Goal: Task Accomplishment & Management: Manage account settings

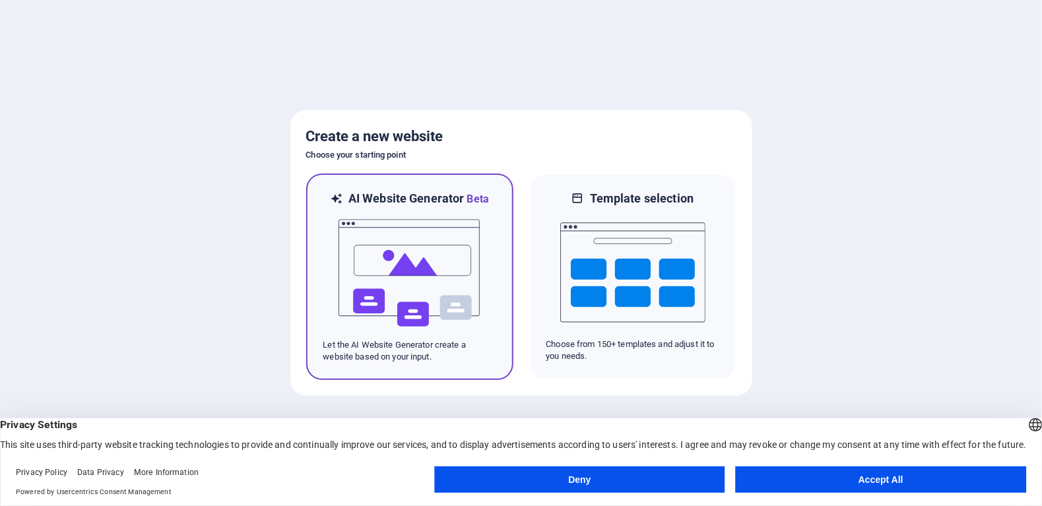
click at [377, 256] on img at bounding box center [409, 273] width 145 height 132
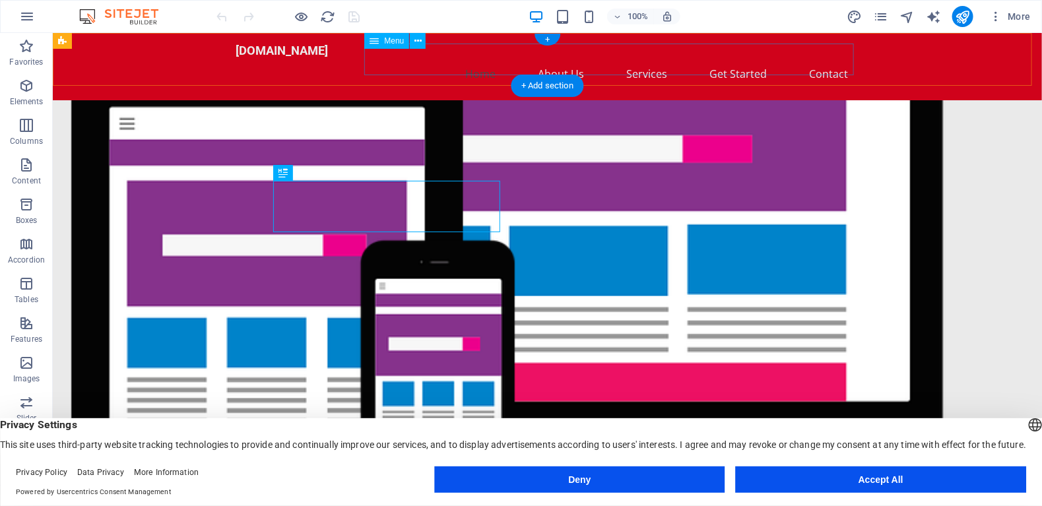
click at [570, 57] on nav "Home About Us Services Get Started Contact" at bounding box center [547, 73] width 623 height 32
click at [835, 58] on nav "Home About Us Services Get Started Contact" at bounding box center [547, 73] width 623 height 32
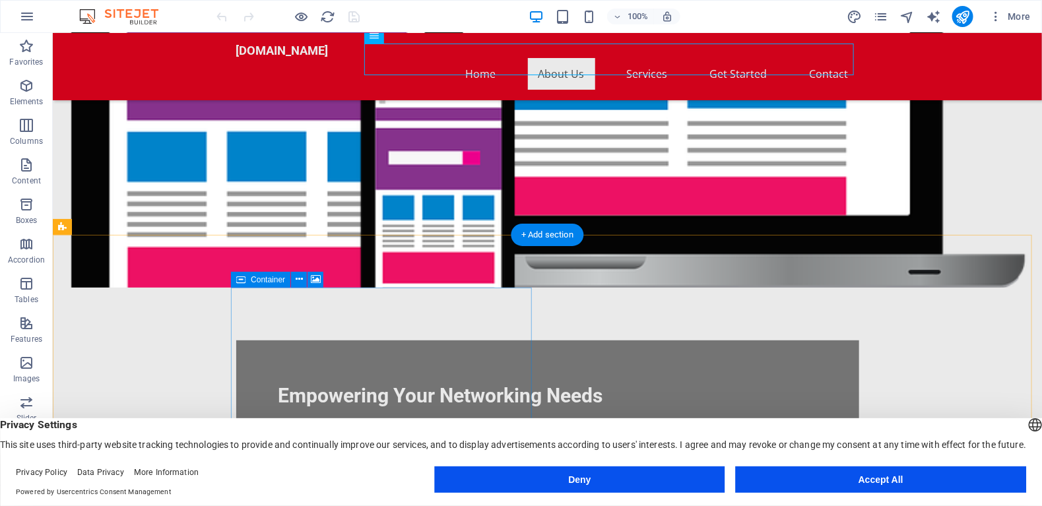
scroll to position [396, 0]
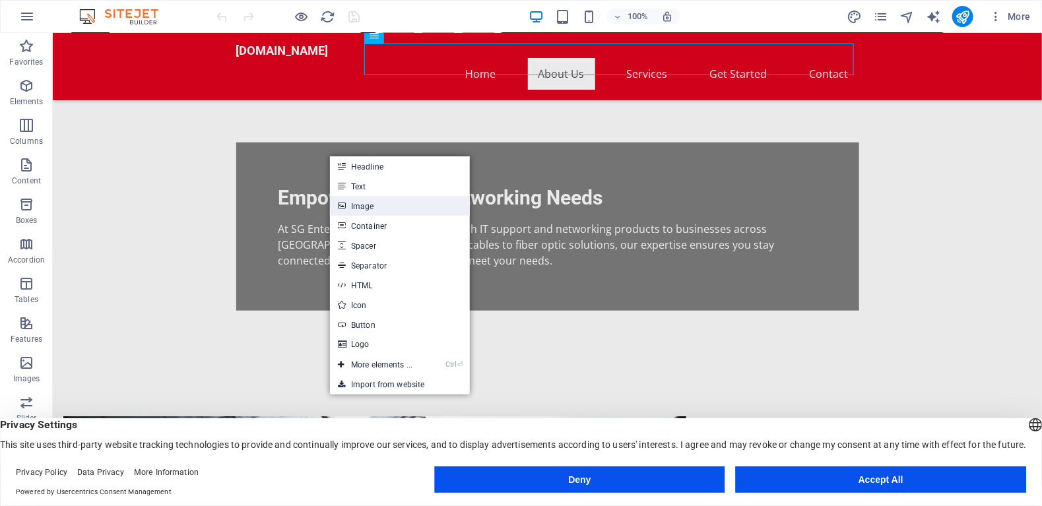
click at [356, 211] on link "Image" at bounding box center [400, 206] width 140 height 20
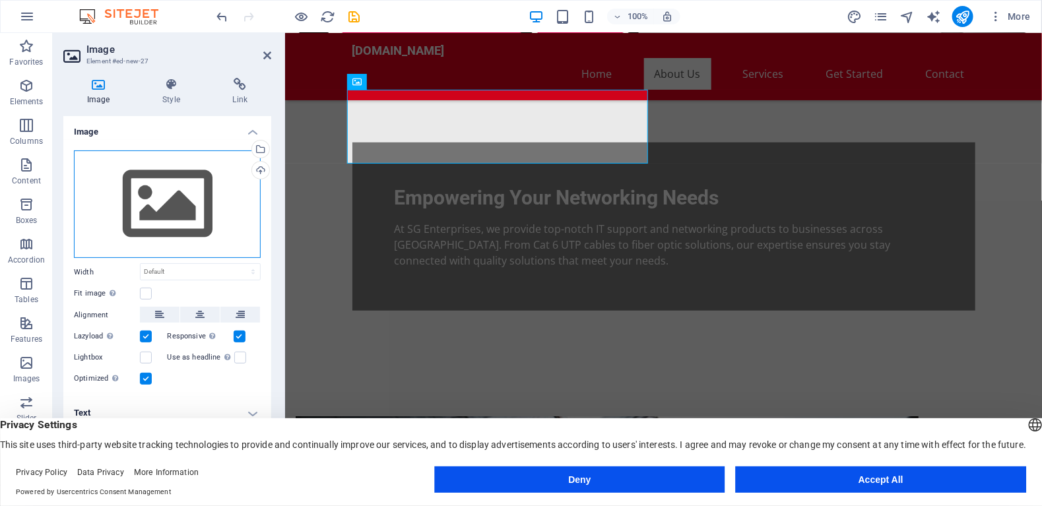
click at [150, 197] on div "Drag files here, click to choose files or select files from Files or our free s…" at bounding box center [167, 204] width 187 height 108
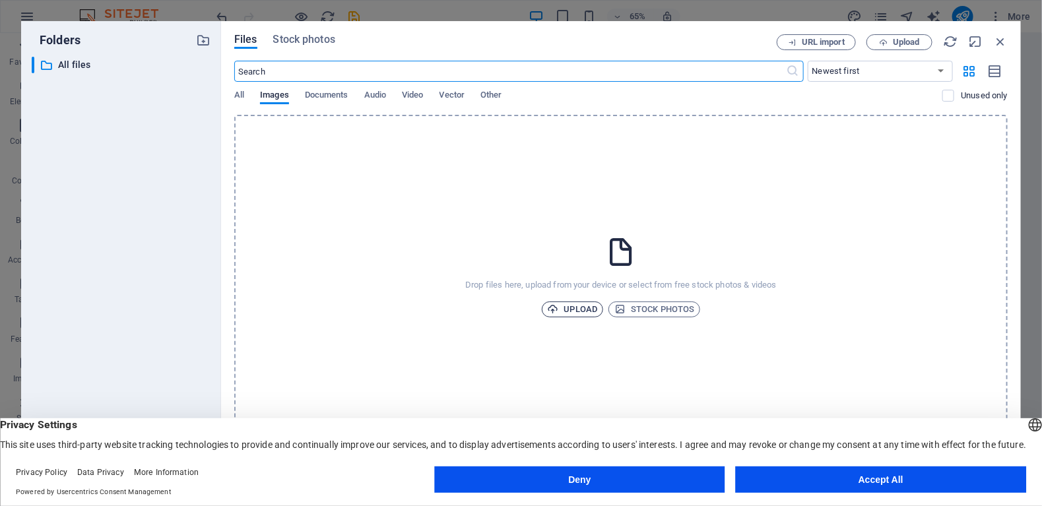
click at [560, 308] on span "Upload" at bounding box center [573, 309] width 50 height 16
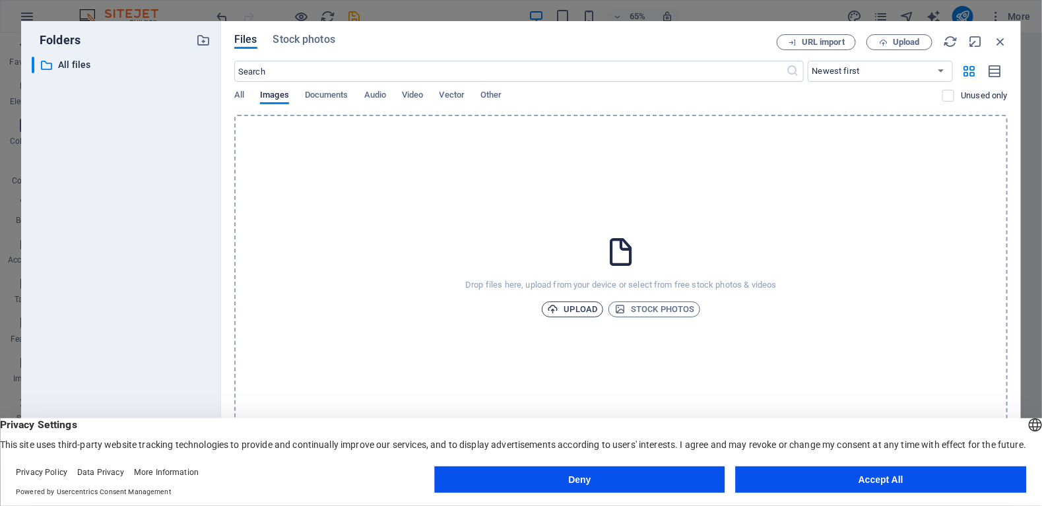
click at [579, 309] on span "Upload" at bounding box center [573, 309] width 50 height 16
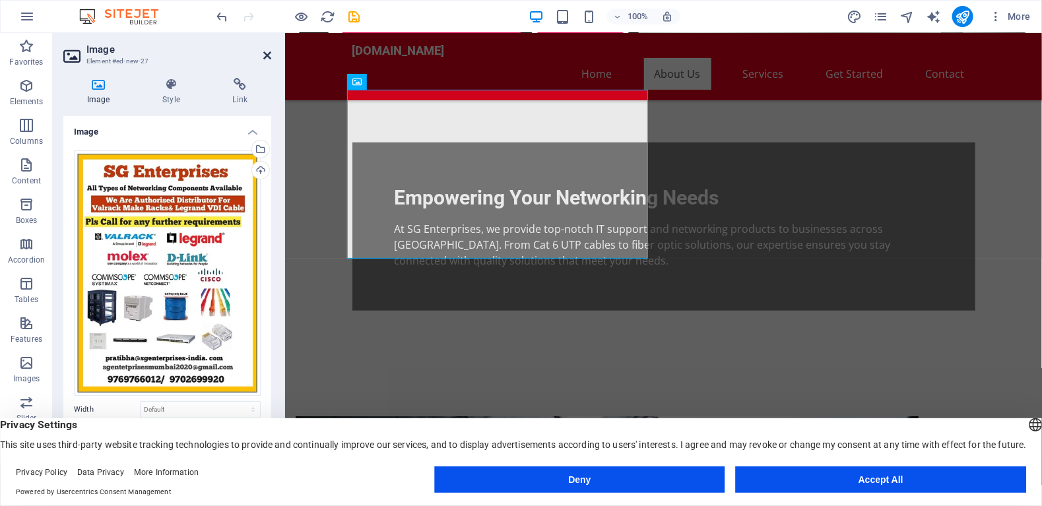
click at [267, 53] on icon at bounding box center [267, 55] width 8 height 11
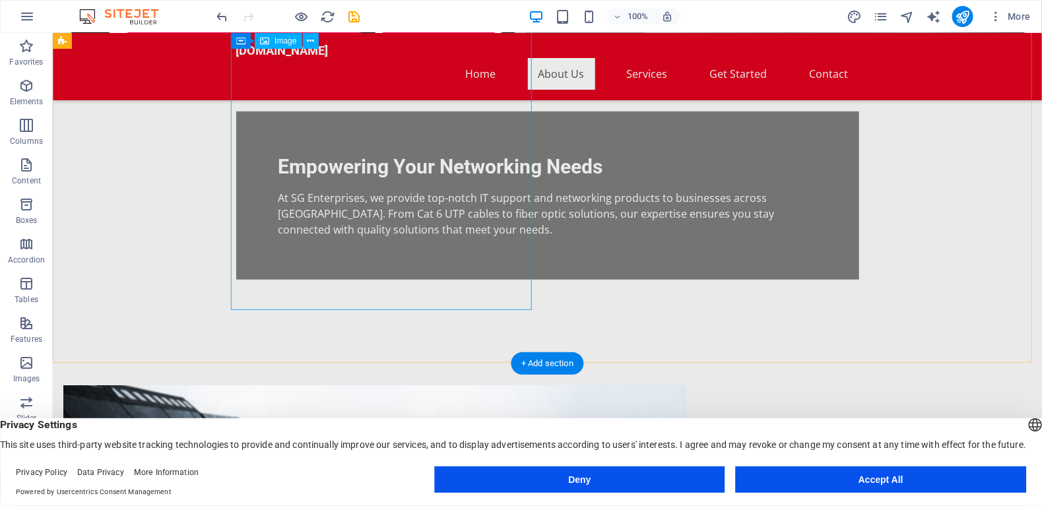
scroll to position [330, 0]
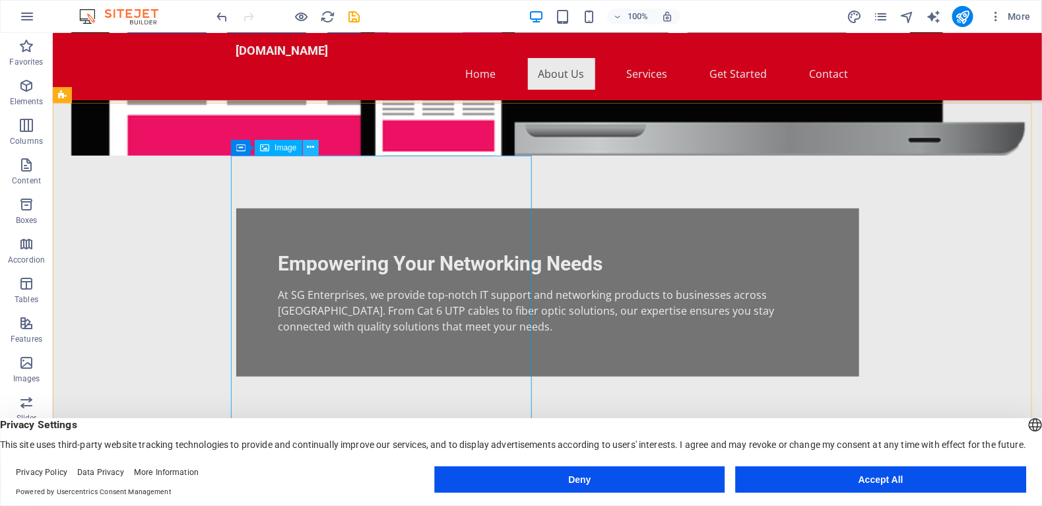
click at [311, 148] on icon at bounding box center [310, 148] width 7 height 14
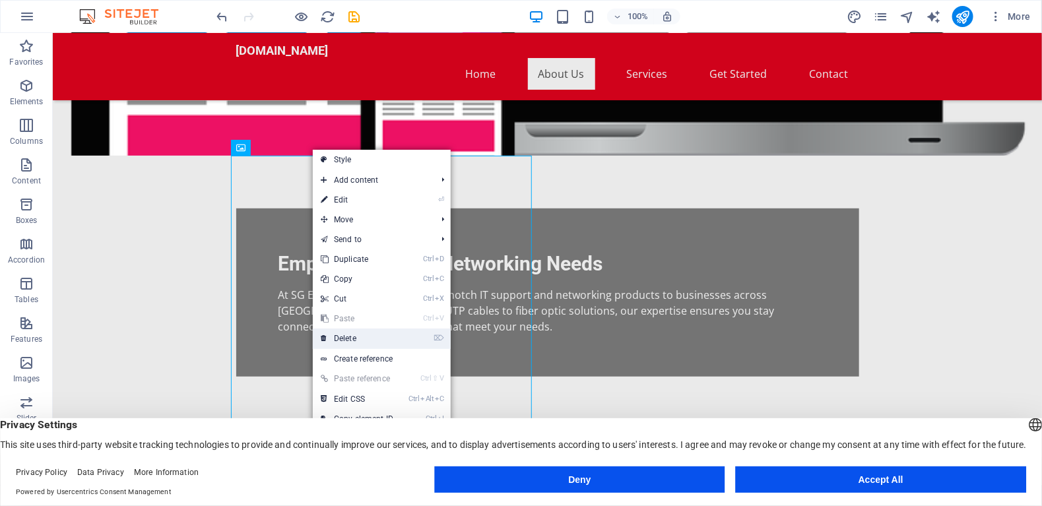
click at [348, 337] on link "⌦ Delete" at bounding box center [357, 339] width 88 height 20
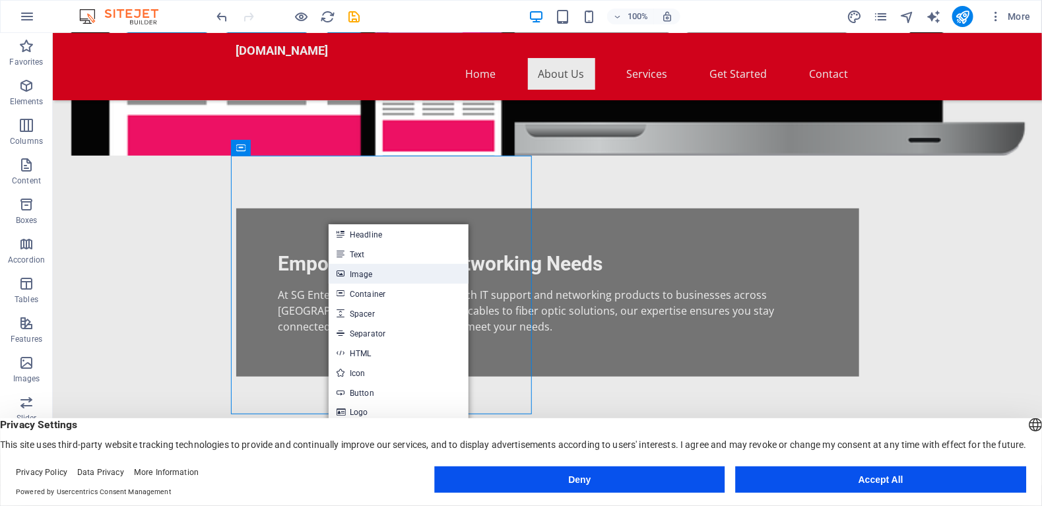
click at [362, 272] on link "Image" at bounding box center [399, 274] width 140 height 20
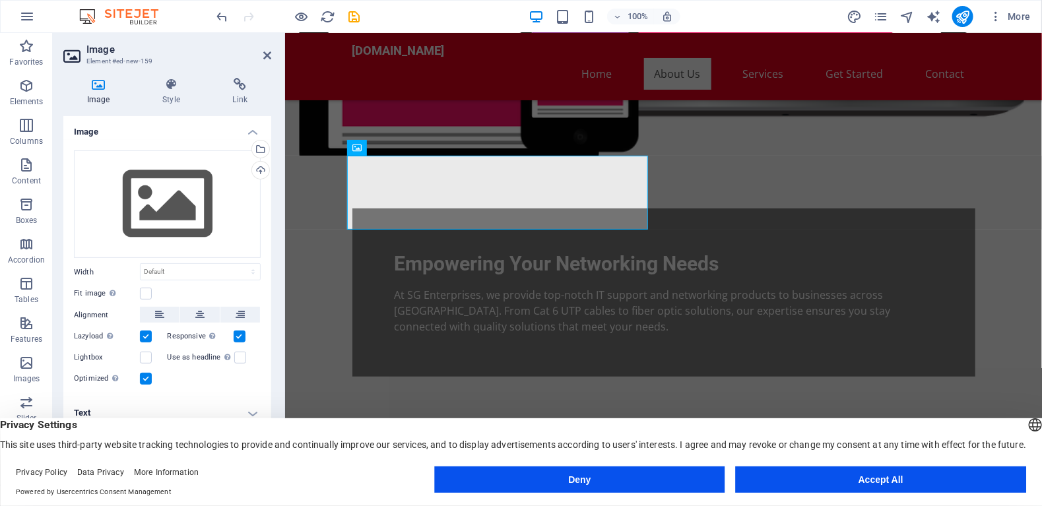
click at [96, 87] on icon at bounding box center [98, 84] width 70 height 13
click at [173, 203] on div "Drag files here, click to choose files or select files from Files or our free s…" at bounding box center [167, 204] width 187 height 108
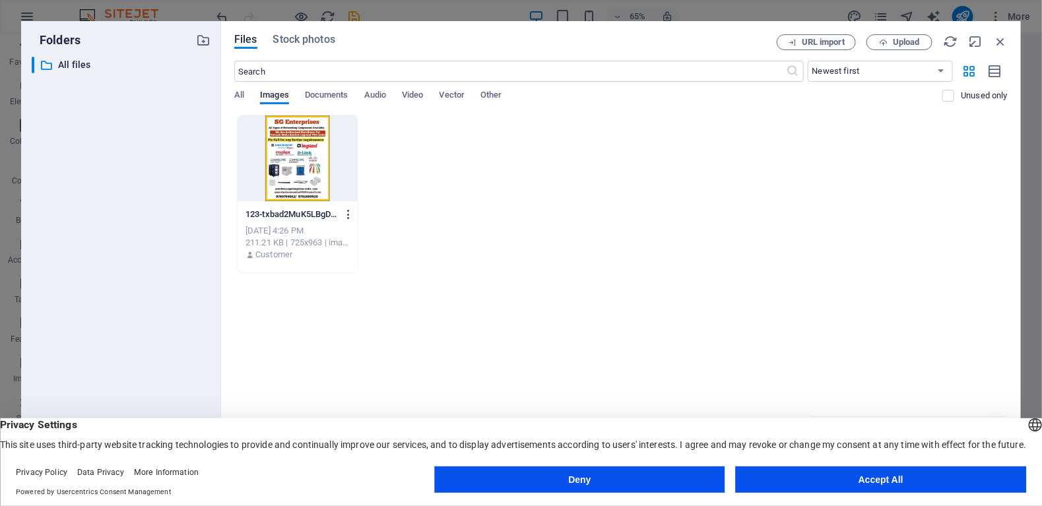
click at [345, 216] on icon "button" at bounding box center [348, 214] width 13 height 12
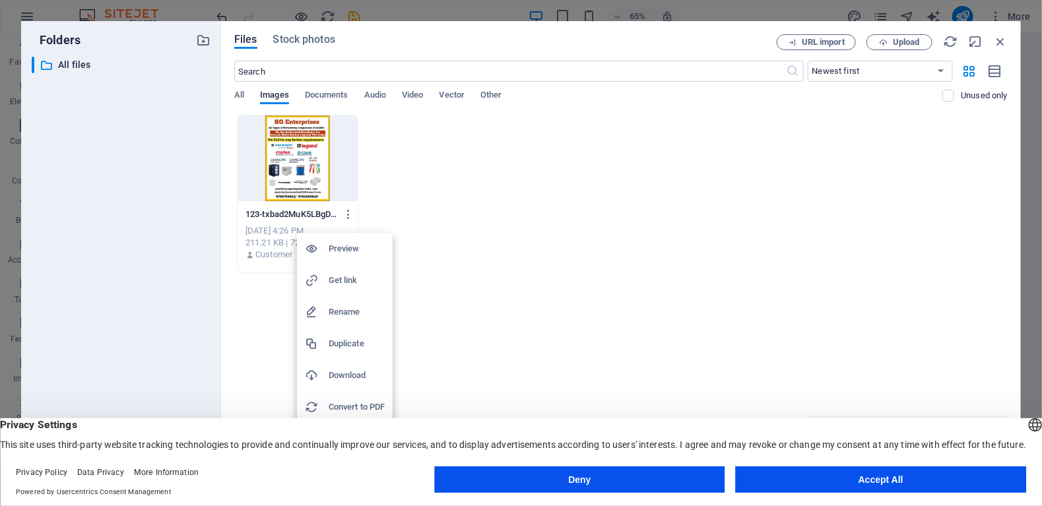
click at [277, 164] on div at bounding box center [521, 253] width 1042 height 506
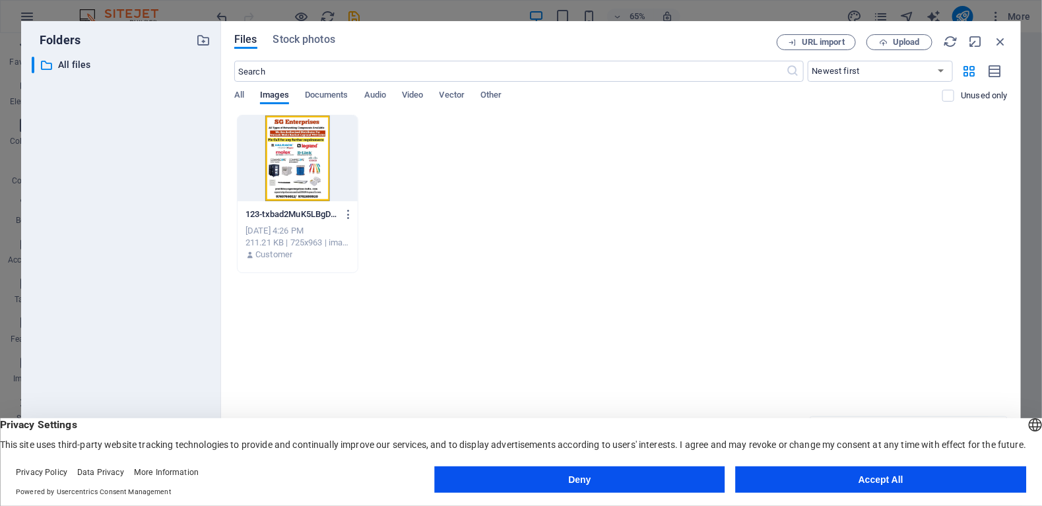
click at [277, 164] on div "Preview Get link Rename Duplicate Download Convert to PDF Move to folder Delete" at bounding box center [521, 257] width 1042 height 498
click at [280, 141] on div at bounding box center [297, 158] width 120 height 86
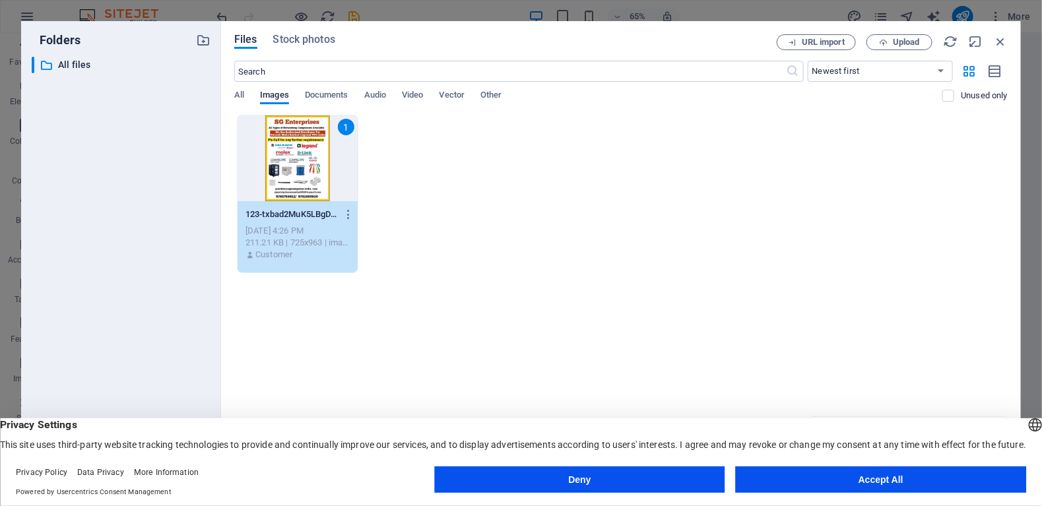
click at [280, 141] on div "1" at bounding box center [297, 158] width 120 height 86
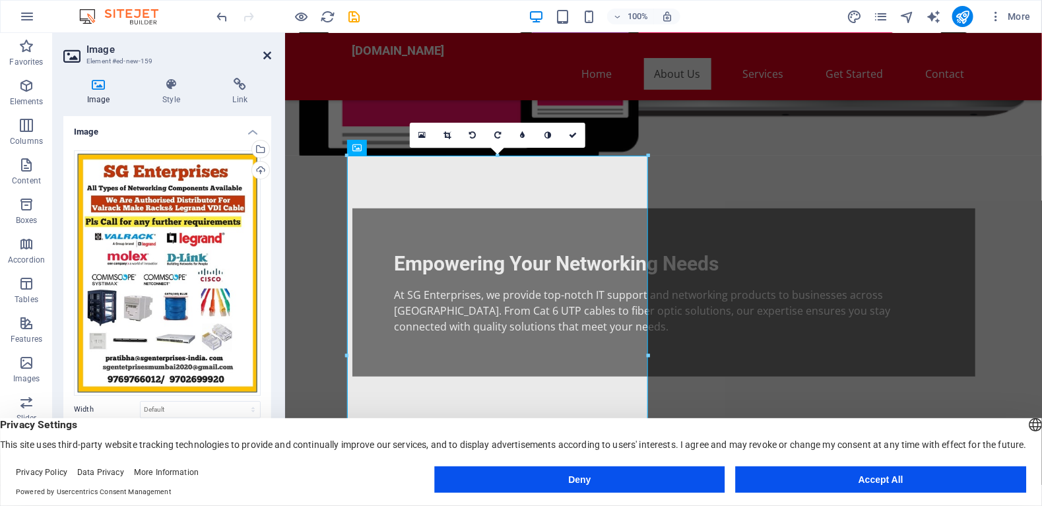
click at [265, 55] on icon at bounding box center [267, 55] width 8 height 11
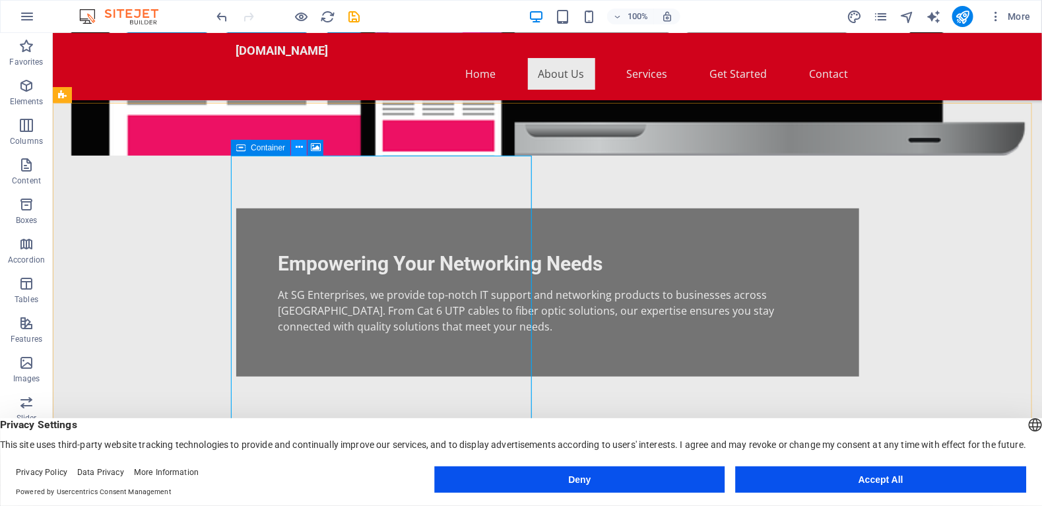
click at [299, 146] on icon at bounding box center [299, 148] width 7 height 14
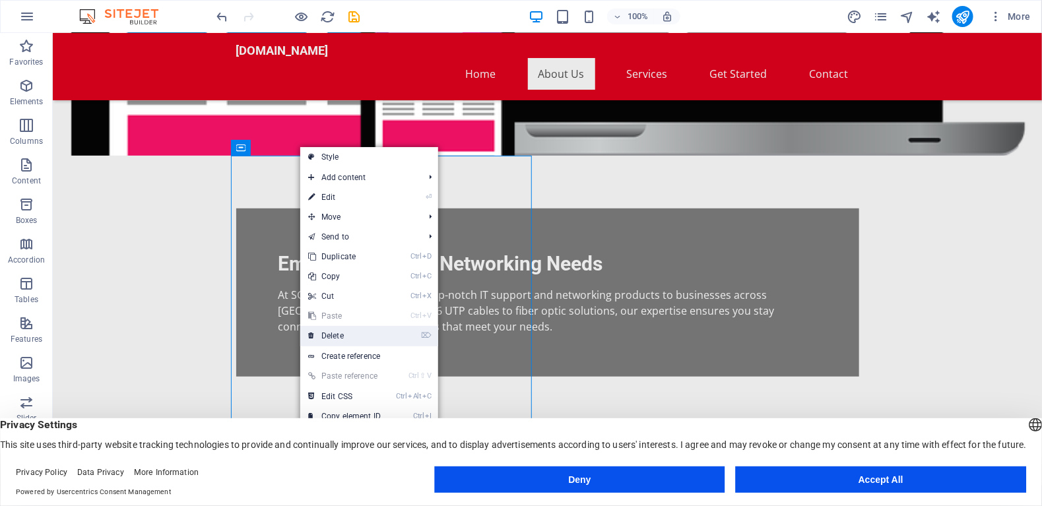
click at [334, 333] on link "⌦ Delete" at bounding box center [344, 336] width 88 height 20
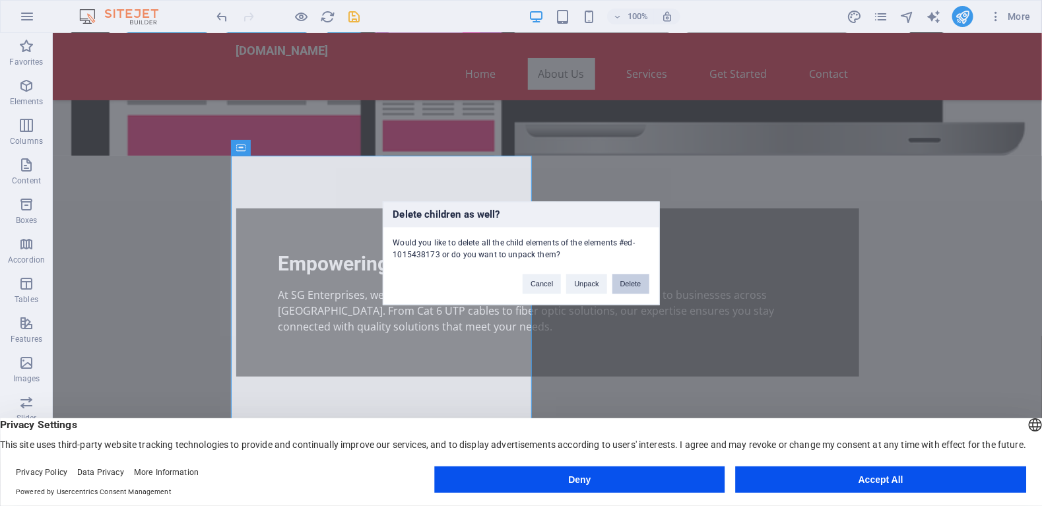
click at [635, 283] on button "Delete" at bounding box center [630, 284] width 37 height 20
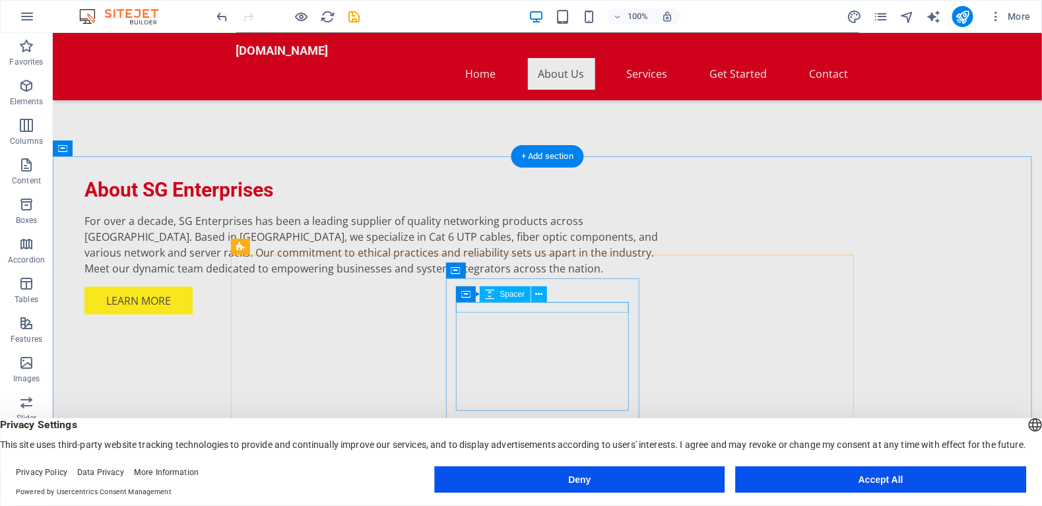
scroll to position [660, 0]
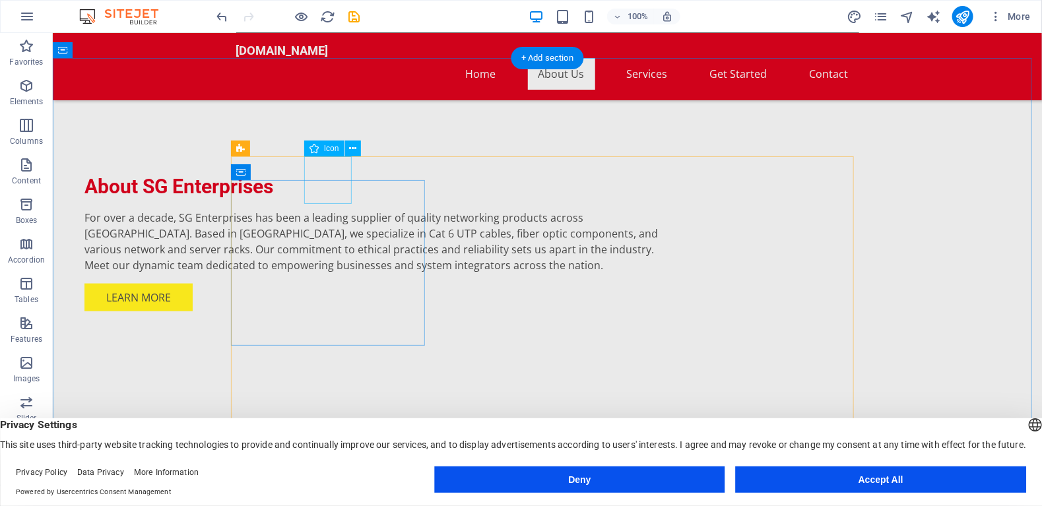
click at [323, 483] on figure at bounding box center [332, 506] width 172 height 47
click at [355, 149] on icon at bounding box center [352, 149] width 7 height 14
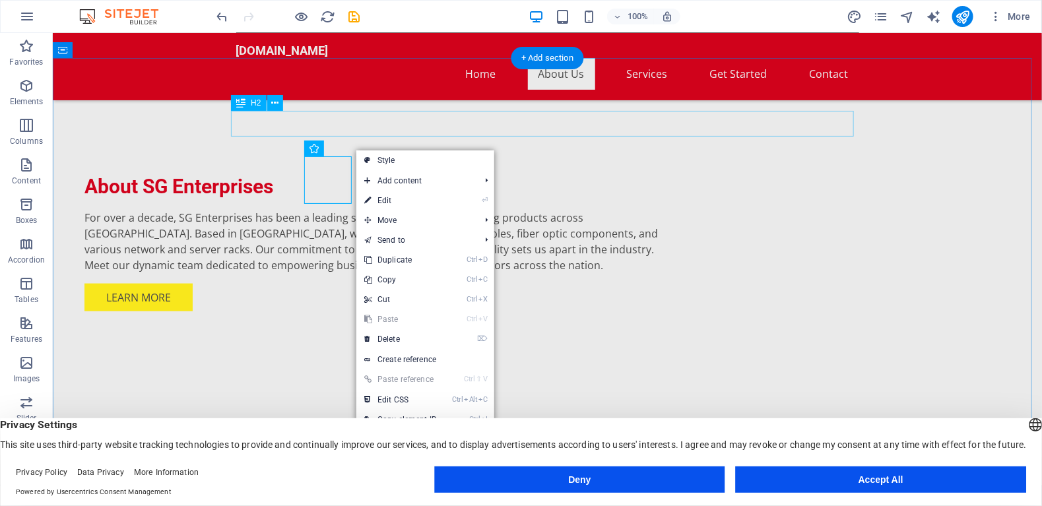
click at [360, 437] on div "Our IT Support Services" at bounding box center [547, 450] width 623 height 26
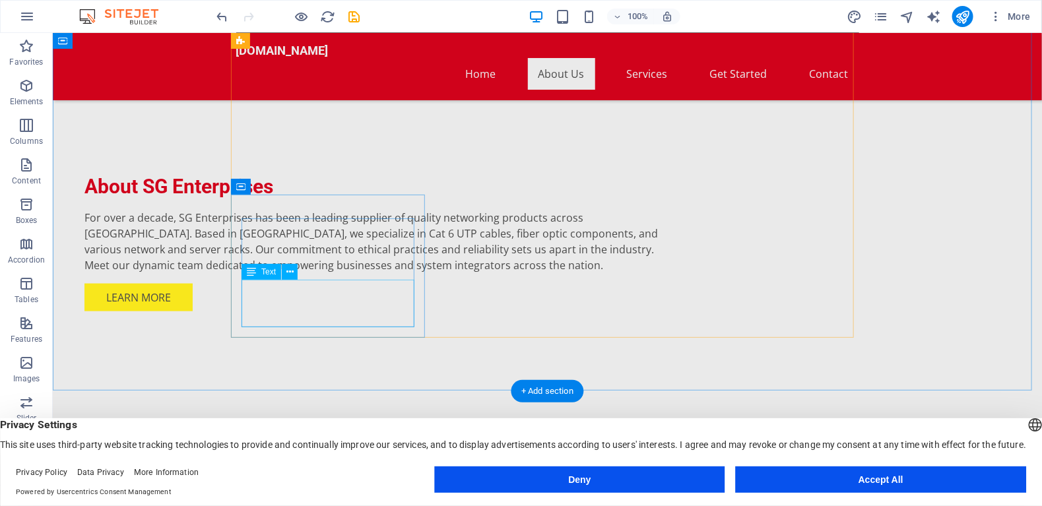
scroll to position [858, 0]
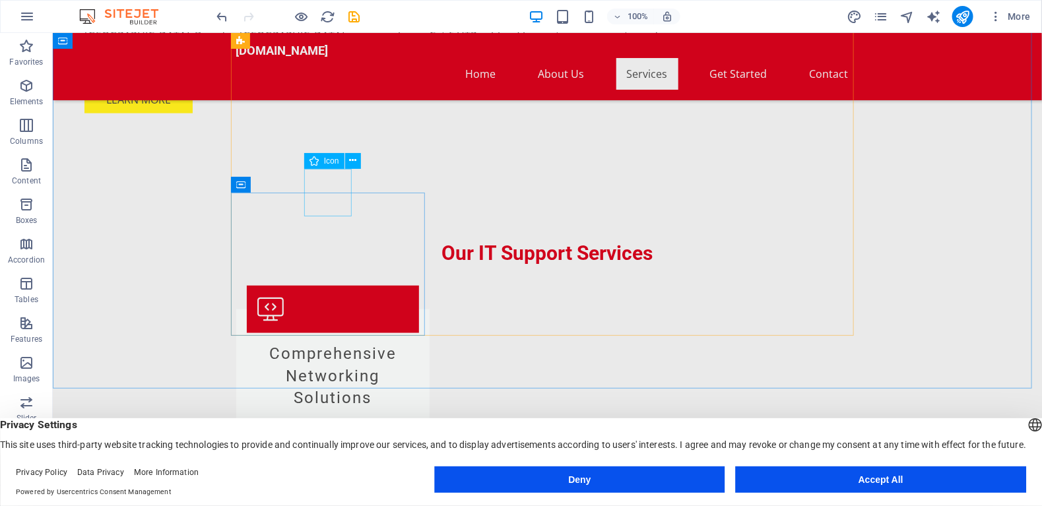
click at [331, 164] on span "Icon" at bounding box center [331, 161] width 15 height 8
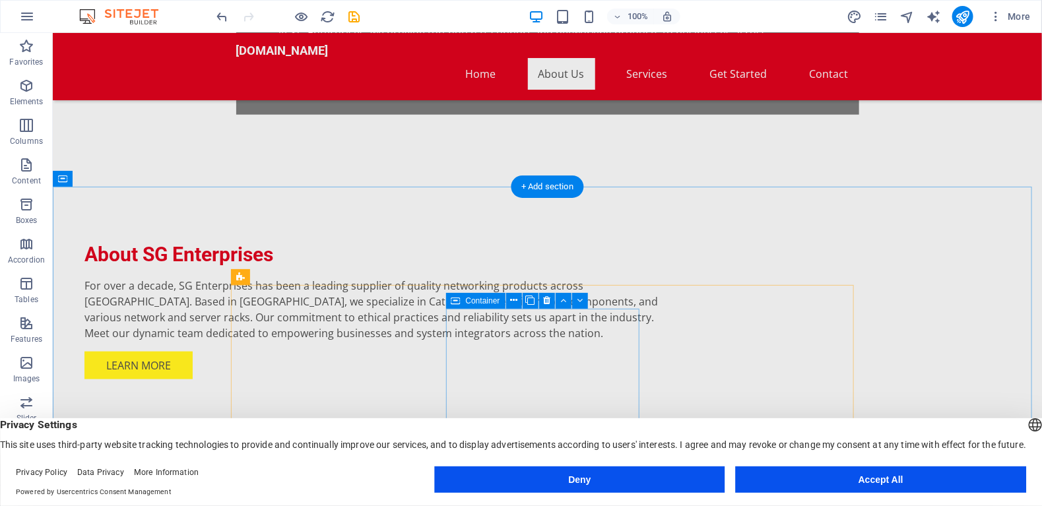
scroll to position [594, 0]
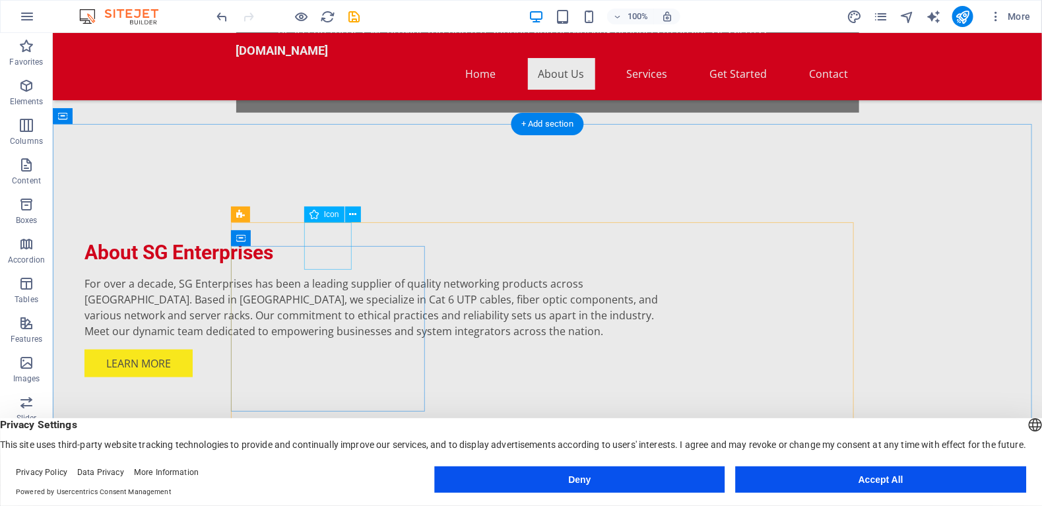
click at [353, 210] on icon at bounding box center [352, 215] width 7 height 14
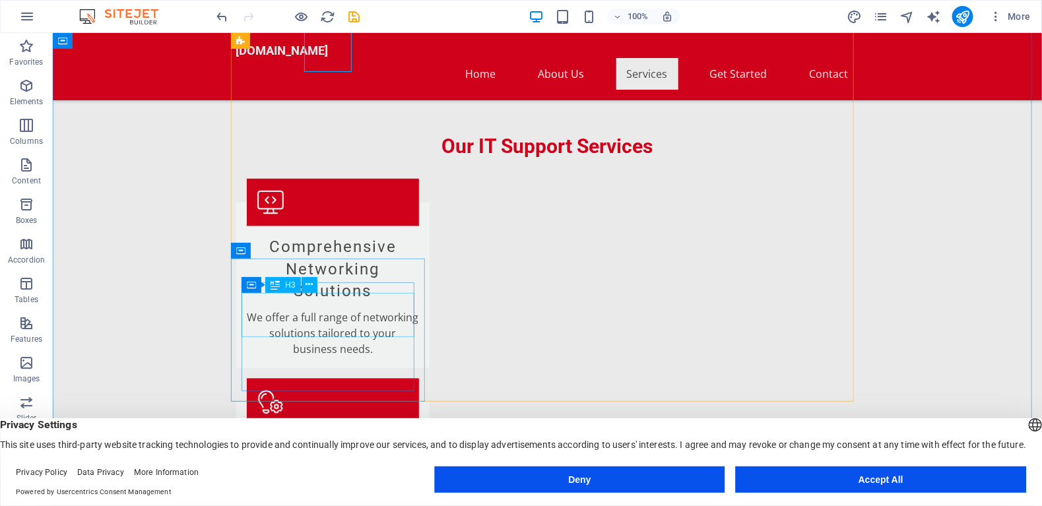
scroll to position [1055, 0]
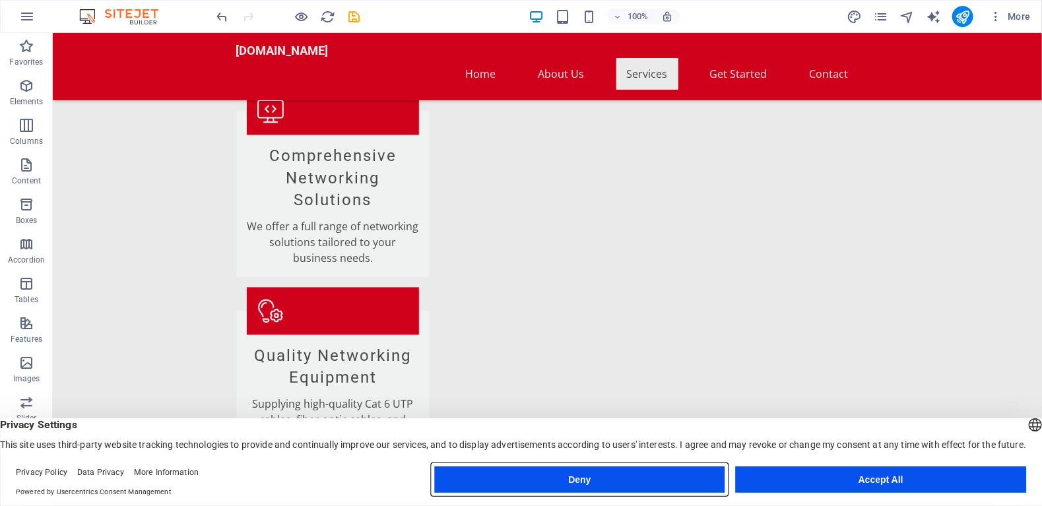
click at [572, 482] on button "Deny" at bounding box center [579, 479] width 290 height 26
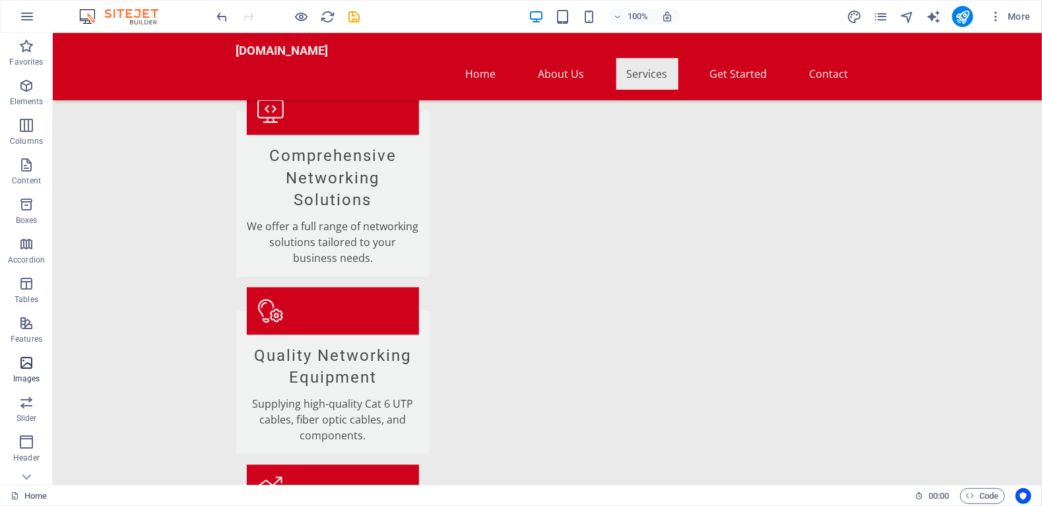
click at [24, 367] on icon "button" at bounding box center [26, 363] width 16 height 16
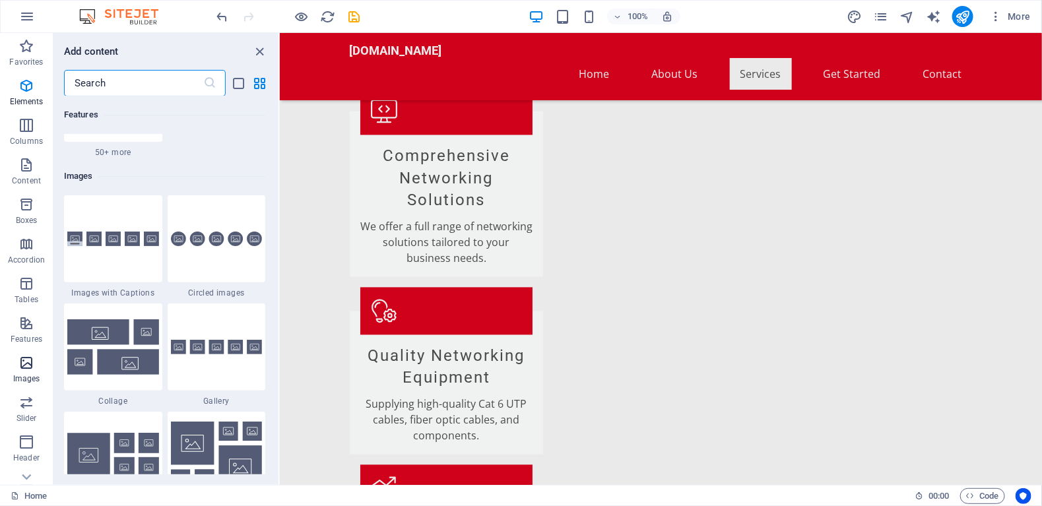
scroll to position [6688, 0]
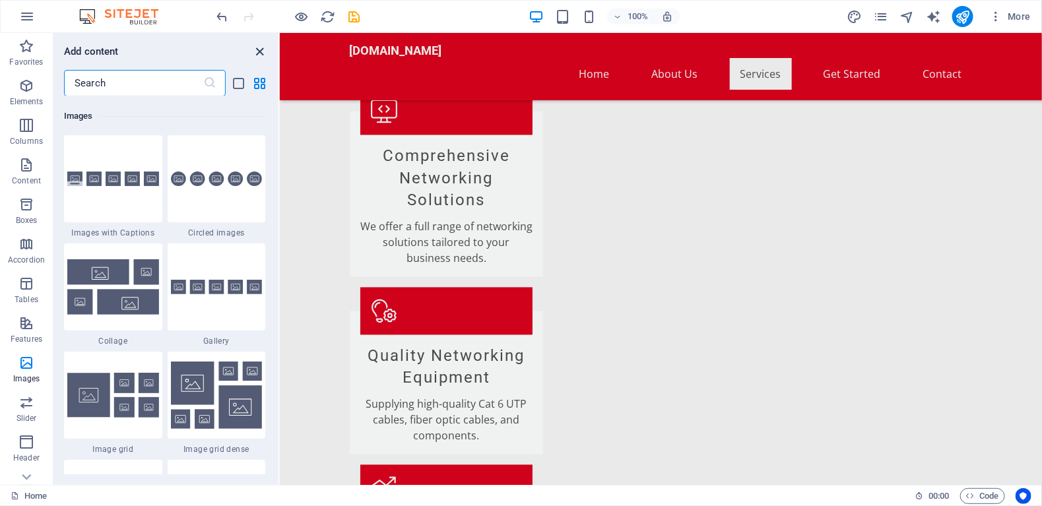
click at [258, 49] on icon "close panel" at bounding box center [260, 51] width 15 height 15
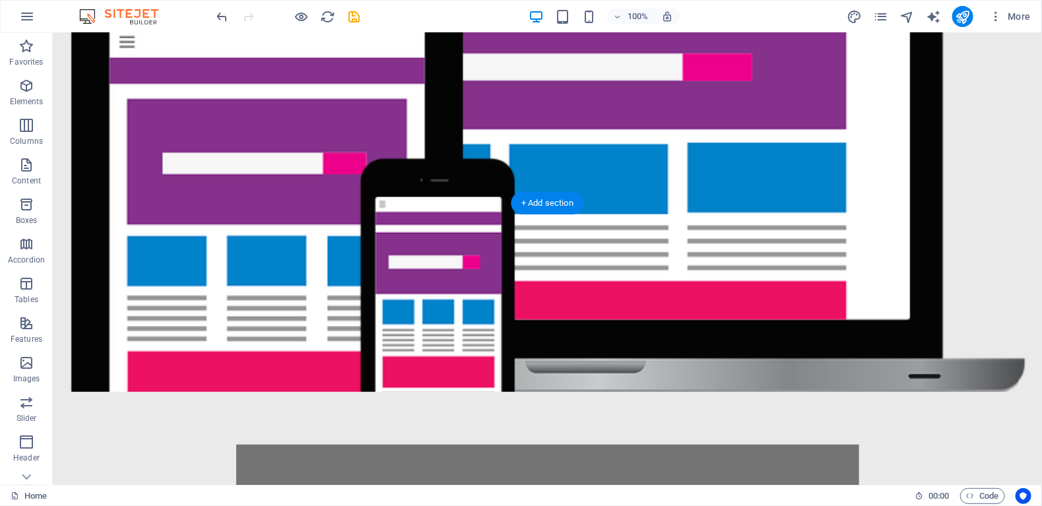
scroll to position [0, 0]
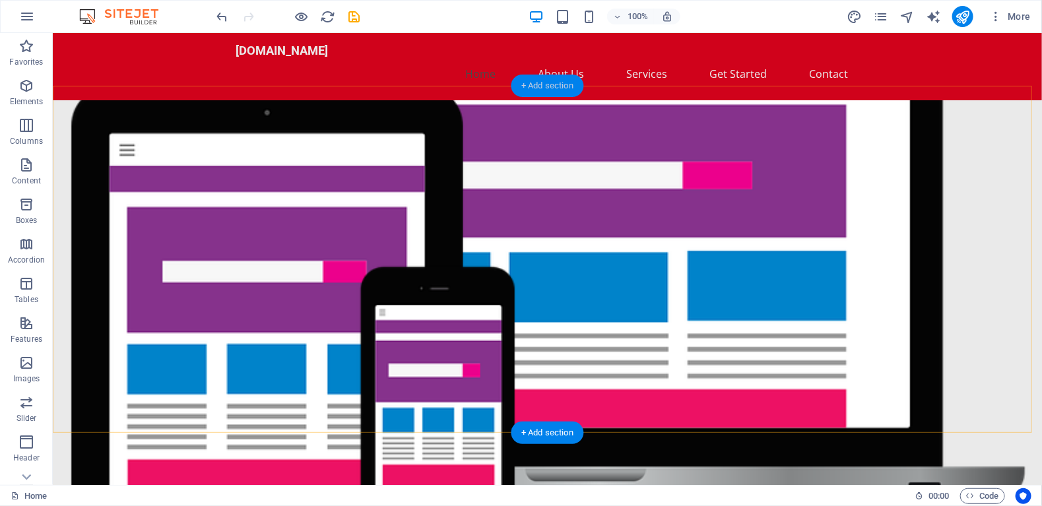
drag, startPoint x: 550, startPoint y: 79, endPoint x: 270, endPoint y: 47, distance: 280.9
click at [550, 79] on div "+ Add section" at bounding box center [547, 86] width 73 height 22
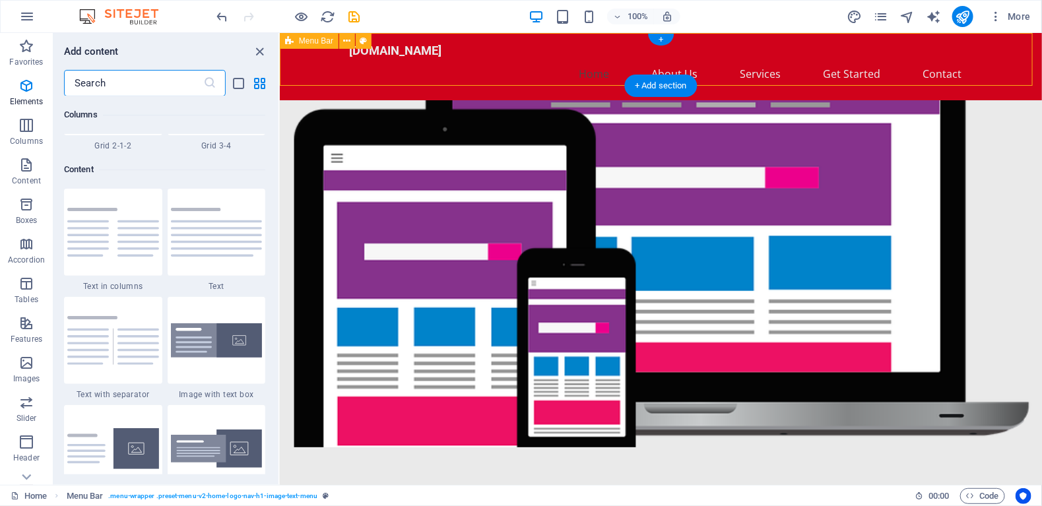
scroll to position [2308, 0]
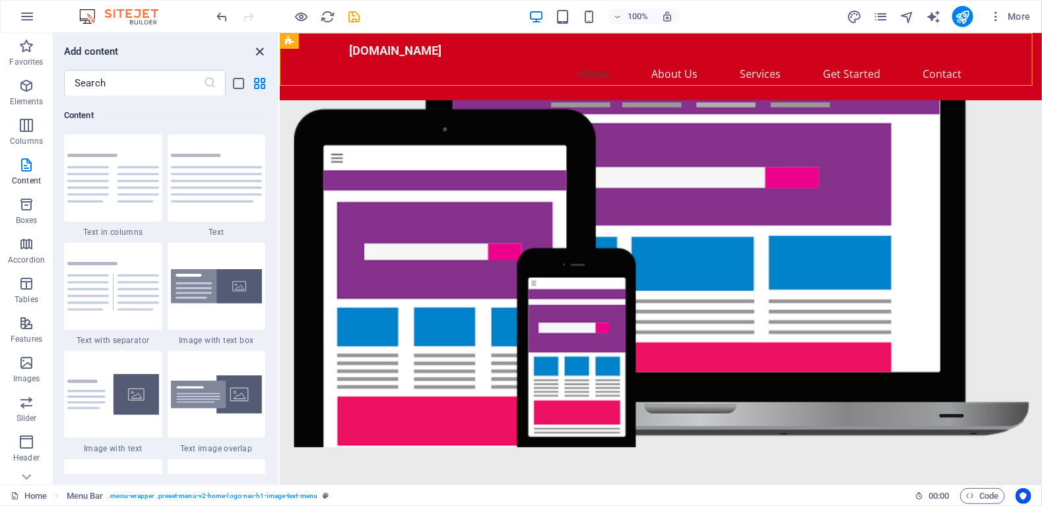
drag, startPoint x: 259, startPoint y: 49, endPoint x: 207, endPoint y: 17, distance: 60.4
click at [259, 49] on icon "close panel" at bounding box center [260, 51] width 15 height 15
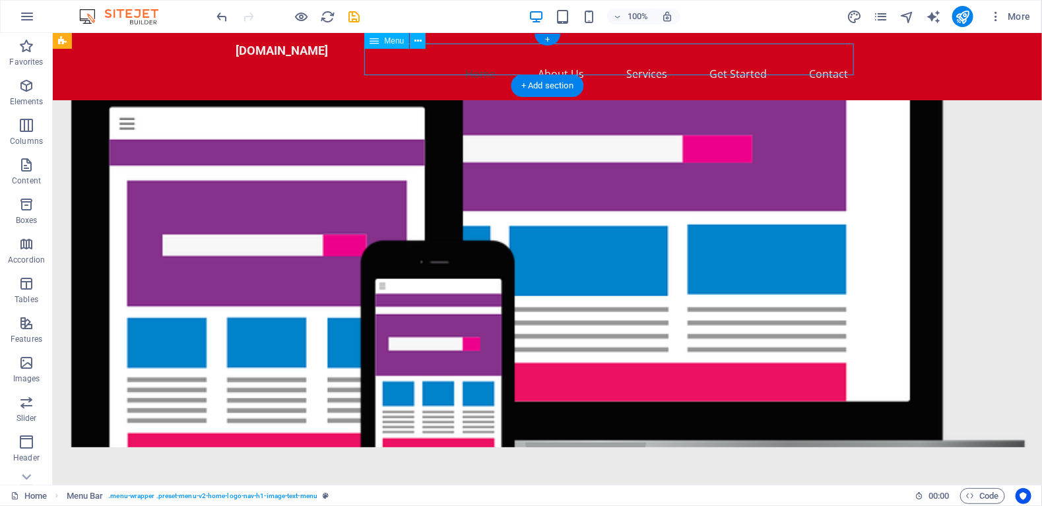
click at [826, 61] on nav "Home About Us Services Get Started Contact" at bounding box center [547, 73] width 623 height 32
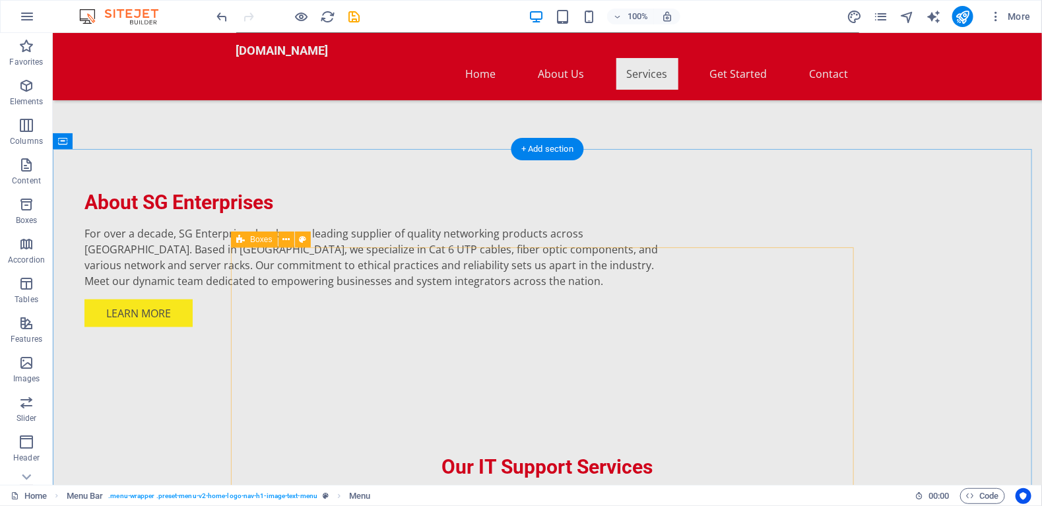
scroll to position [660, 0]
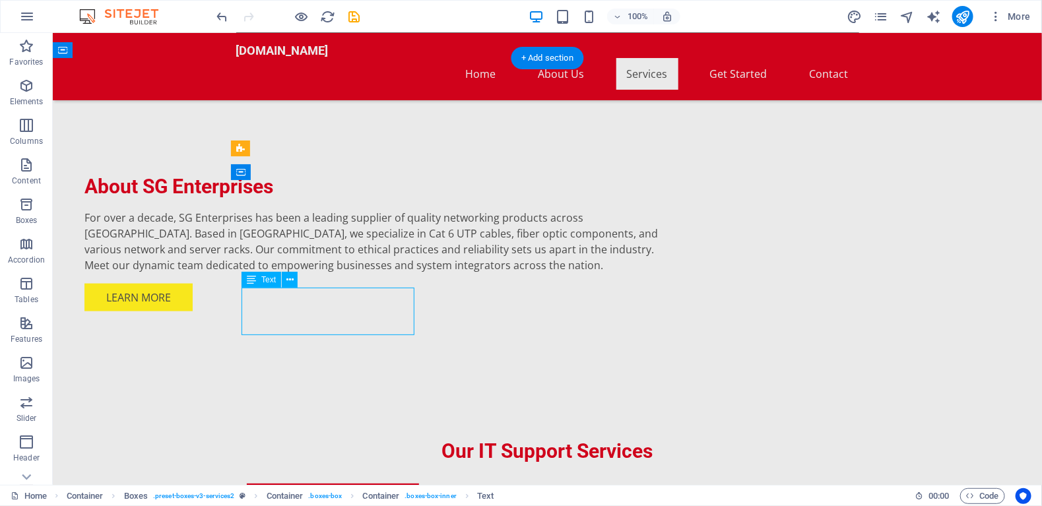
drag, startPoint x: 344, startPoint y: 319, endPoint x: 288, endPoint y: 305, distance: 57.1
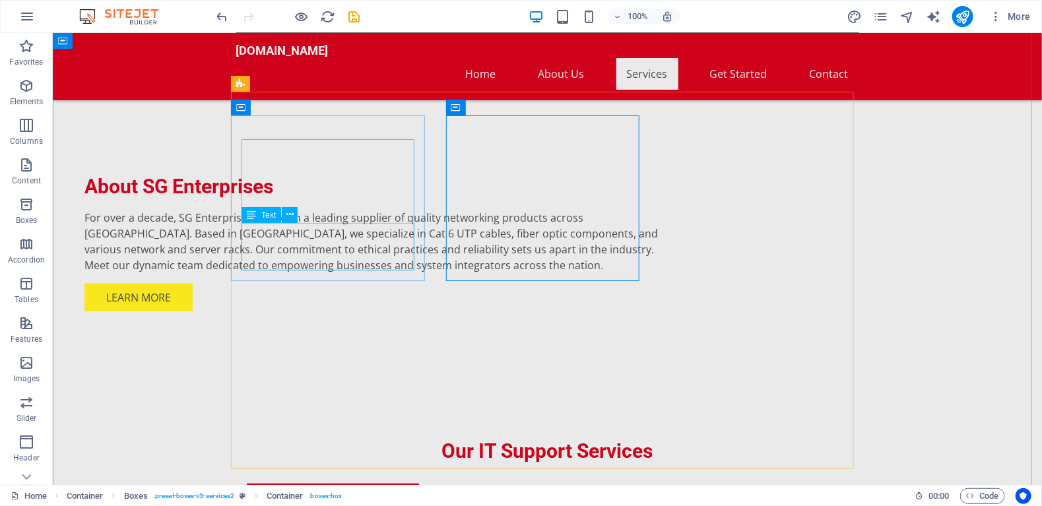
scroll to position [726, 0]
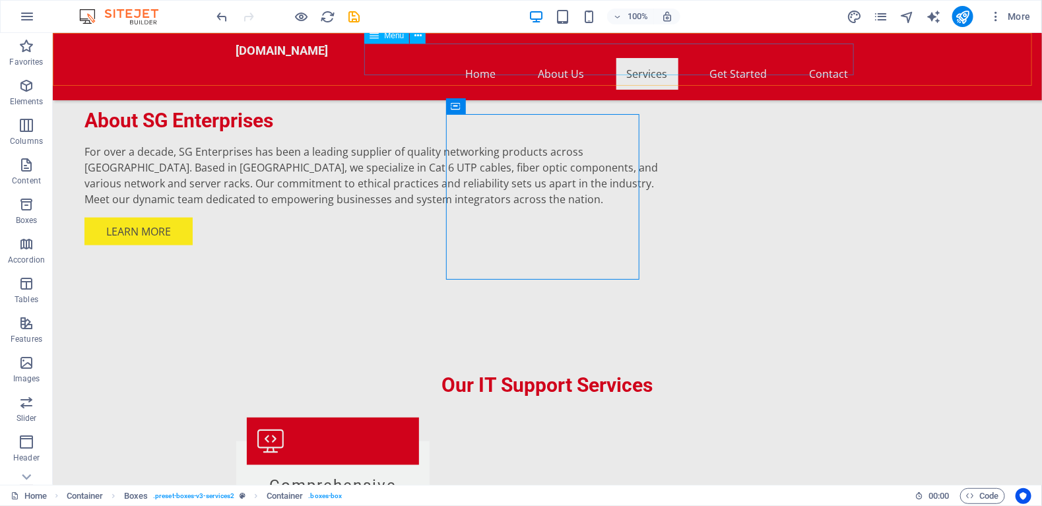
click at [716, 57] on nav "Home About Us Services Get Started Contact" at bounding box center [547, 73] width 623 height 32
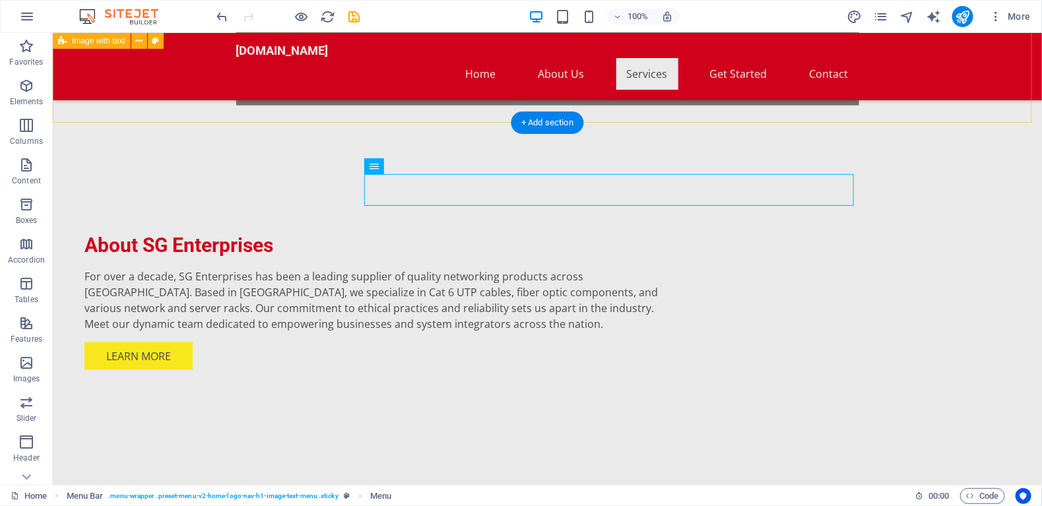
scroll to position [594, 0]
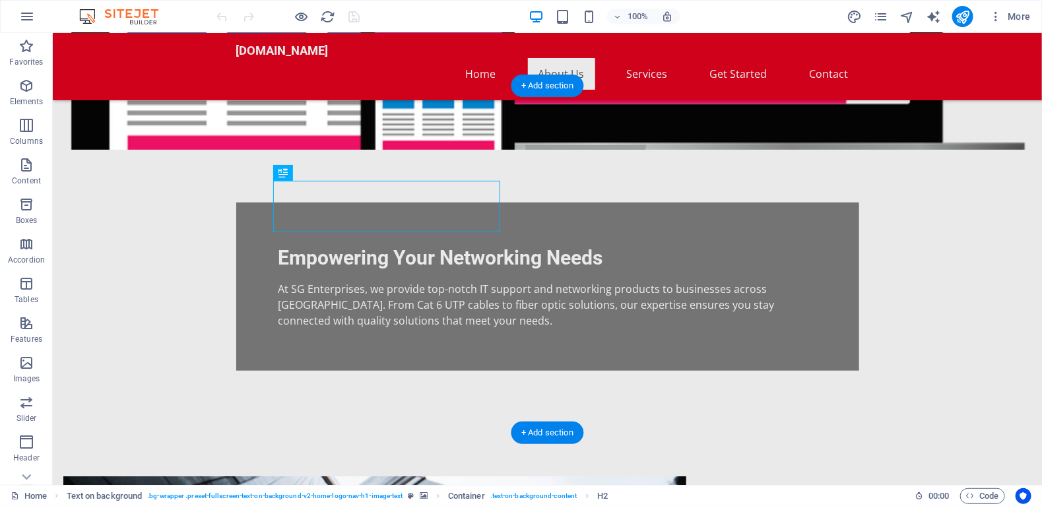
scroll to position [396, 0]
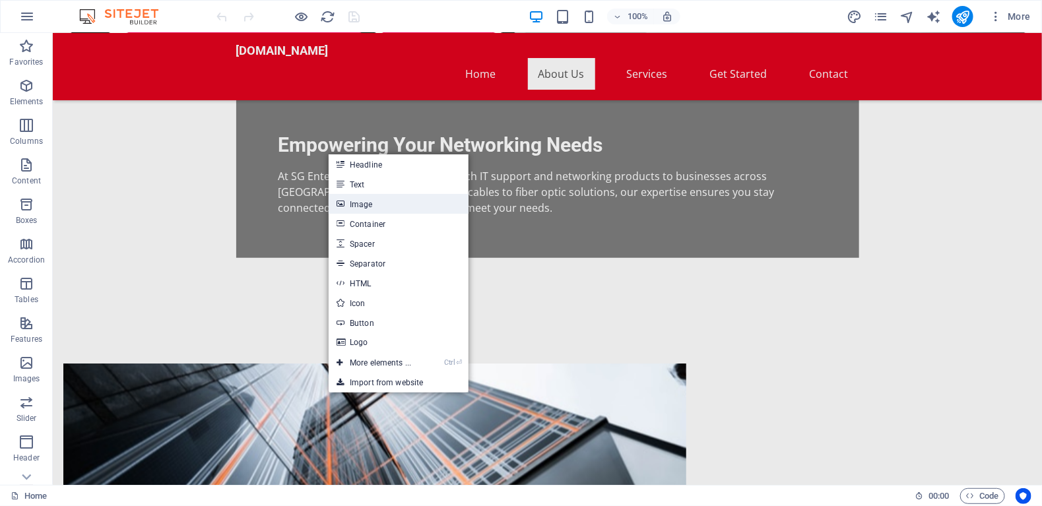
click at [362, 205] on link "Image" at bounding box center [399, 204] width 140 height 20
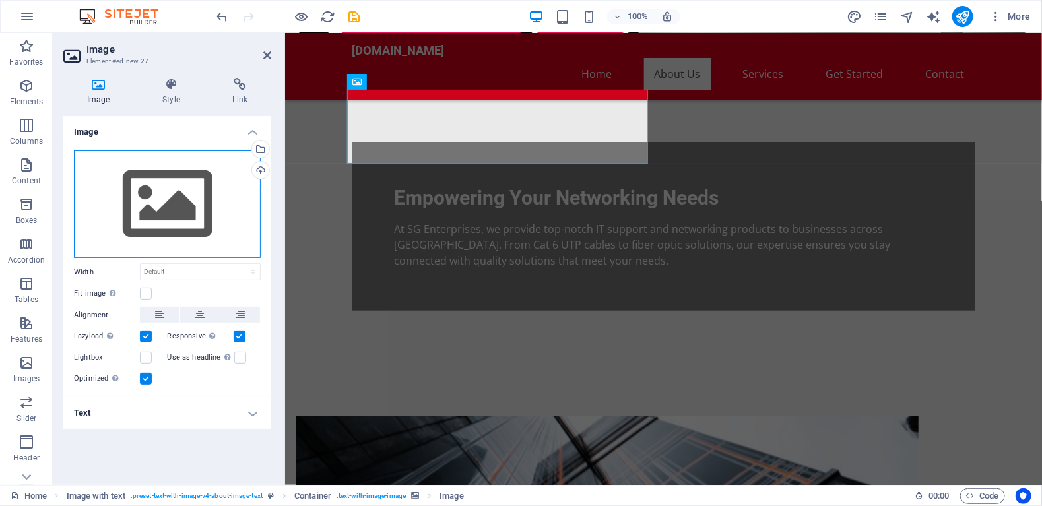
click at [158, 185] on div "Drag files here, click to choose files or select files from Files or our free s…" at bounding box center [167, 204] width 187 height 108
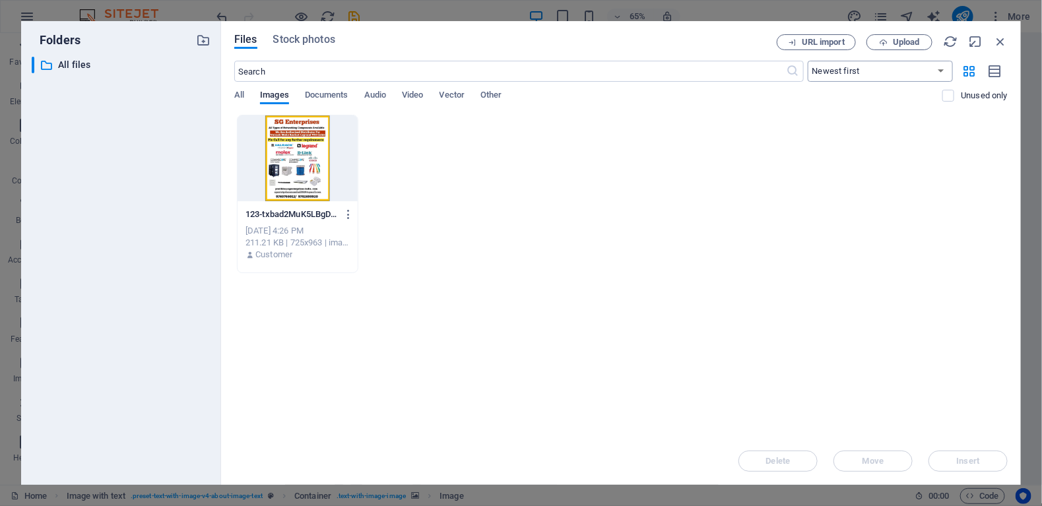
click at [850, 73] on select "Newest first Oldest first Name (A-Z) Name (Z-A) Size (0-9) Size (9-0) Resolutio…" at bounding box center [879, 71] width 145 height 21
click at [283, 96] on span "Images" at bounding box center [274, 96] width 29 height 18
click at [243, 98] on span "All" at bounding box center [239, 96] width 10 height 18
click at [277, 69] on input "text" at bounding box center [510, 71] width 552 height 21
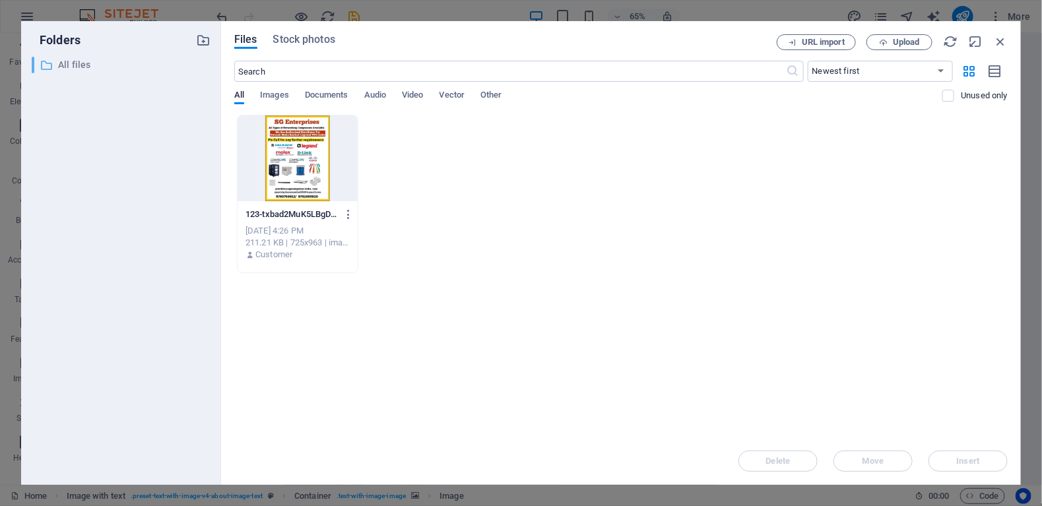
click at [90, 64] on p "All files" at bounding box center [122, 64] width 128 height 15
click at [309, 40] on span "Stock photos" at bounding box center [304, 40] width 62 height 16
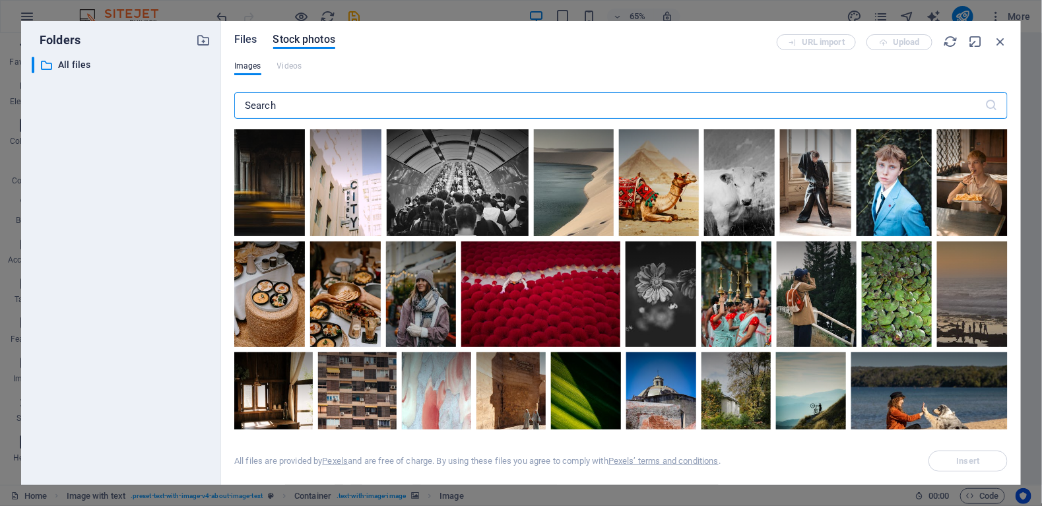
click at [238, 42] on span "Files" at bounding box center [245, 40] width 23 height 16
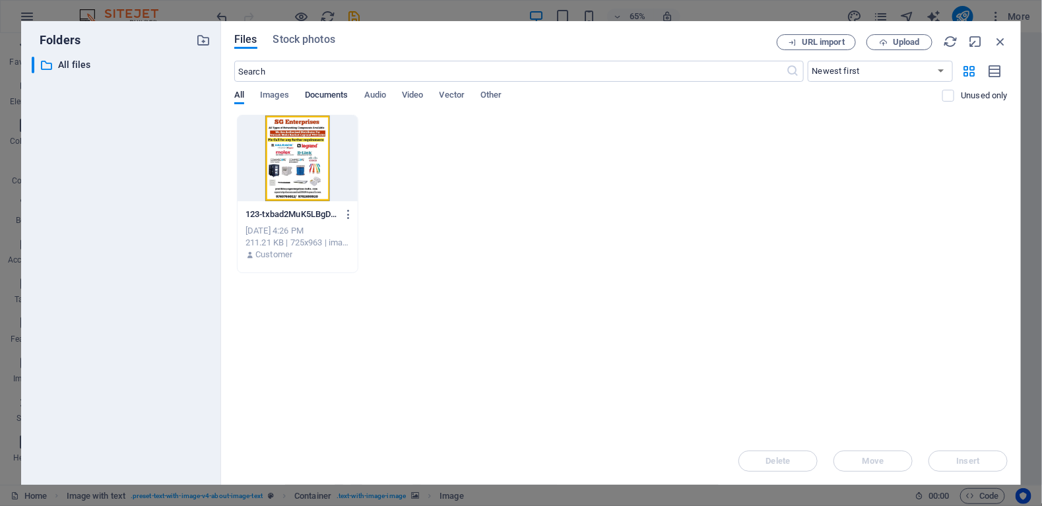
click at [336, 94] on span "Documents" at bounding box center [327, 96] width 44 height 18
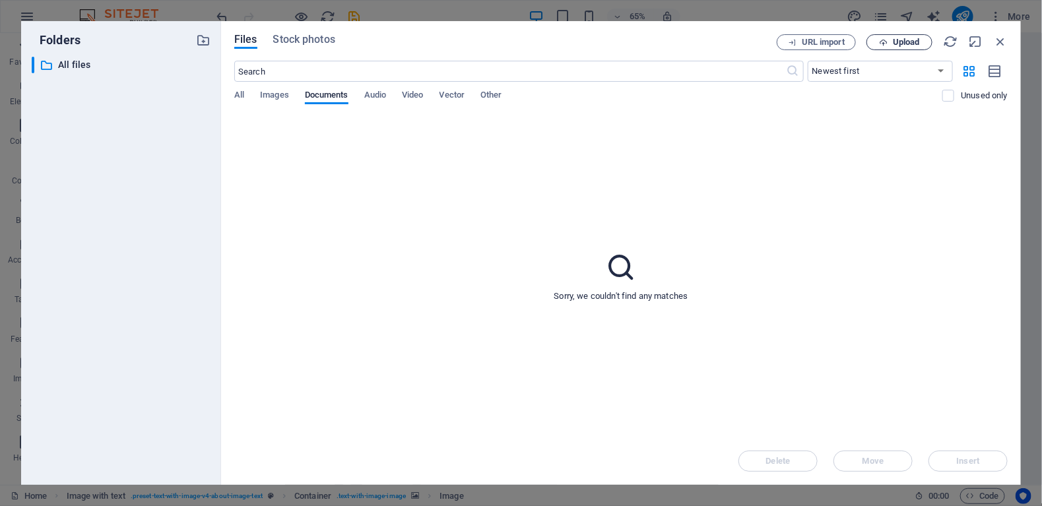
click at [893, 40] on span "Upload" at bounding box center [906, 42] width 27 height 8
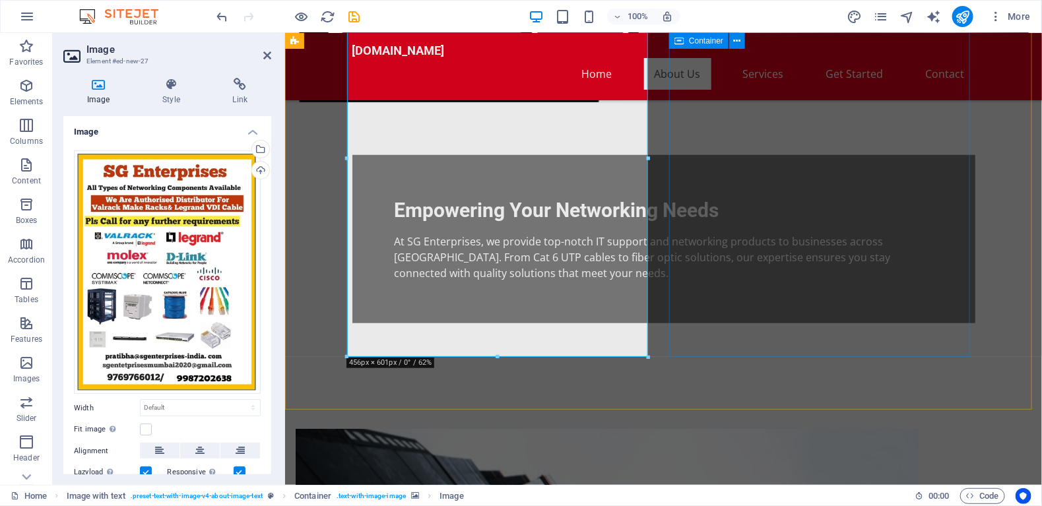
scroll to position [264, 0]
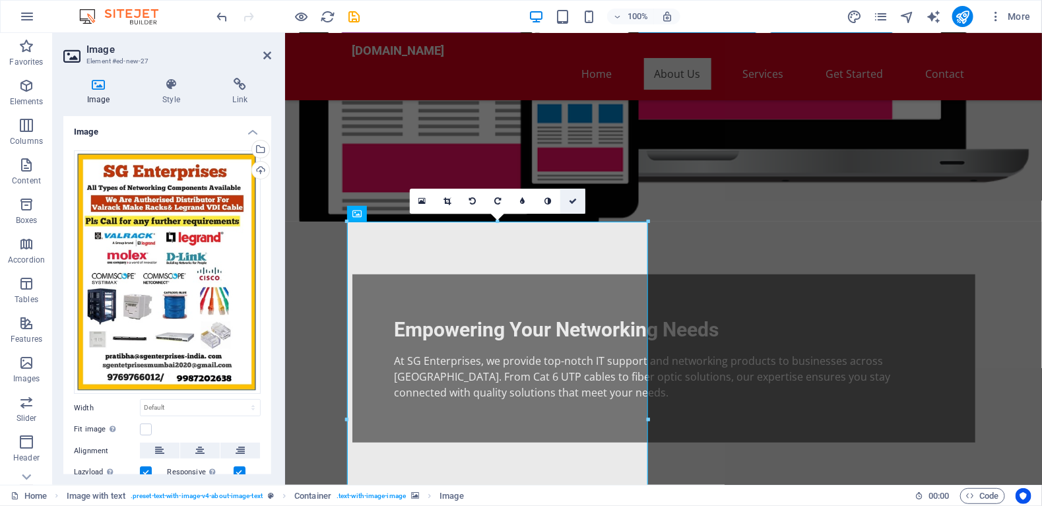
click at [572, 197] on icon at bounding box center [573, 201] width 8 height 8
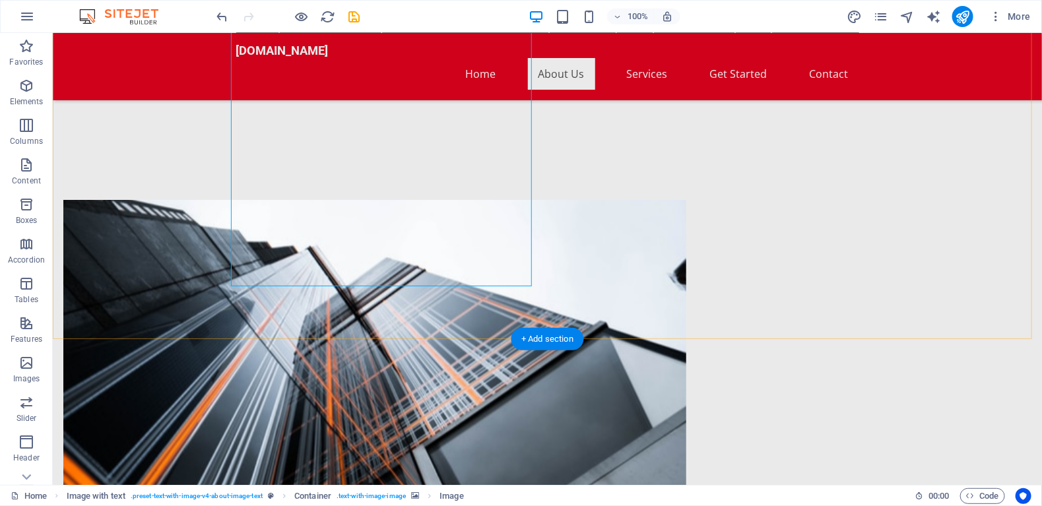
scroll to position [726, 0]
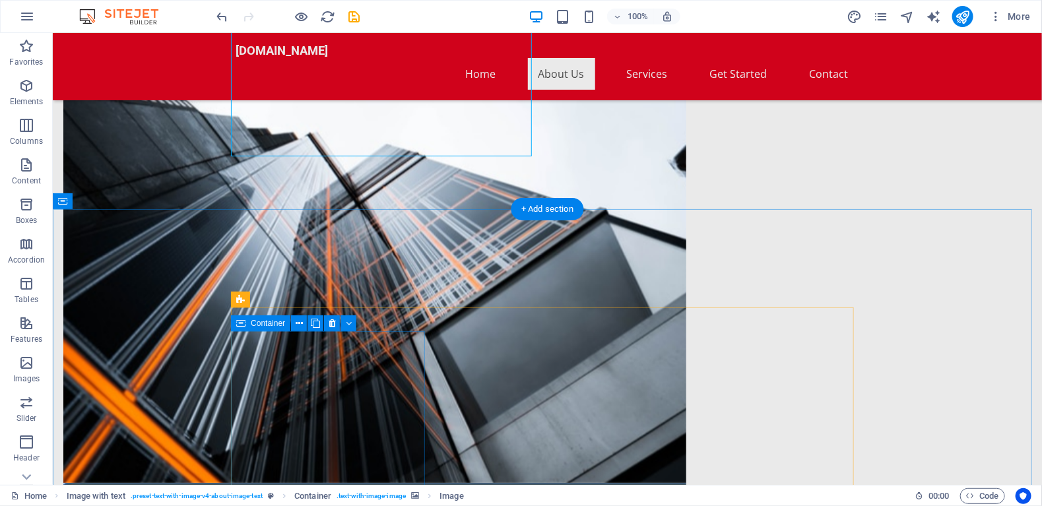
drag, startPoint x: 364, startPoint y: 348, endPoint x: 338, endPoint y: 478, distance: 132.6
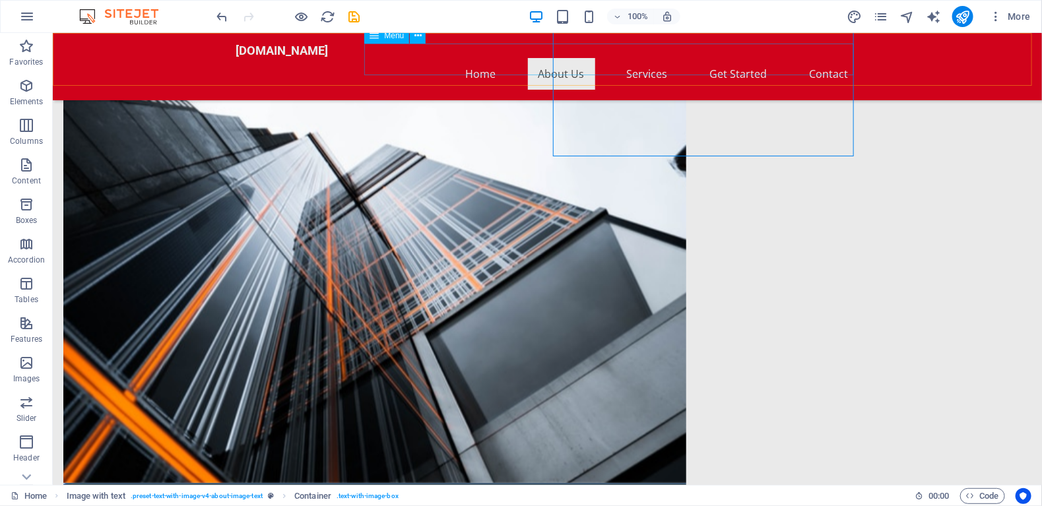
click at [634, 58] on nav "Home About Us Services Get Started Contact" at bounding box center [547, 73] width 623 height 32
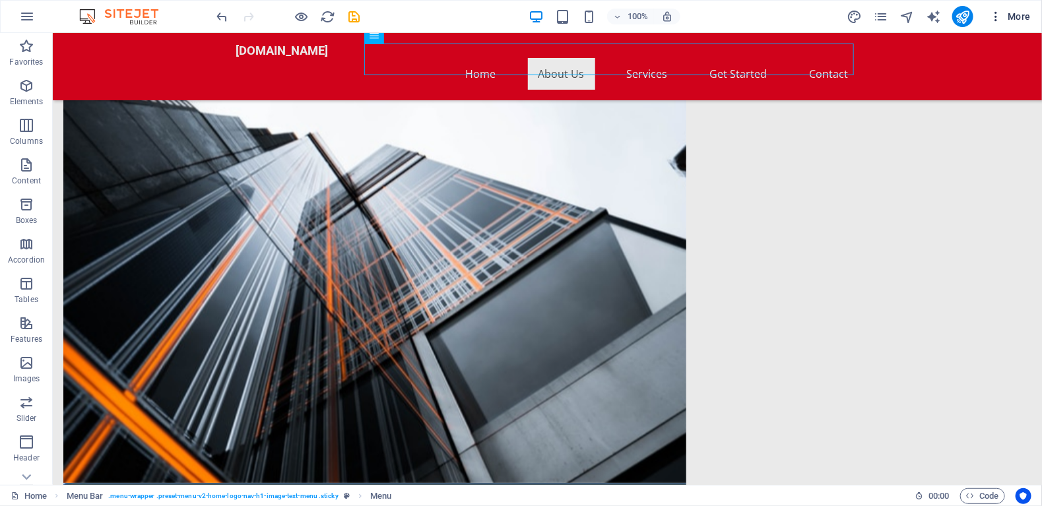
click at [993, 14] on icon "button" at bounding box center [995, 16] width 13 height 13
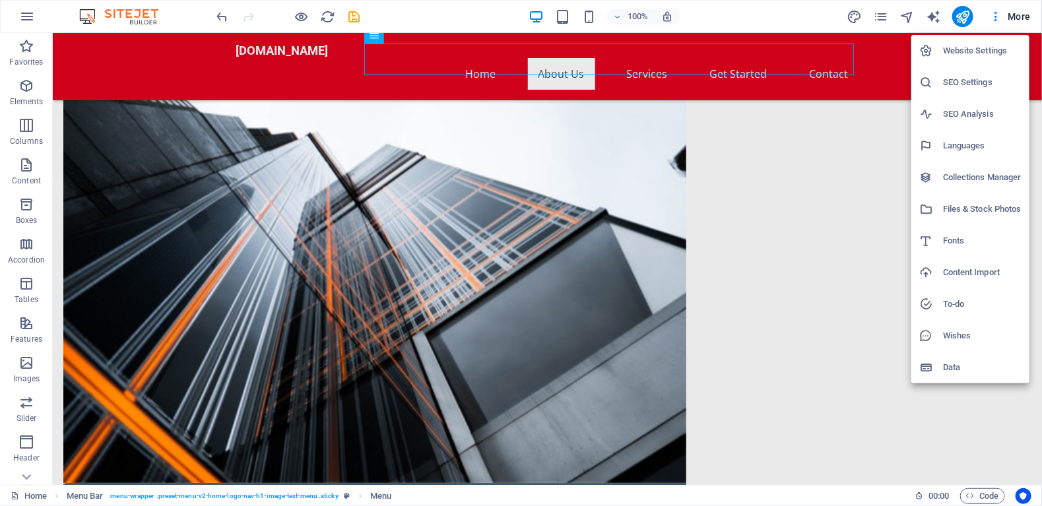
click at [798, 177] on div at bounding box center [521, 253] width 1042 height 506
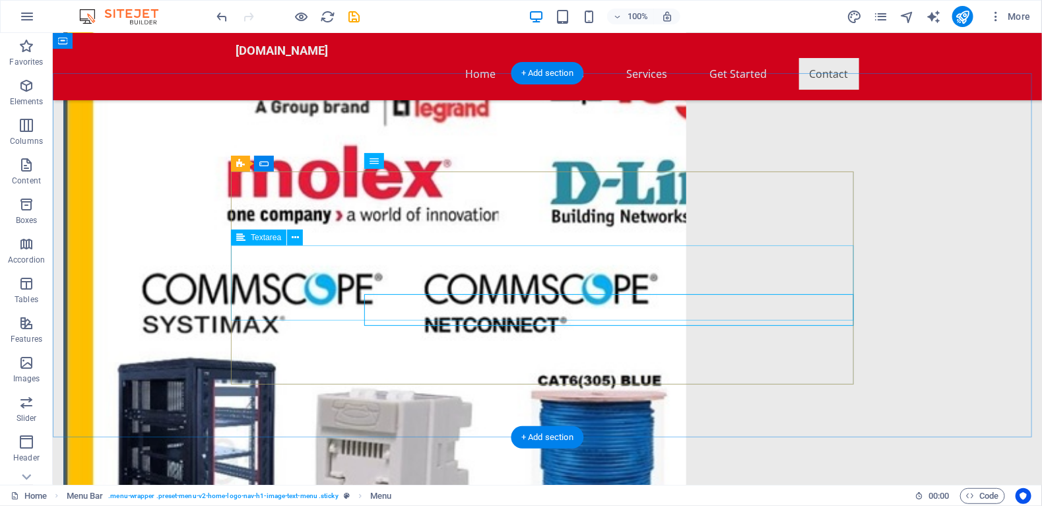
scroll to position [1589, 0]
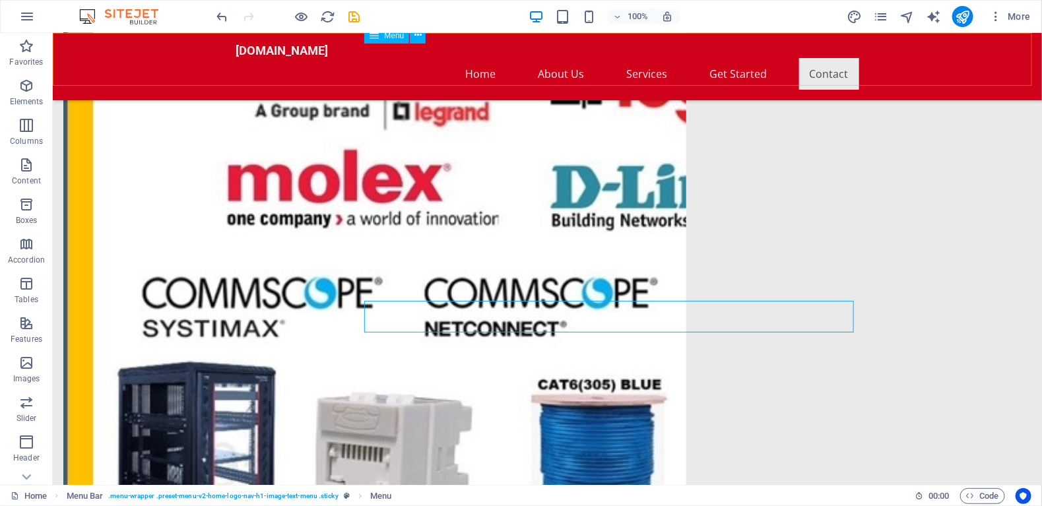
click at [826, 57] on nav "Home About Us Services Get Started Contact" at bounding box center [547, 73] width 623 height 32
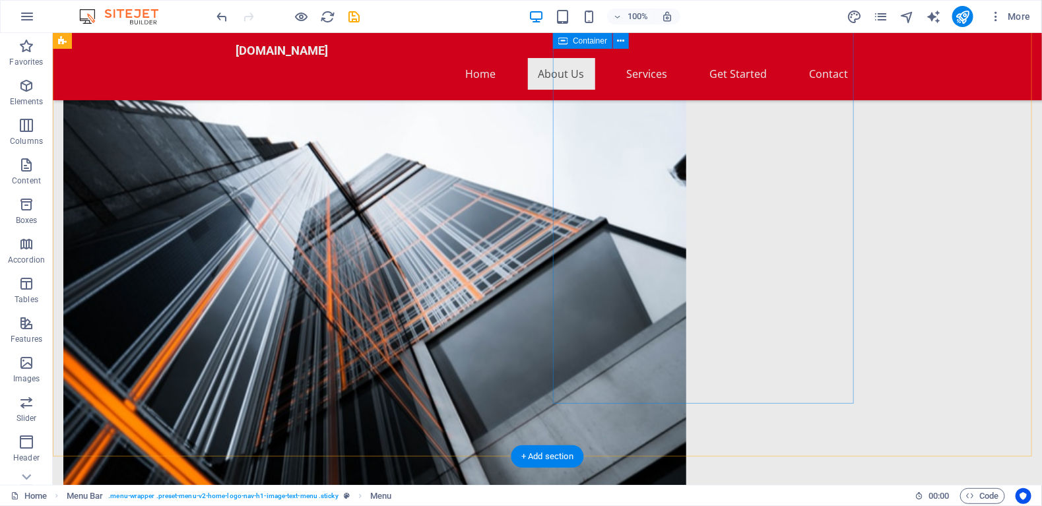
scroll to position [726, 0]
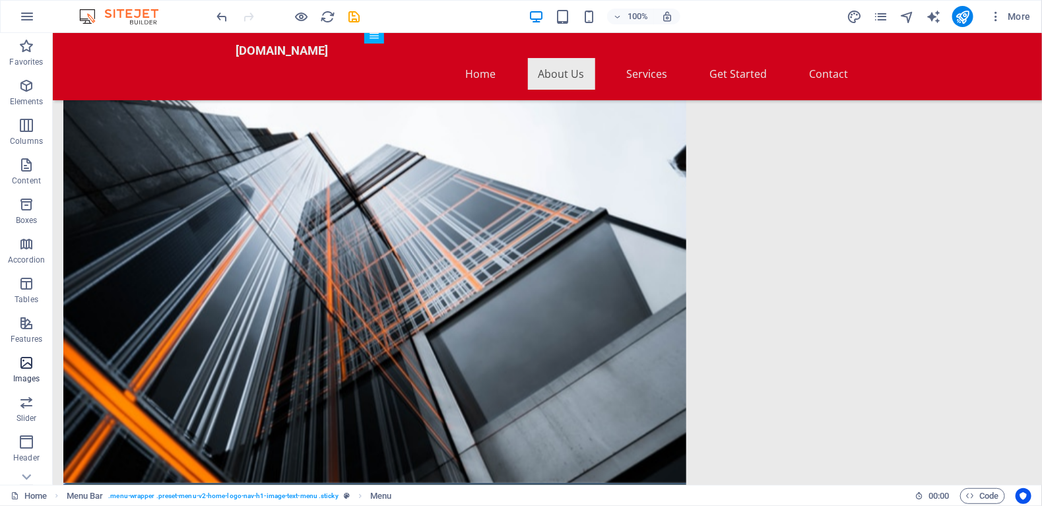
click at [21, 372] on span "Images" at bounding box center [26, 371] width 53 height 32
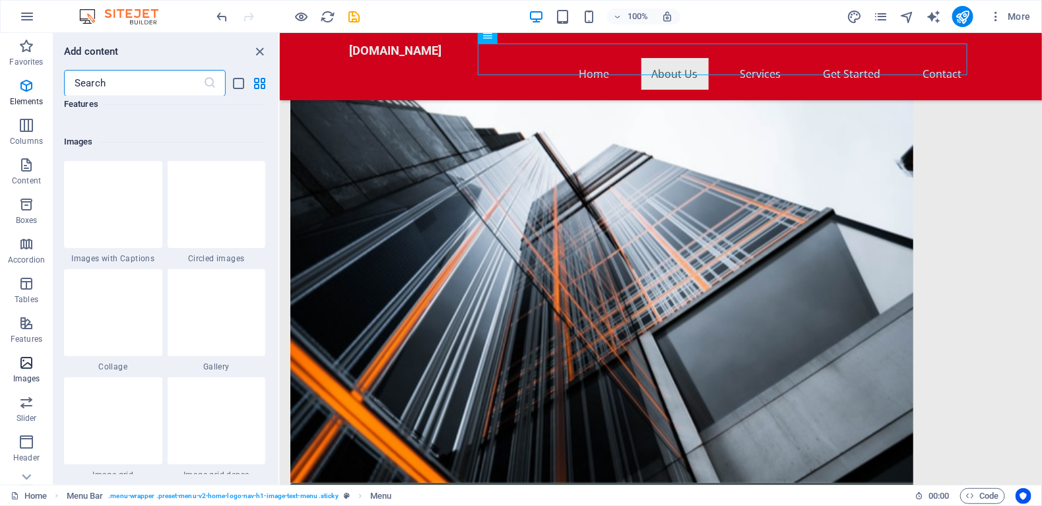
scroll to position [6688, 0]
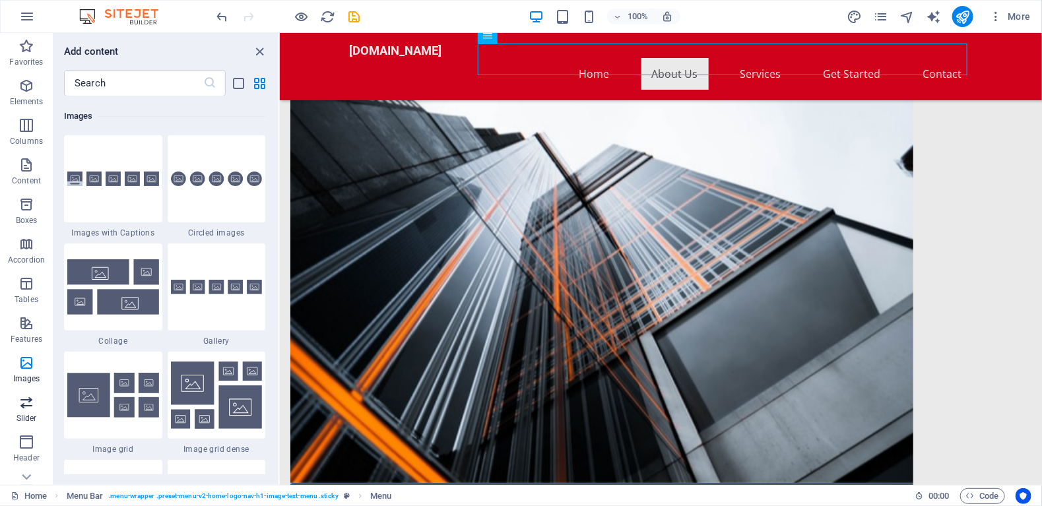
click at [22, 405] on icon "button" at bounding box center [26, 402] width 16 height 16
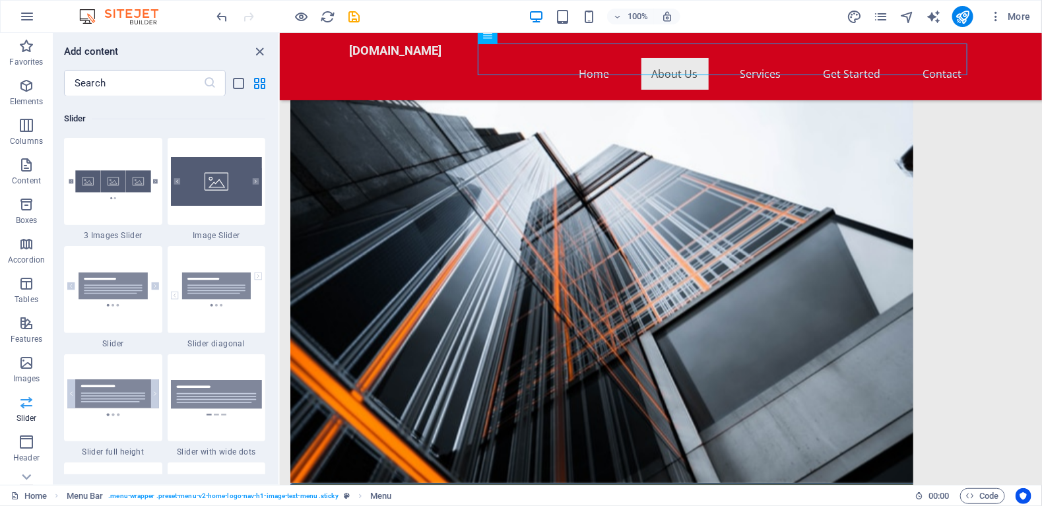
scroll to position [7477, 0]
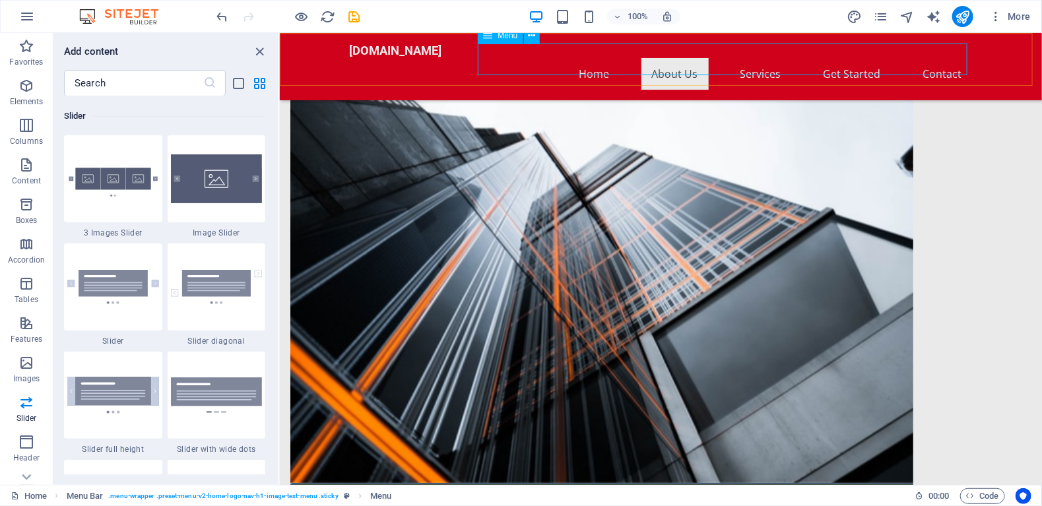
click at [595, 57] on nav "Home About Us Services Get Started Contact" at bounding box center [660, 73] width 623 height 32
click at [385, 45] on div "Logo" at bounding box center [366, 44] width 44 height 16
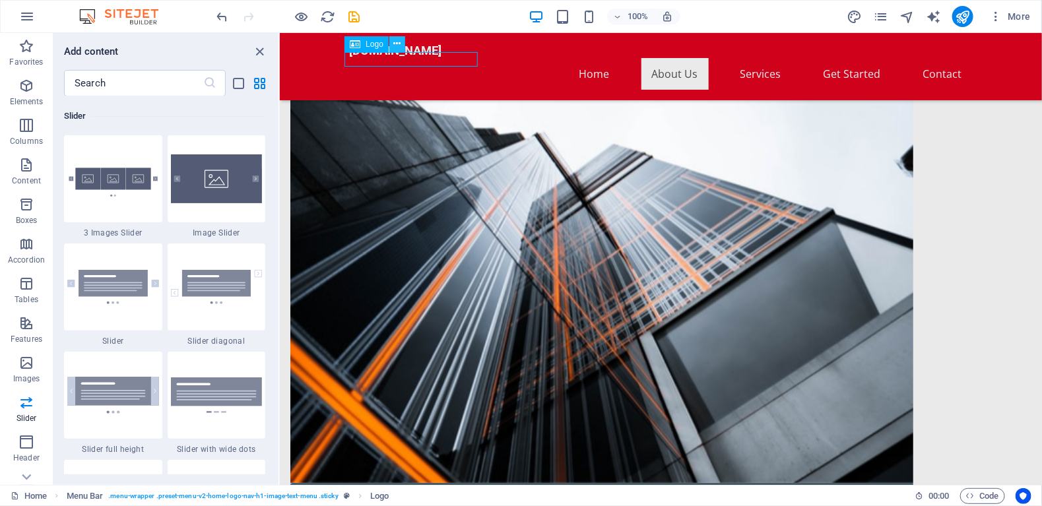
click at [401, 42] on button at bounding box center [397, 44] width 16 height 16
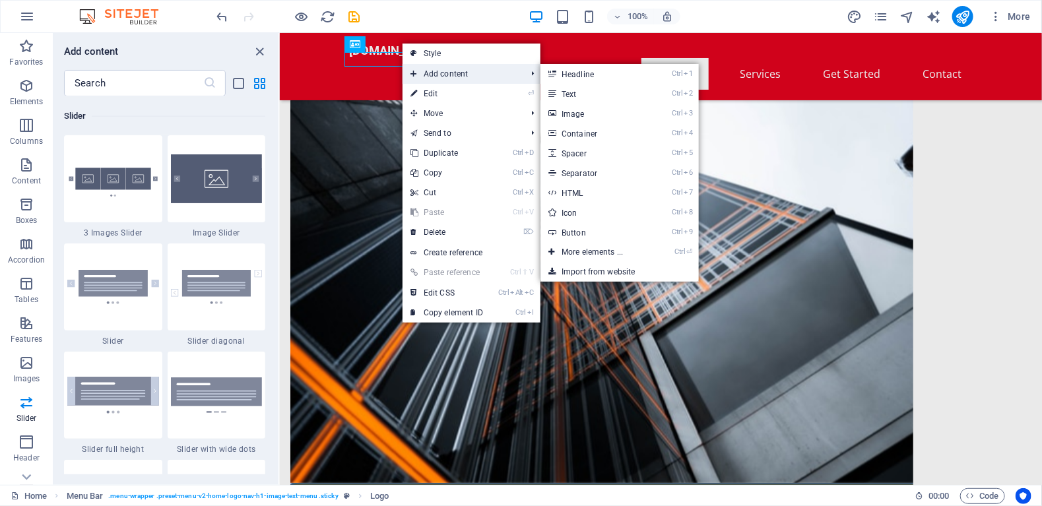
click at [437, 76] on span "Add content" at bounding box center [461, 74] width 118 height 20
click at [573, 114] on link "Ctrl 3 Image" at bounding box center [594, 114] width 109 height 20
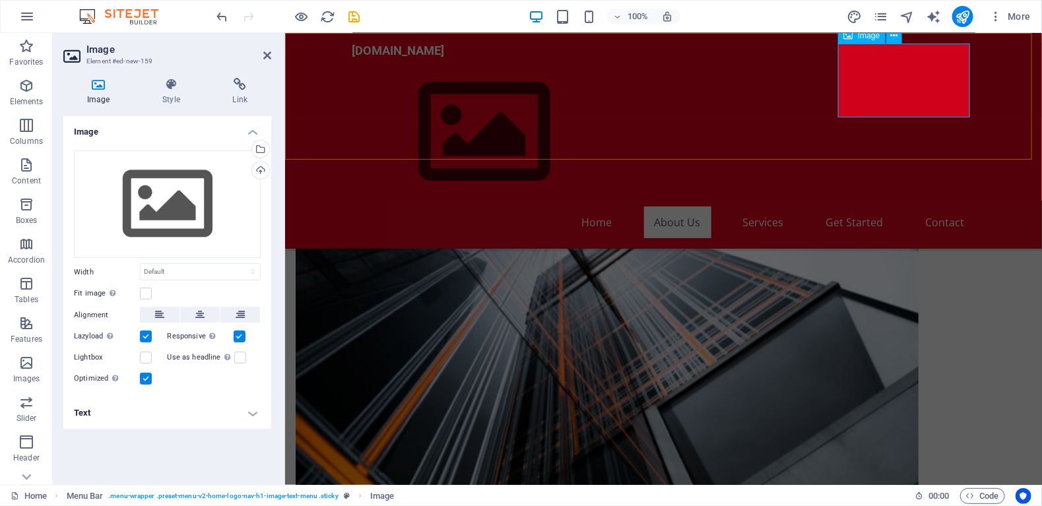
click at [871, 36] on span "Image" at bounding box center [869, 36] width 22 height 8
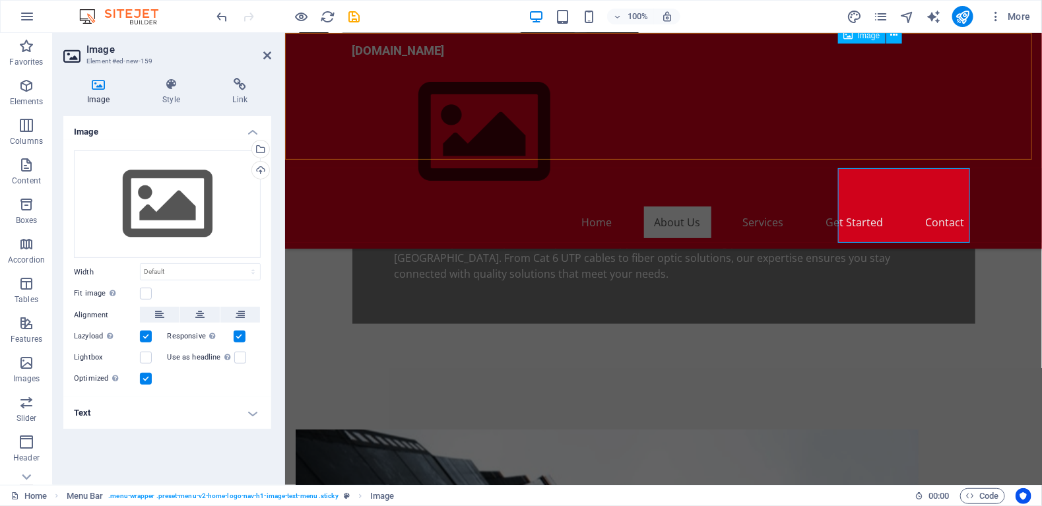
scroll to position [528, 0]
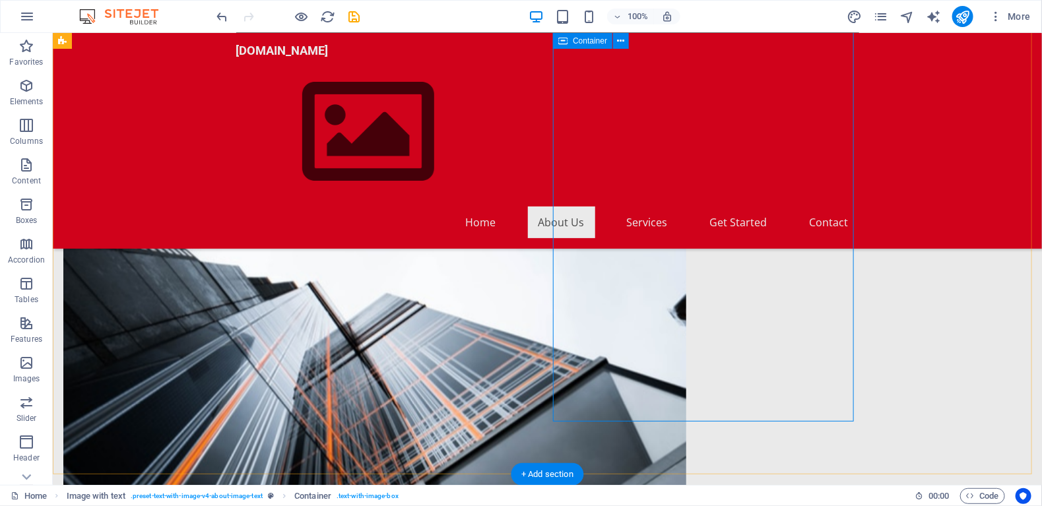
scroll to position [726, 0]
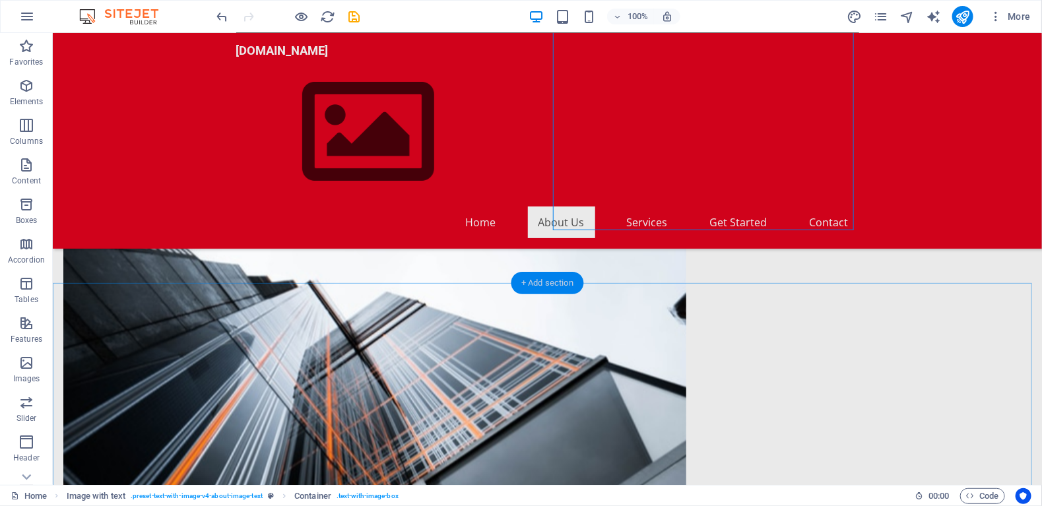
click at [563, 280] on div "+ Add section" at bounding box center [547, 283] width 73 height 22
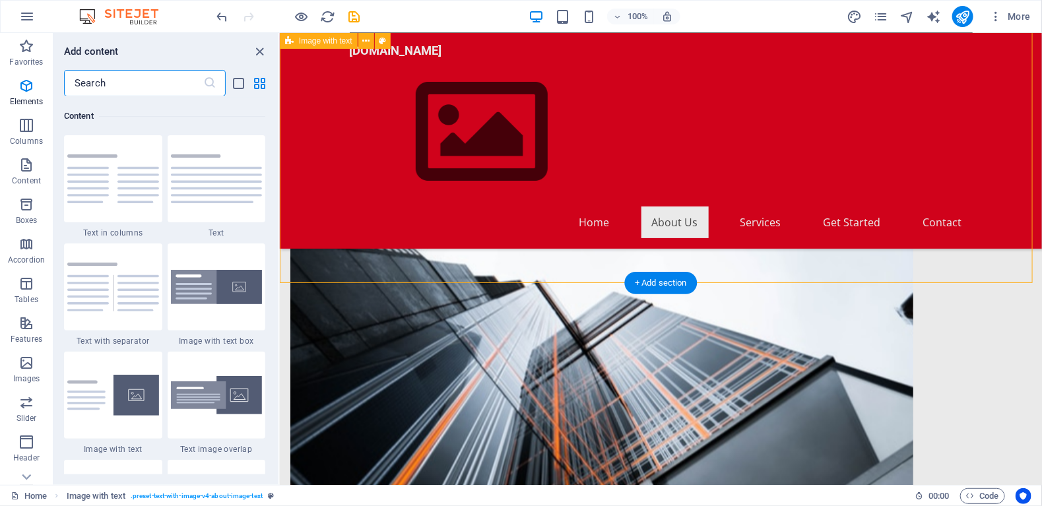
scroll to position [2308, 0]
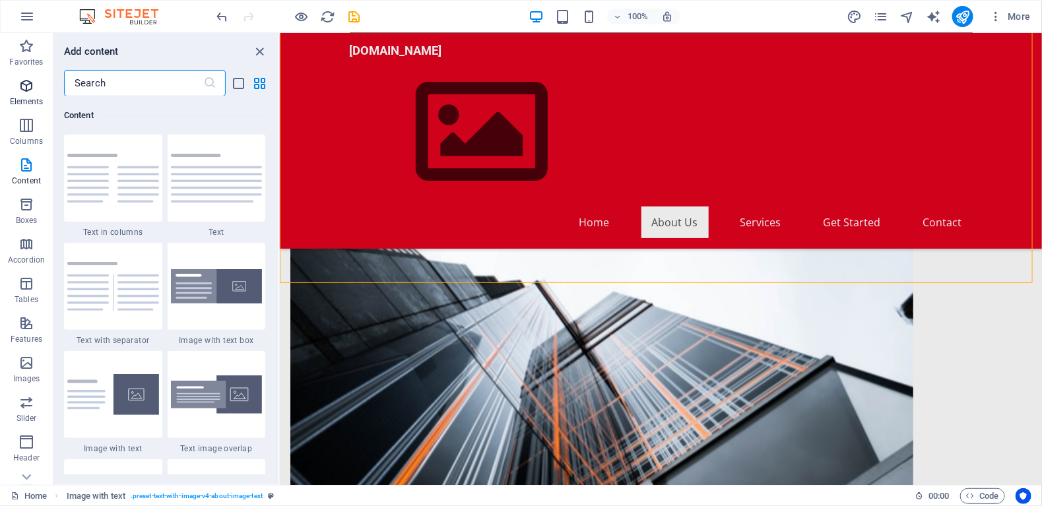
click at [30, 92] on icon "button" at bounding box center [26, 86] width 16 height 16
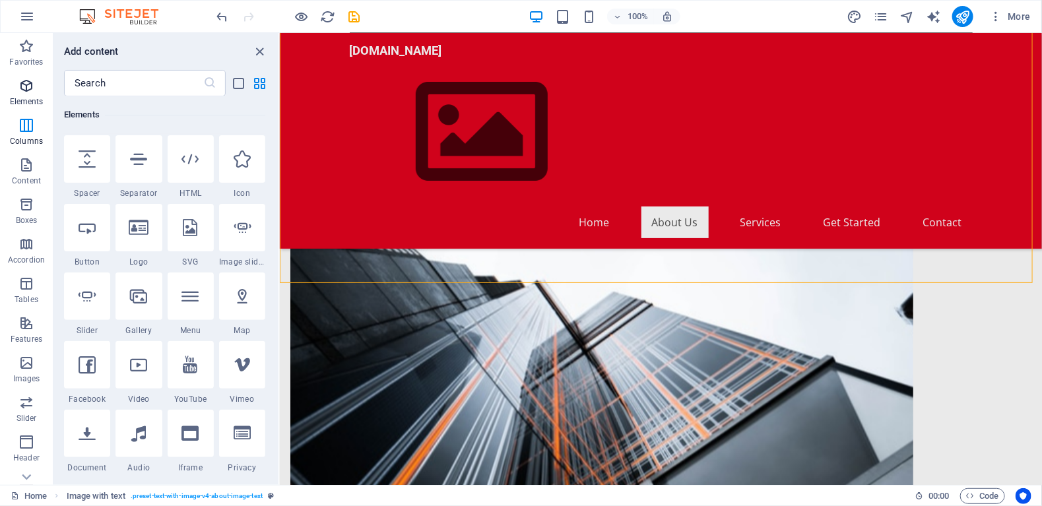
scroll to position [140, 0]
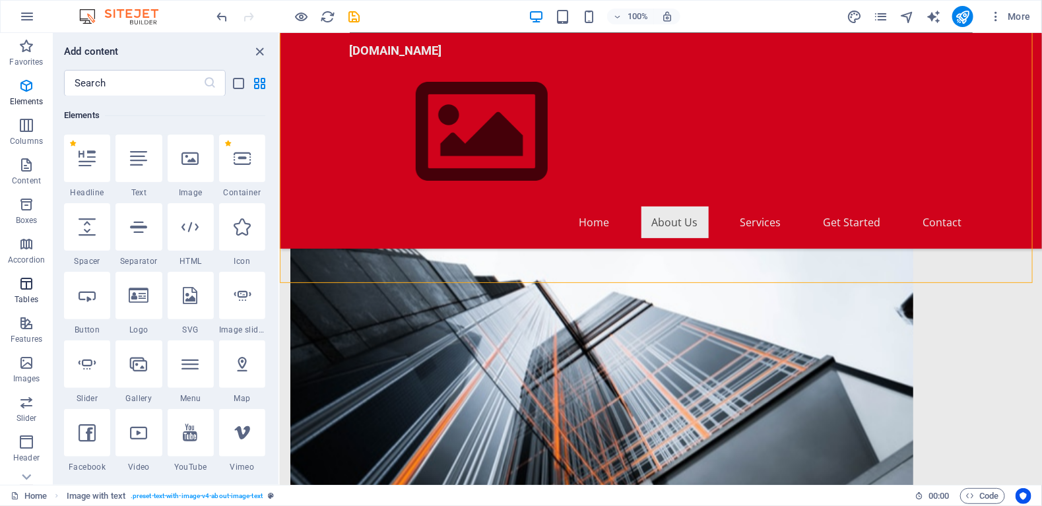
click at [24, 292] on span "Tables" at bounding box center [26, 292] width 53 height 32
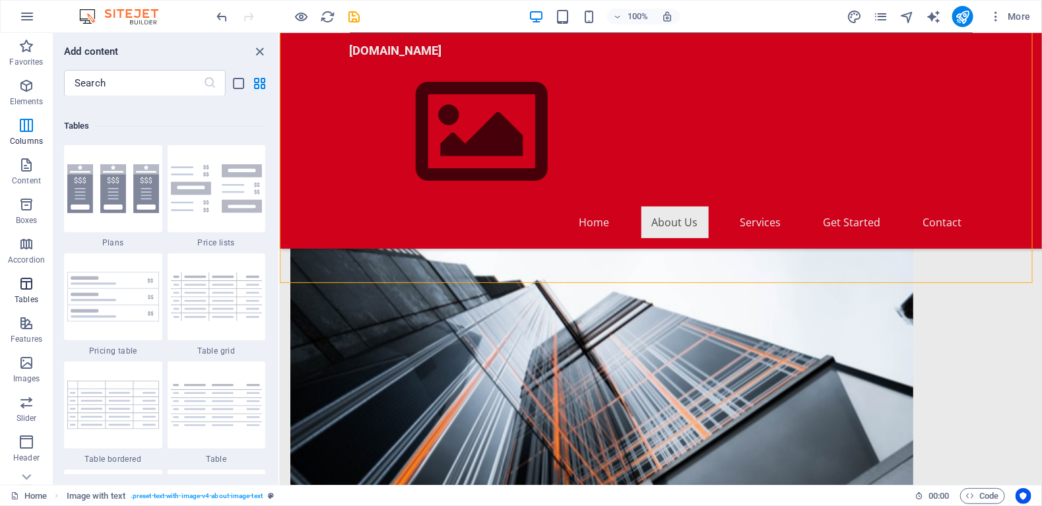
scroll to position [4568, 0]
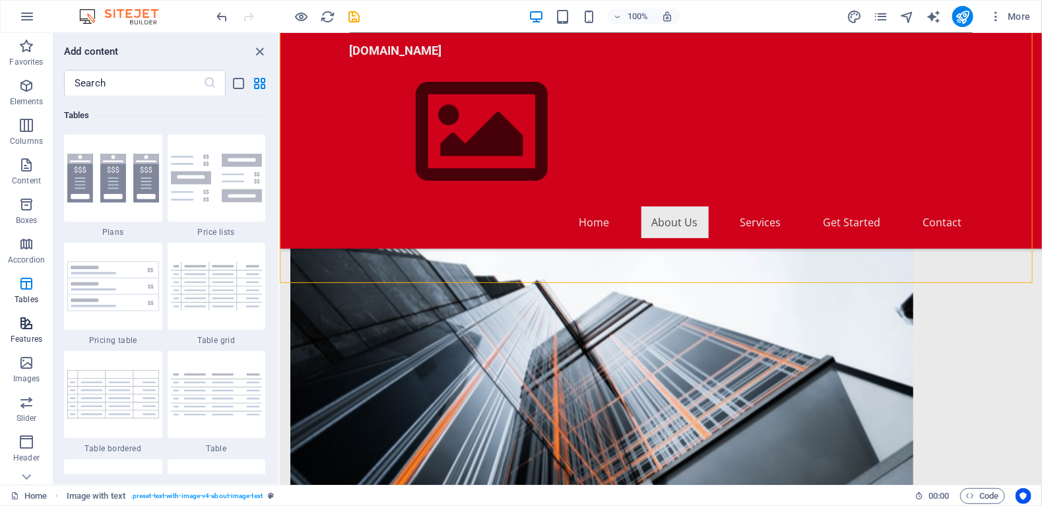
click at [28, 330] on icon "button" at bounding box center [26, 323] width 16 height 16
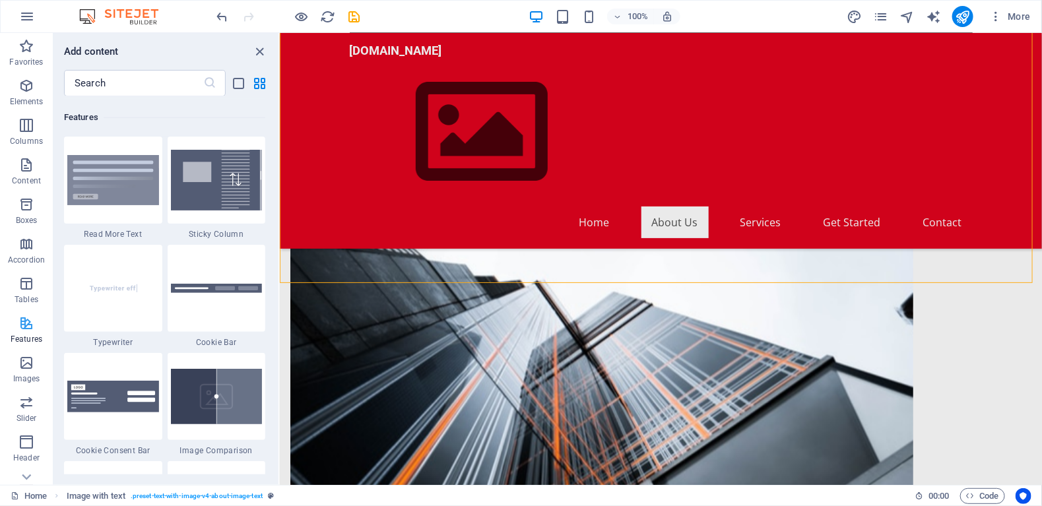
scroll to position [5142, 0]
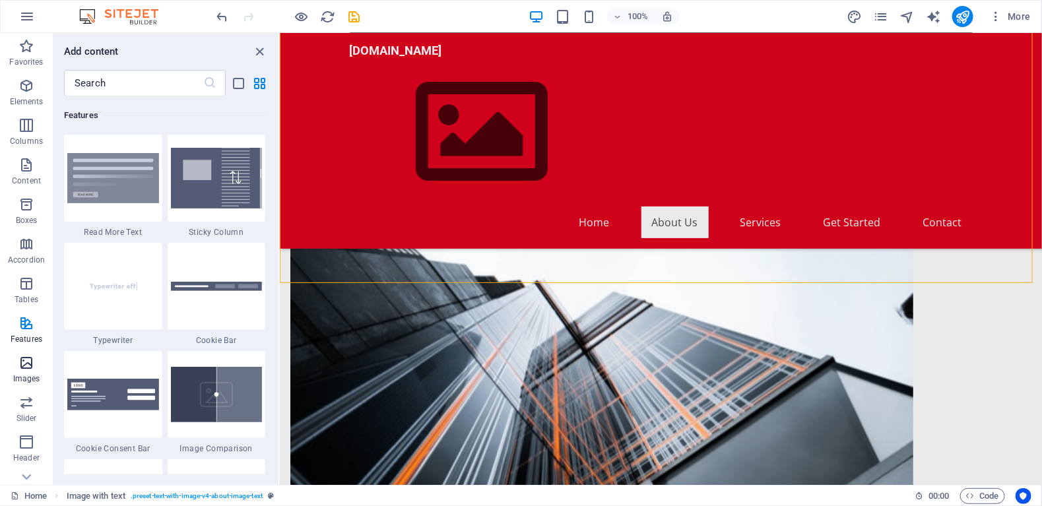
click at [24, 367] on icon "button" at bounding box center [26, 363] width 16 height 16
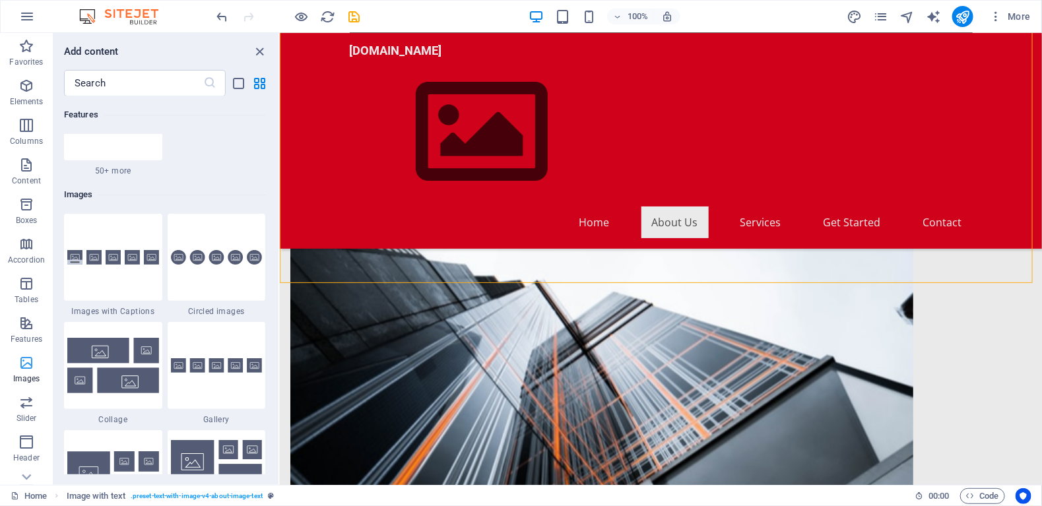
scroll to position [6688, 0]
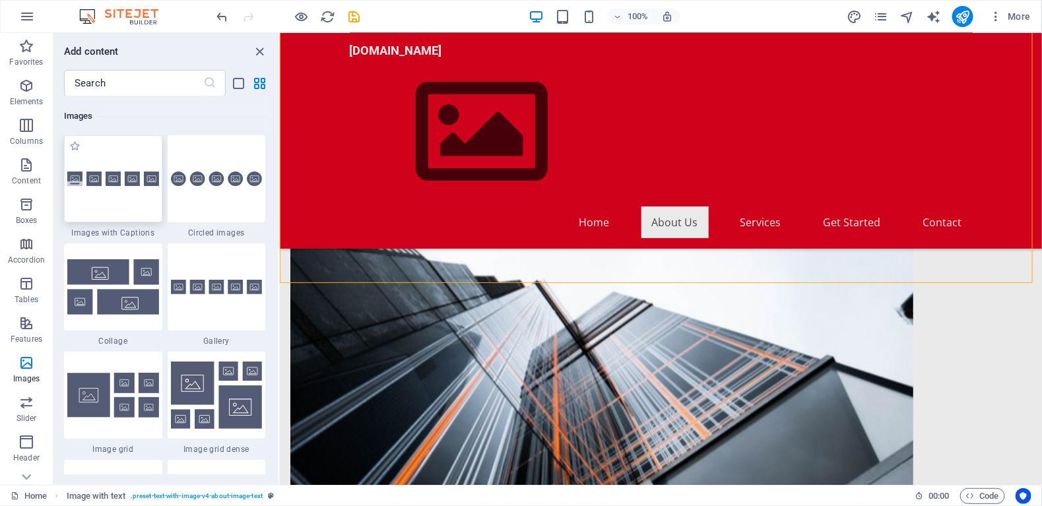
click at [137, 218] on div at bounding box center [113, 178] width 98 height 87
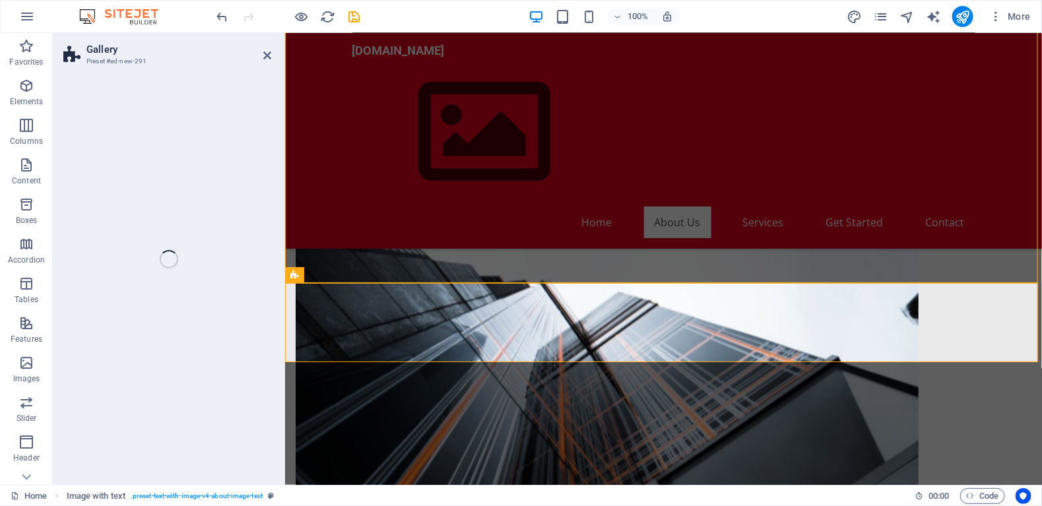
select select "rem"
select select "preset-gallery-v3-captions"
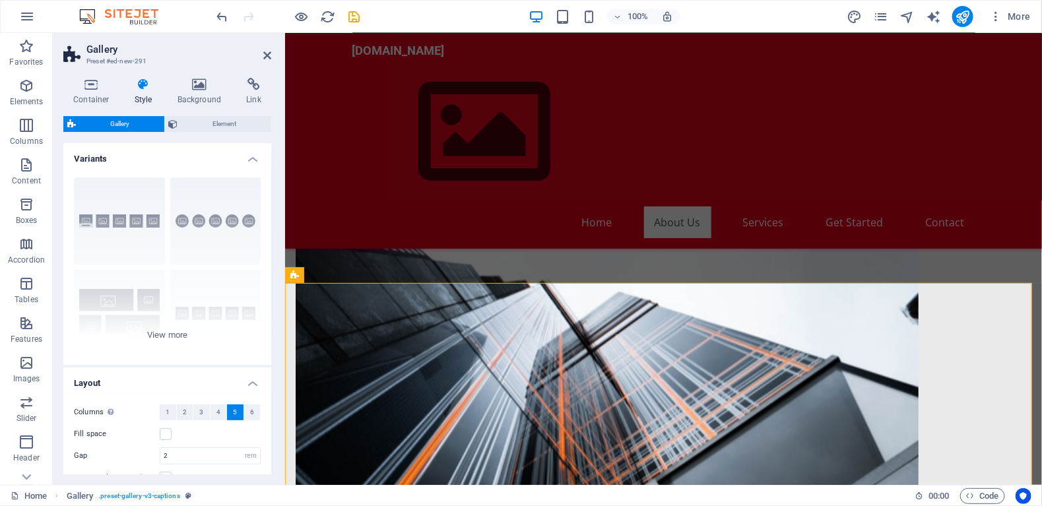
click at [121, 122] on span "Gallery" at bounding box center [120, 124] width 80 height 16
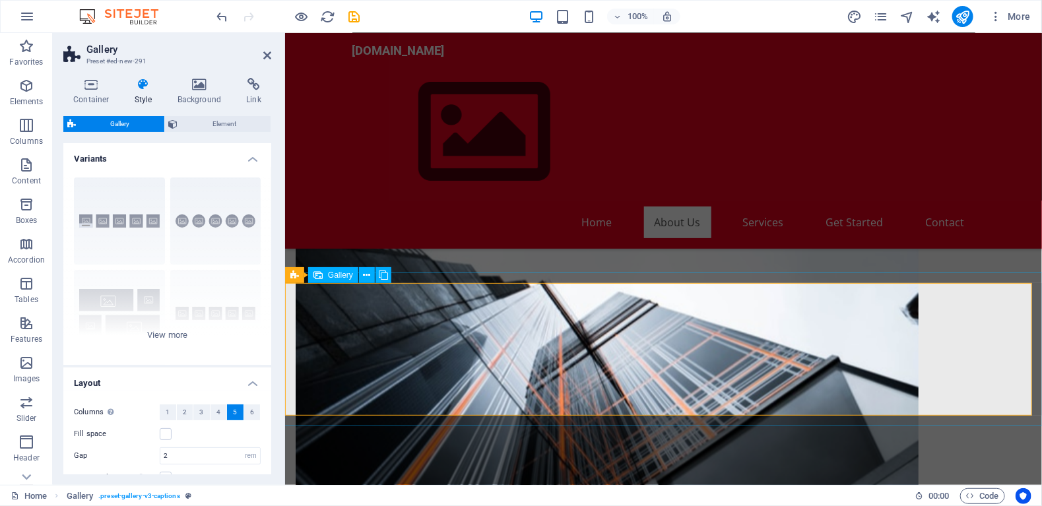
click at [363, 274] on icon at bounding box center [366, 275] width 7 height 14
click at [296, 276] on icon at bounding box center [294, 275] width 9 height 16
click at [371, 276] on button at bounding box center [367, 275] width 16 height 16
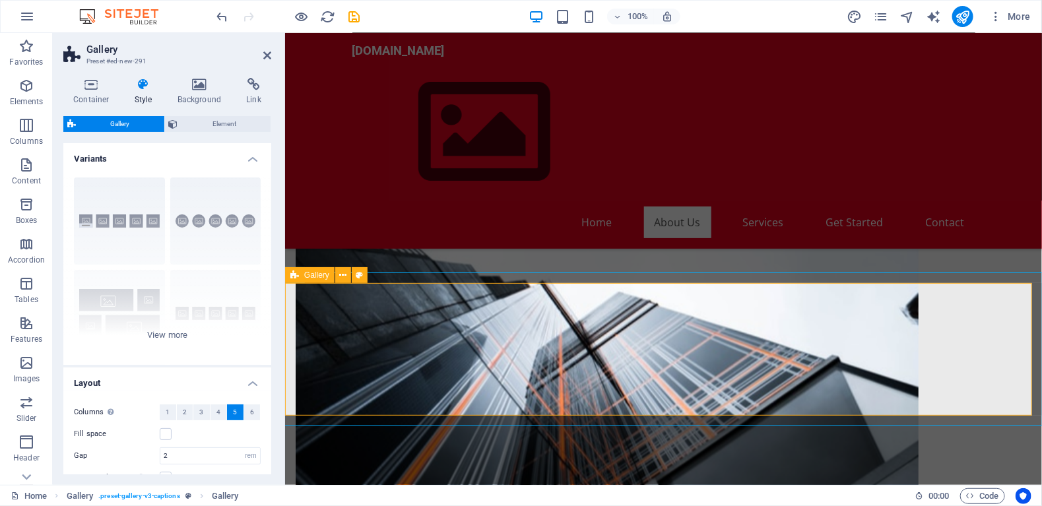
click at [295, 276] on icon at bounding box center [294, 275] width 9 height 16
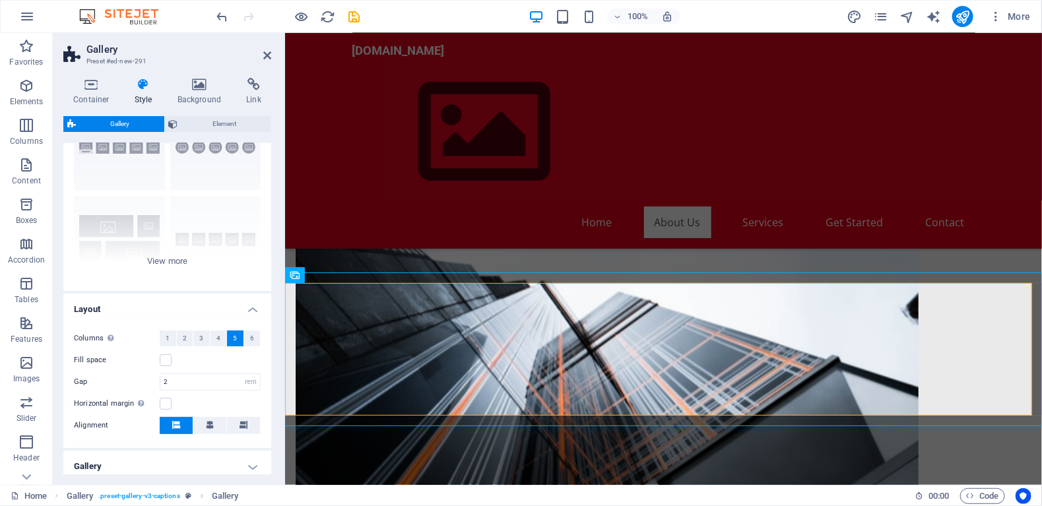
scroll to position [168, 0]
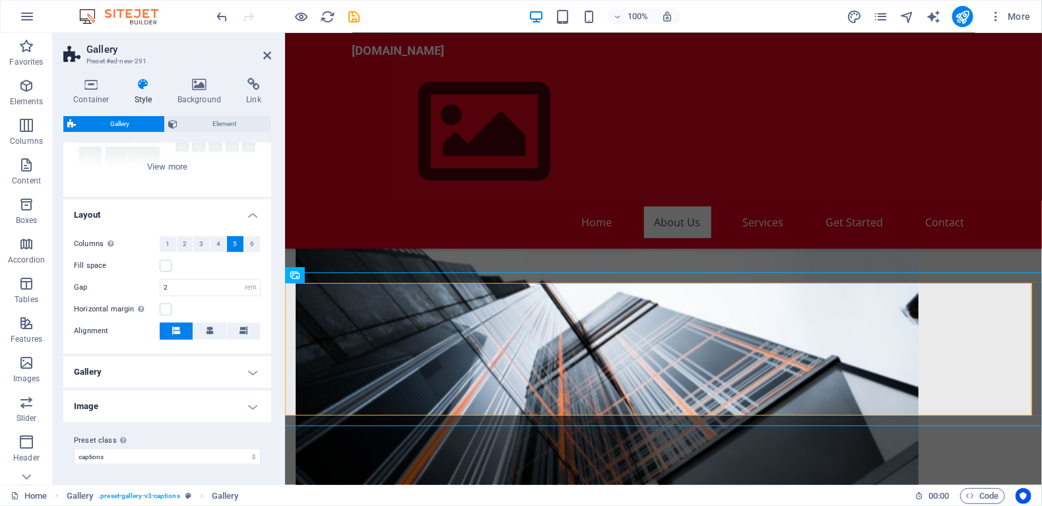
click at [141, 404] on h4 "Image" at bounding box center [167, 407] width 208 height 32
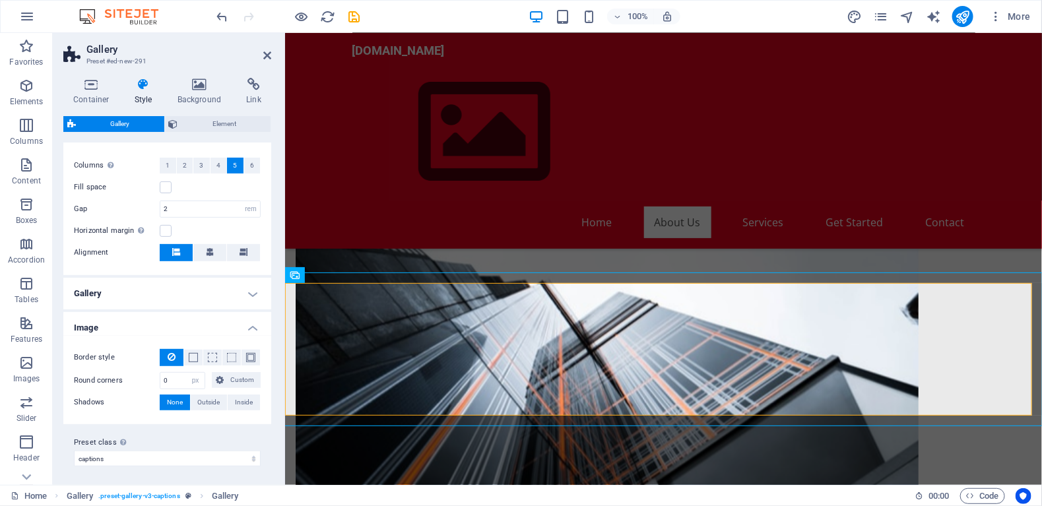
scroll to position [249, 0]
click at [253, 322] on h4 "Image" at bounding box center [167, 322] width 208 height 24
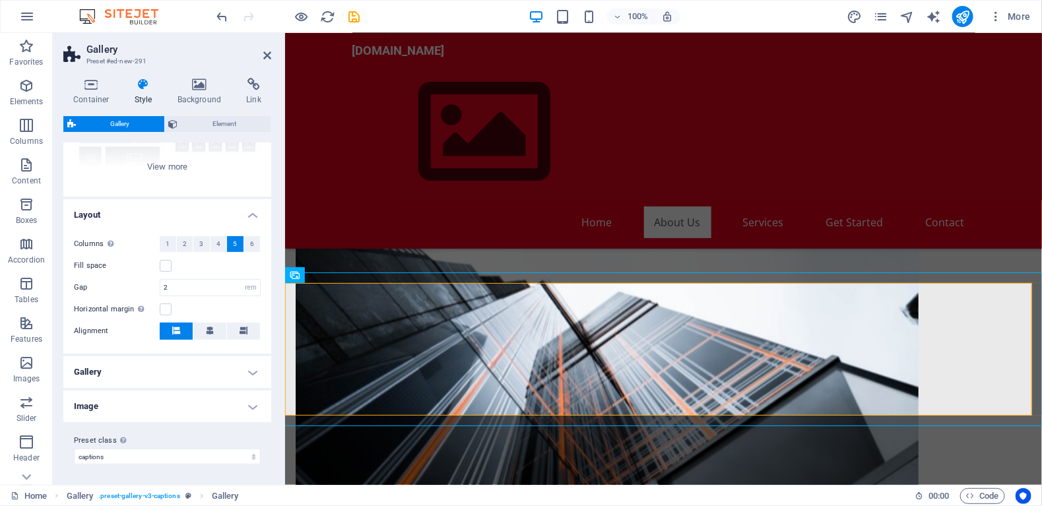
click at [249, 402] on h4 "Image" at bounding box center [167, 407] width 208 height 32
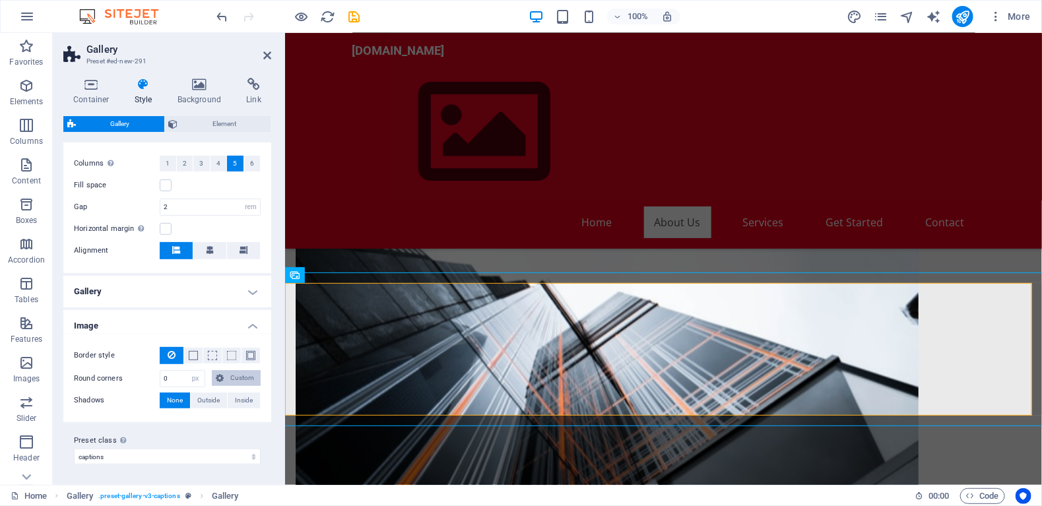
click at [243, 377] on span "Custom" at bounding box center [242, 378] width 29 height 16
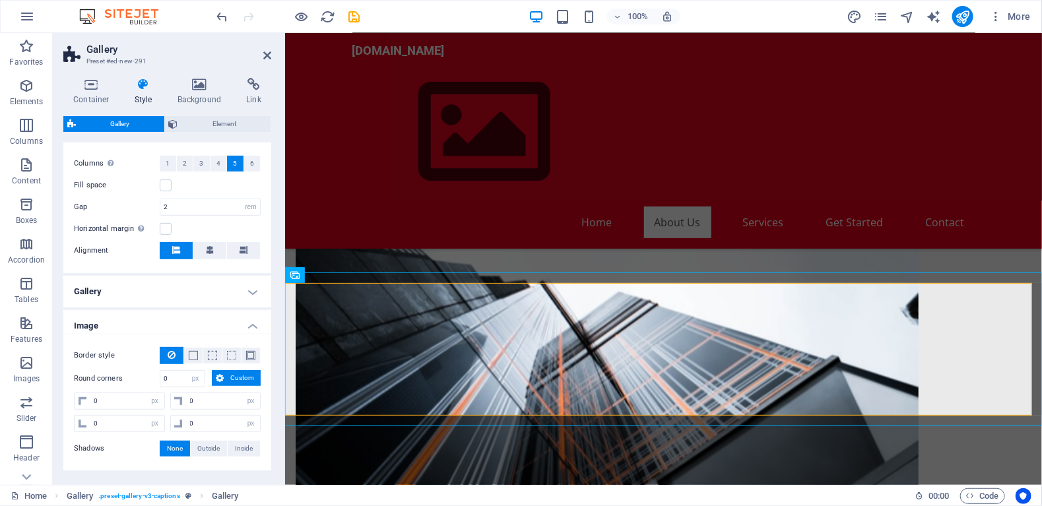
click at [240, 377] on span "Custom" at bounding box center [242, 378] width 29 height 16
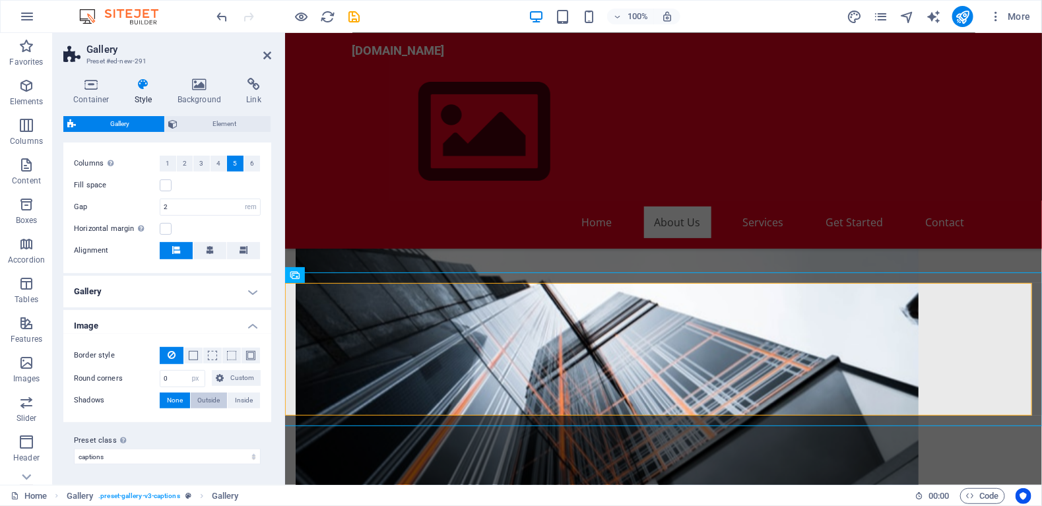
click at [206, 398] on span "Outside" at bounding box center [209, 401] width 22 height 16
type input "2"
type input "4"
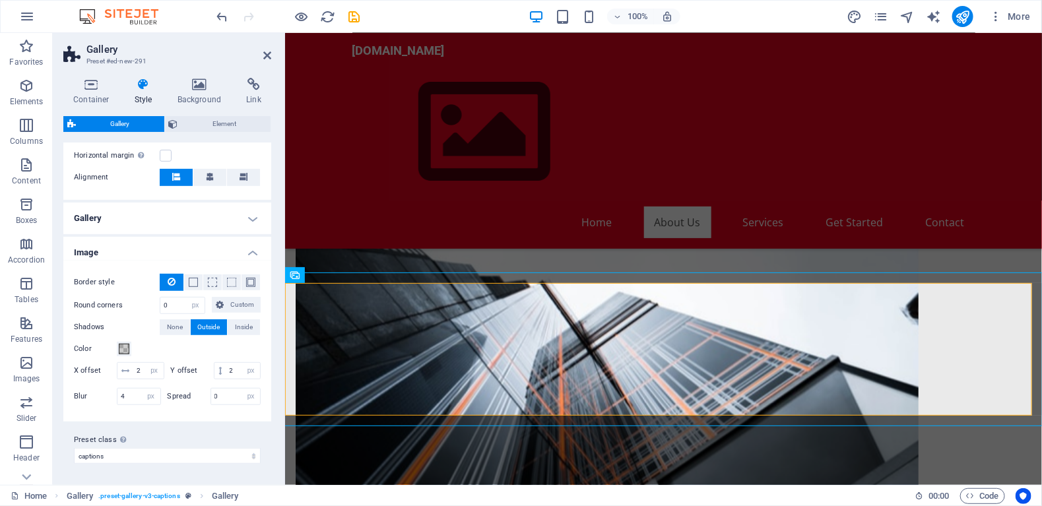
scroll to position [338, 0]
click at [189, 90] on icon at bounding box center [200, 84] width 64 height 13
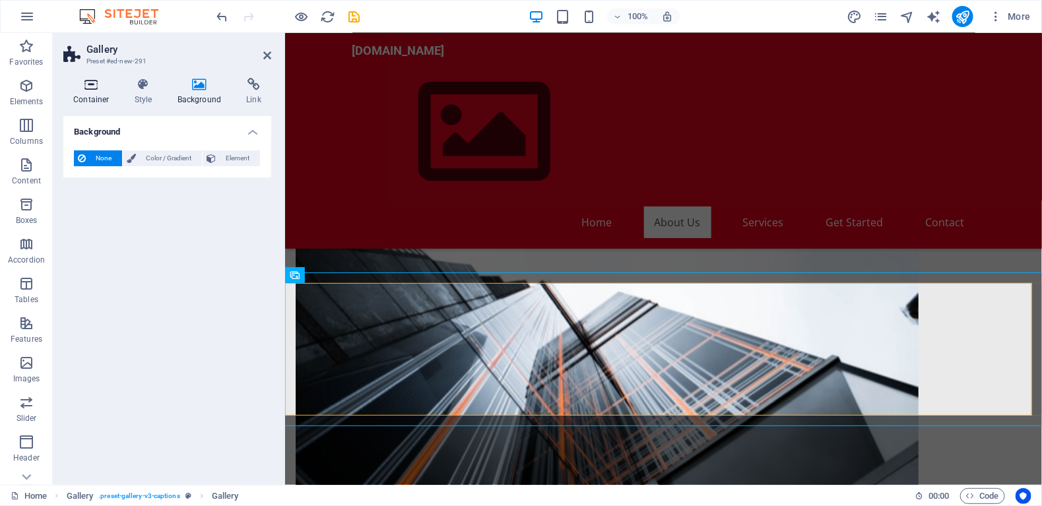
click at [83, 94] on h4 "Container" at bounding box center [93, 92] width 61 height 28
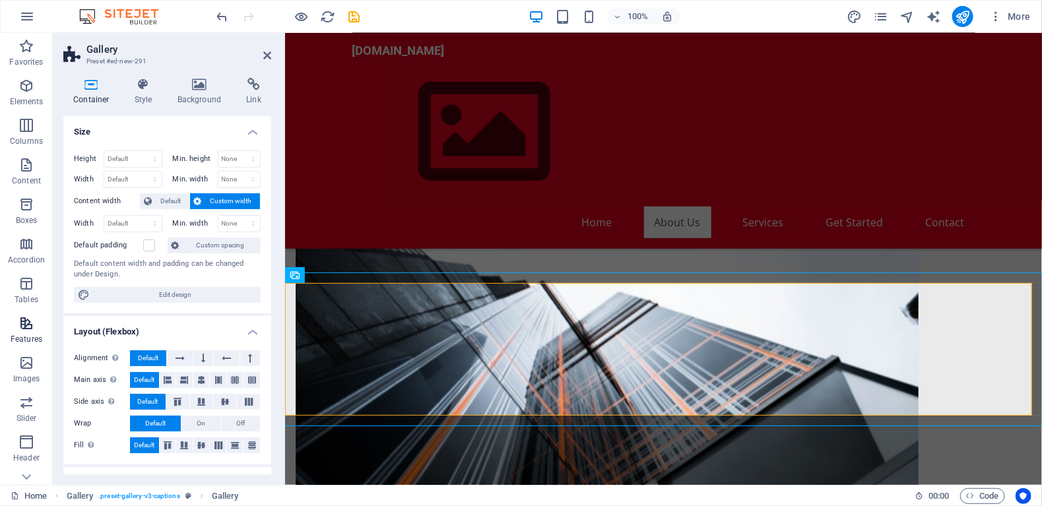
click at [21, 331] on span "Features" at bounding box center [26, 331] width 53 height 32
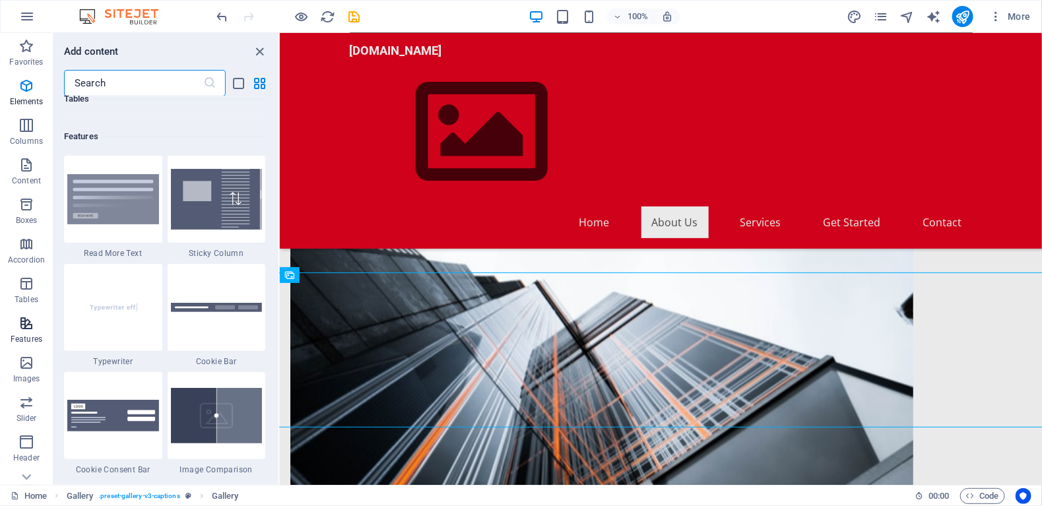
scroll to position [5142, 0]
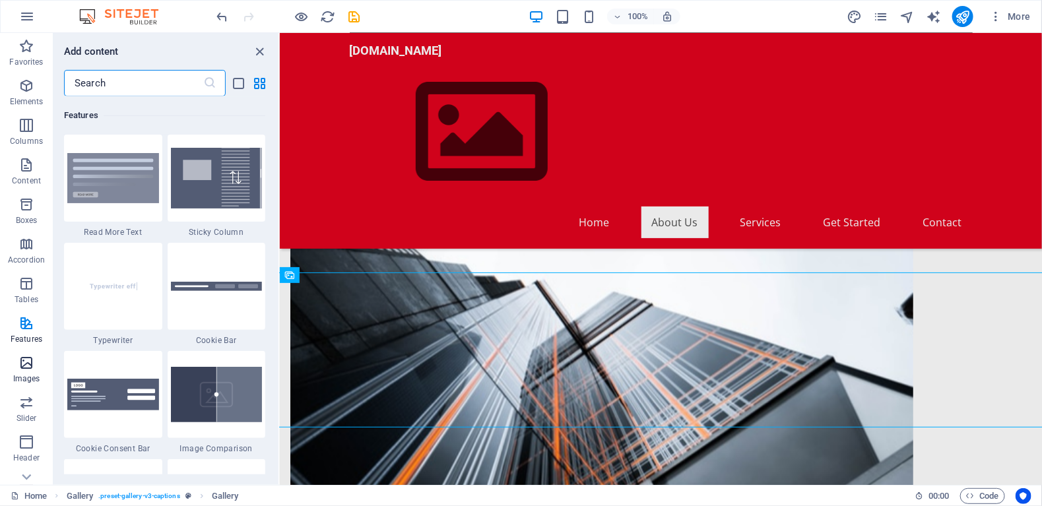
click at [30, 373] on p "Images" at bounding box center [26, 378] width 27 height 11
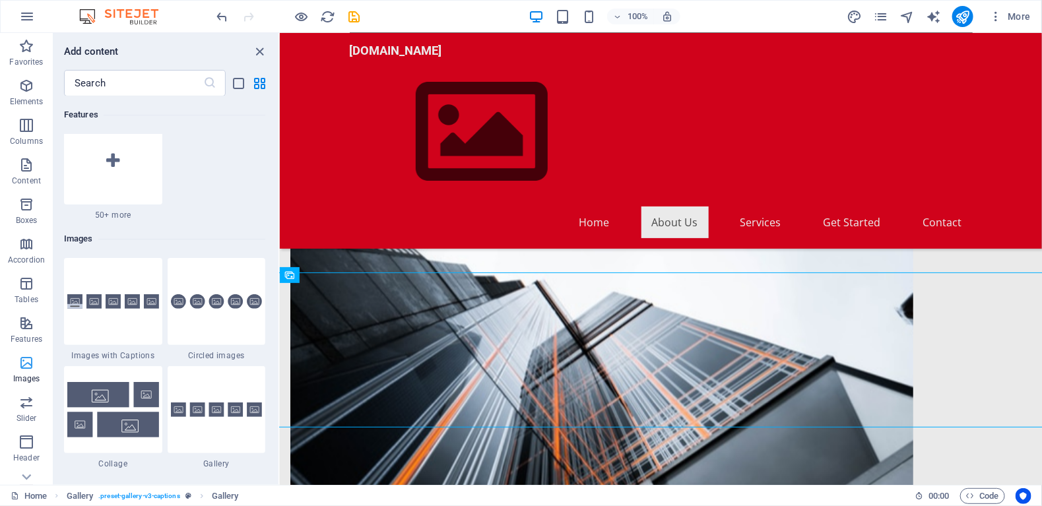
scroll to position [6688, 0]
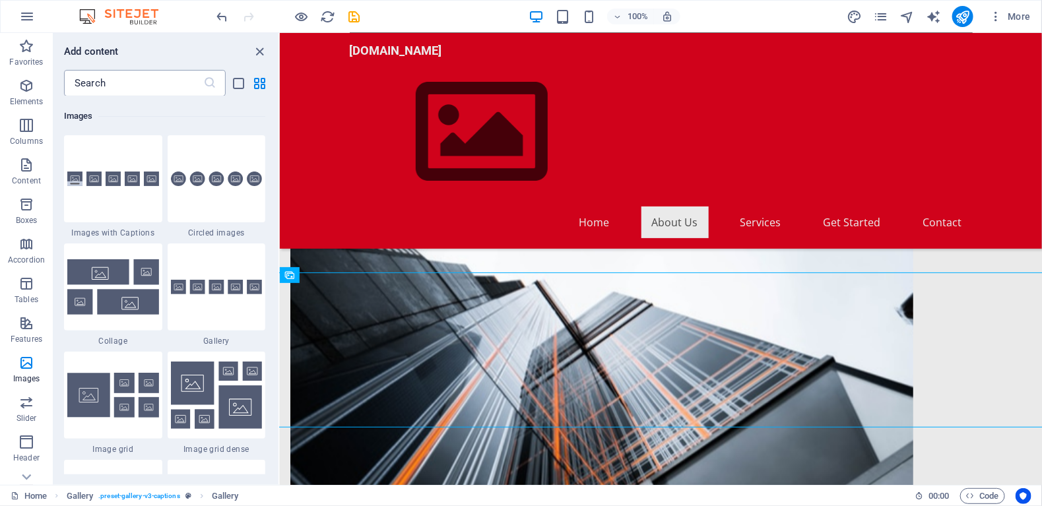
click at [212, 84] on icon at bounding box center [209, 83] width 13 height 13
click at [237, 83] on icon "list-view" at bounding box center [239, 83] width 15 height 15
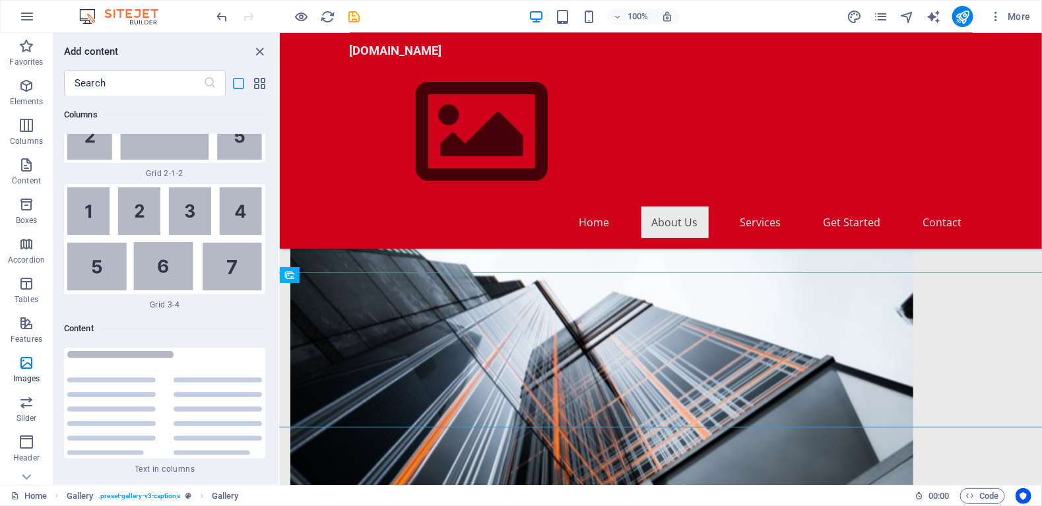
scroll to position [15425, 0]
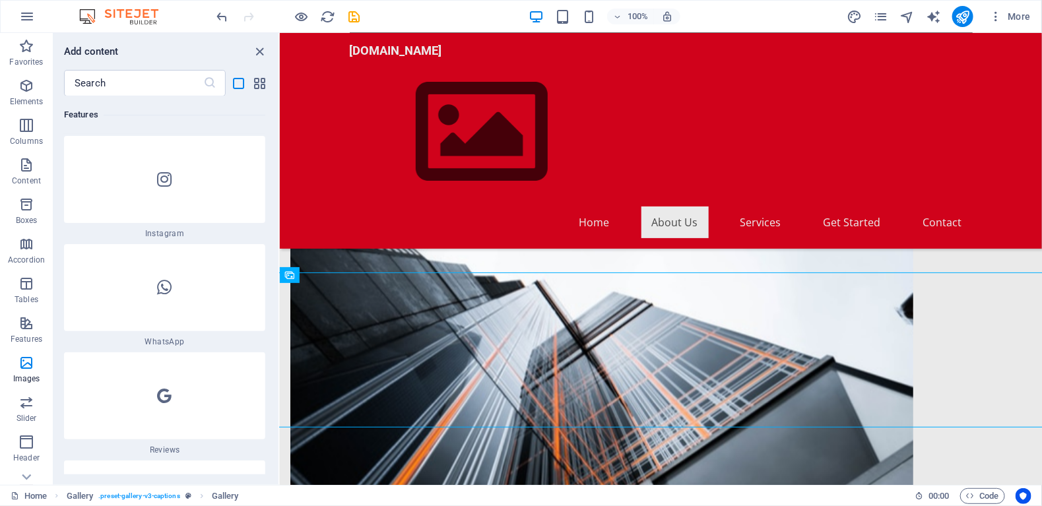
drag, startPoint x: 77, startPoint y: 184, endPoint x: 28, endPoint y: 49, distance: 143.8
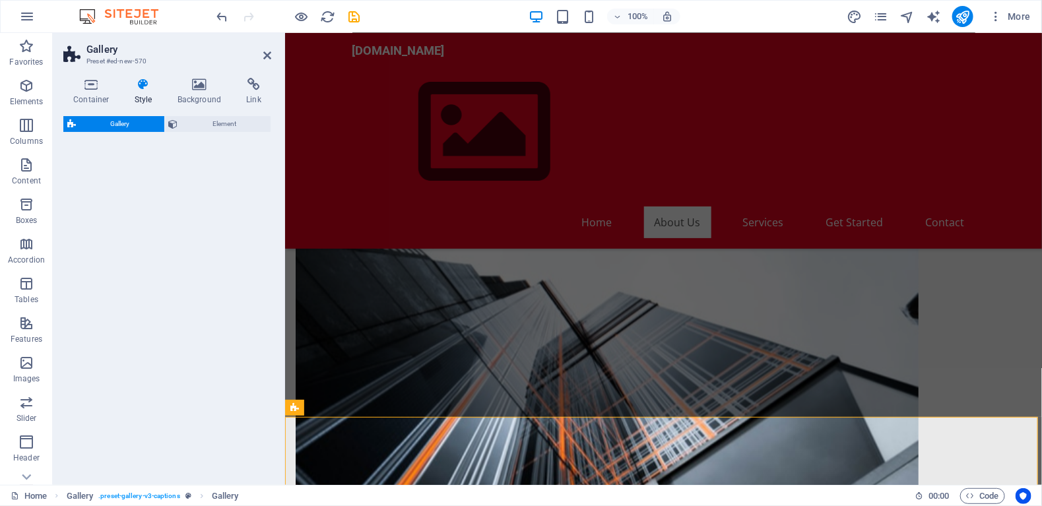
select select "rem"
select select "preset-gallery-v3-captions"
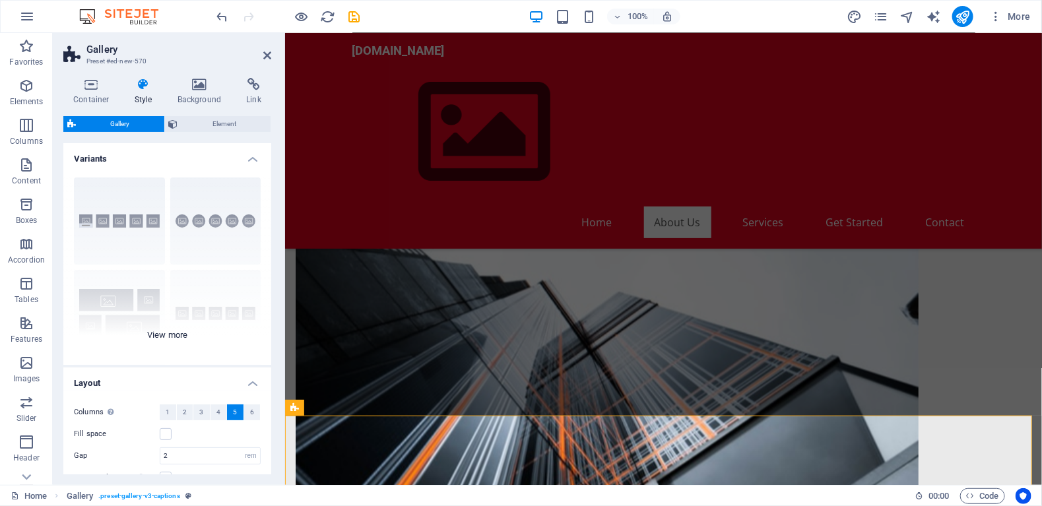
click at [178, 234] on div "Captions Circle Collage Default Grid Grid shifted" at bounding box center [167, 266] width 208 height 198
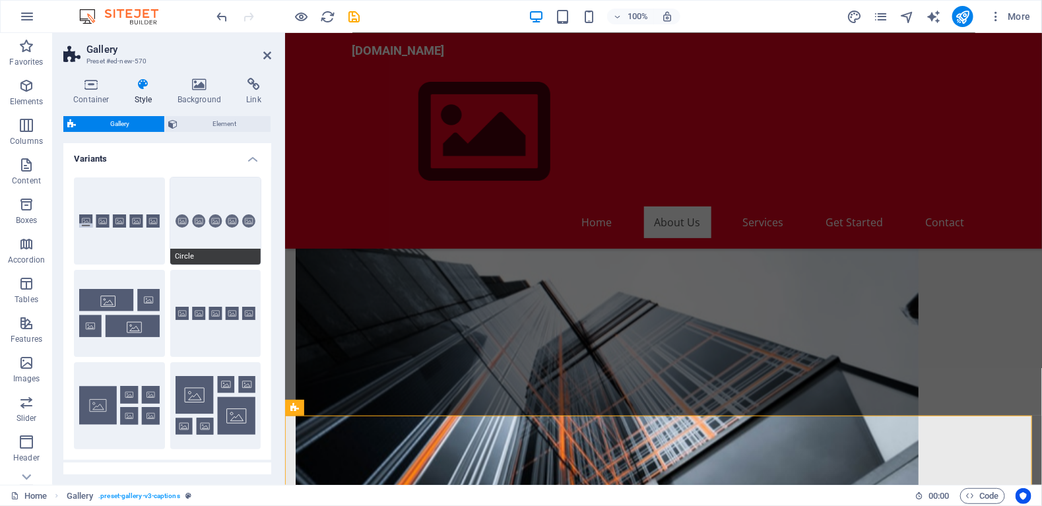
click at [218, 218] on button "Circle" at bounding box center [215, 220] width 91 height 87
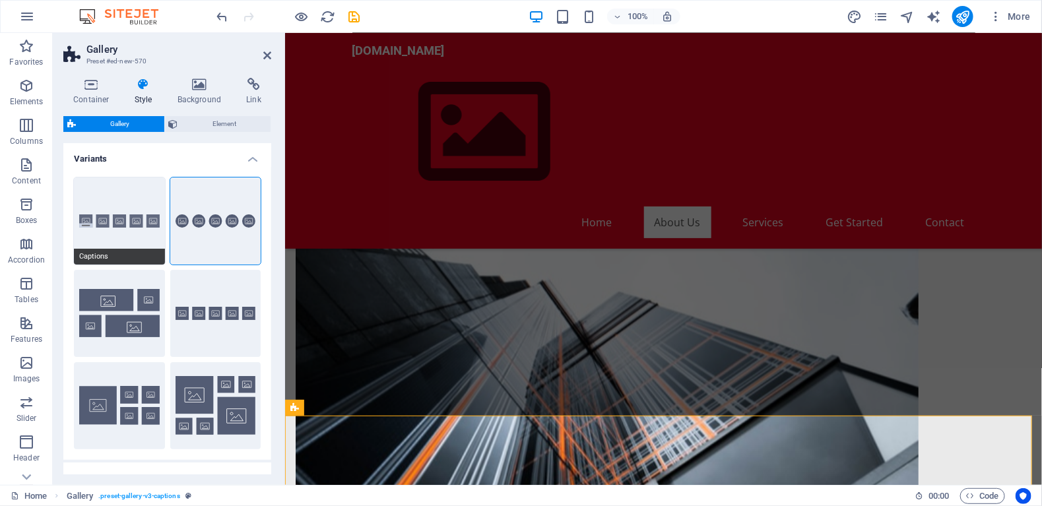
click at [137, 215] on button "Captions" at bounding box center [119, 220] width 91 height 87
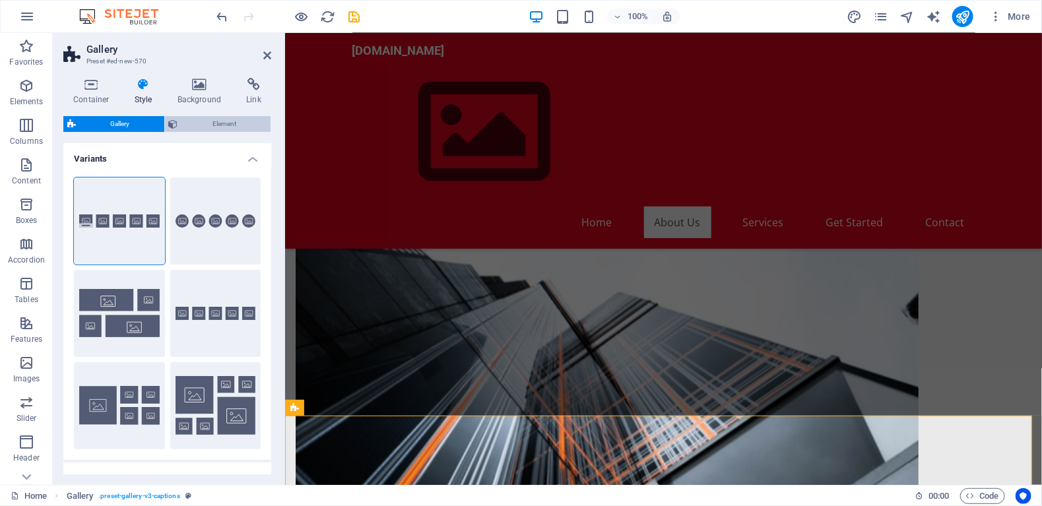
click at [231, 127] on span "Element" at bounding box center [224, 124] width 85 height 16
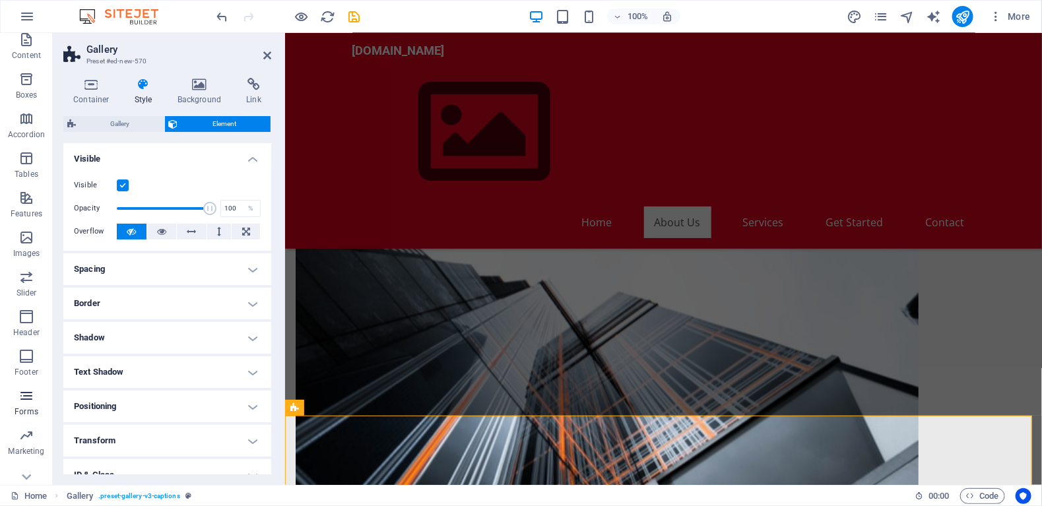
scroll to position [132, 0]
click at [29, 433] on icon "button" at bounding box center [26, 429] width 16 height 16
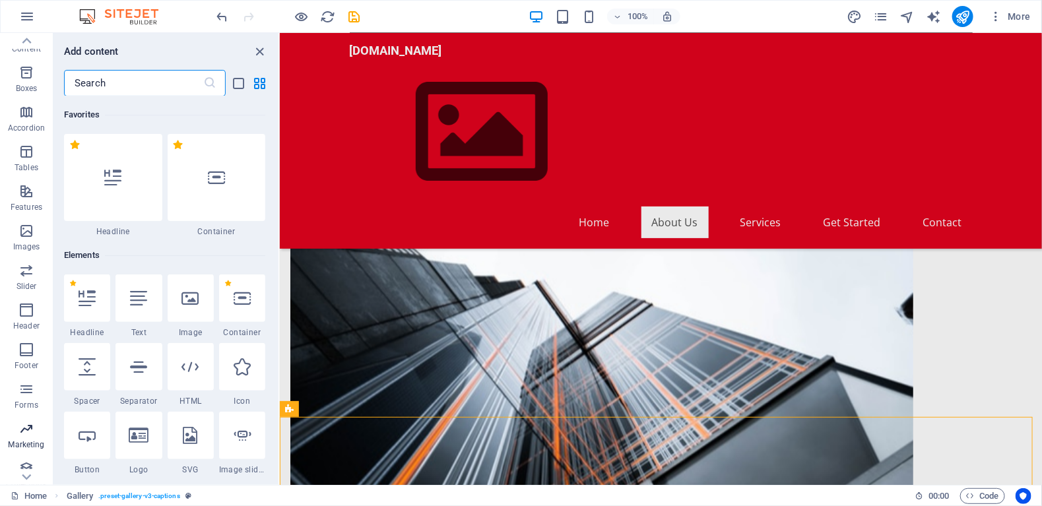
scroll to position [10744, 0]
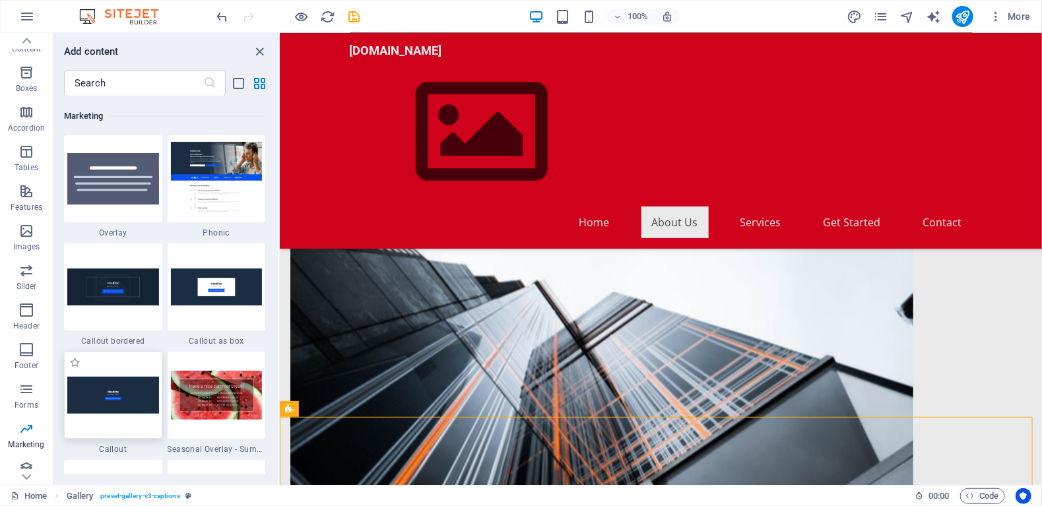
click at [106, 387] on img at bounding box center [113, 395] width 92 height 36
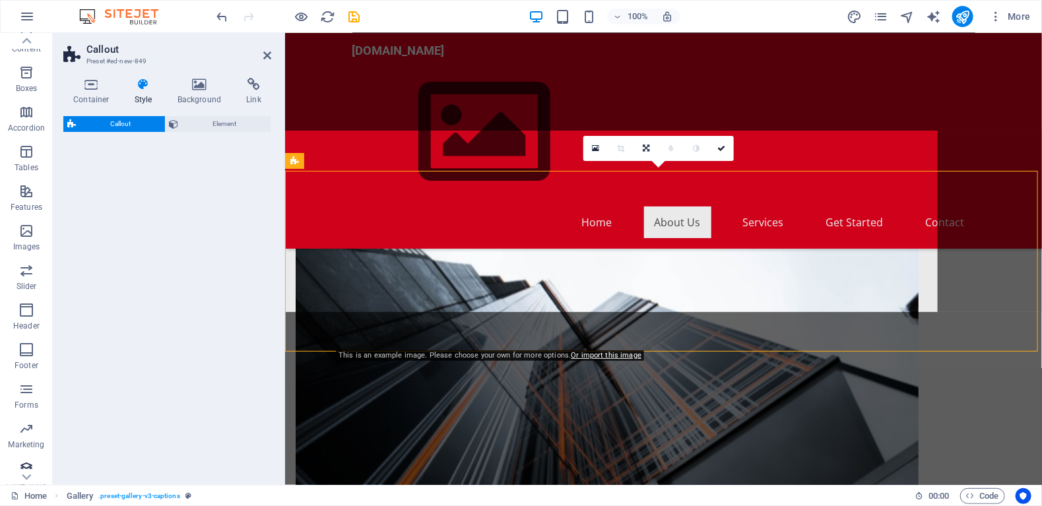
scroll to position [1105, 0]
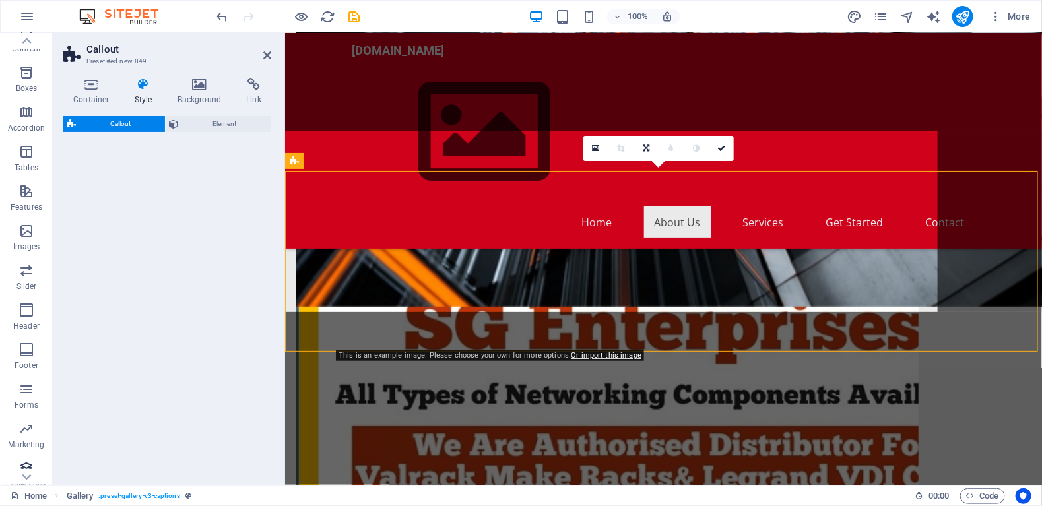
select select "%"
select select "rem"
select select "px"
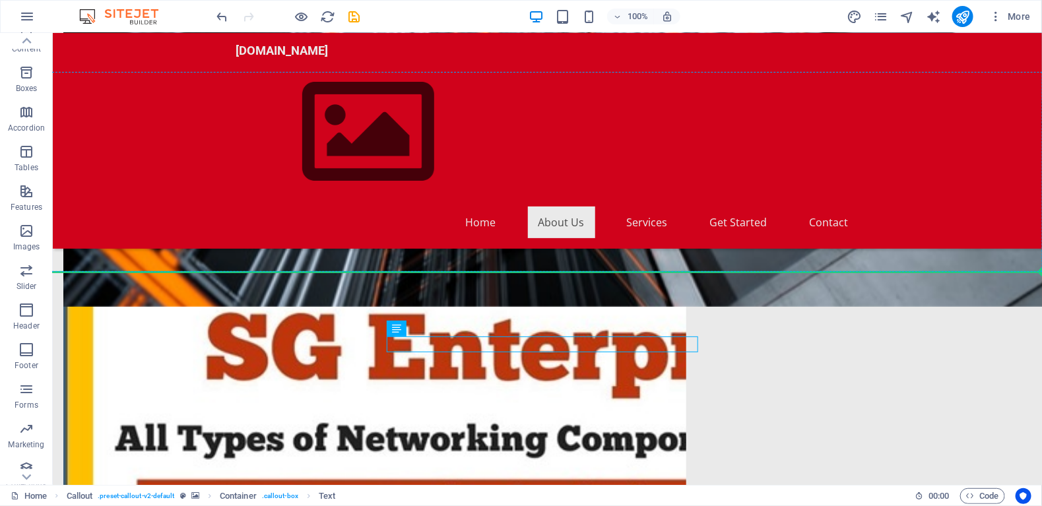
drag, startPoint x: 377, startPoint y: 249, endPoint x: 627, endPoint y: 252, distance: 250.0
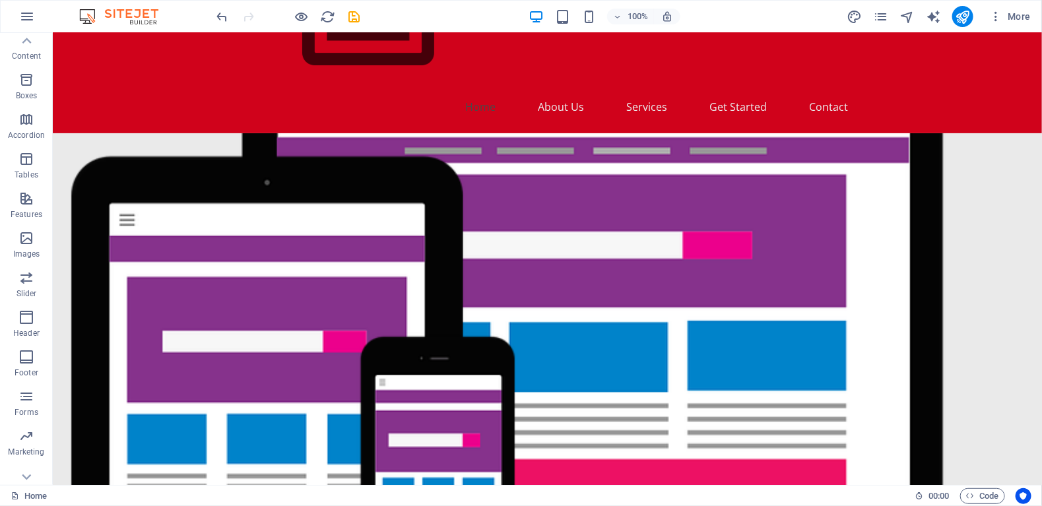
scroll to position [75, 0]
click at [25, 61] on p "Columns" at bounding box center [26, 66] width 33 height 11
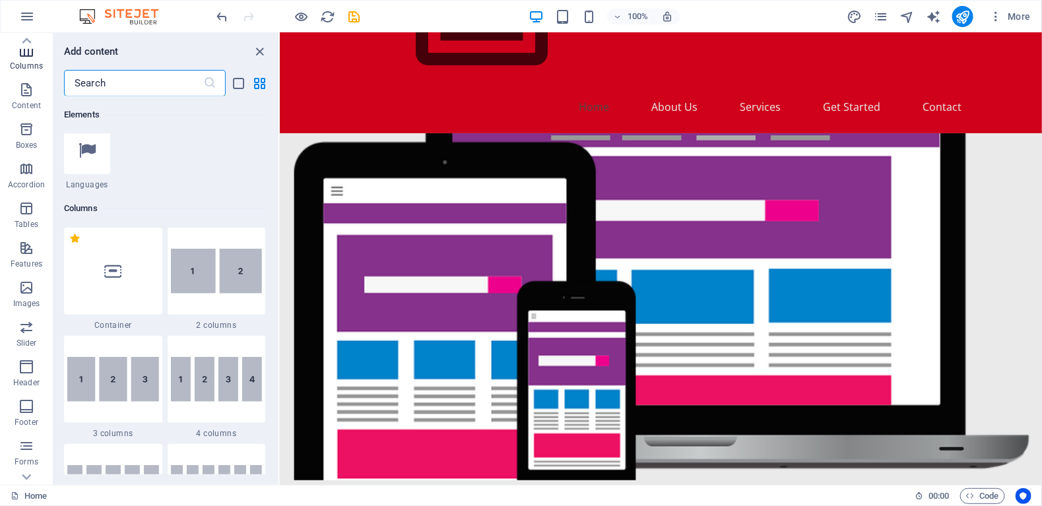
scroll to position [653, 0]
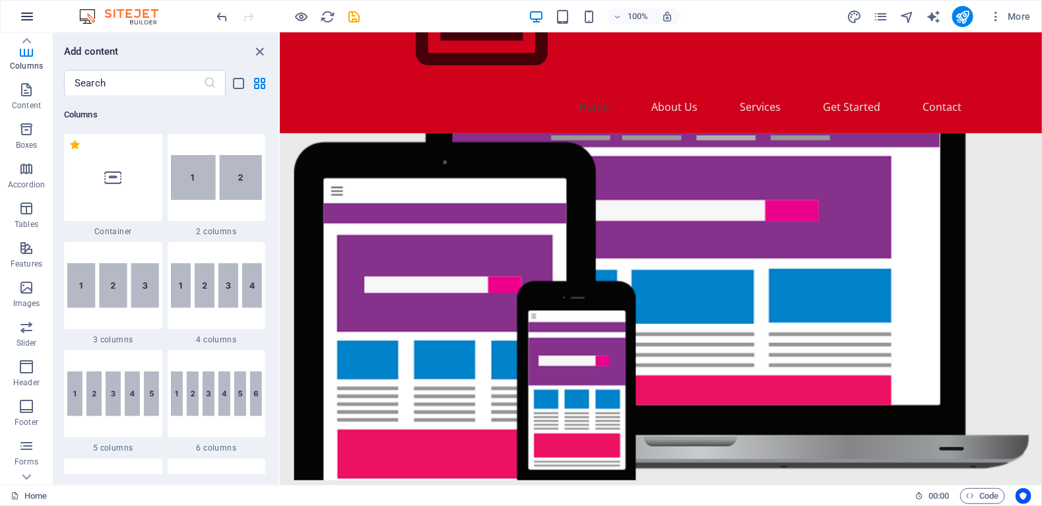
click at [23, 16] on icon "button" at bounding box center [27, 17] width 16 height 16
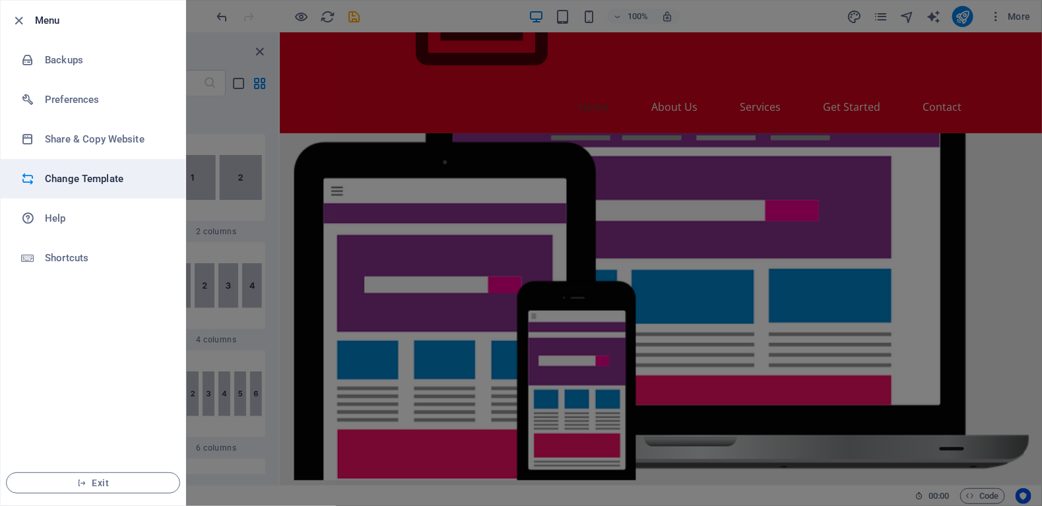
click at [66, 183] on h6 "Change Template" at bounding box center [106, 179] width 122 height 16
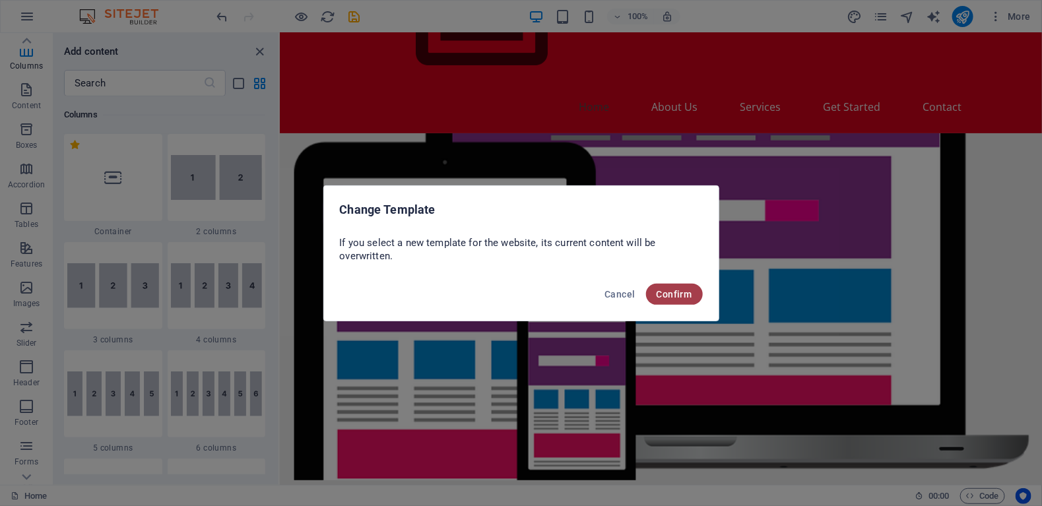
click at [670, 290] on span "Confirm" at bounding box center [674, 294] width 36 height 11
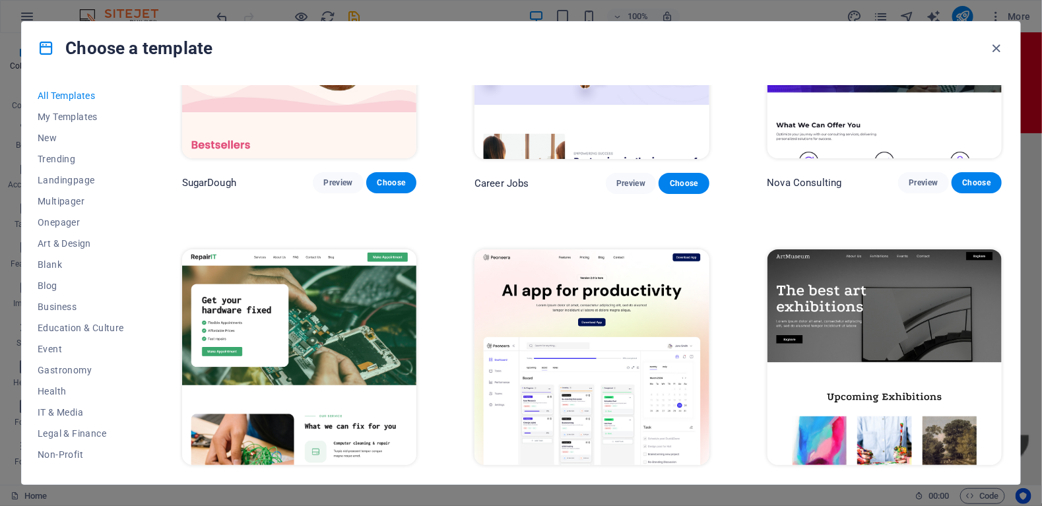
scroll to position [330, 0]
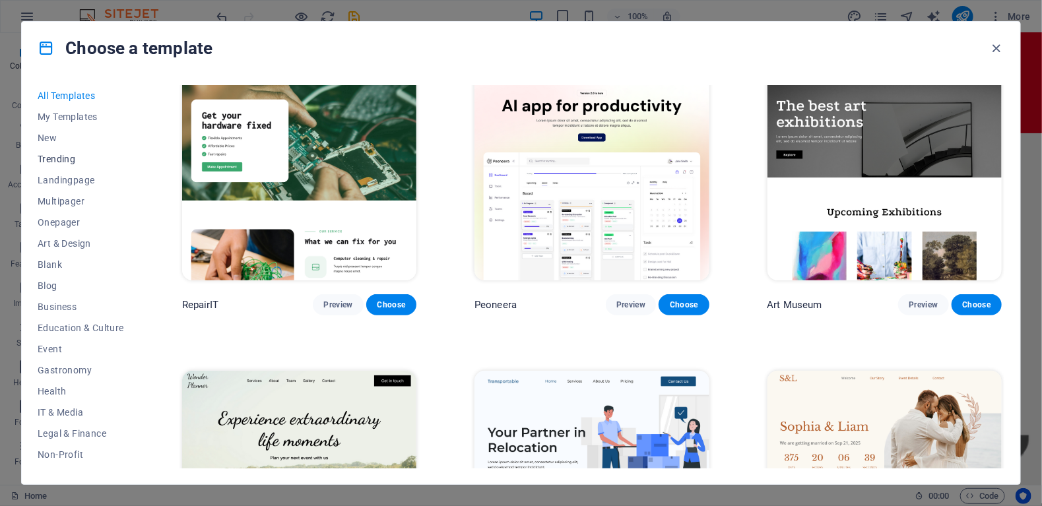
click at [50, 156] on span "Trending" at bounding box center [81, 159] width 86 height 11
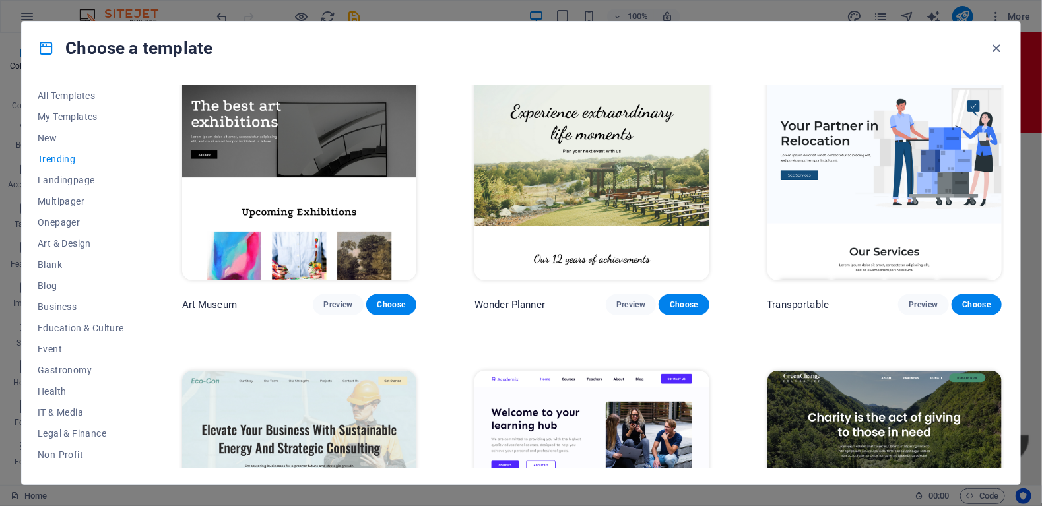
scroll to position [24, 0]
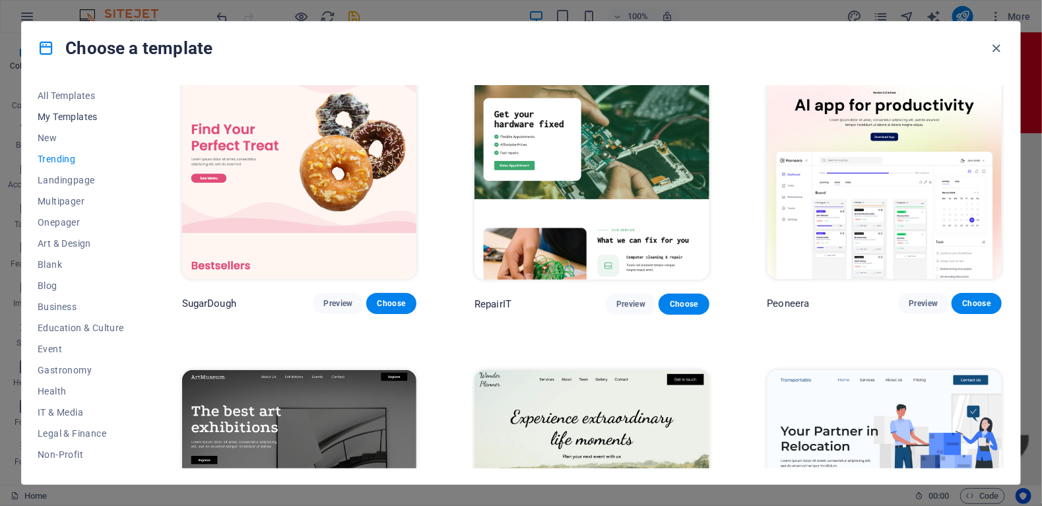
click at [54, 115] on span "My Templates" at bounding box center [81, 116] width 86 height 11
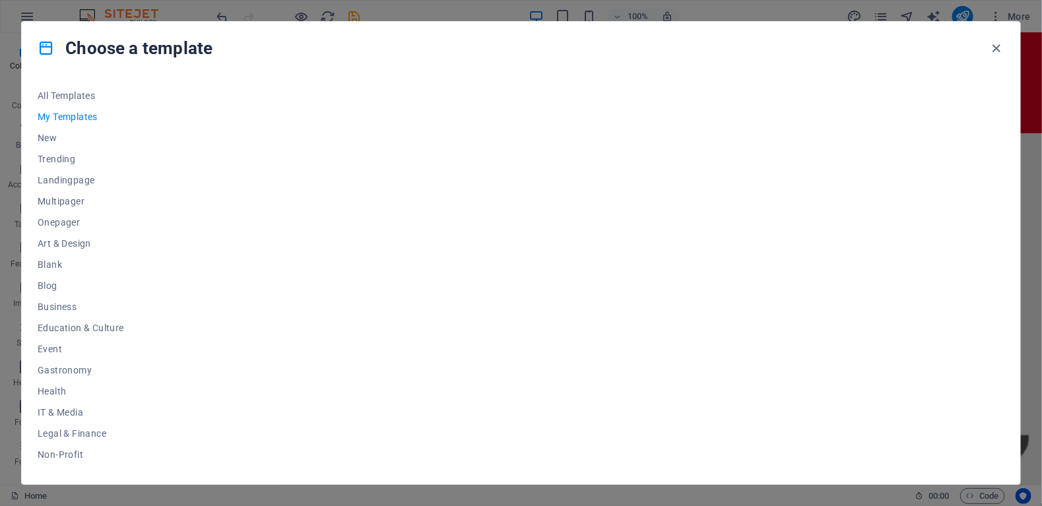
scroll to position [0, 0]
click at [53, 304] on span "Business" at bounding box center [81, 306] width 86 height 11
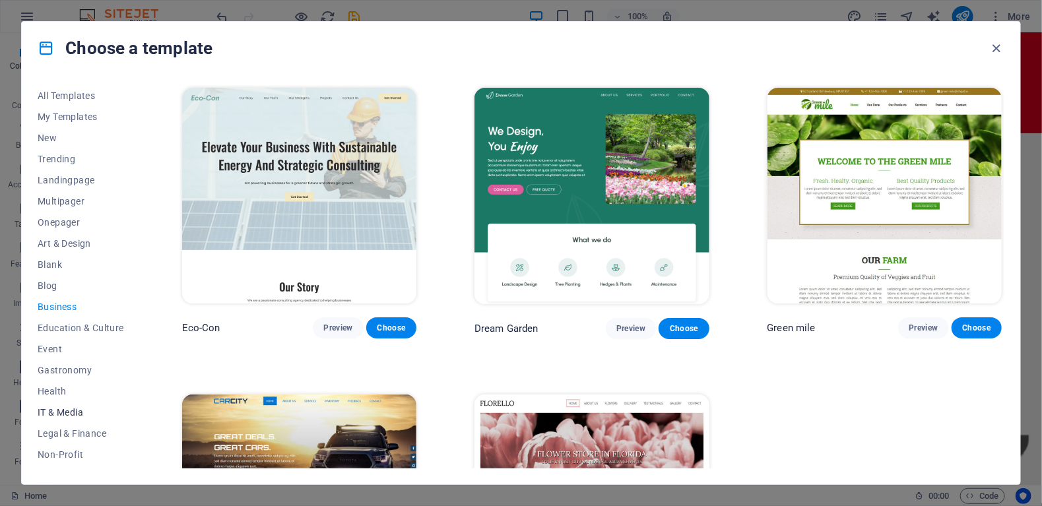
click at [55, 409] on span "IT & Media" at bounding box center [81, 412] width 86 height 11
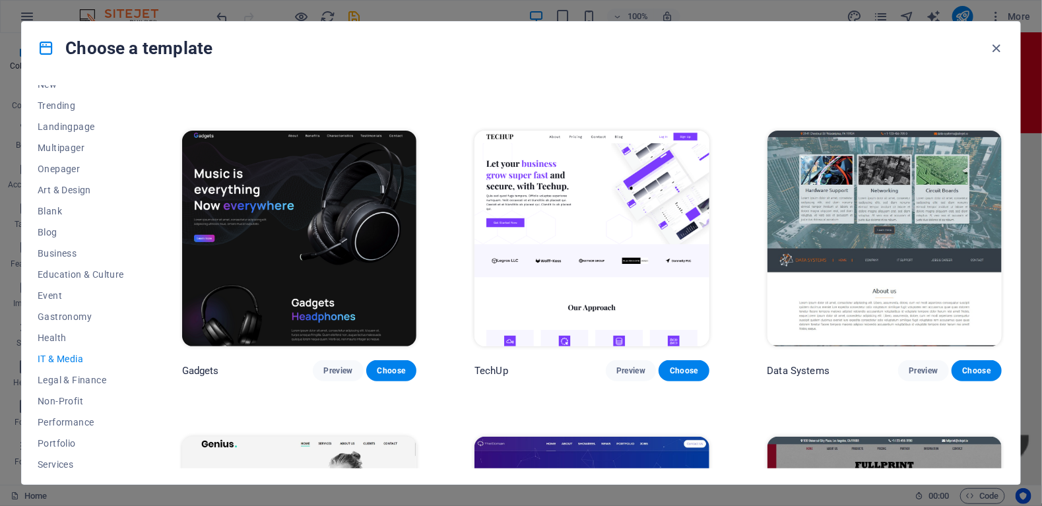
scroll to position [144, 0]
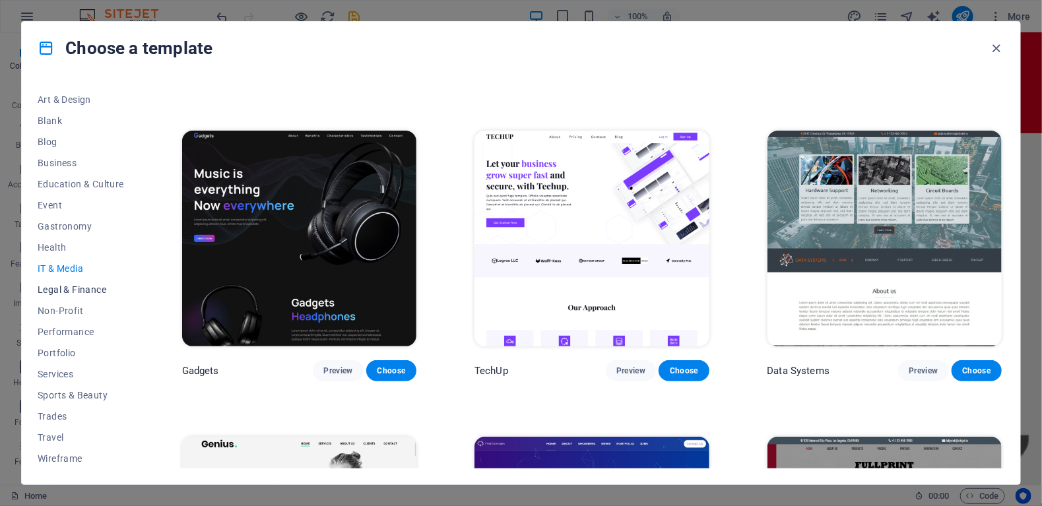
click at [61, 289] on span "Legal & Finance" at bounding box center [81, 289] width 86 height 11
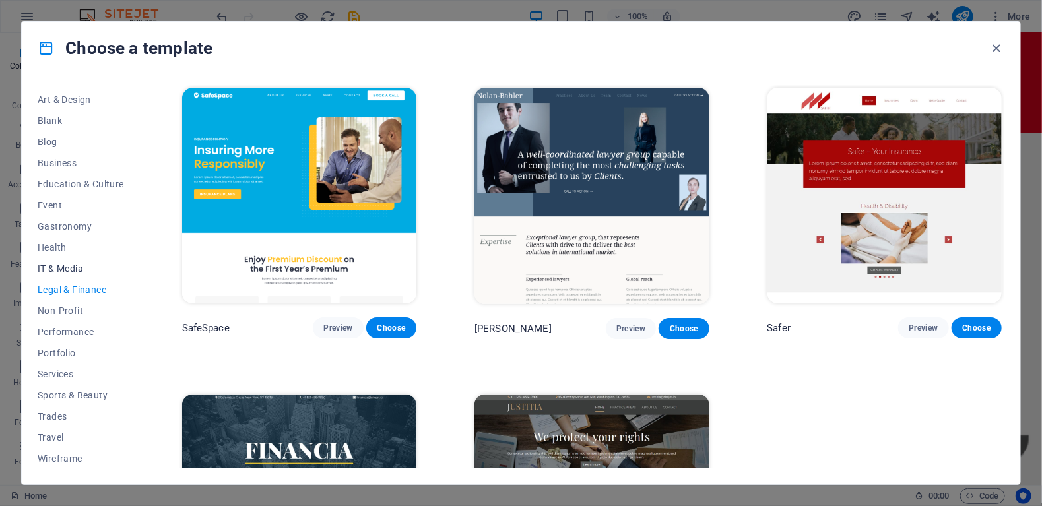
click at [65, 265] on span "IT & Media" at bounding box center [81, 268] width 86 height 11
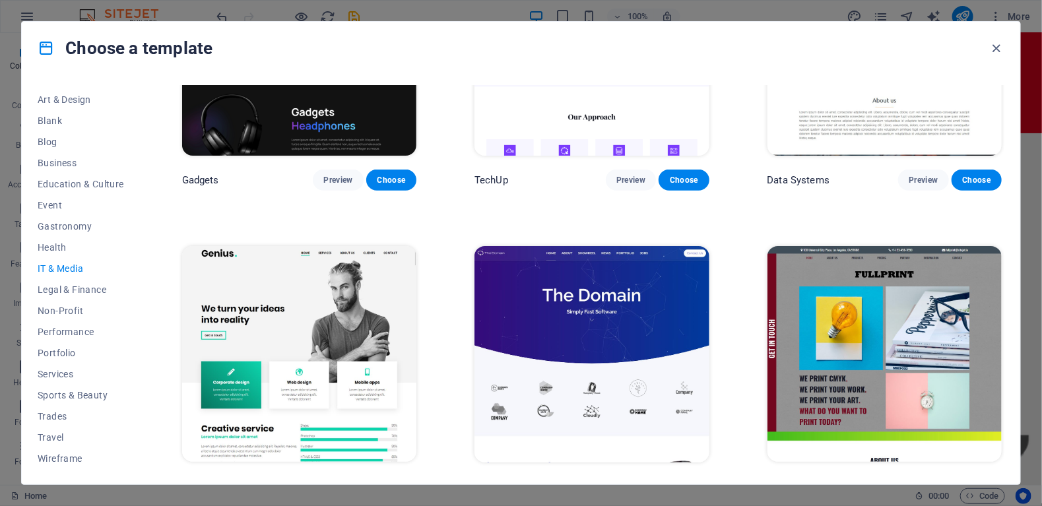
scroll to position [784, 0]
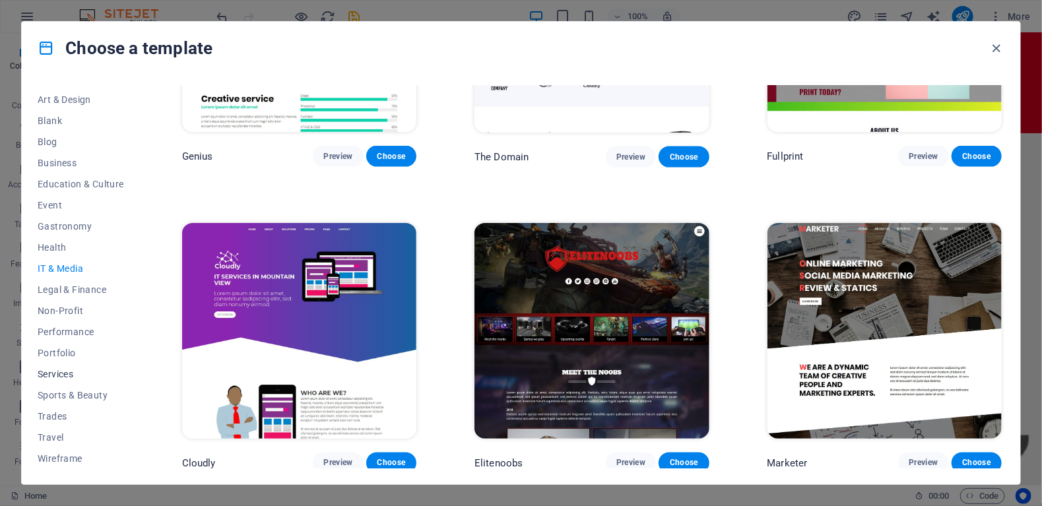
click at [53, 378] on span "Services" at bounding box center [81, 374] width 86 height 11
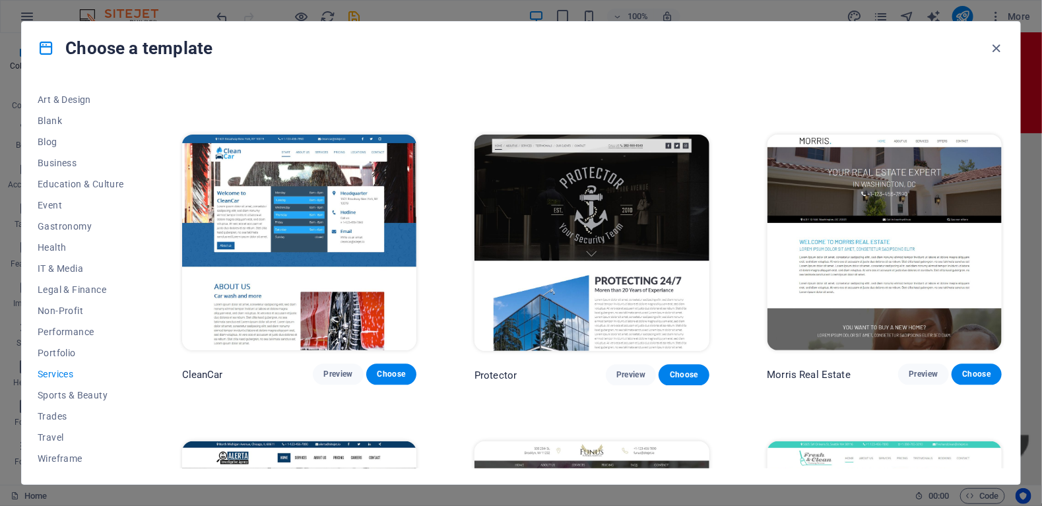
scroll to position [1180, 0]
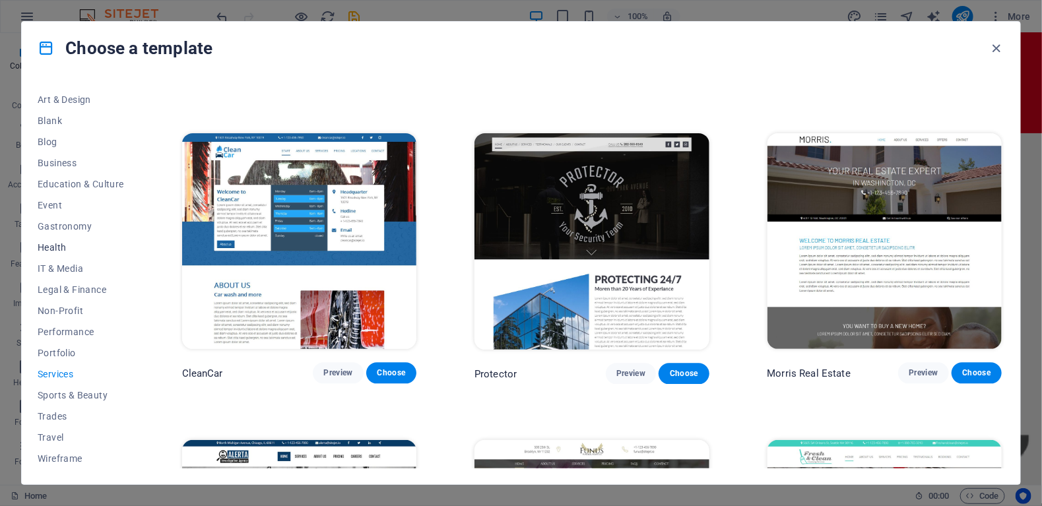
click at [61, 243] on span "Health" at bounding box center [81, 247] width 86 height 11
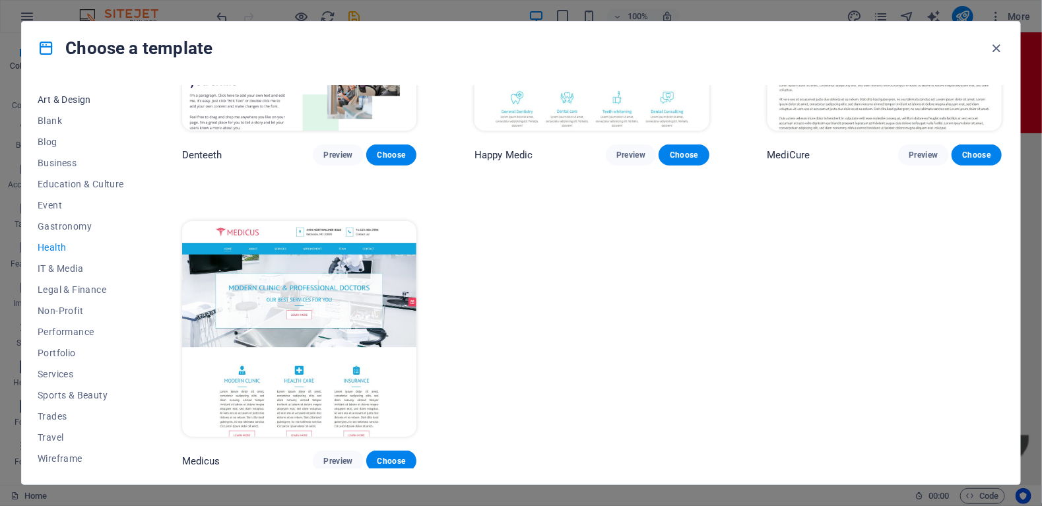
click at [47, 98] on span "Art & Design" at bounding box center [81, 99] width 86 height 11
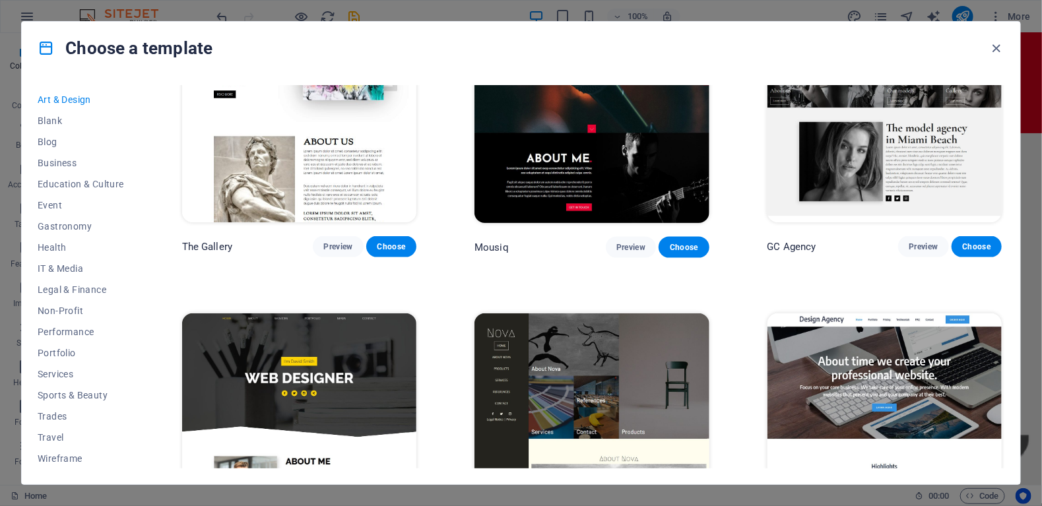
scroll to position [694, 0]
click at [51, 265] on span "IT & Media" at bounding box center [81, 268] width 86 height 11
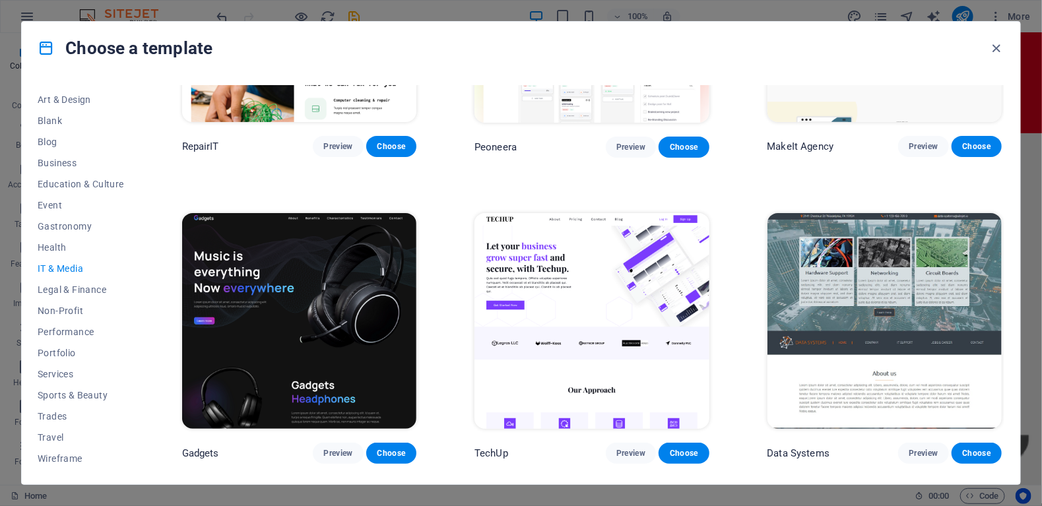
scroll to position [125, 0]
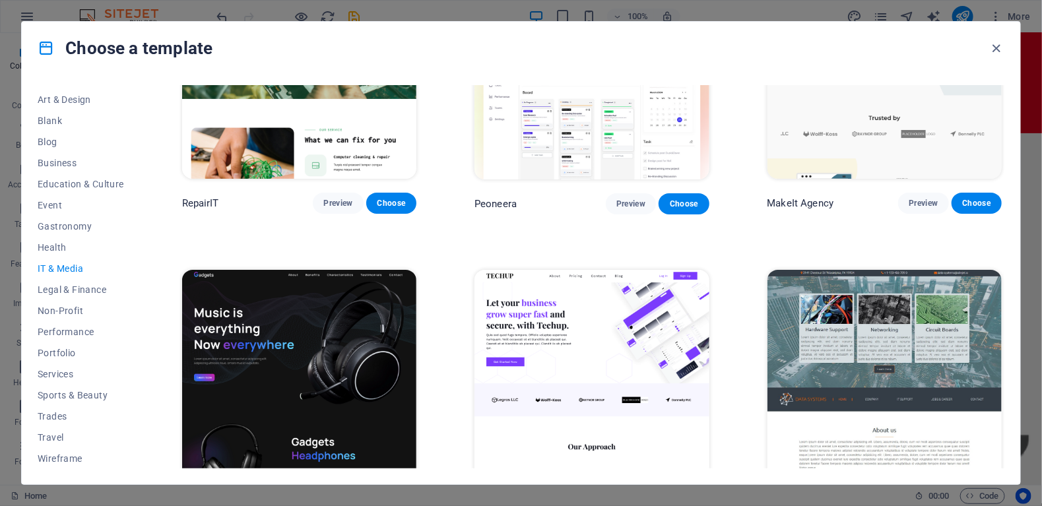
click at [44, 50] on icon at bounding box center [46, 48] width 17 height 17
click at [52, 226] on span "Gastronomy" at bounding box center [81, 226] width 86 height 11
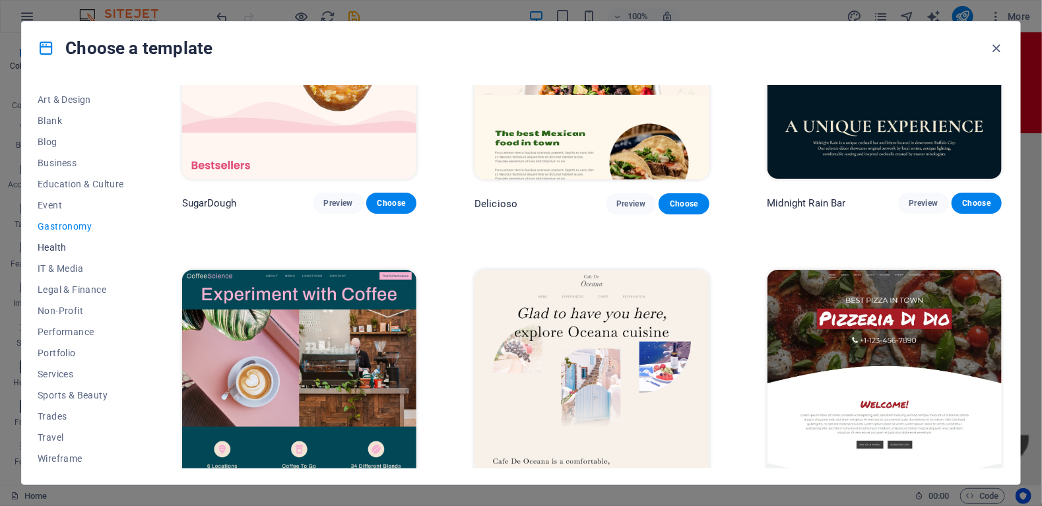
click at [51, 239] on button "Health" at bounding box center [81, 247] width 86 height 21
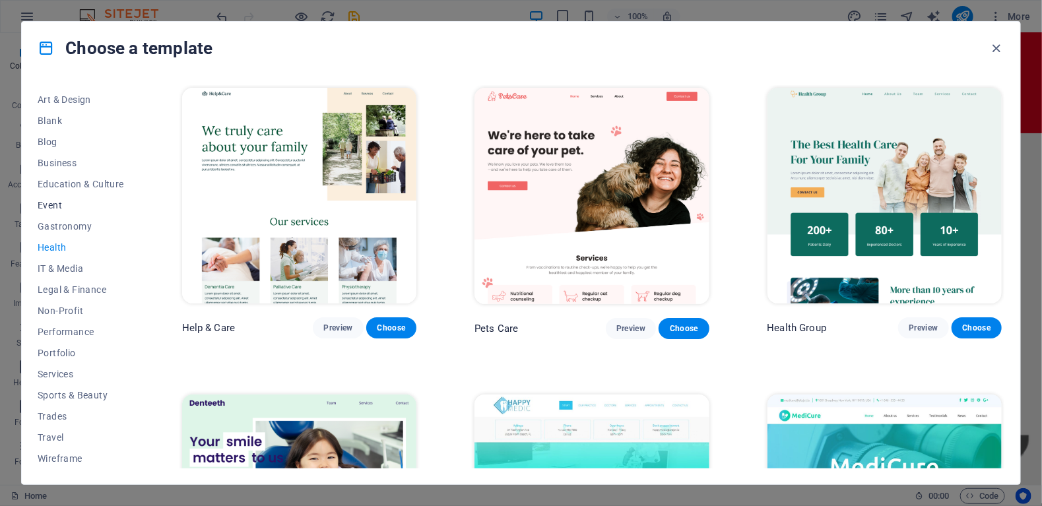
click at [42, 208] on span "Event" at bounding box center [81, 205] width 86 height 11
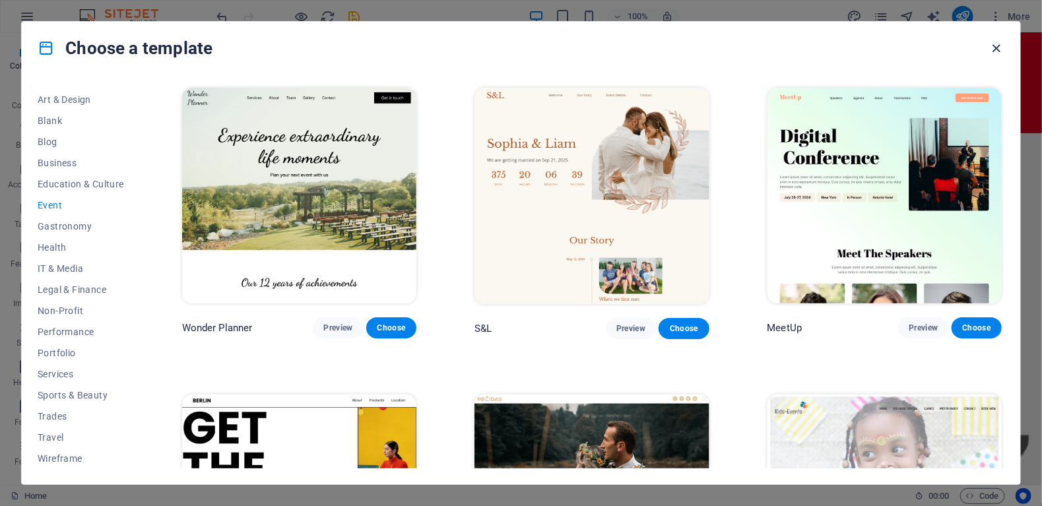
click at [994, 50] on icon "button" at bounding box center [996, 48] width 15 height 15
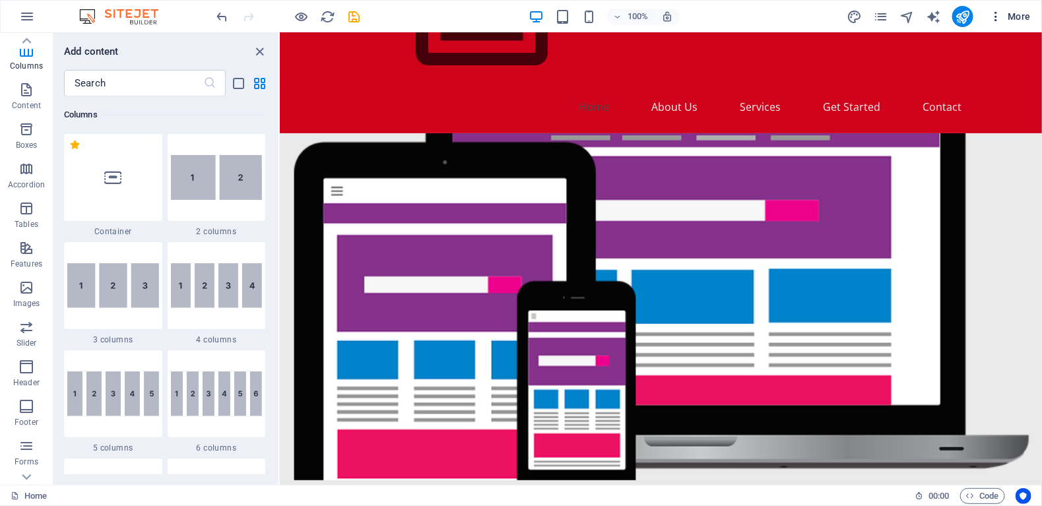
click at [1019, 16] on span "More" at bounding box center [1010, 16] width 42 height 13
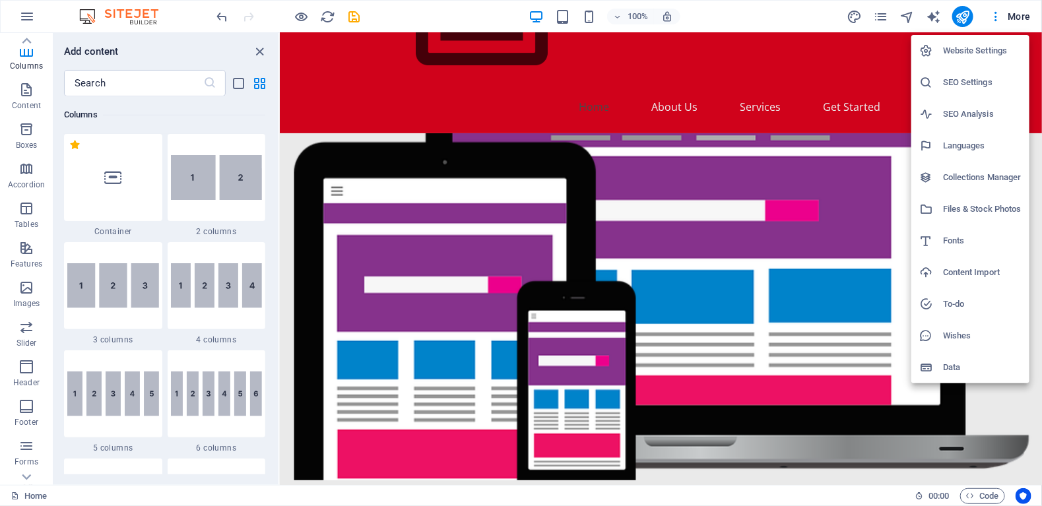
click at [962, 48] on h6 "Website Settings" at bounding box center [982, 51] width 79 height 16
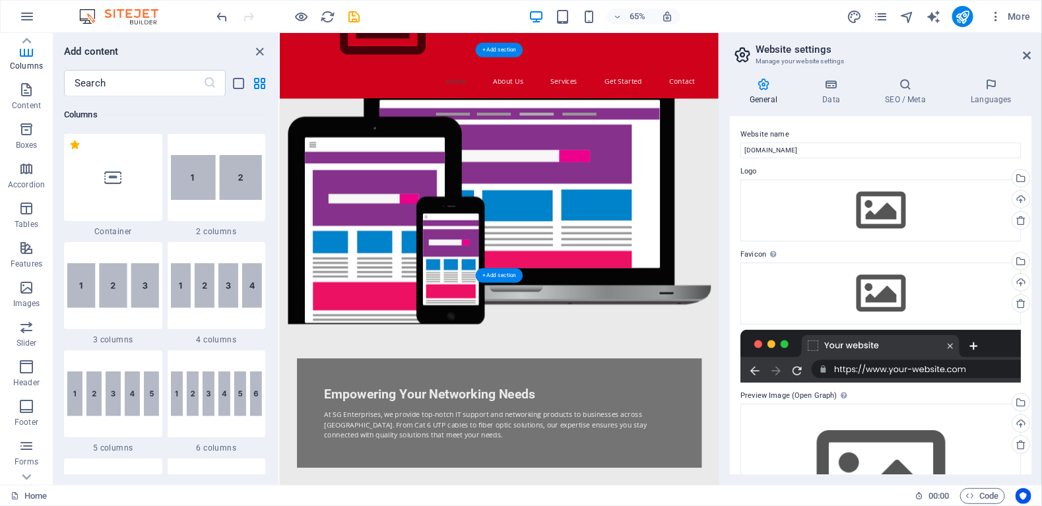
click at [781, 193] on figure at bounding box center [616, 306] width 675 height 347
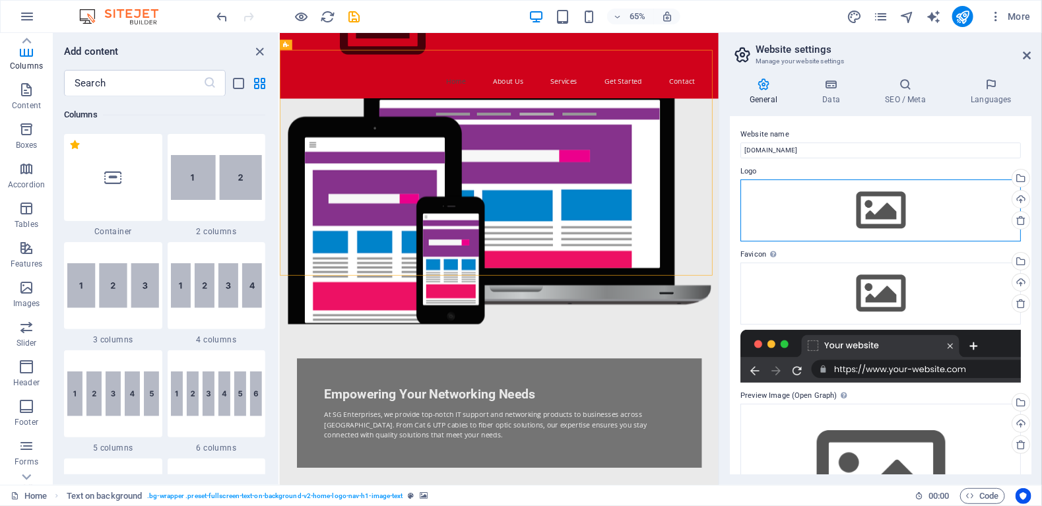
click at [893, 212] on div "Drag files here, click to choose files or select files from Files or our free s…" at bounding box center [880, 210] width 280 height 62
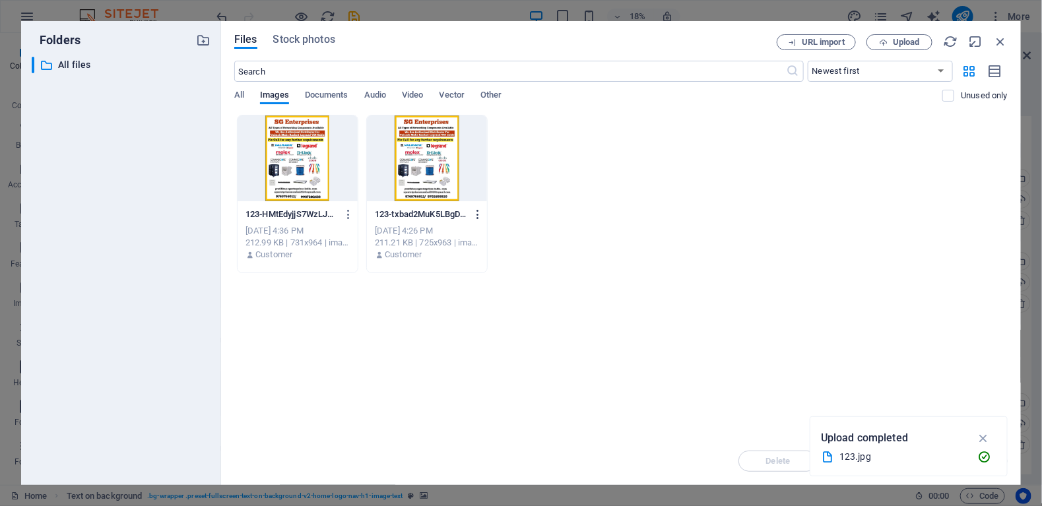
click at [480, 209] on icon "button" at bounding box center [478, 214] width 13 height 12
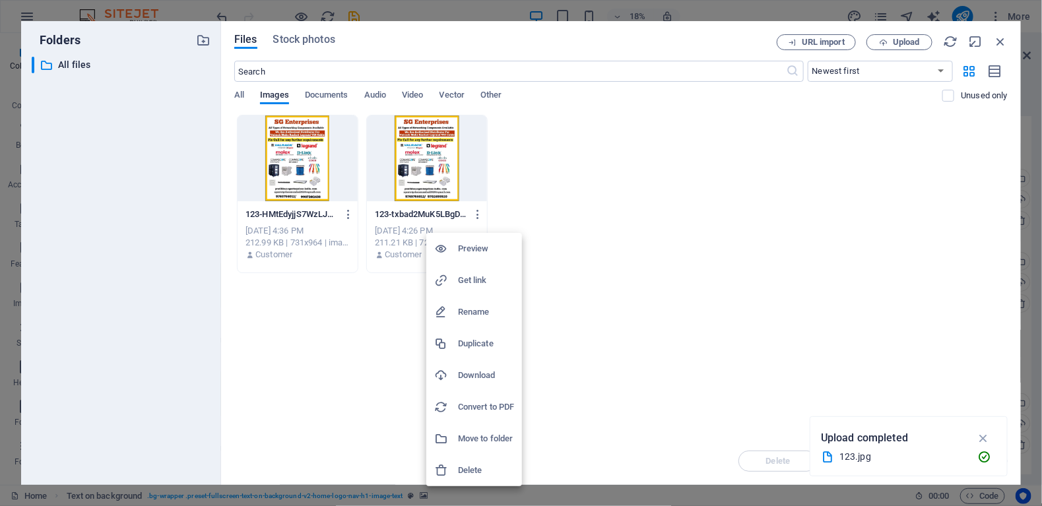
click at [470, 465] on h6 "Delete" at bounding box center [486, 470] width 56 height 16
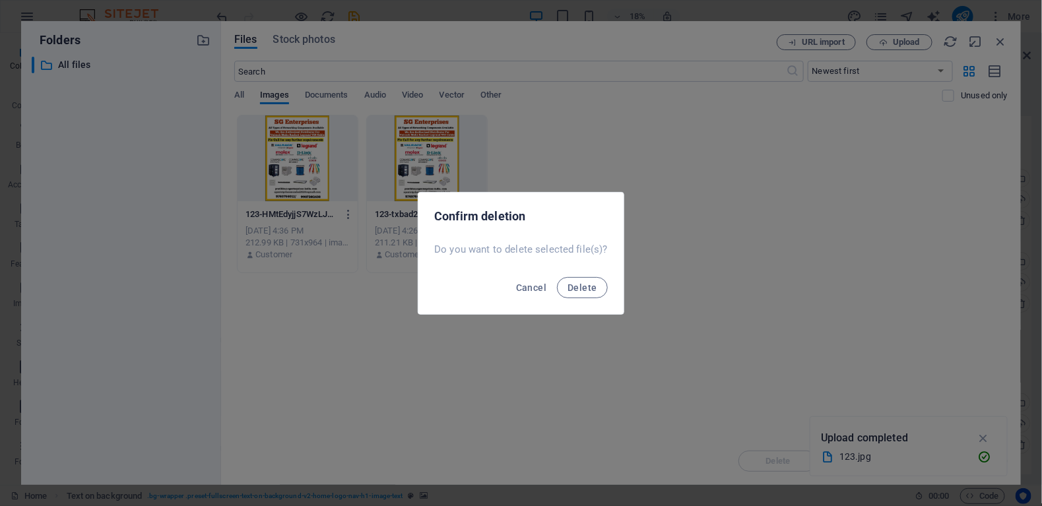
click at [489, 357] on div "Confirm deletion Do you want to delete selected file(s)? Cancel Delete" at bounding box center [521, 253] width 1042 height 506
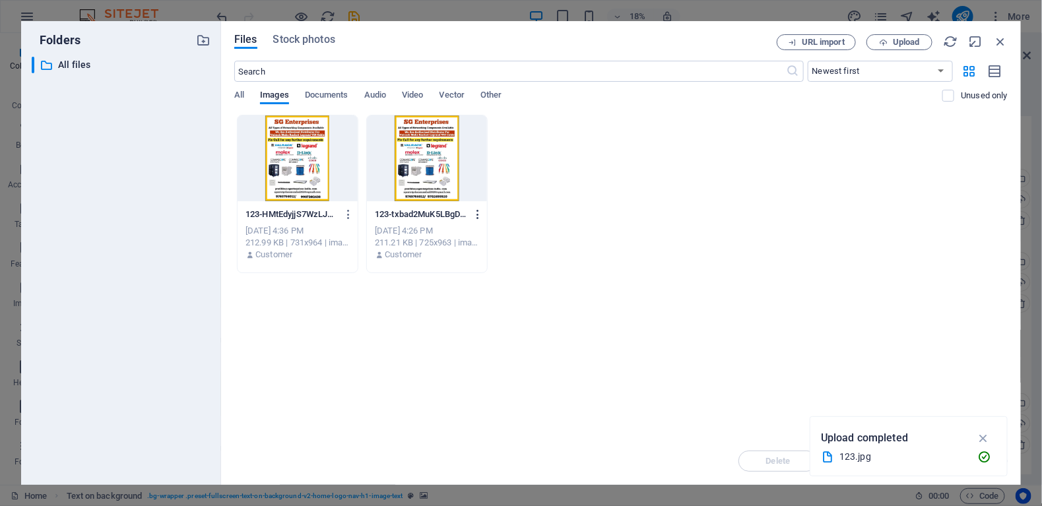
click at [481, 206] on button "button" at bounding box center [475, 214] width 18 height 21
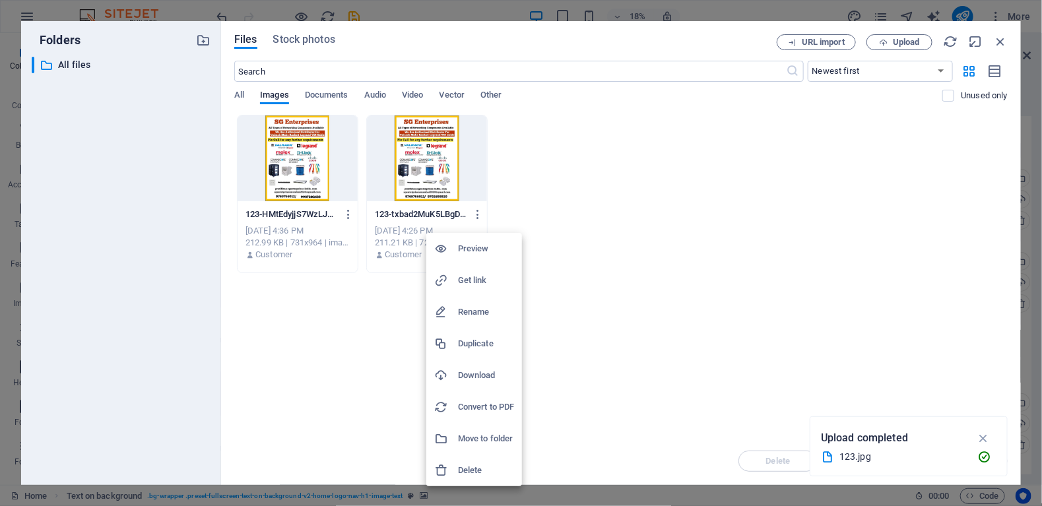
click at [472, 469] on h6 "Delete" at bounding box center [486, 470] width 56 height 16
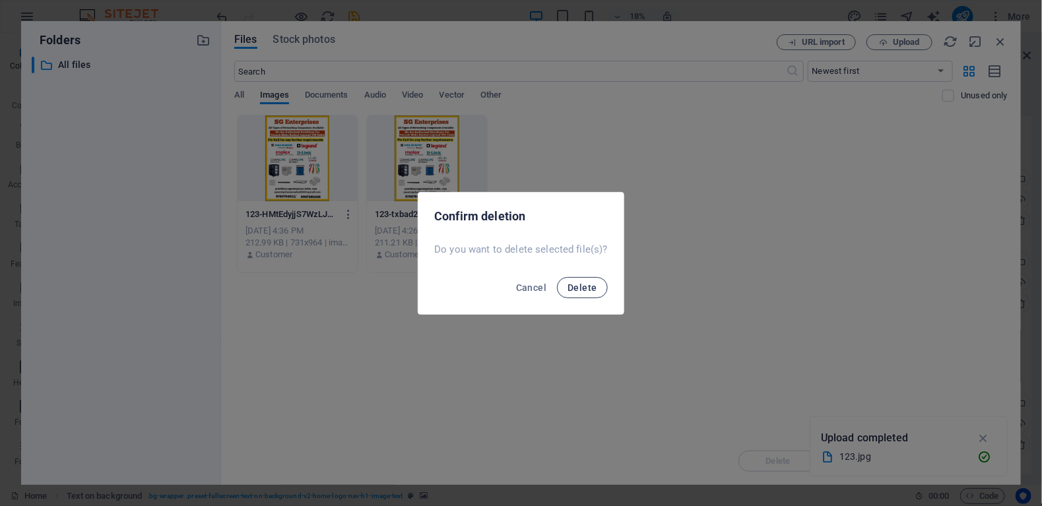
click at [567, 290] on span "Delete" at bounding box center [581, 287] width 29 height 11
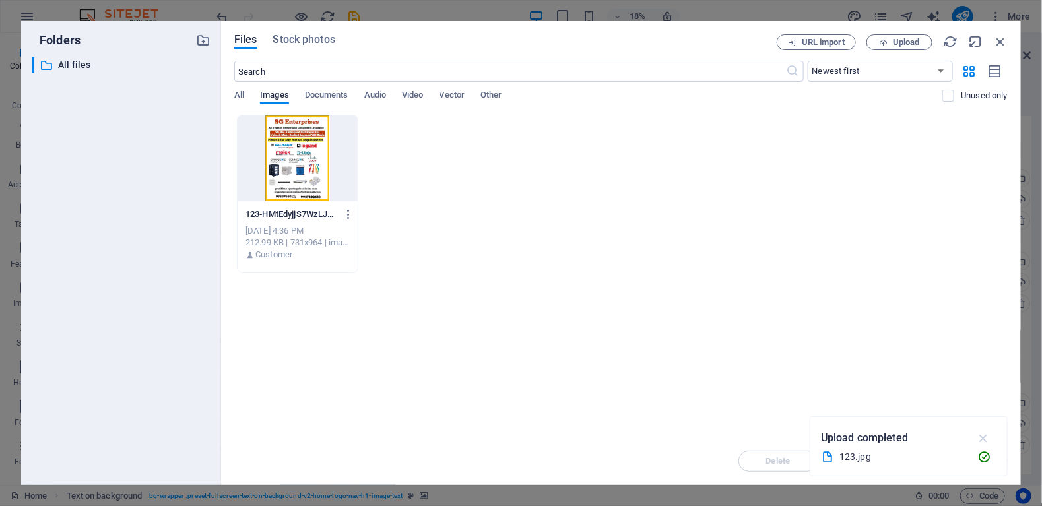
click at [983, 437] on icon "button" at bounding box center [983, 438] width 15 height 15
click at [905, 42] on span "Upload" at bounding box center [906, 42] width 27 height 8
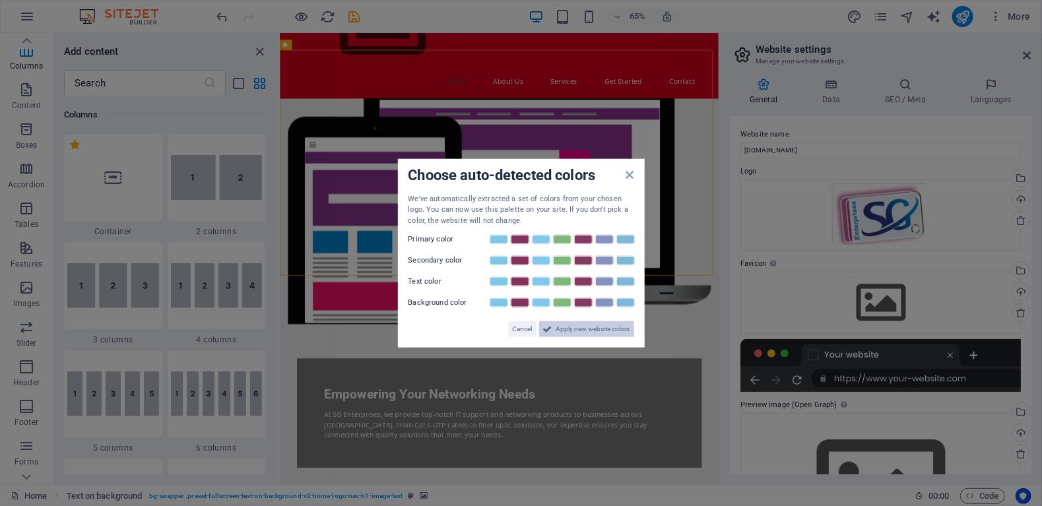
click at [590, 327] on span "Apply new website colors" at bounding box center [593, 329] width 74 height 16
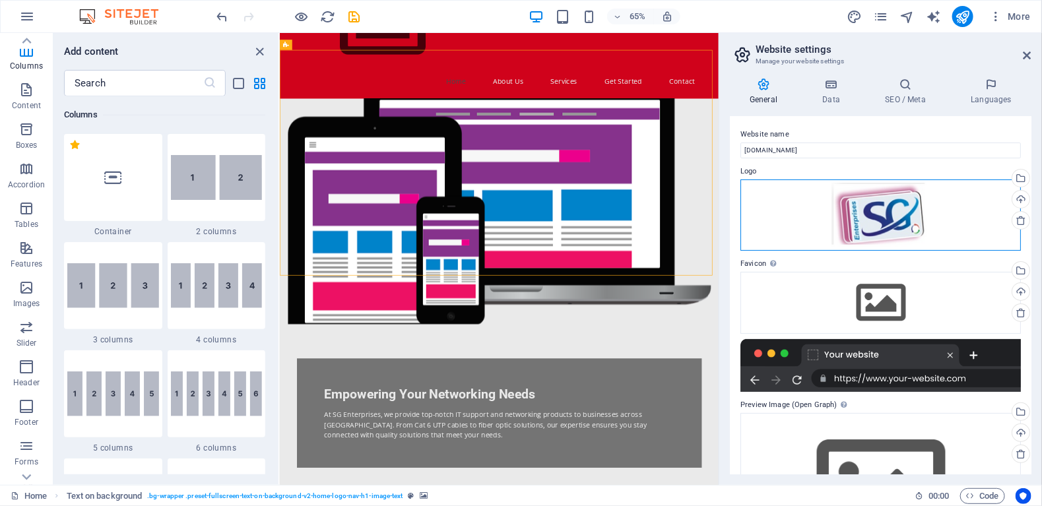
click at [882, 206] on div "Drag files here, click to choose files or select files from Files or our free s…" at bounding box center [880, 214] width 280 height 71
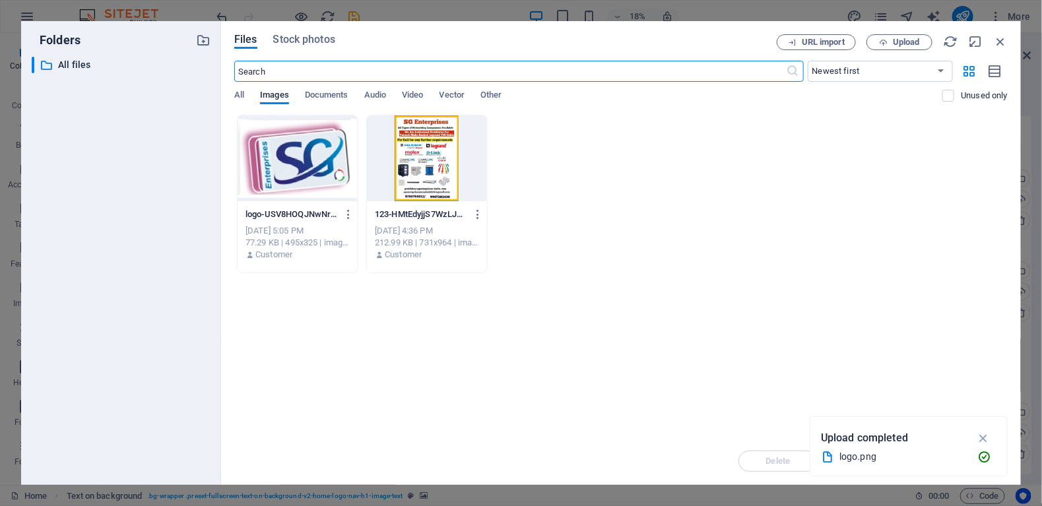
click at [261, 140] on div at bounding box center [297, 158] width 120 height 86
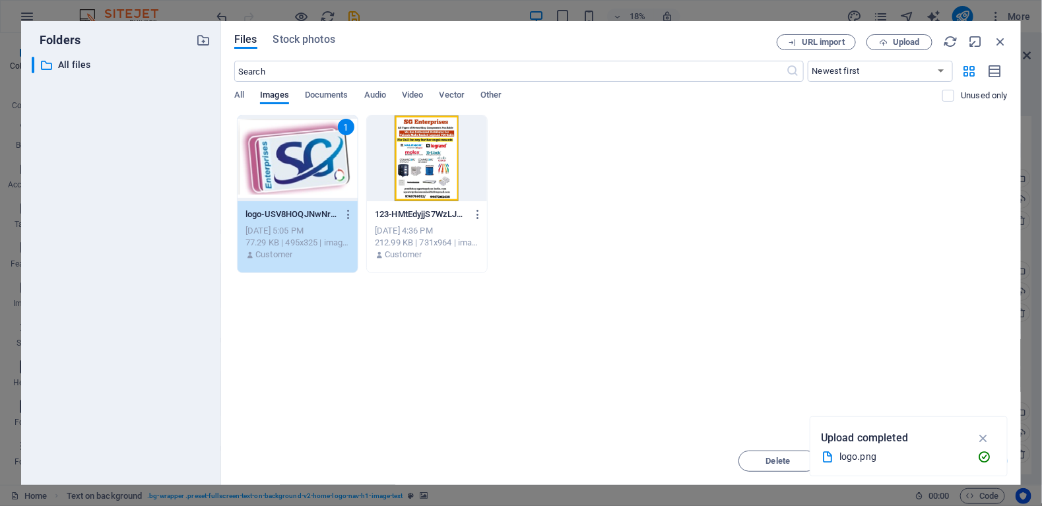
click at [280, 142] on div "1" at bounding box center [297, 158] width 120 height 86
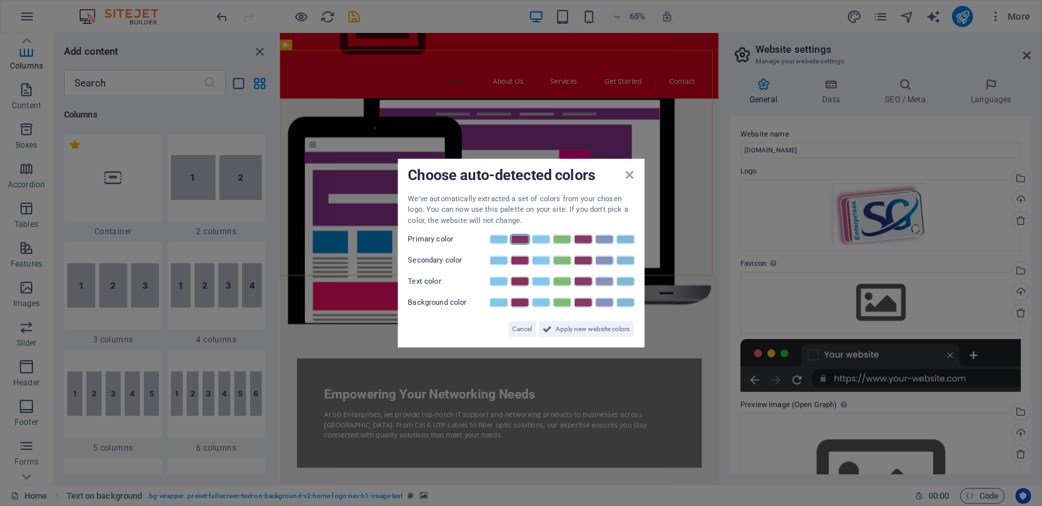
click at [519, 237] on link at bounding box center [520, 239] width 20 height 11
drag, startPoint x: 563, startPoint y: 328, endPoint x: 437, endPoint y: 453, distance: 177.7
click at [563, 328] on span "Apply new website colors" at bounding box center [593, 329] width 74 height 16
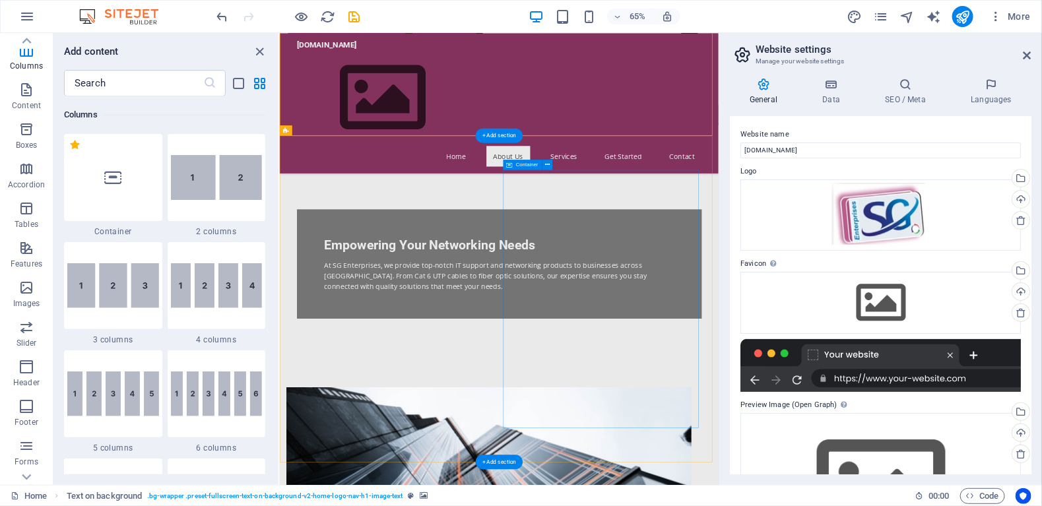
scroll to position [511, 0]
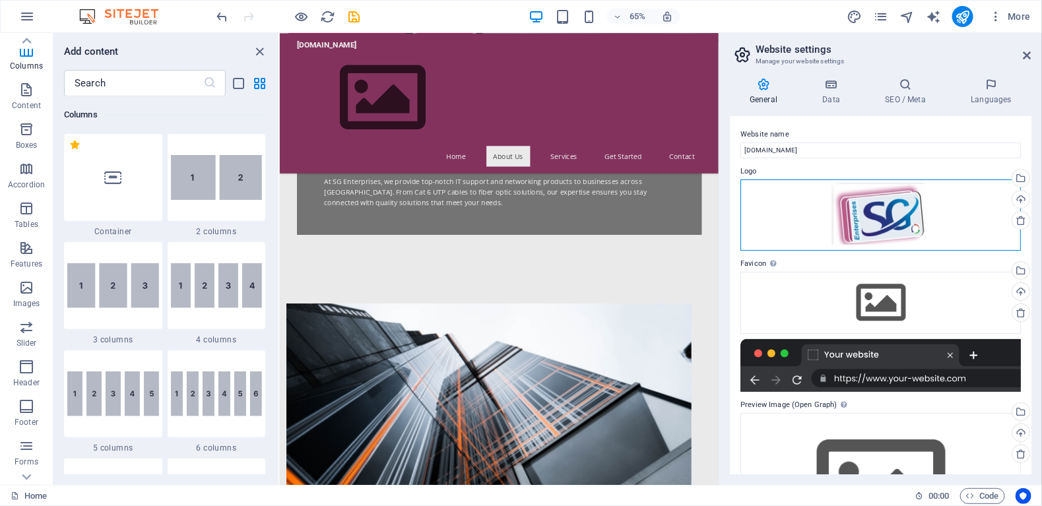
click at [896, 208] on div "Drag files here, click to choose files or select files from Files or our free s…" at bounding box center [880, 214] width 280 height 71
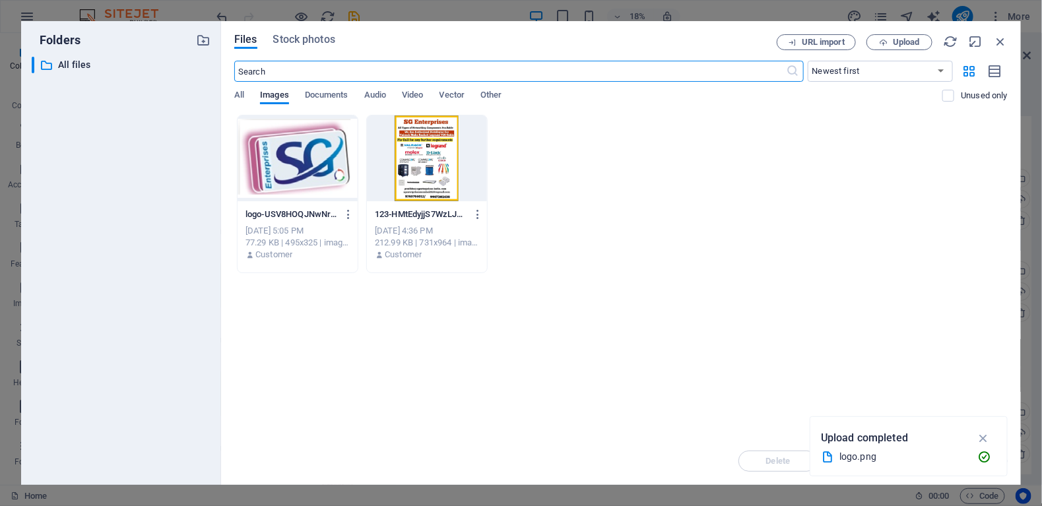
scroll to position [282, 0]
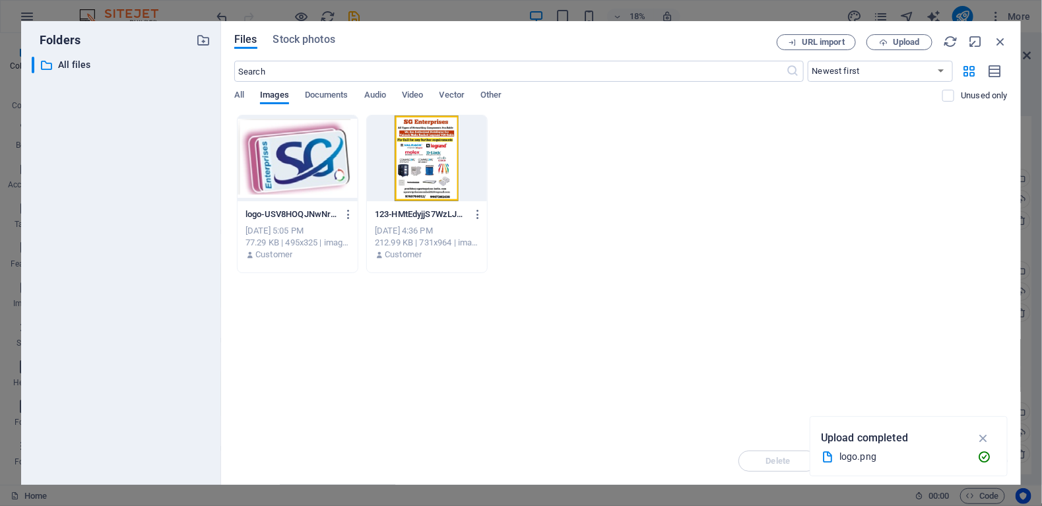
click at [305, 183] on div at bounding box center [297, 158] width 120 height 86
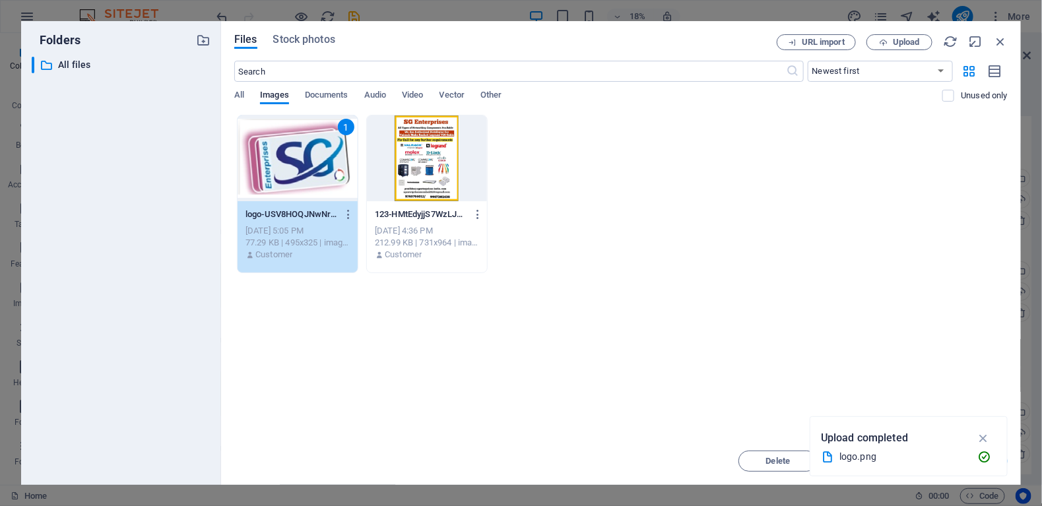
drag, startPoint x: 305, startPoint y: 183, endPoint x: 39, endPoint y: 231, distance: 270.2
click at [305, 183] on div "1" at bounding box center [297, 158] width 120 height 86
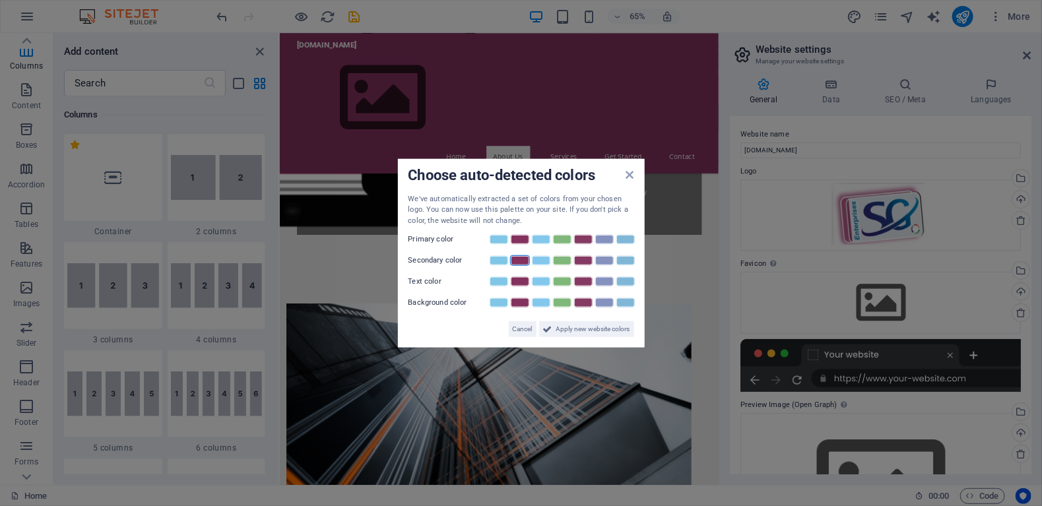
click at [518, 255] on link at bounding box center [520, 260] width 20 height 11
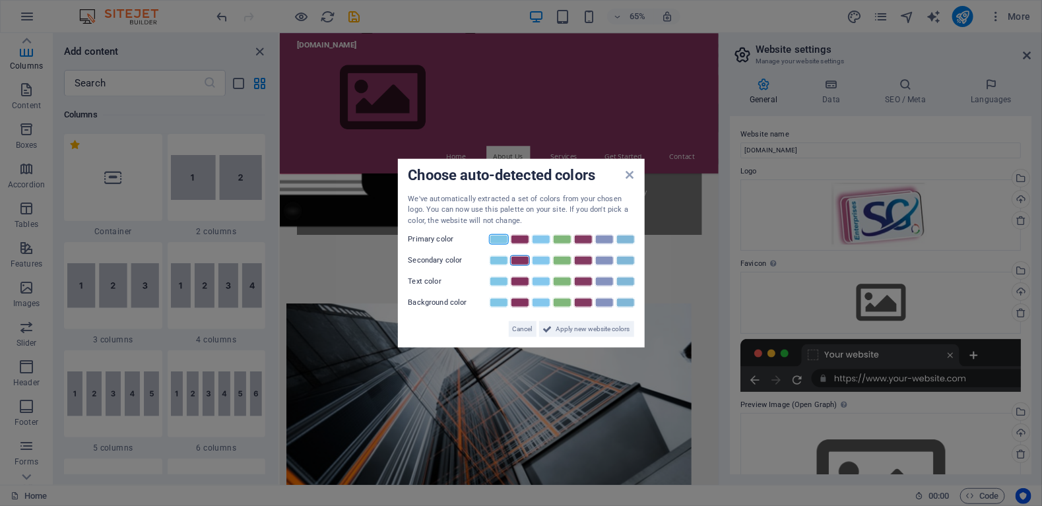
click at [490, 239] on link at bounding box center [499, 239] width 20 height 11
click at [517, 236] on link at bounding box center [520, 239] width 20 height 11
click at [544, 236] on link at bounding box center [541, 239] width 20 height 11
click at [520, 328] on span "Cancel" at bounding box center [523, 329] width 20 height 16
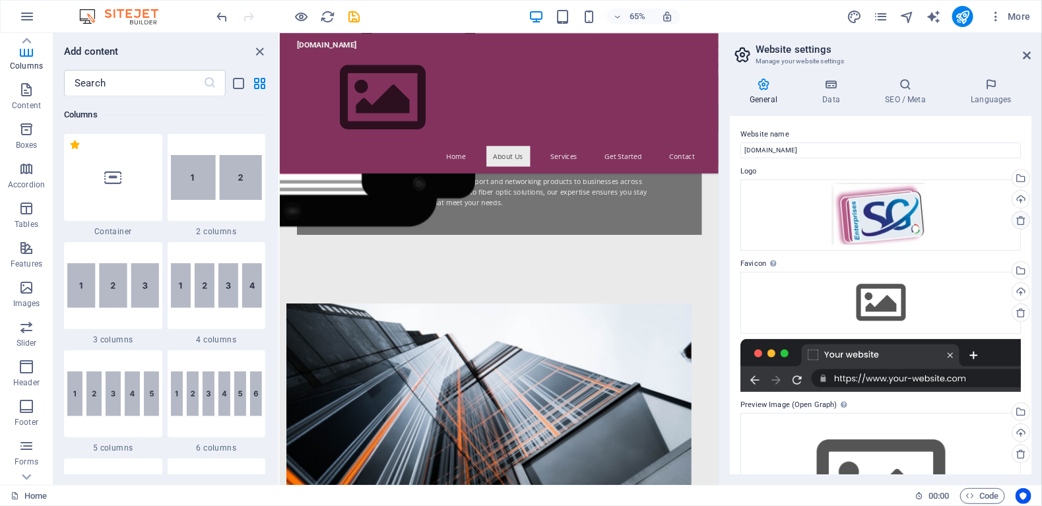
click at [1019, 219] on icon at bounding box center [1020, 220] width 11 height 11
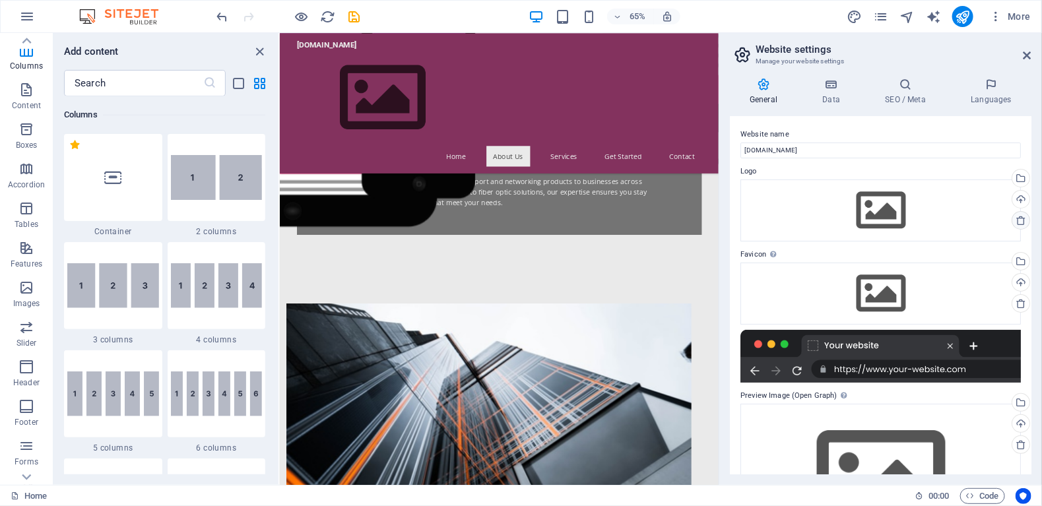
click at [1019, 219] on icon at bounding box center [1020, 220] width 11 height 11
click at [1009, 177] on div "Select files from the file manager, stock photos, or upload file(s)" at bounding box center [967, 178] width 86 height 49
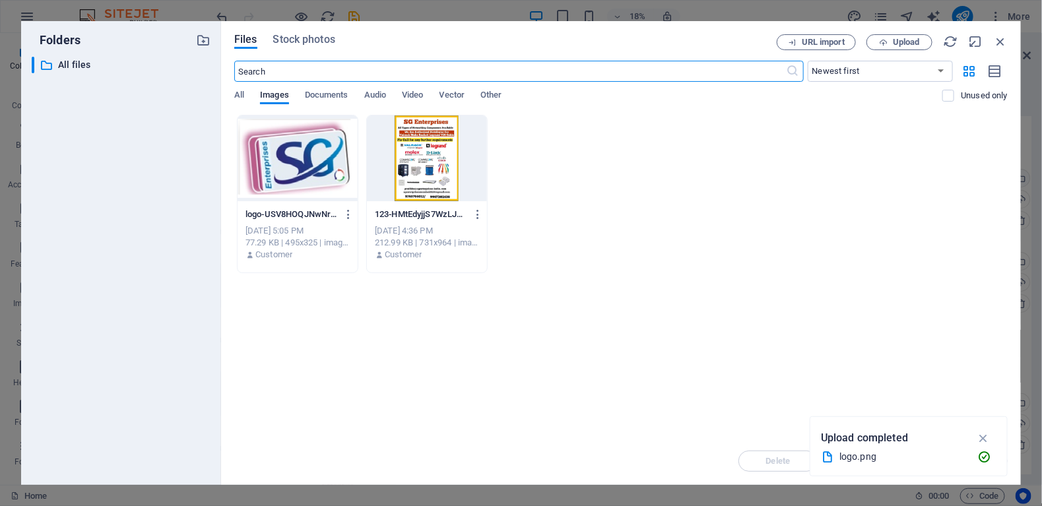
scroll to position [282, 0]
click at [300, 187] on div at bounding box center [297, 158] width 120 height 86
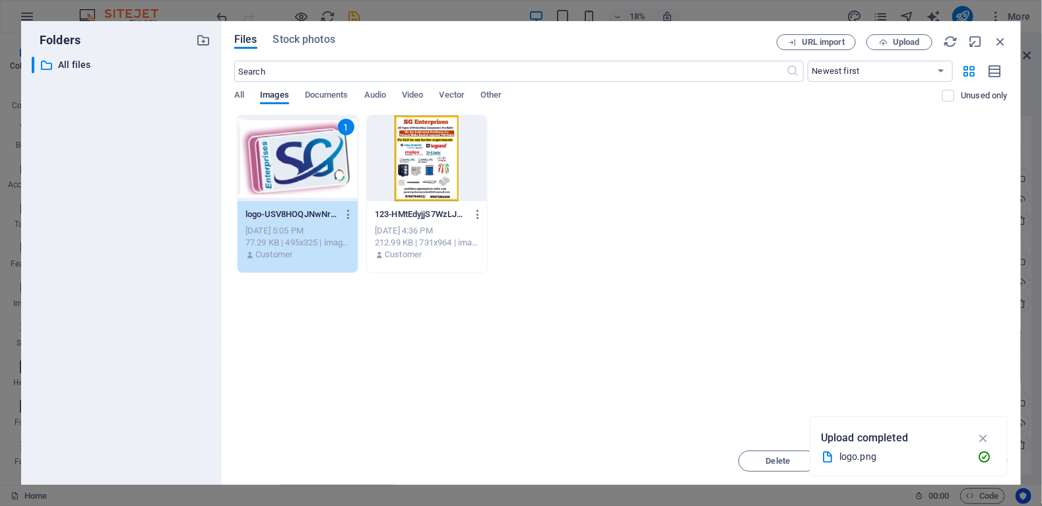
click at [300, 187] on div "1" at bounding box center [297, 158] width 120 height 86
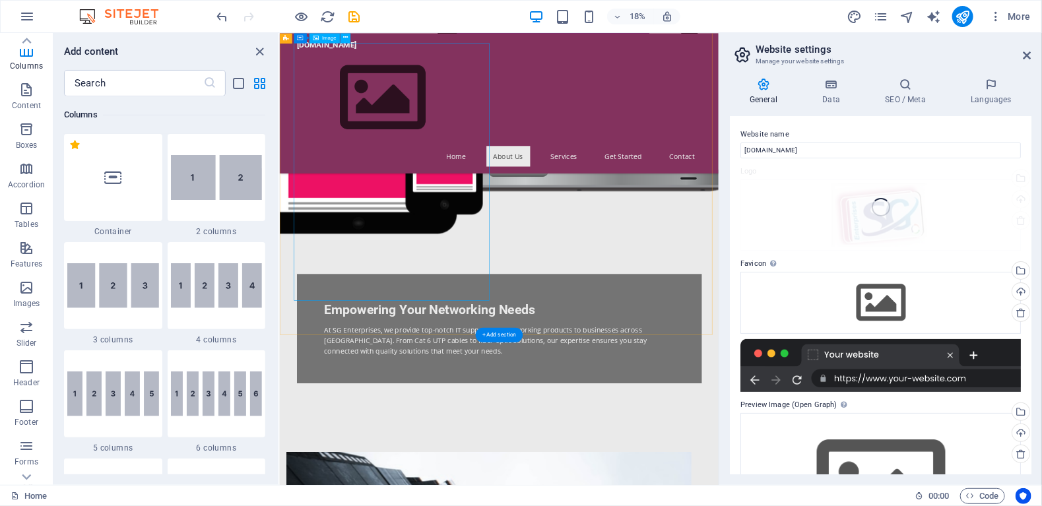
scroll to position [511, 0]
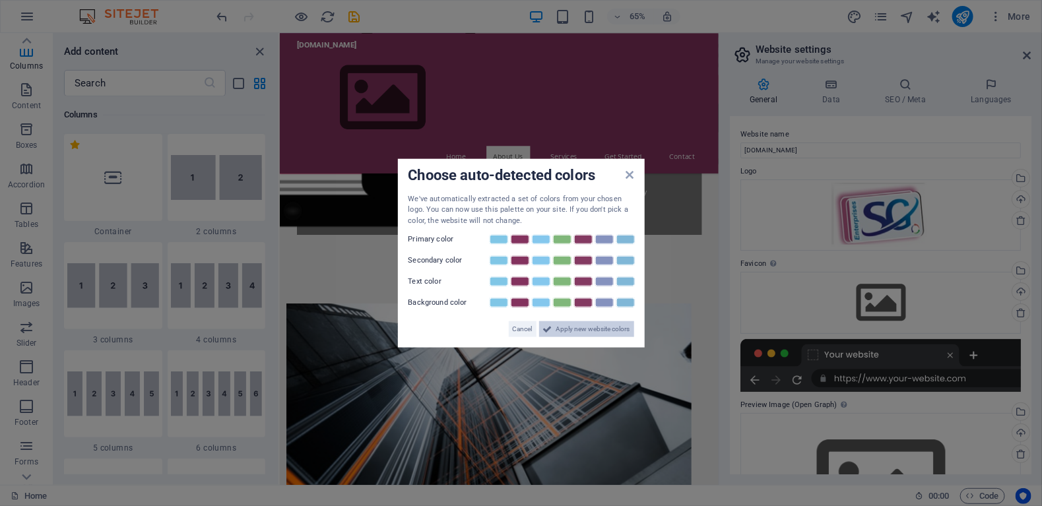
drag, startPoint x: 572, startPoint y: 329, endPoint x: 451, endPoint y: 456, distance: 175.9
click at [572, 329] on span "Apply new website colors" at bounding box center [593, 329] width 74 height 16
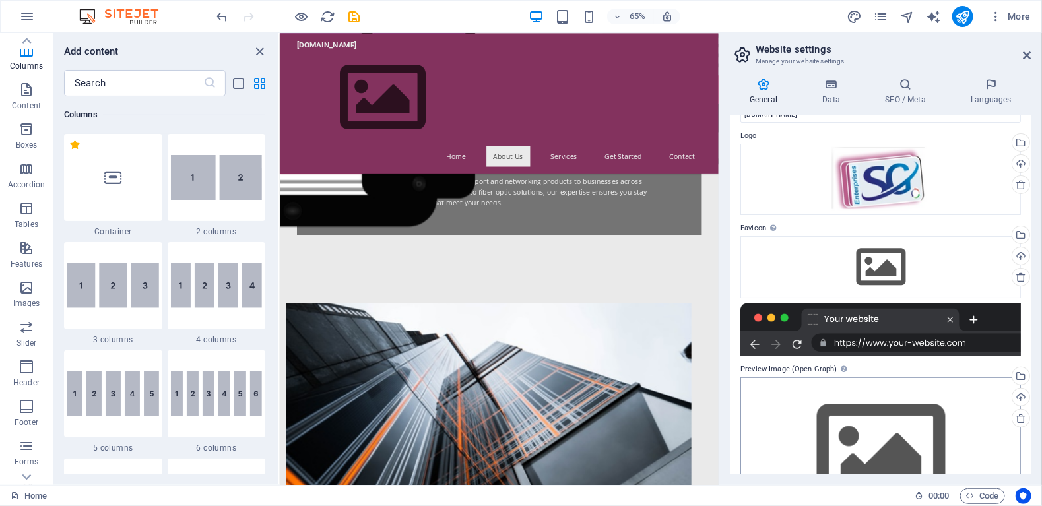
scroll to position [100, 0]
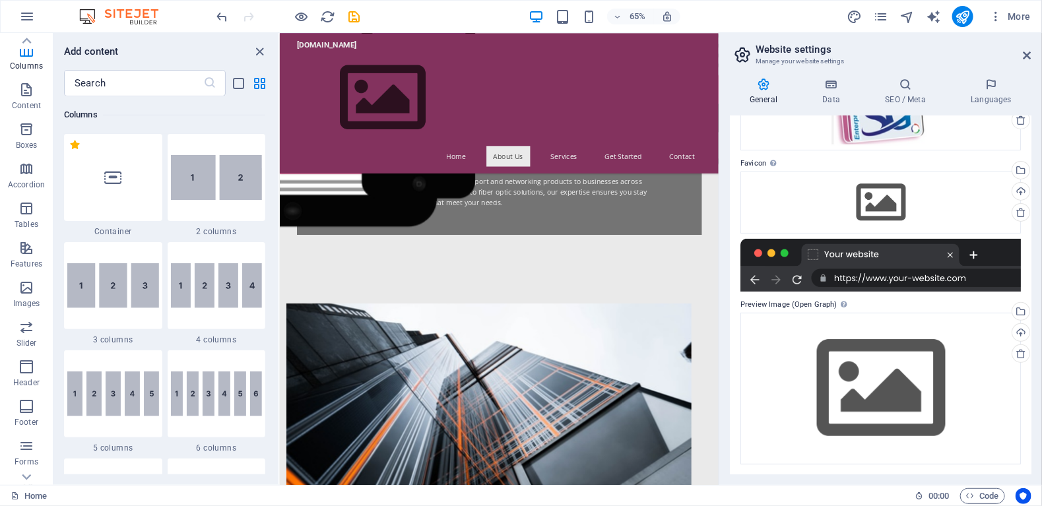
click at [969, 277] on div at bounding box center [880, 265] width 280 height 53
click at [855, 210] on div "Drag files here, click to choose files or select files from Files or our free s…" at bounding box center [880, 203] width 280 height 62
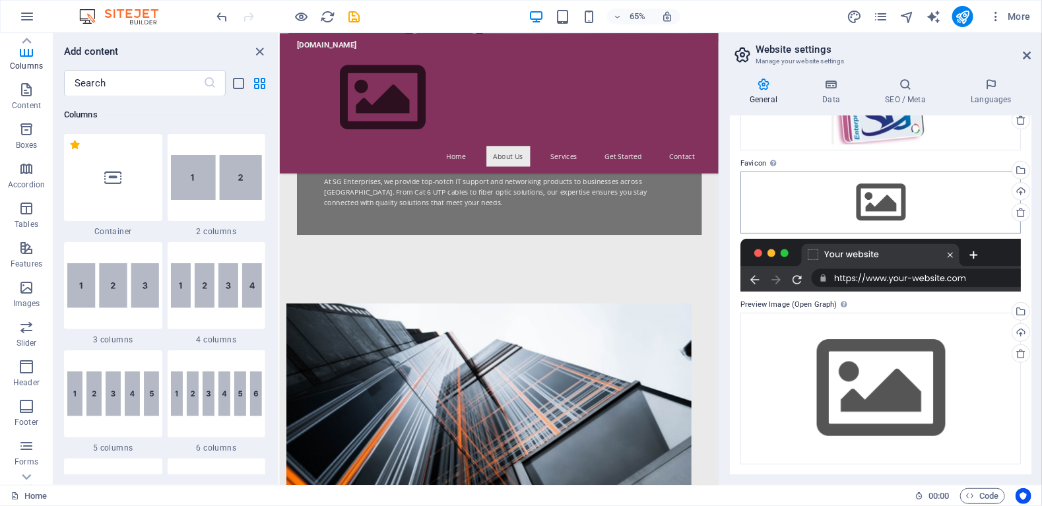
scroll to position [282, 0]
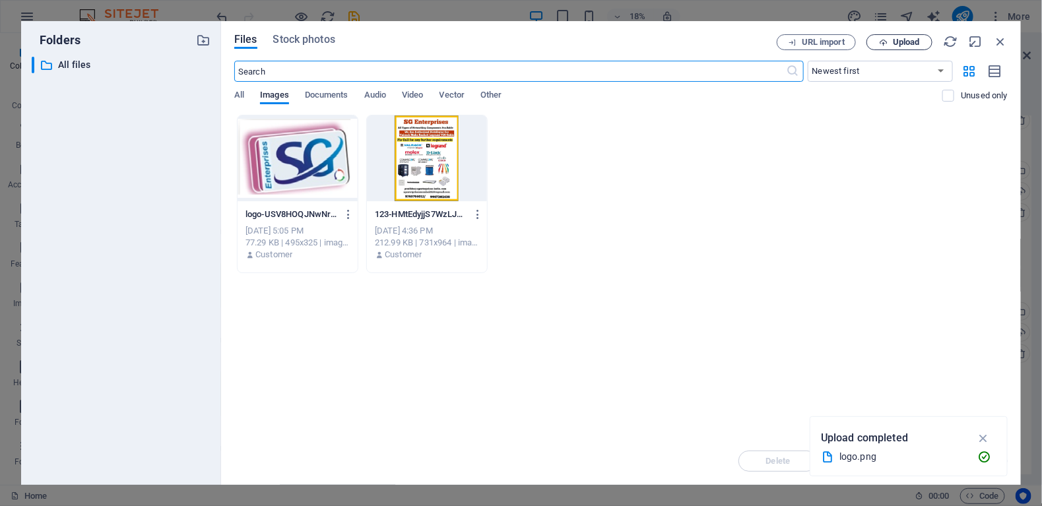
click at [899, 42] on span "Upload" at bounding box center [906, 42] width 27 height 8
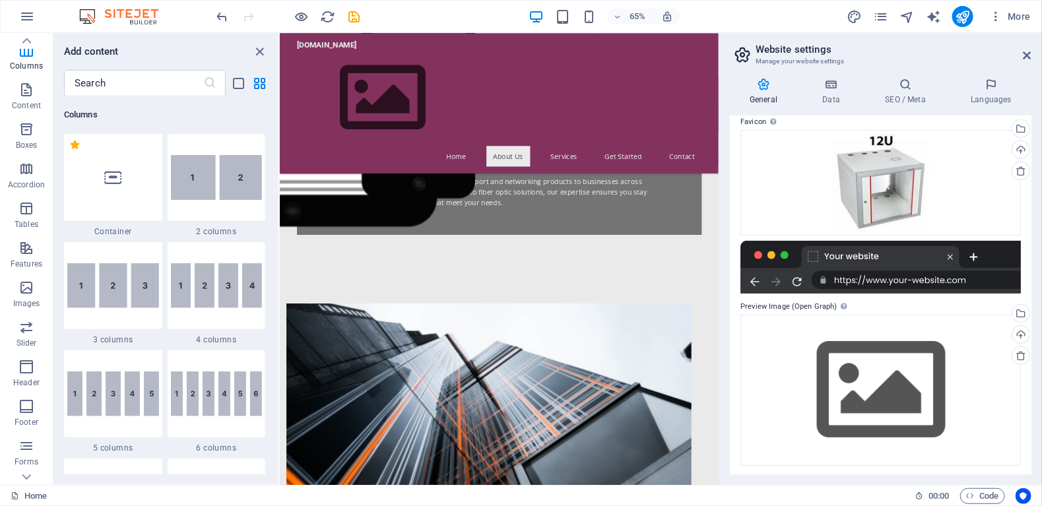
scroll to position [144, 0]
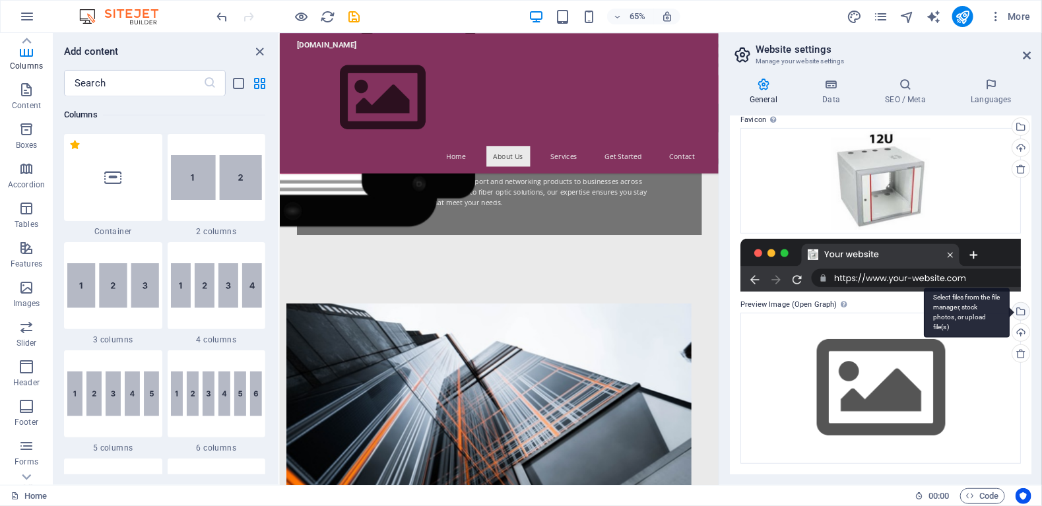
click at [1023, 310] on div "Select files from the file manager, stock photos, or upload file(s)" at bounding box center [1019, 313] width 20 height 20
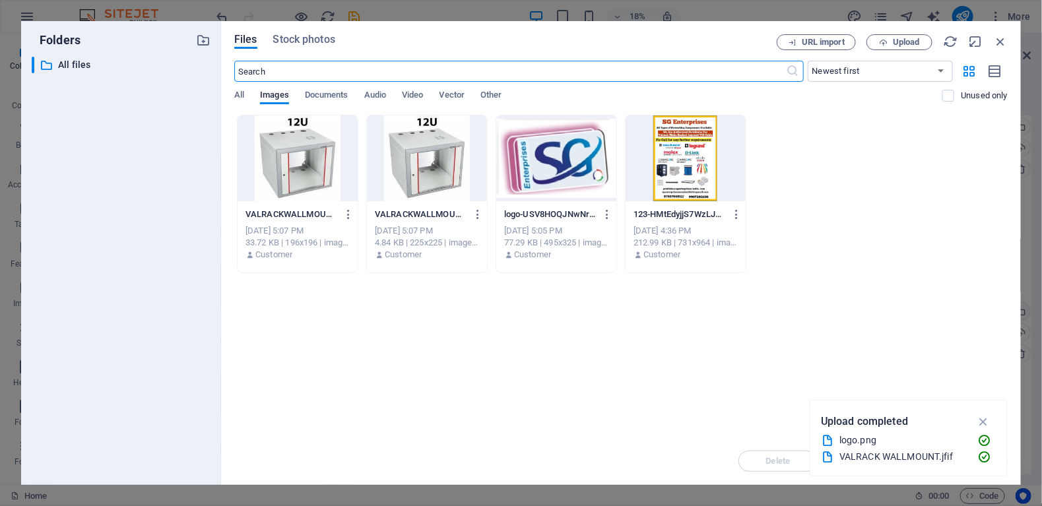
scroll to position [282, 0]
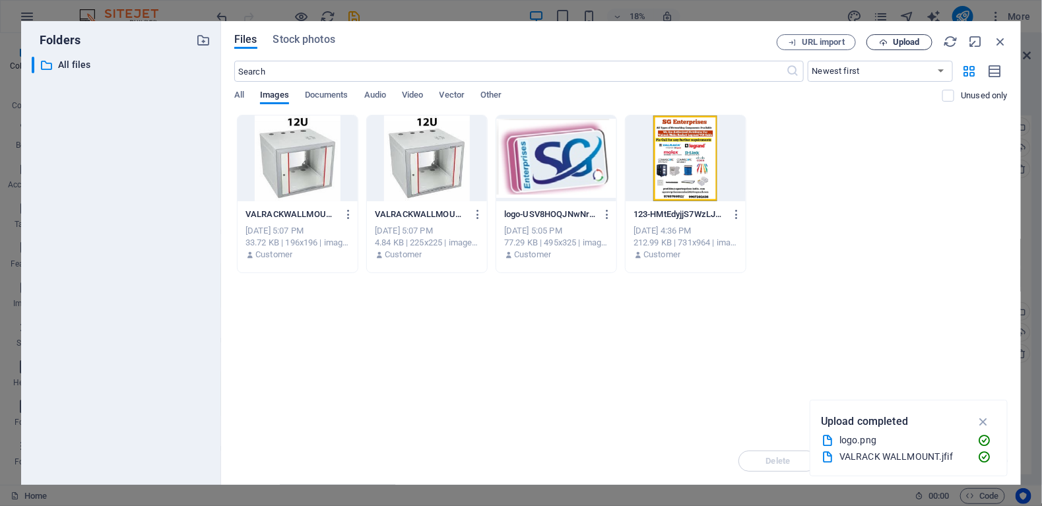
click at [918, 42] on span "Upload" at bounding box center [906, 42] width 27 height 8
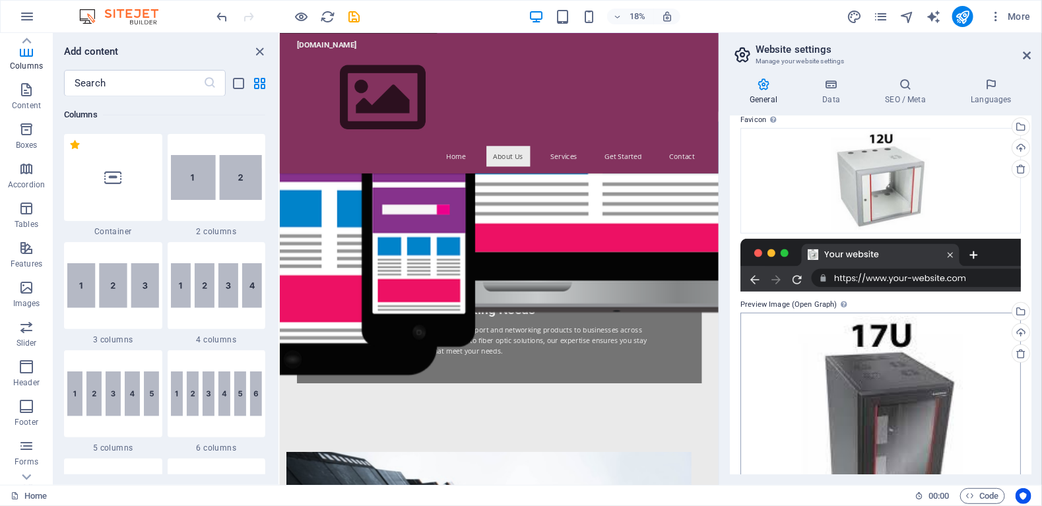
scroll to position [511, 0]
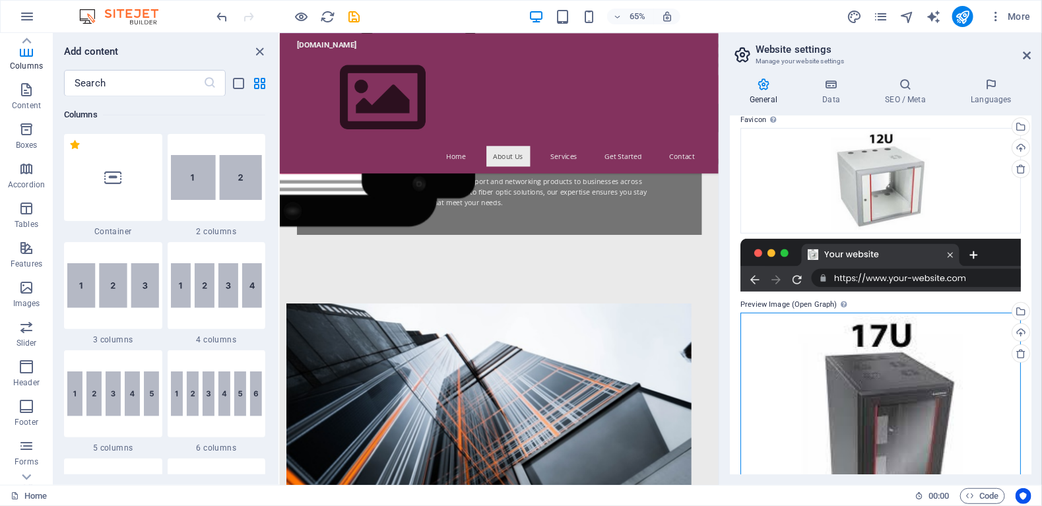
click at [910, 394] on div "Drag files here, click to choose files or select files from Files or our free s…" at bounding box center [880, 445] width 280 height 264
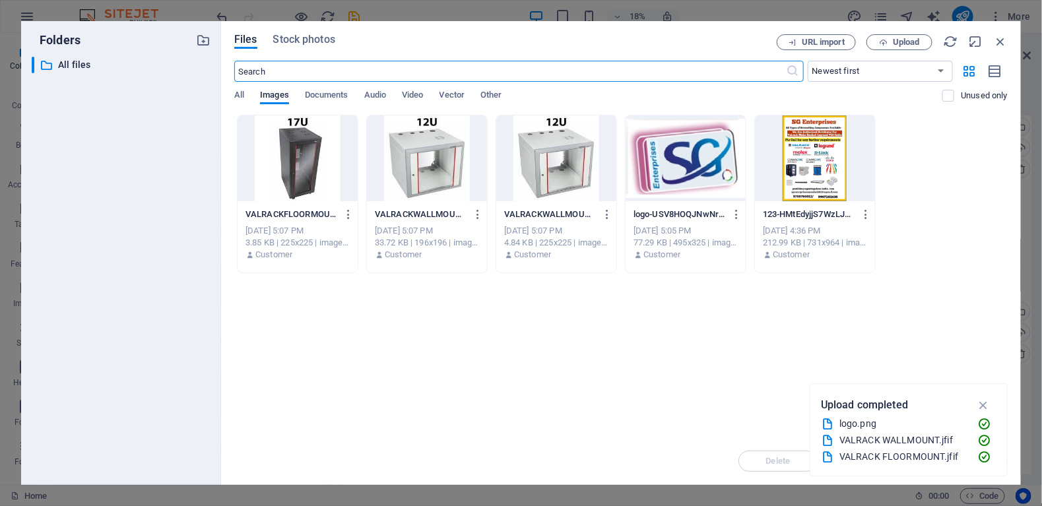
scroll to position [282, 0]
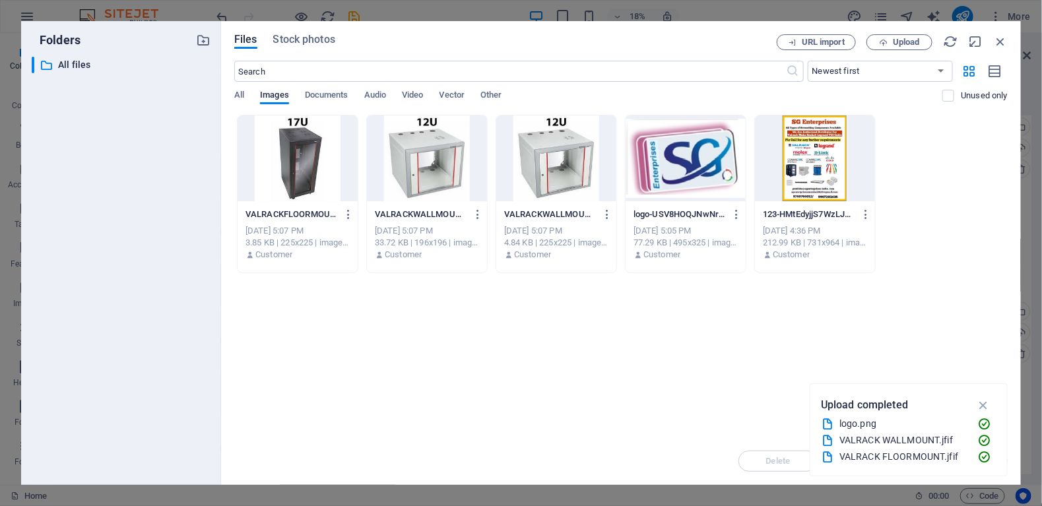
click at [311, 161] on div at bounding box center [297, 158] width 120 height 86
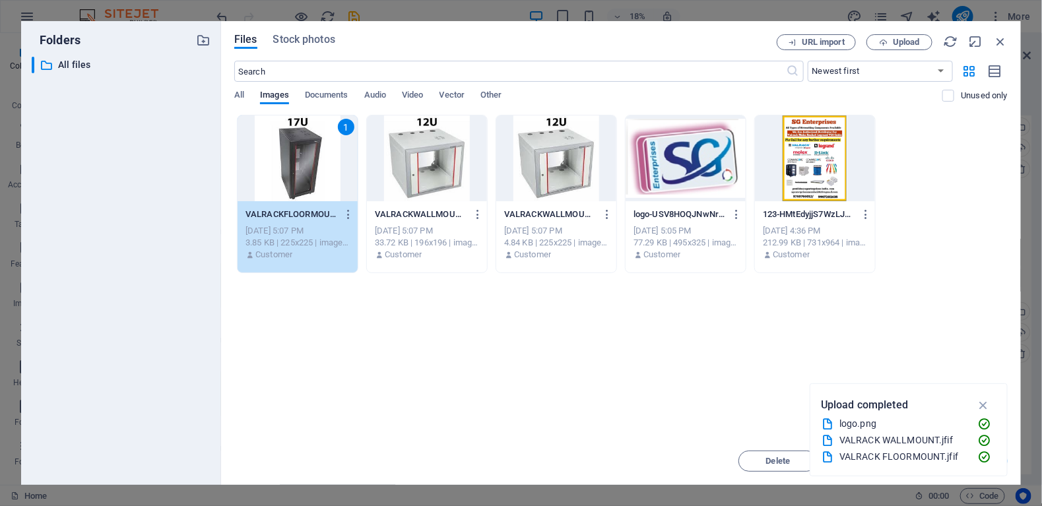
click at [311, 161] on div "1" at bounding box center [297, 158] width 120 height 86
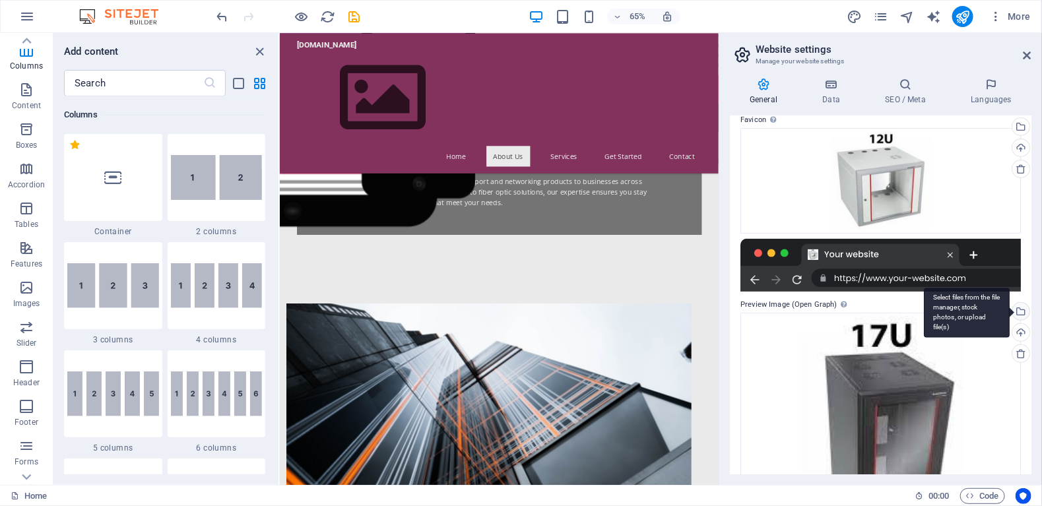
click at [1022, 311] on div "Select files from the file manager, stock photos, or upload file(s)" at bounding box center [1019, 313] width 20 height 20
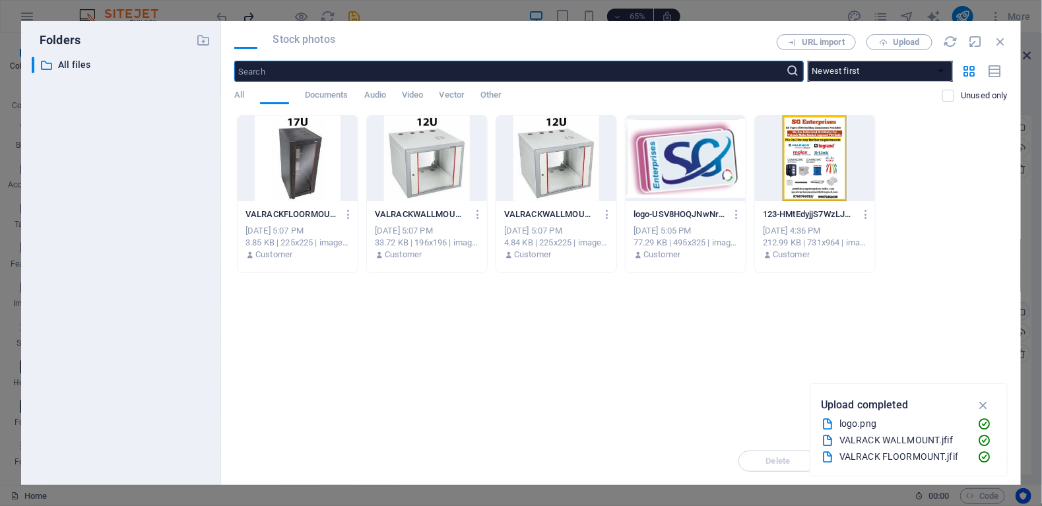
scroll to position [282, 0]
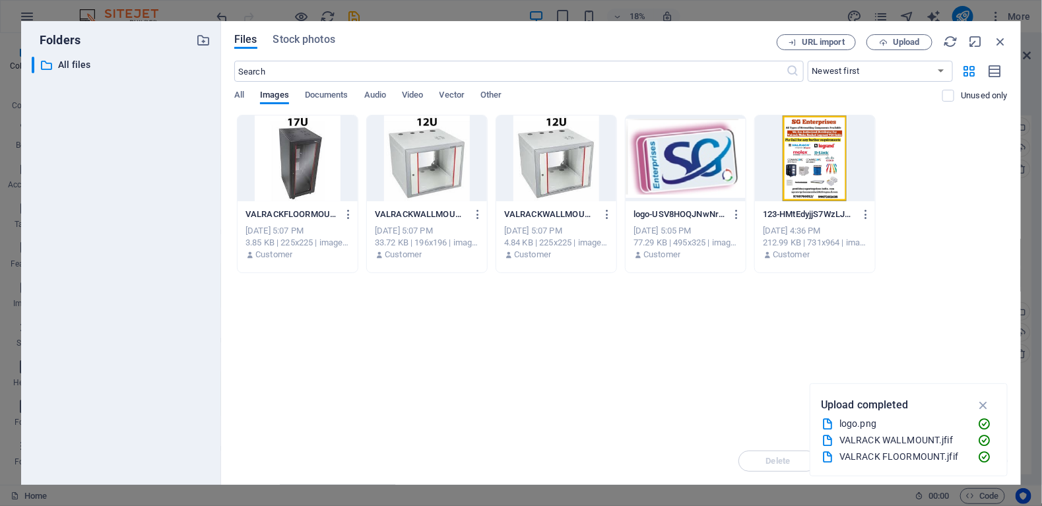
click at [293, 225] on div "[DATE] 5:07 PM" at bounding box center [297, 231] width 104 height 12
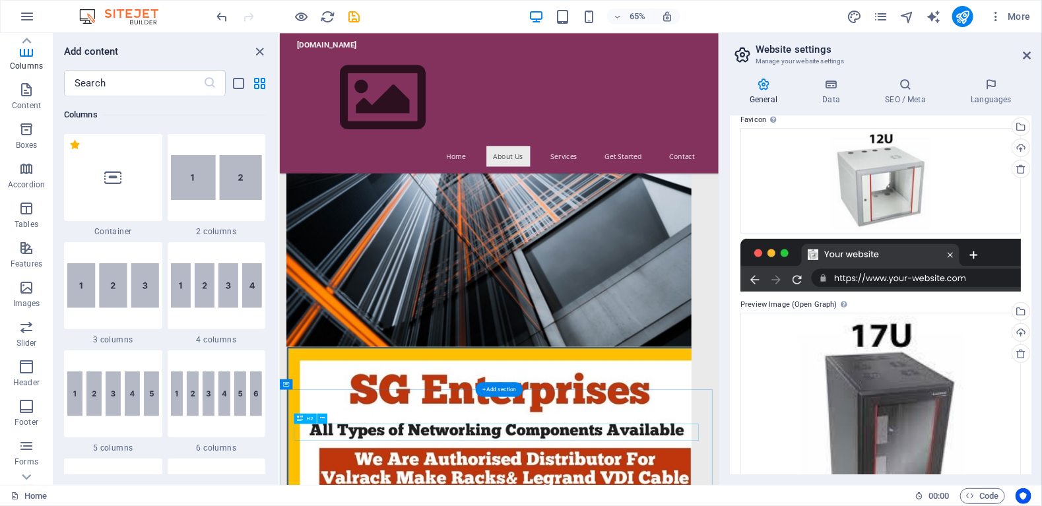
scroll to position [1171, 0]
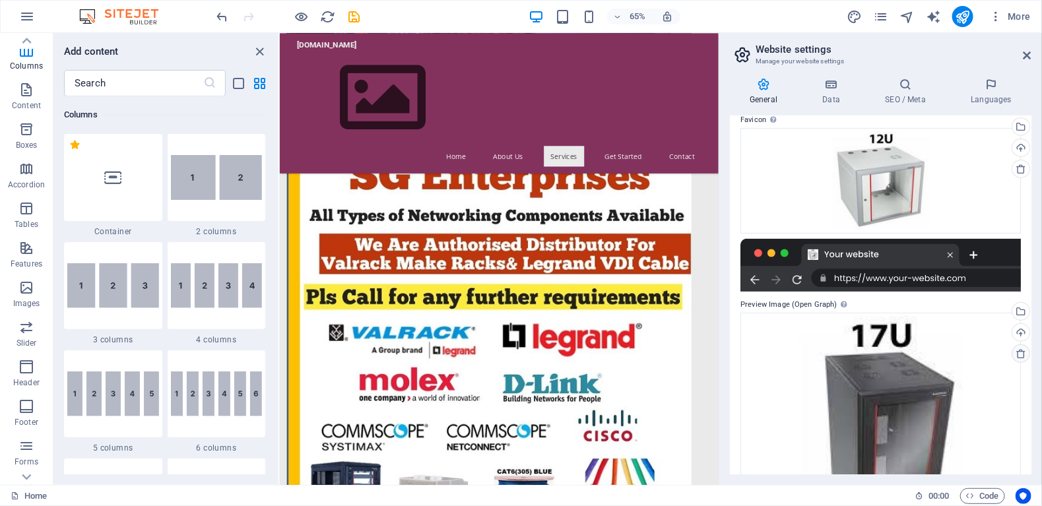
click at [1017, 352] on icon at bounding box center [1020, 353] width 11 height 11
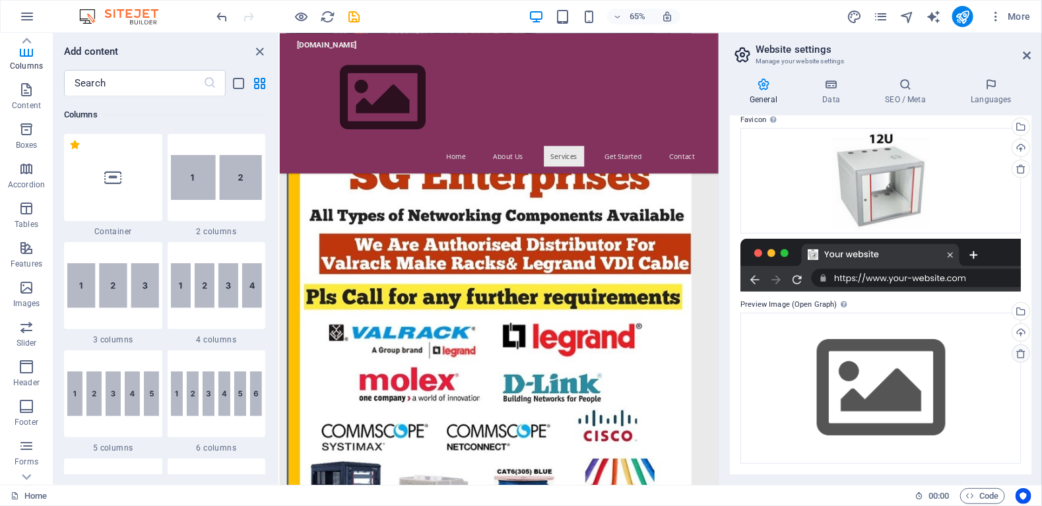
click at [1017, 352] on icon at bounding box center [1020, 353] width 11 height 11
click at [1019, 311] on div "Select files from the file manager, stock photos, or upload file(s)" at bounding box center [1019, 313] width 20 height 20
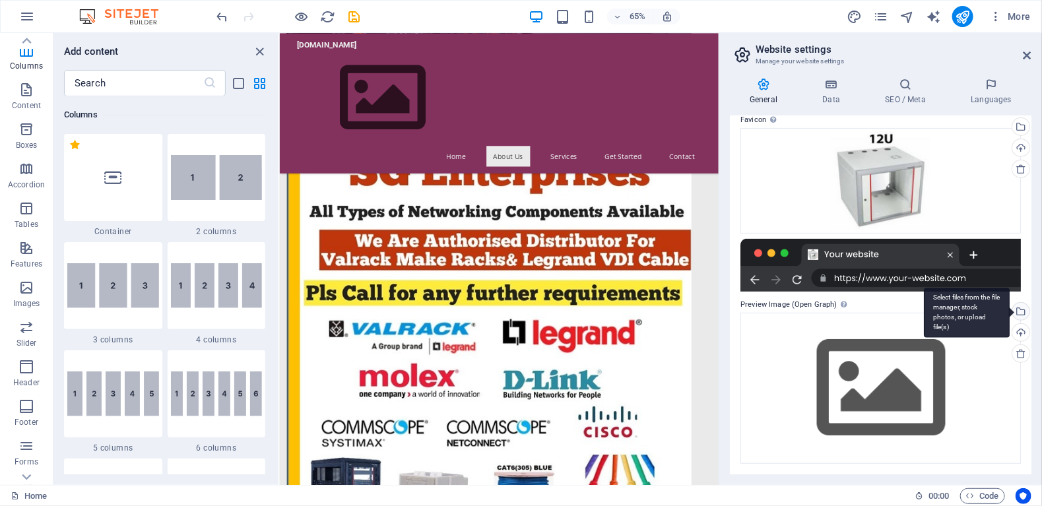
scroll to position [282, 0]
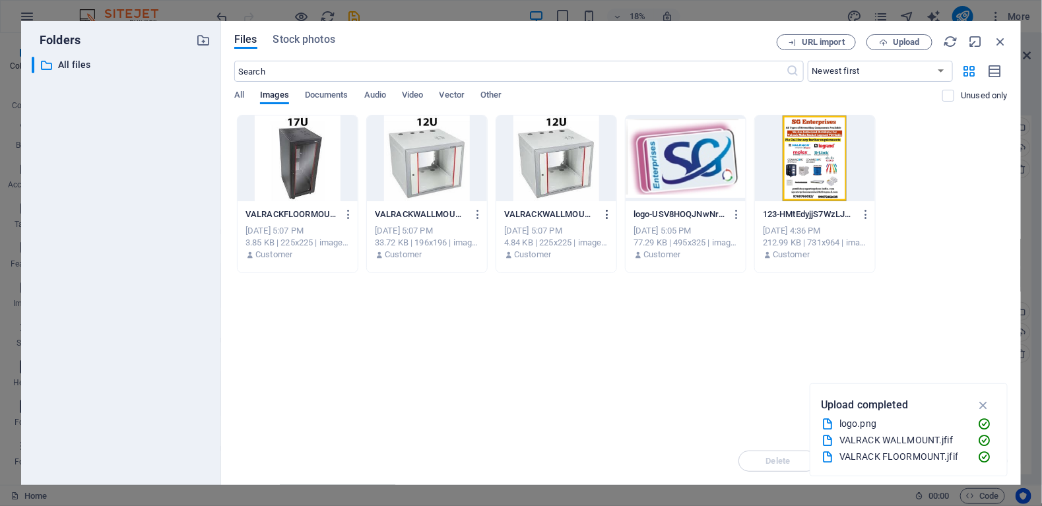
click at [606, 209] on icon "button" at bounding box center [607, 214] width 13 height 12
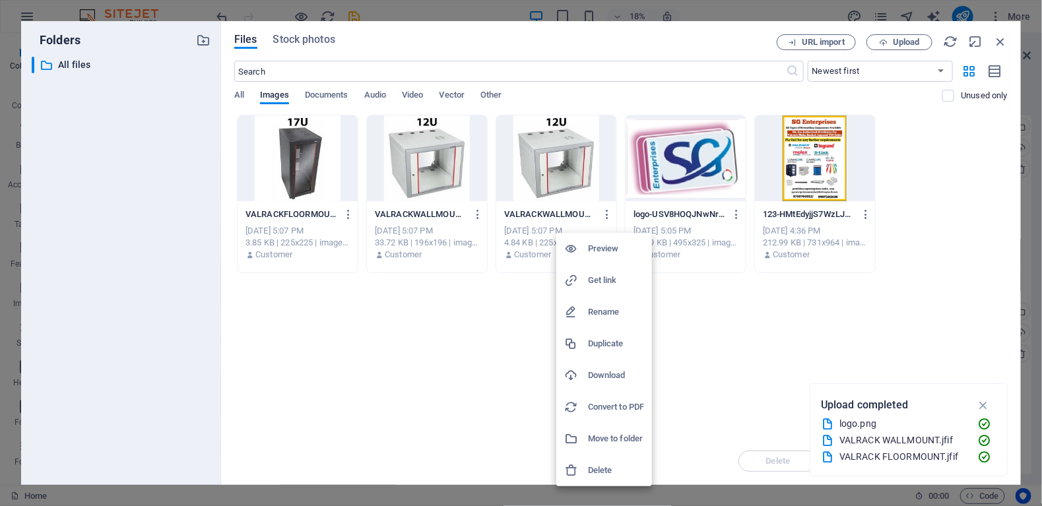
click at [598, 469] on h6 "Delete" at bounding box center [616, 470] width 56 height 16
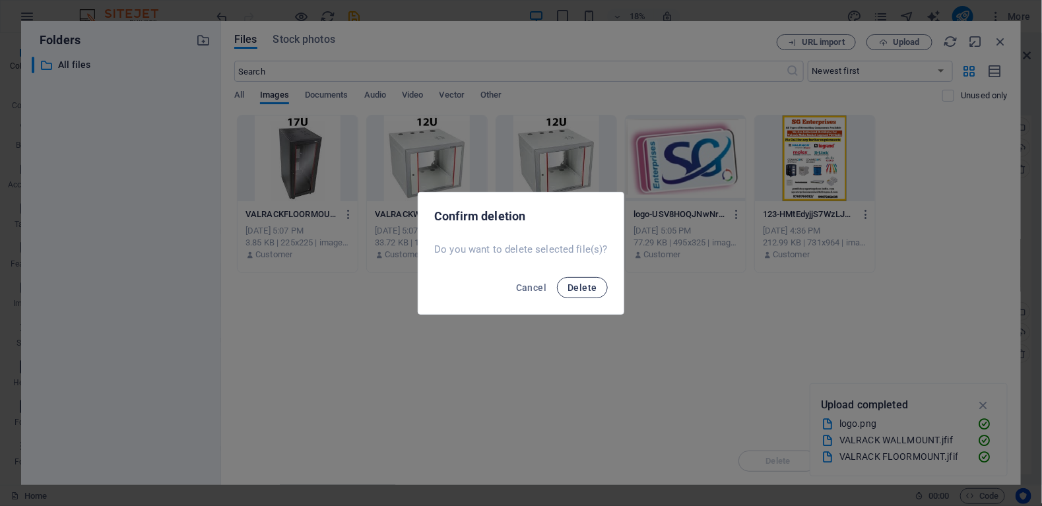
click at [582, 285] on span "Delete" at bounding box center [581, 287] width 29 height 11
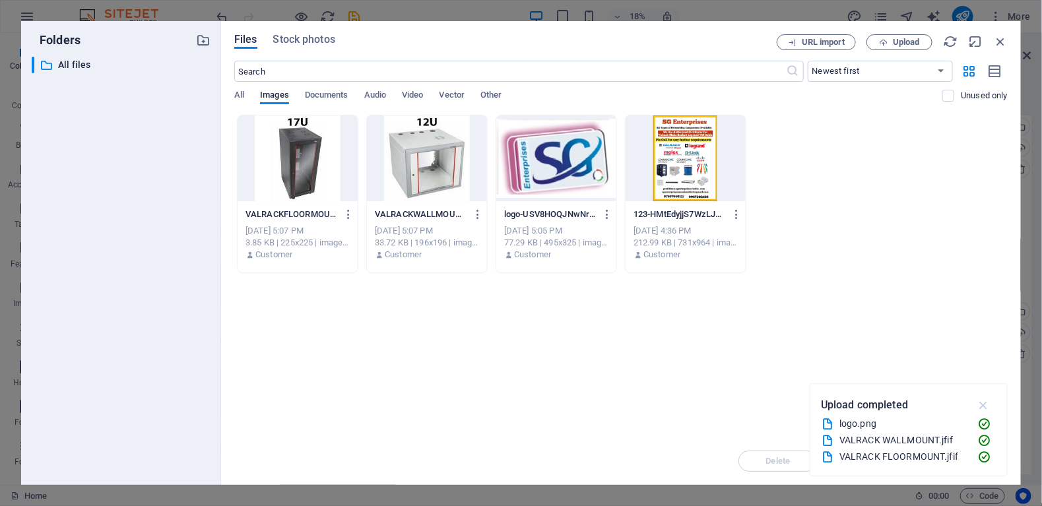
click at [984, 406] on icon "button" at bounding box center [983, 405] width 15 height 15
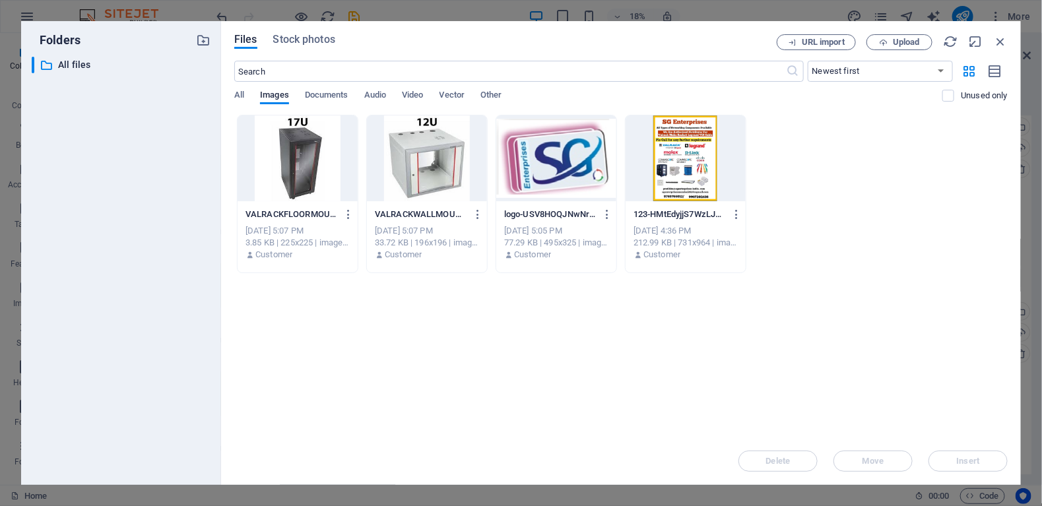
click at [273, 212] on p "VALRACKFLOORMOUNT-SMTTKW5KnwS1OoH7IrPjIQ.jfif" at bounding box center [291, 214] width 92 height 12
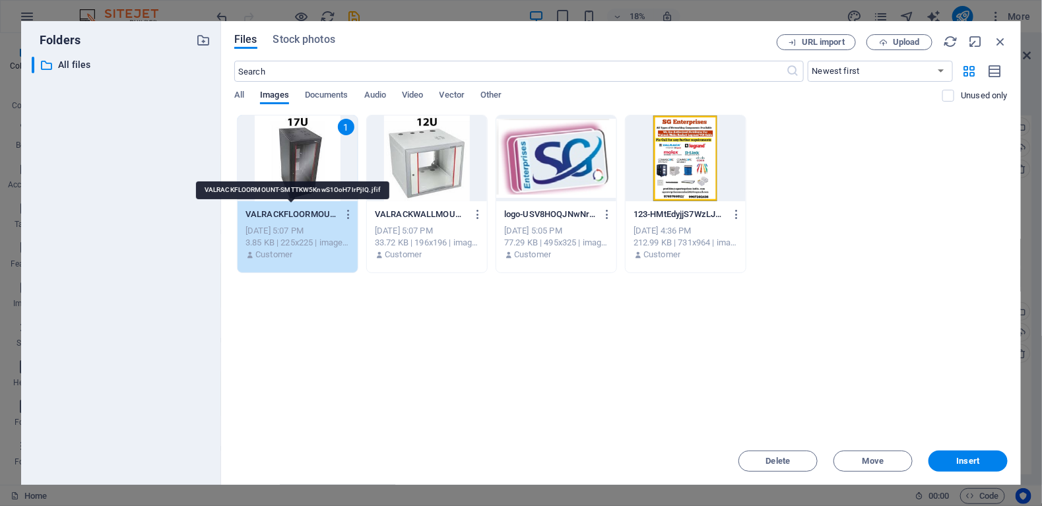
click at [273, 212] on p "VALRACKFLOORMOUNT-SMTTKW5KnwS1OoH7IrPjIQ.jfif" at bounding box center [291, 214] width 92 height 12
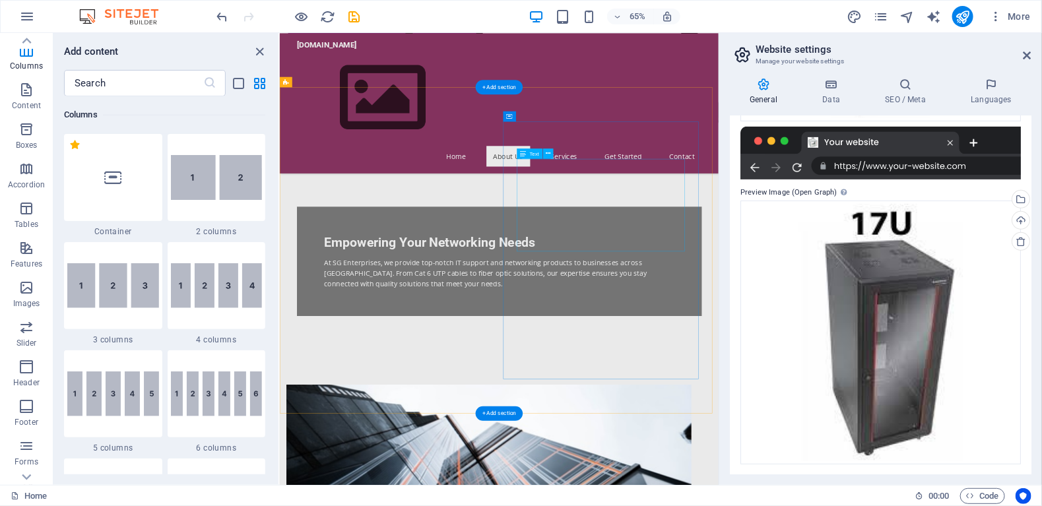
scroll to position [379, 0]
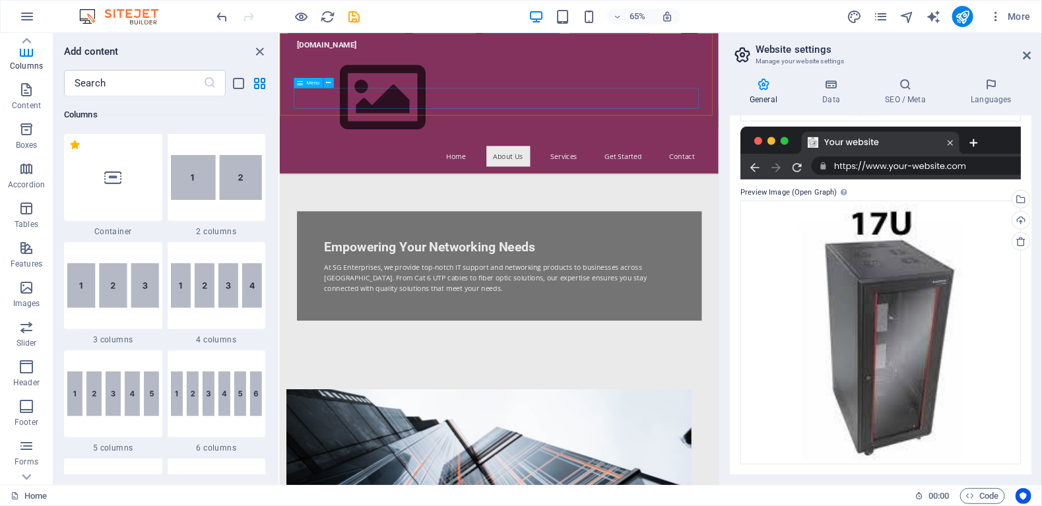
click at [716, 206] on nav "Home About Us Services Get Started Contact" at bounding box center [616, 222] width 623 height 32
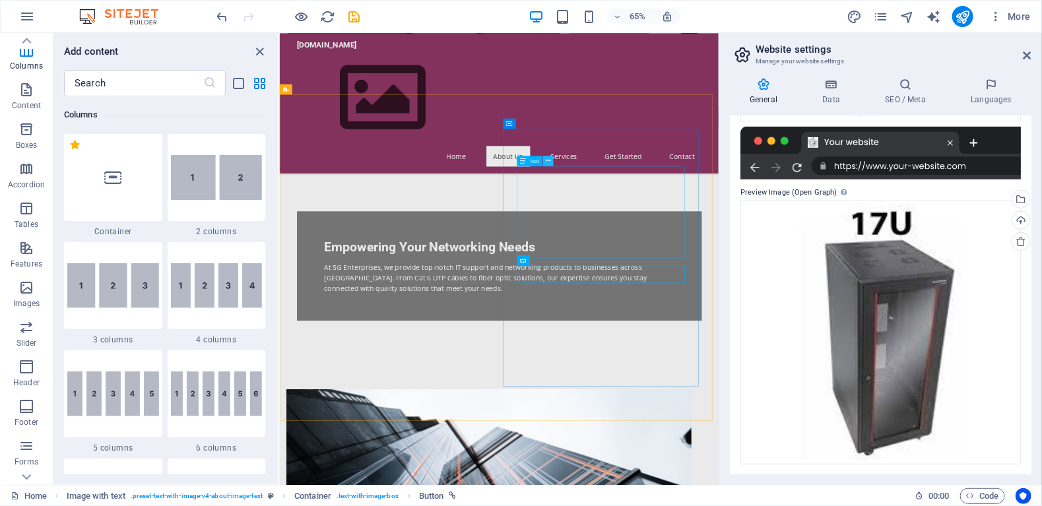
click at [547, 157] on icon at bounding box center [548, 160] width 5 height 9
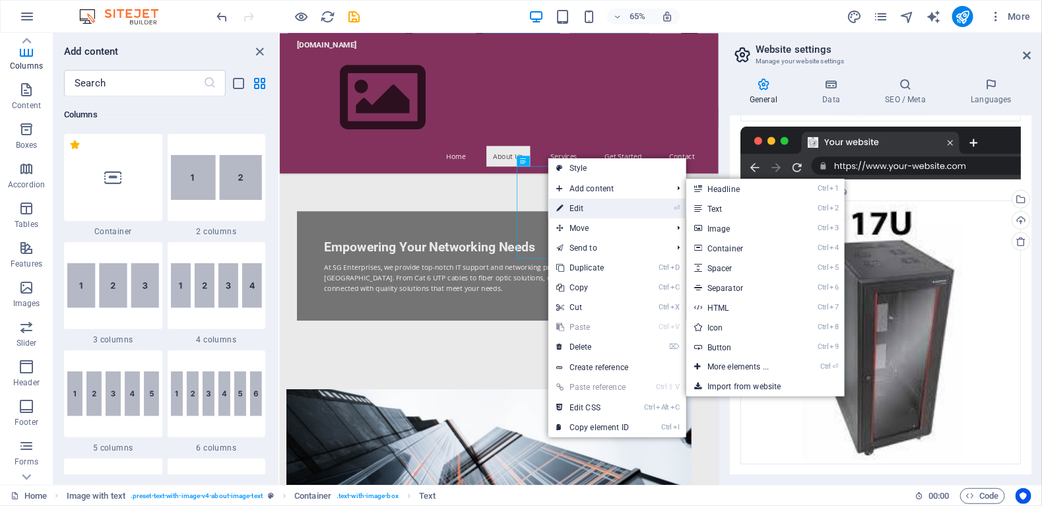
click at [584, 208] on link "⏎ Edit" at bounding box center [592, 209] width 88 height 20
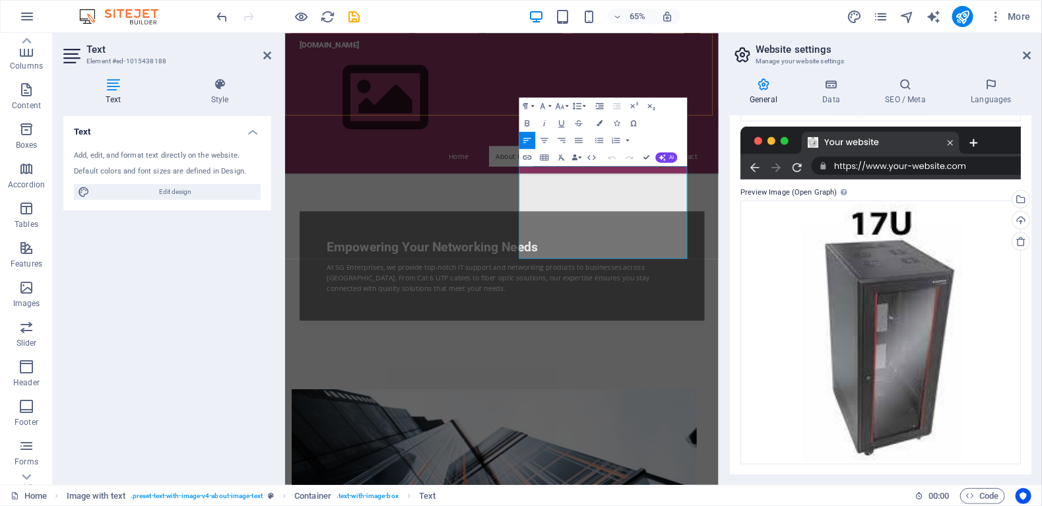
drag, startPoint x: 740, startPoint y: 371, endPoint x: 513, endPoint y: 149, distance: 317.7
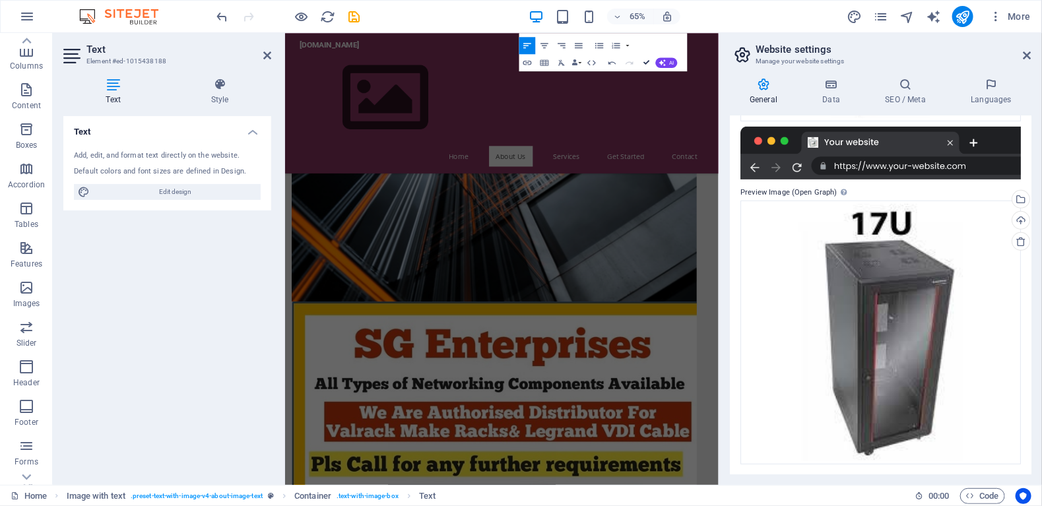
scroll to position [500, 0]
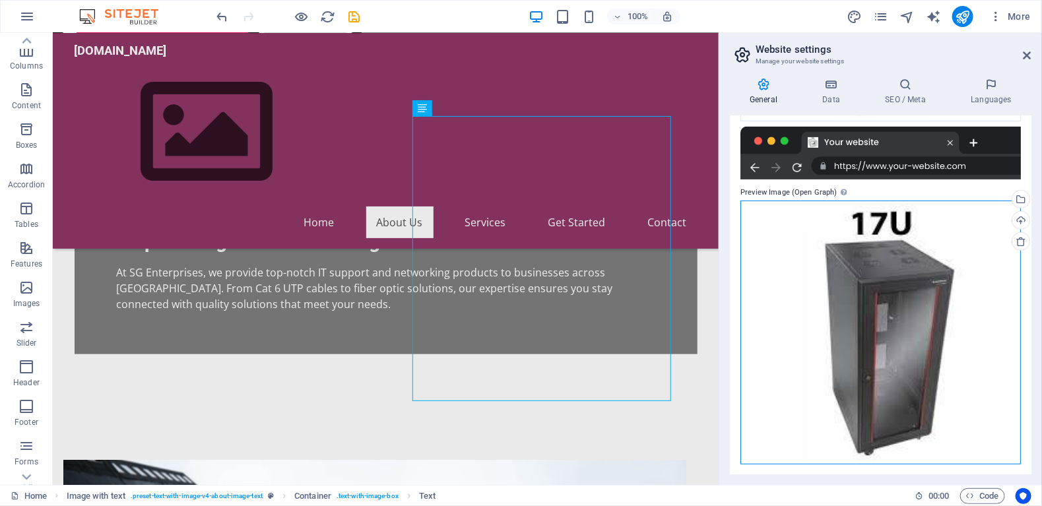
click at [788, 310] on div "Drag files here, click to choose files or select files from Files or our free s…" at bounding box center [880, 333] width 280 height 264
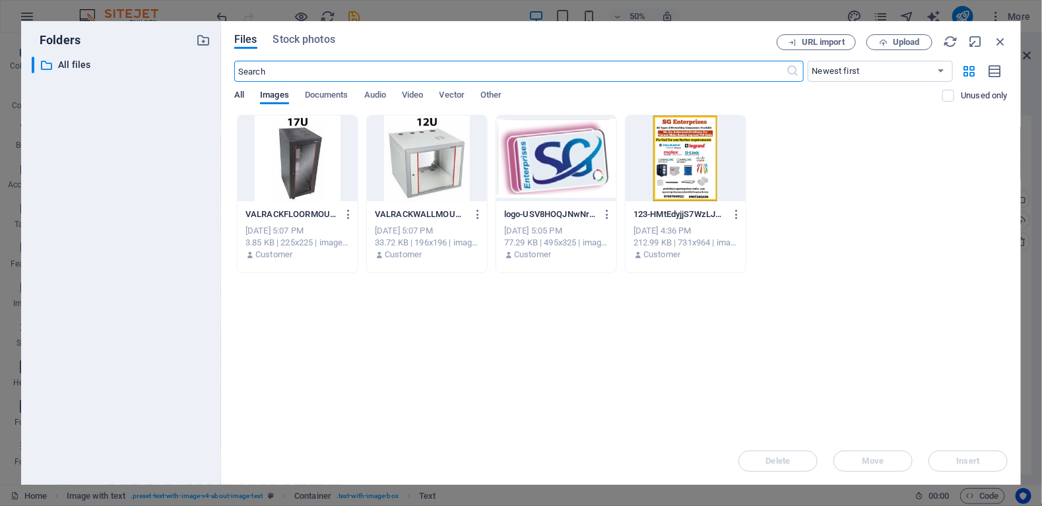
click at [236, 96] on span "All" at bounding box center [239, 96] width 10 height 18
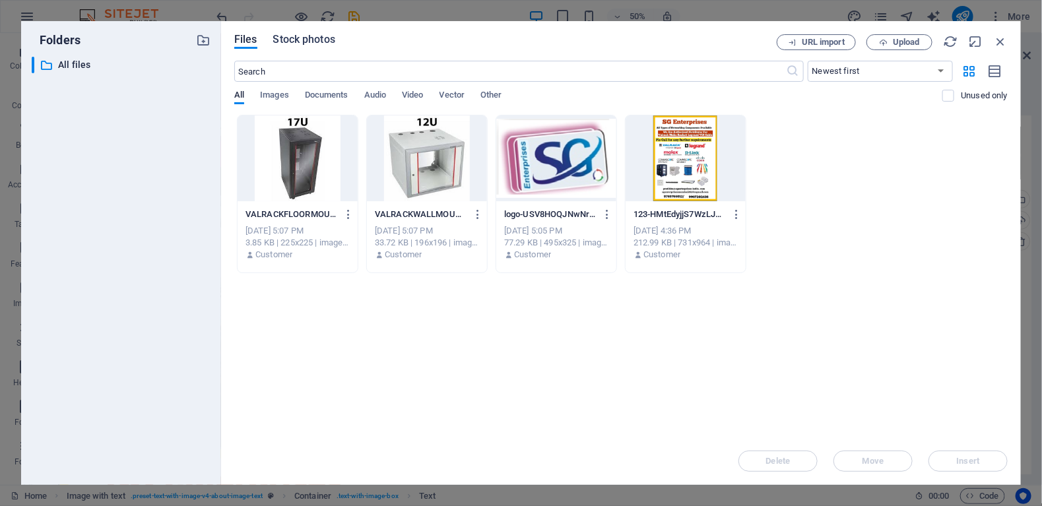
click at [286, 42] on span "Stock photos" at bounding box center [304, 40] width 62 height 16
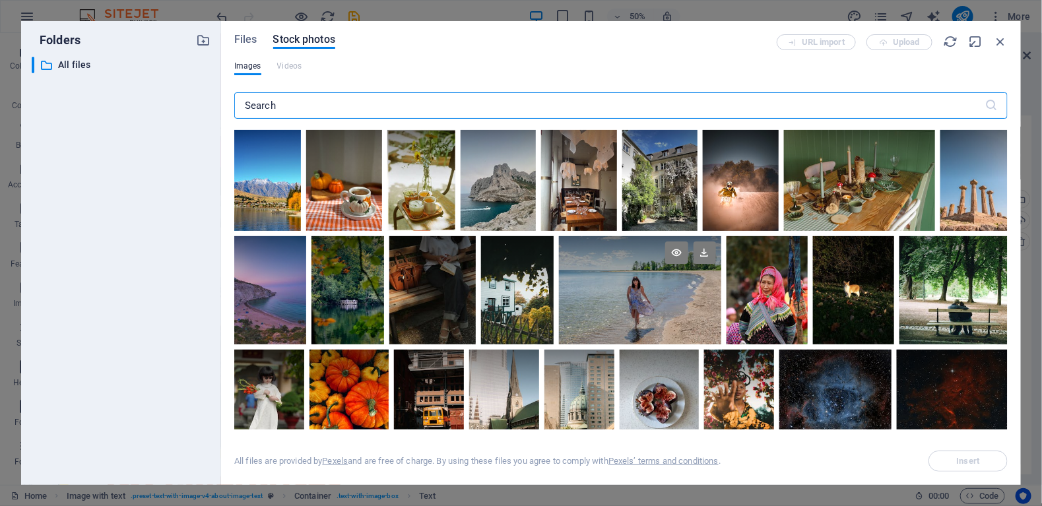
scroll to position [990, 0]
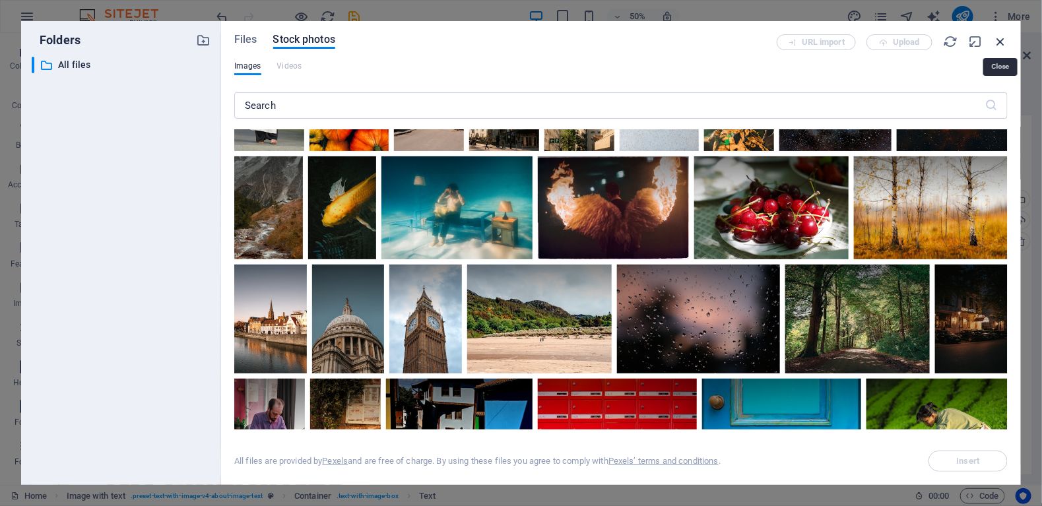
click at [995, 40] on icon "button" at bounding box center [1000, 41] width 15 height 15
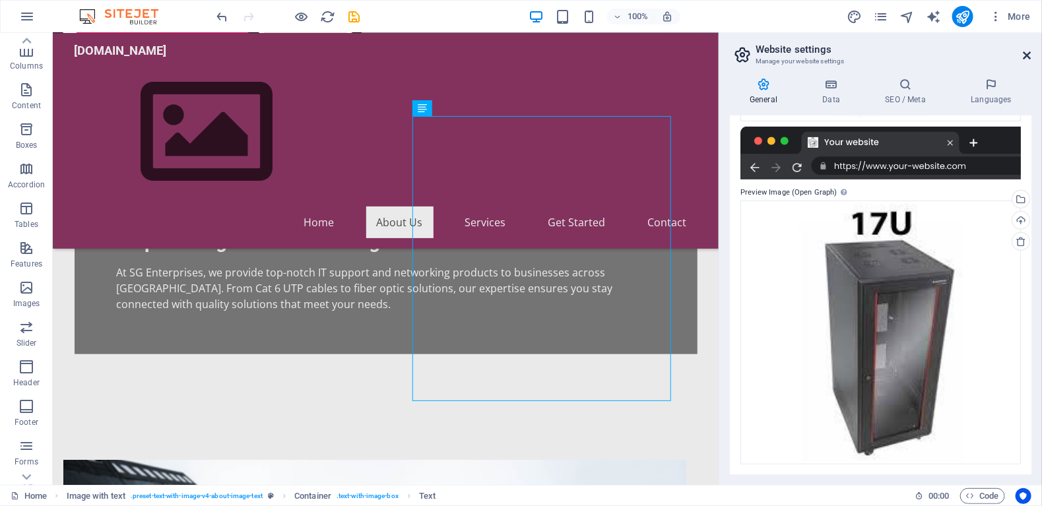
click at [1025, 53] on icon at bounding box center [1027, 55] width 8 height 11
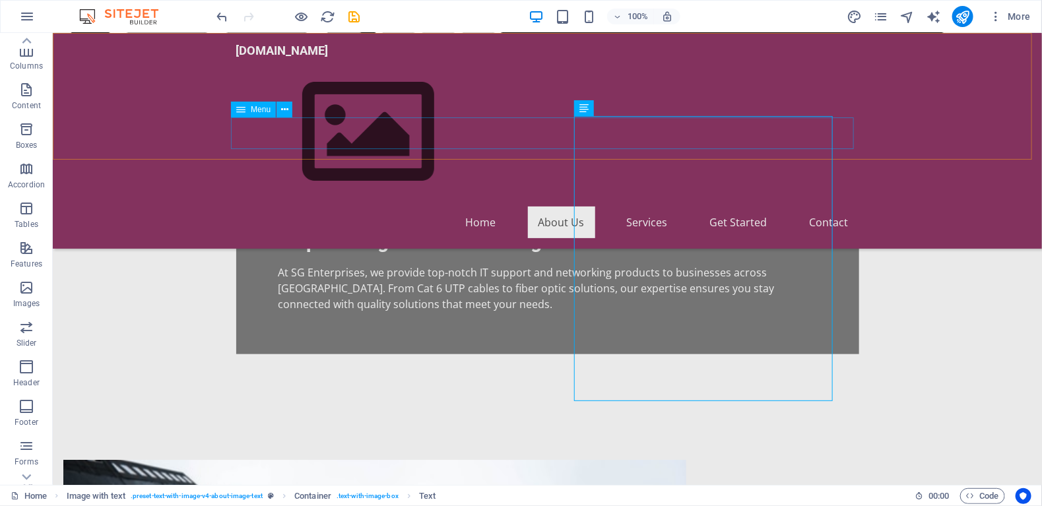
click at [728, 206] on nav "Home About Us Services Get Started Contact" at bounding box center [547, 222] width 623 height 32
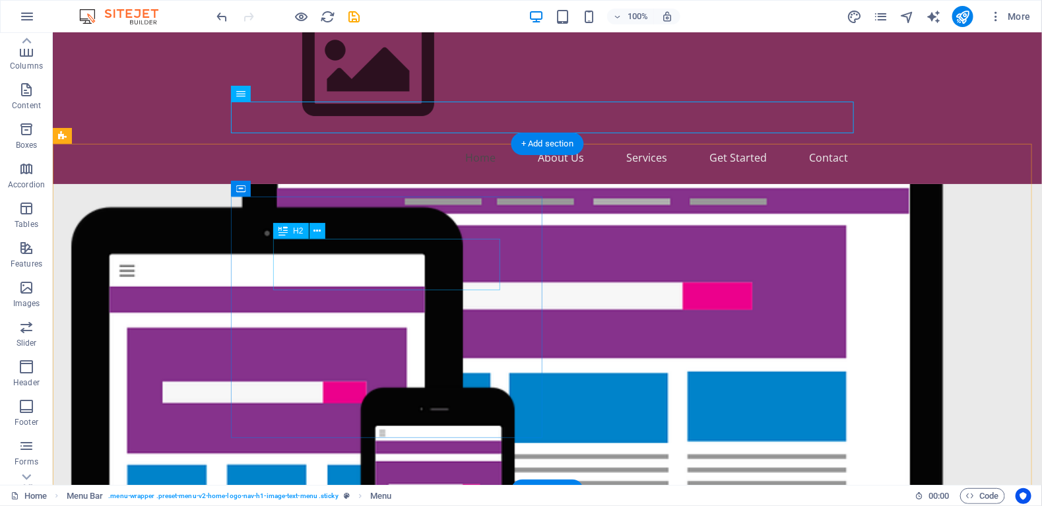
scroll to position [66, 0]
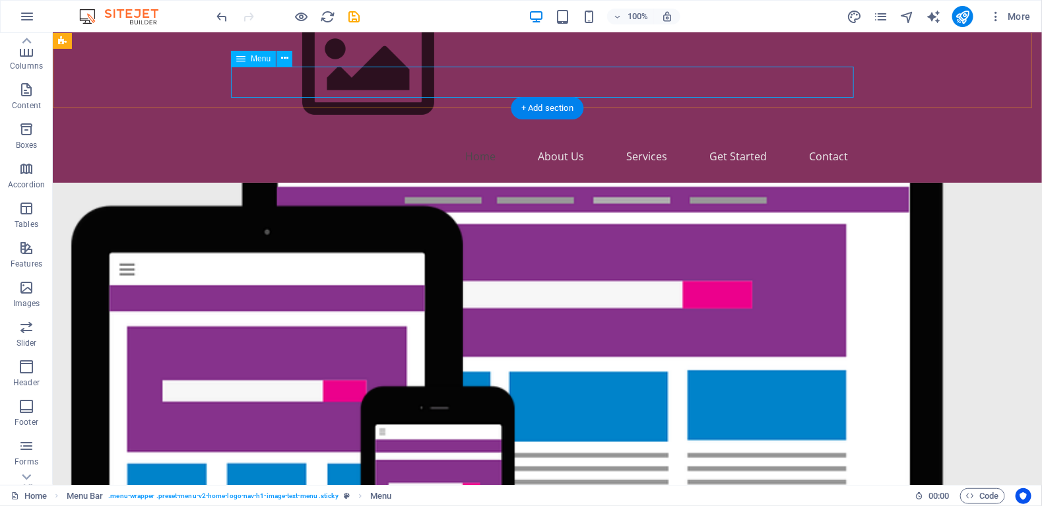
click at [820, 140] on nav "Home About Us Services Get Started Contact" at bounding box center [547, 156] width 623 height 32
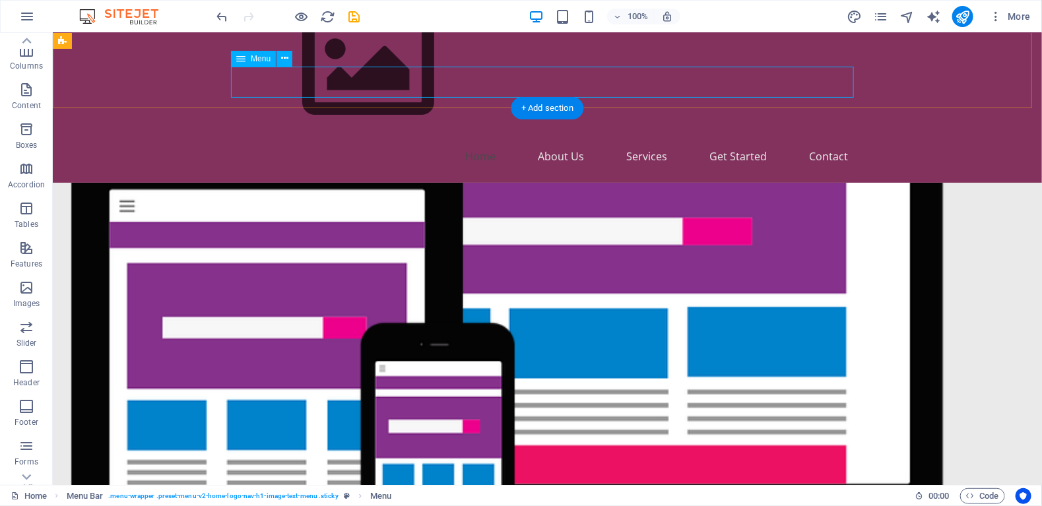
select select
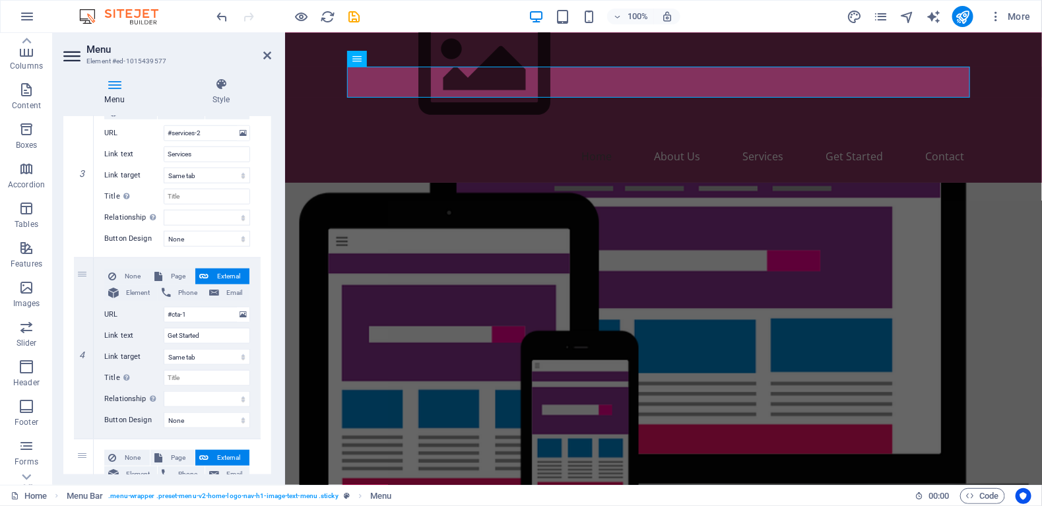
scroll to position [709, 0]
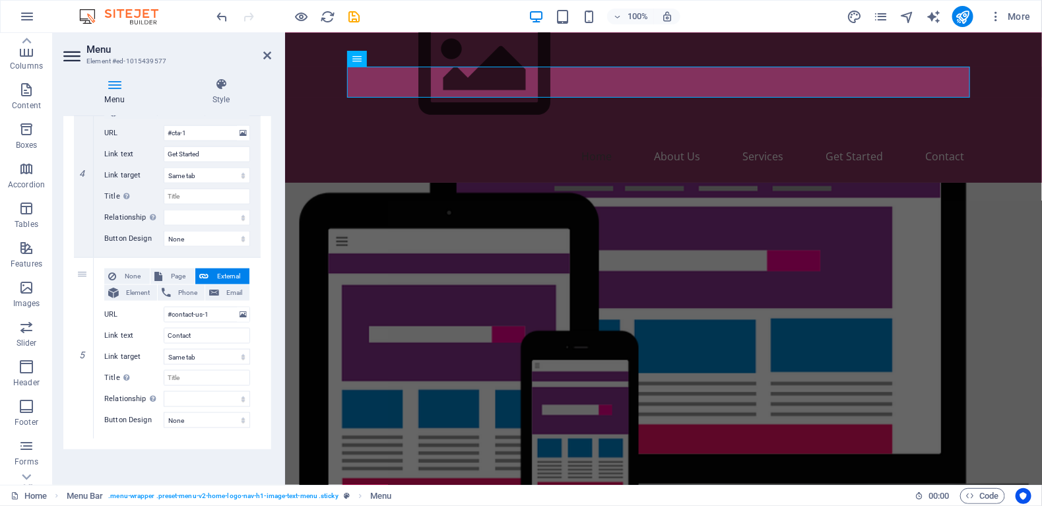
click at [262, 53] on h2 "Menu" at bounding box center [178, 50] width 185 height 12
click at [264, 53] on icon at bounding box center [267, 55] width 8 height 11
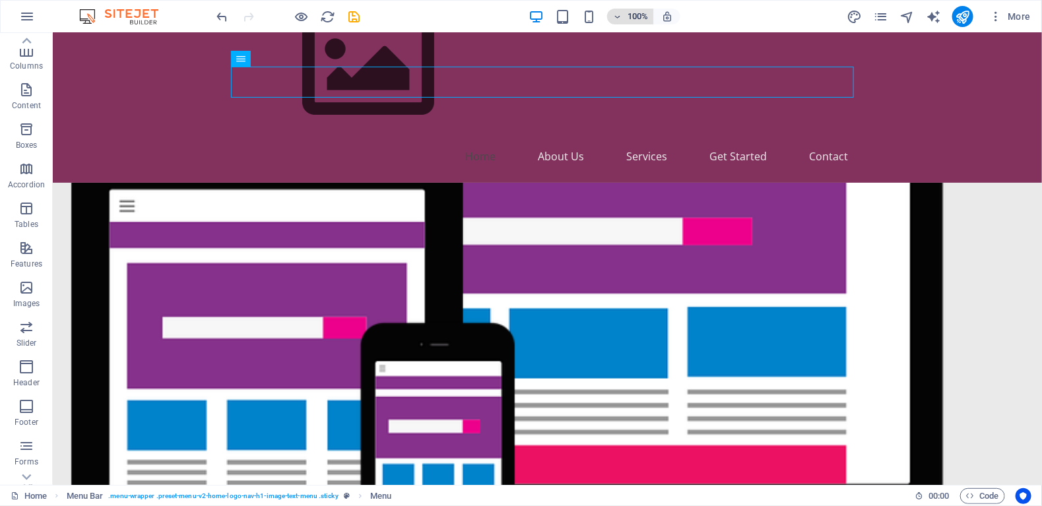
click at [623, 20] on span "100%" at bounding box center [630, 17] width 36 height 16
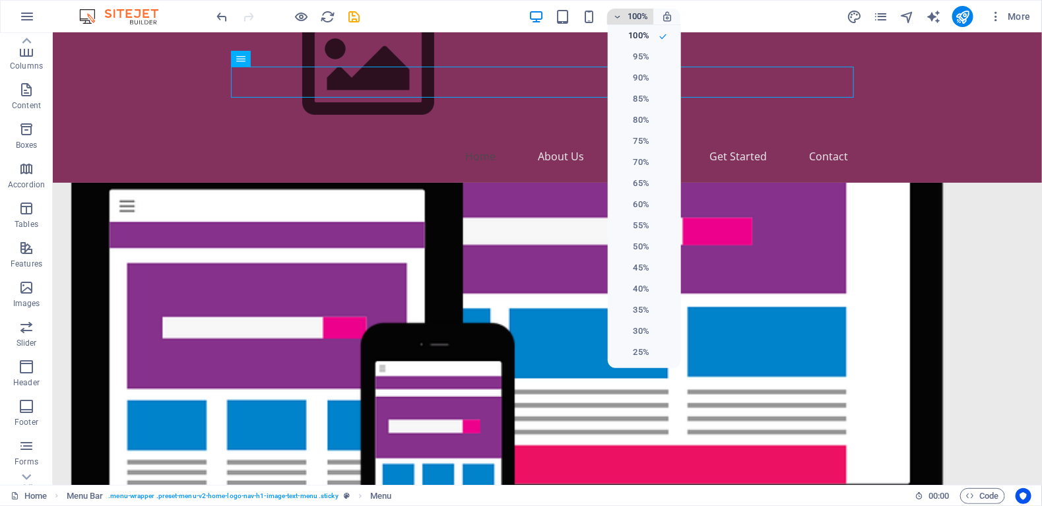
click at [623, 20] on div at bounding box center [521, 253] width 1042 height 506
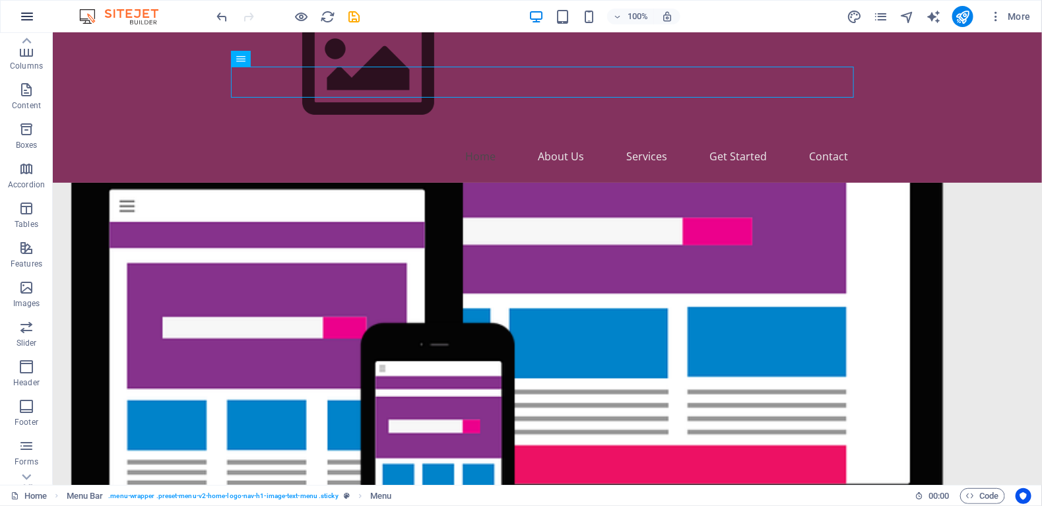
click at [28, 17] on icon "button" at bounding box center [27, 17] width 16 height 16
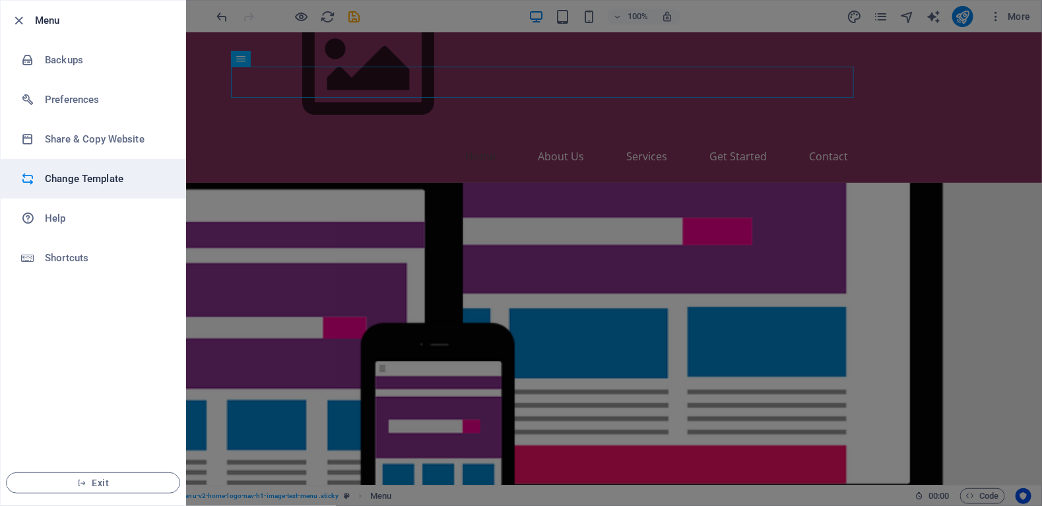
click at [89, 187] on li "Change Template" at bounding box center [93, 179] width 185 height 40
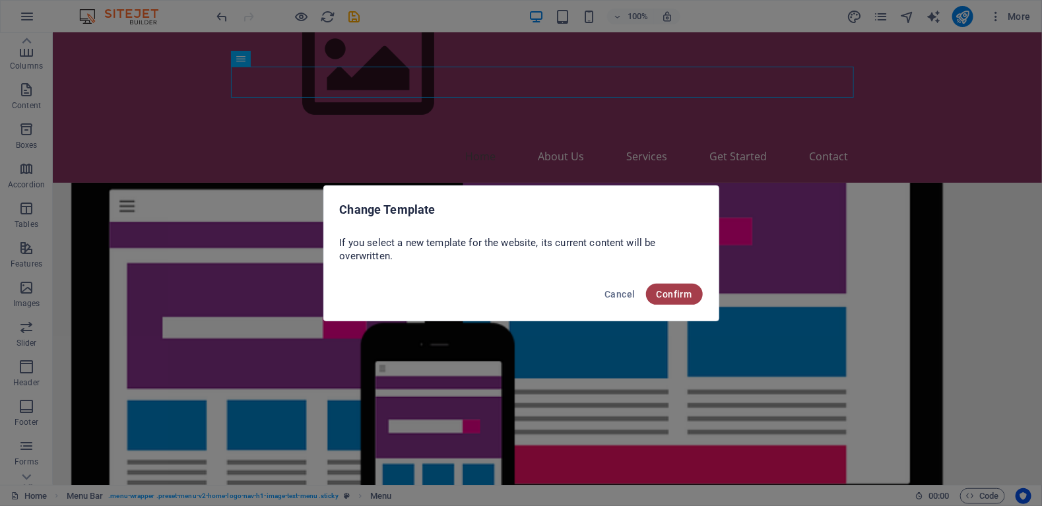
click at [691, 297] on span "Confirm" at bounding box center [674, 294] width 36 height 11
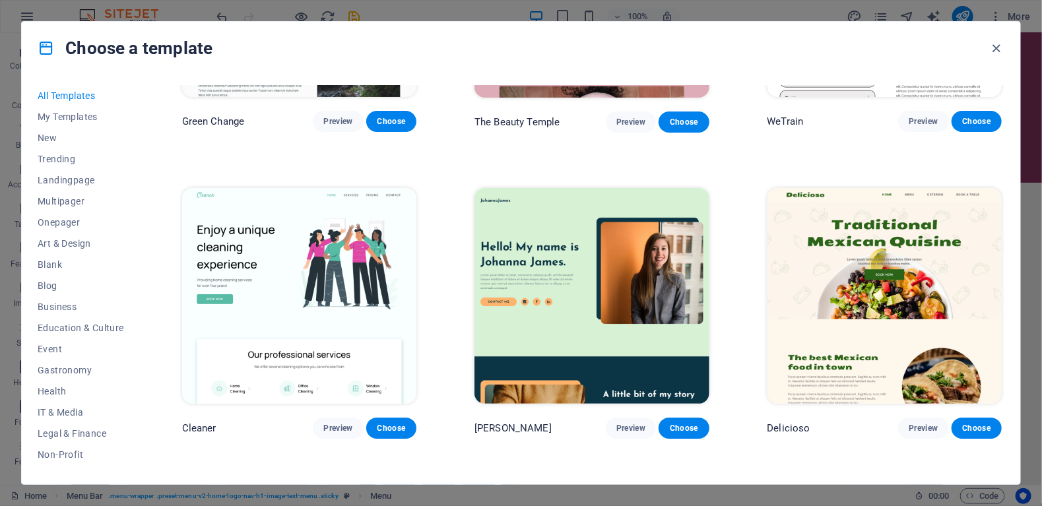
scroll to position [2243, 0]
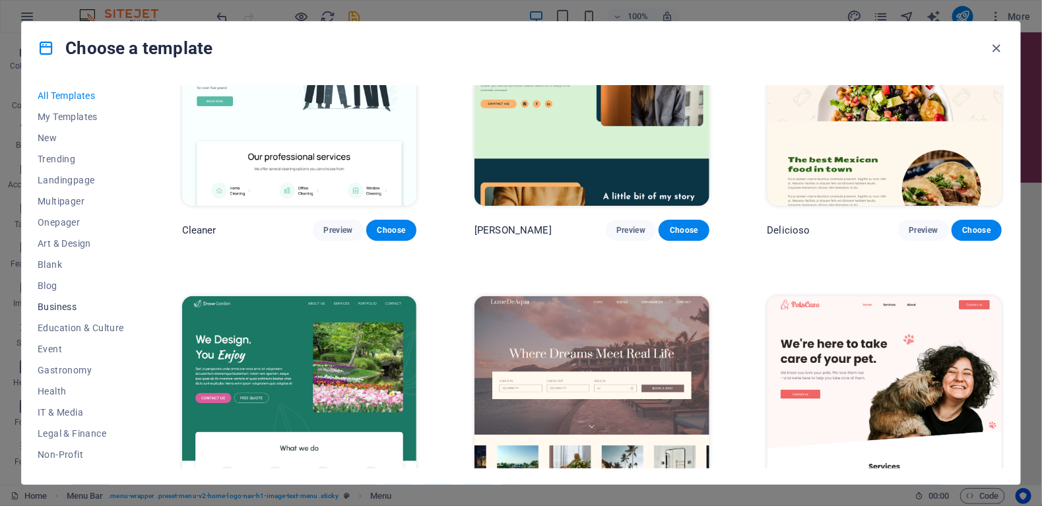
click at [50, 303] on span "Business" at bounding box center [81, 306] width 86 height 11
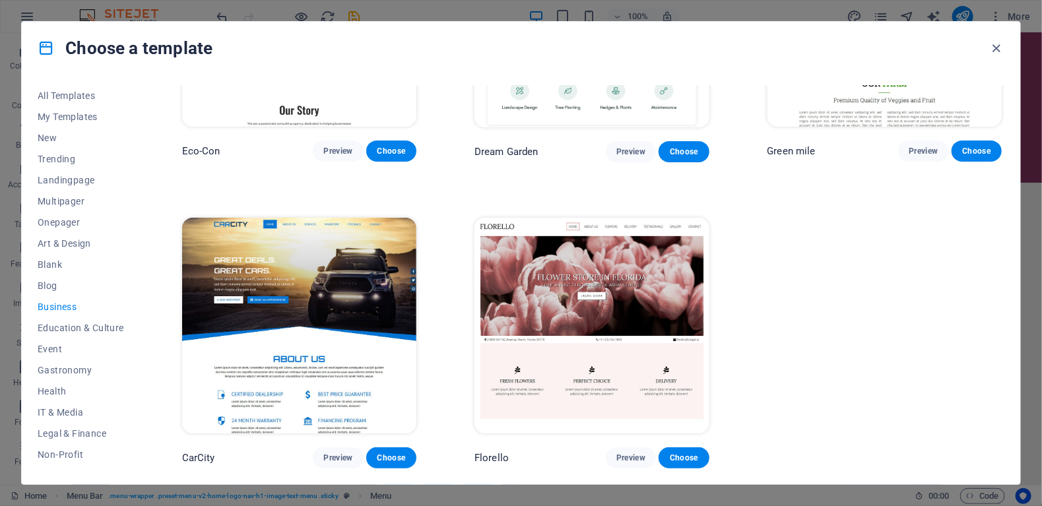
scroll to position [0, 0]
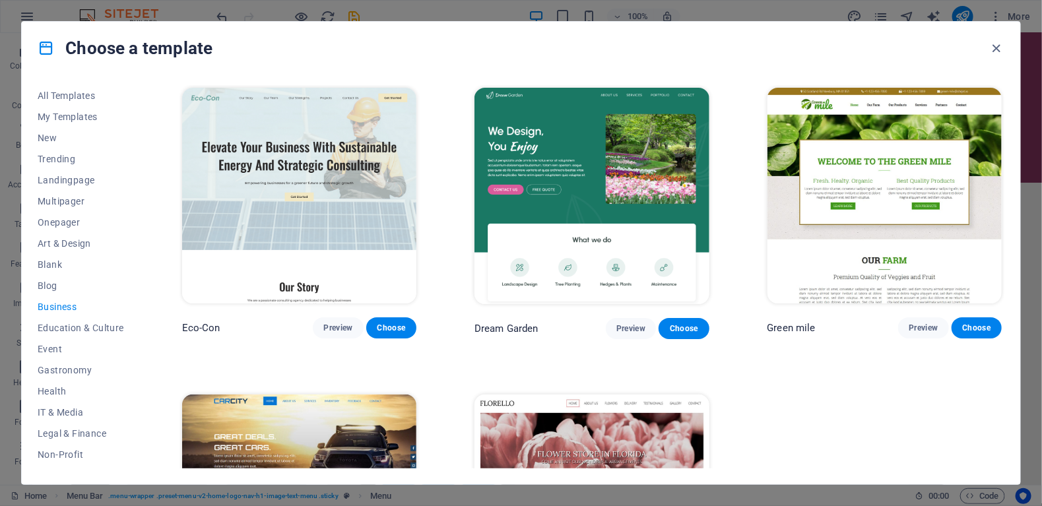
click at [569, 123] on img at bounding box center [591, 196] width 234 height 216
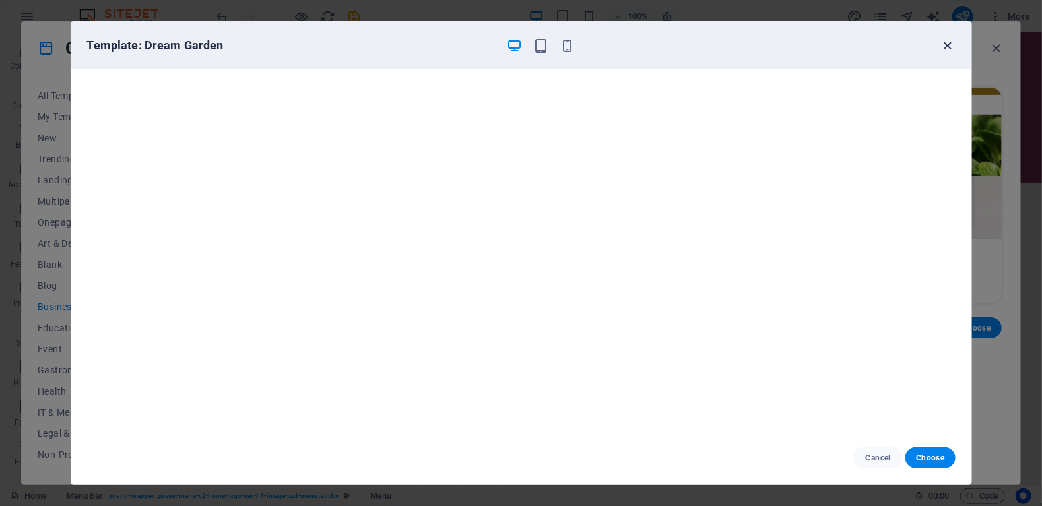
click at [949, 40] on icon "button" at bounding box center [946, 45] width 15 height 15
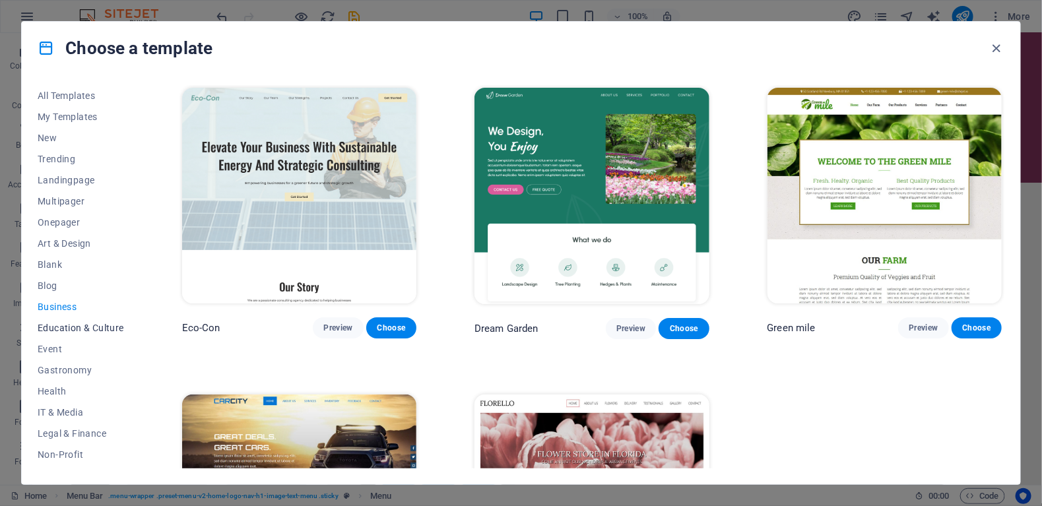
click at [49, 329] on span "Education & Culture" at bounding box center [81, 328] width 86 height 11
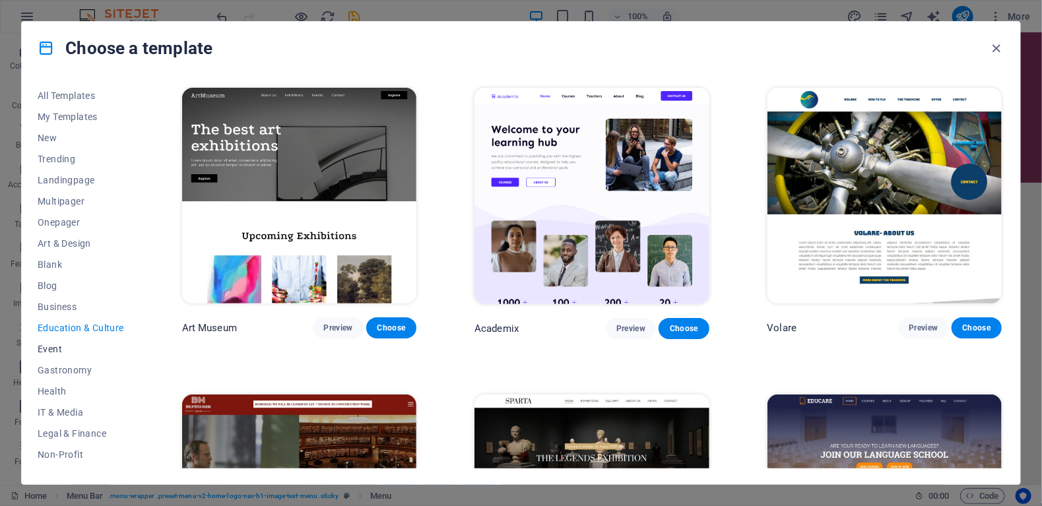
click at [50, 349] on span "Event" at bounding box center [81, 349] width 86 height 11
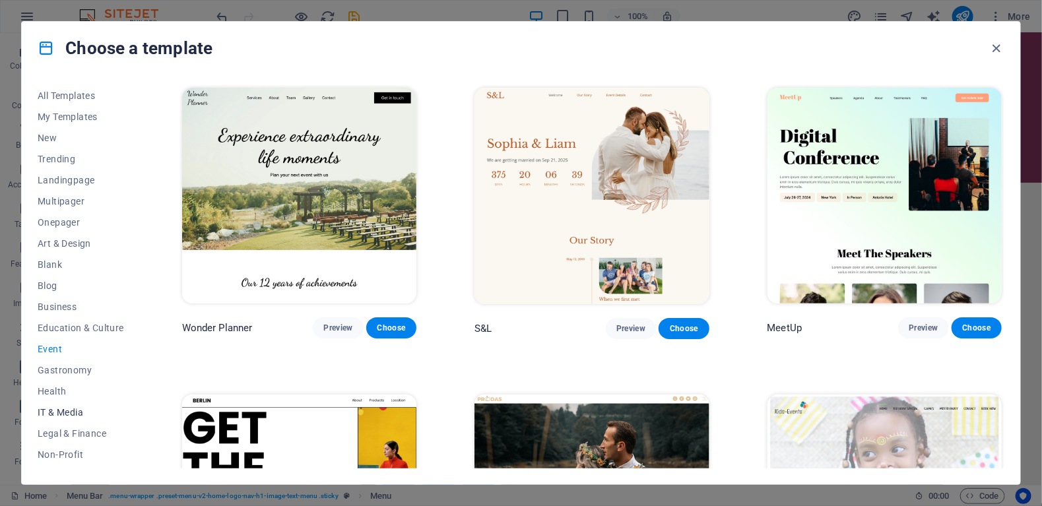
click at [57, 414] on span "IT & Media" at bounding box center [81, 412] width 86 height 11
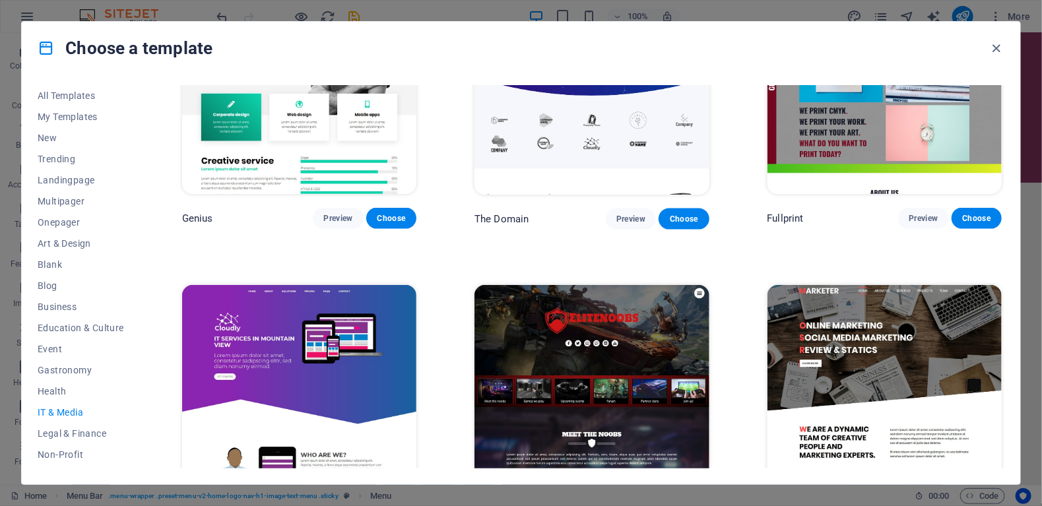
scroll to position [784, 0]
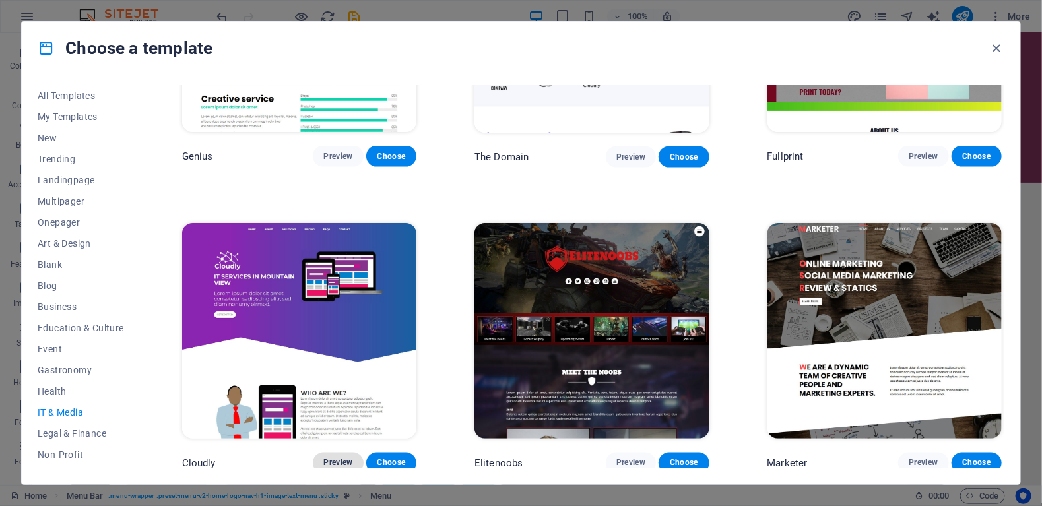
click at [336, 458] on span "Preview" at bounding box center [337, 463] width 29 height 11
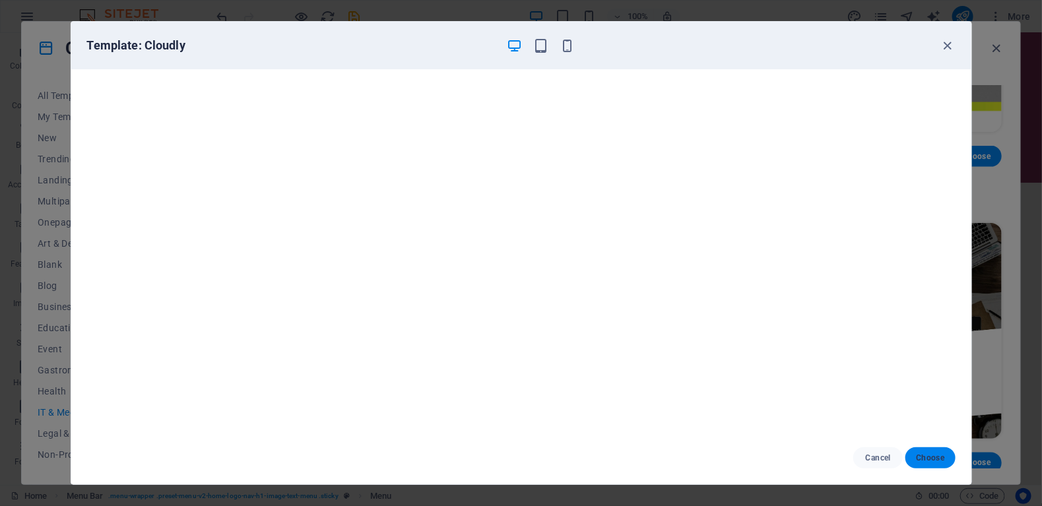
click at [921, 456] on span "Choose" at bounding box center [930, 458] width 28 height 11
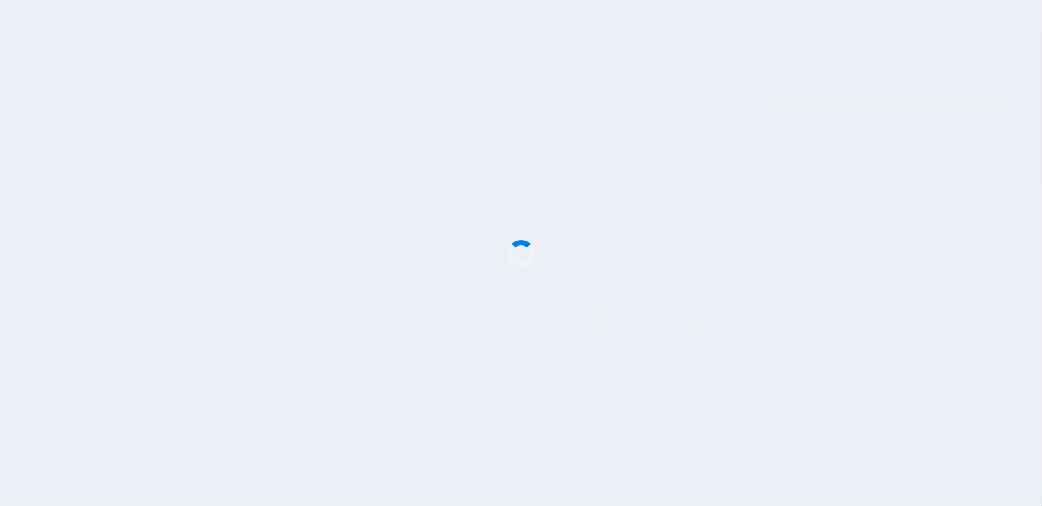
checkbox input "false"
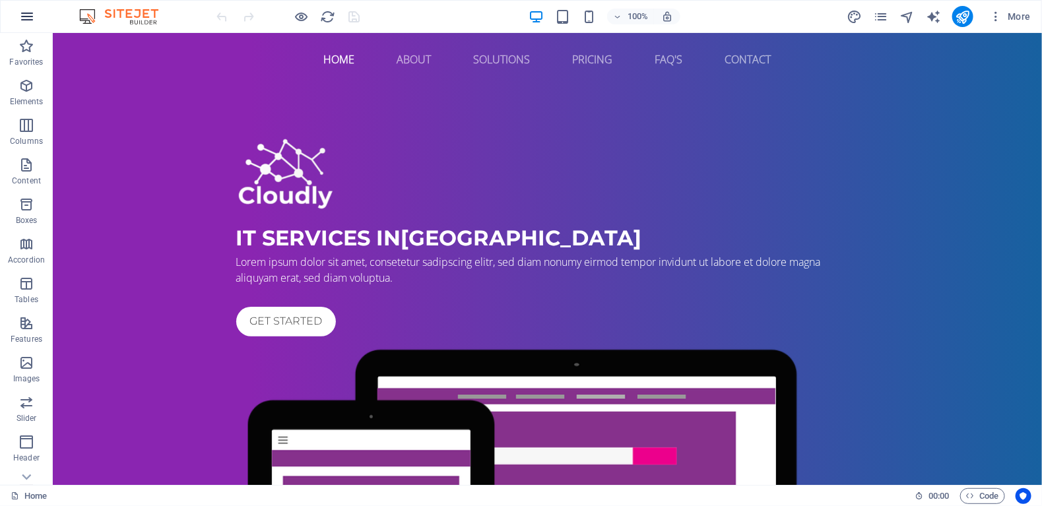
click at [28, 20] on icon "button" at bounding box center [27, 17] width 16 height 16
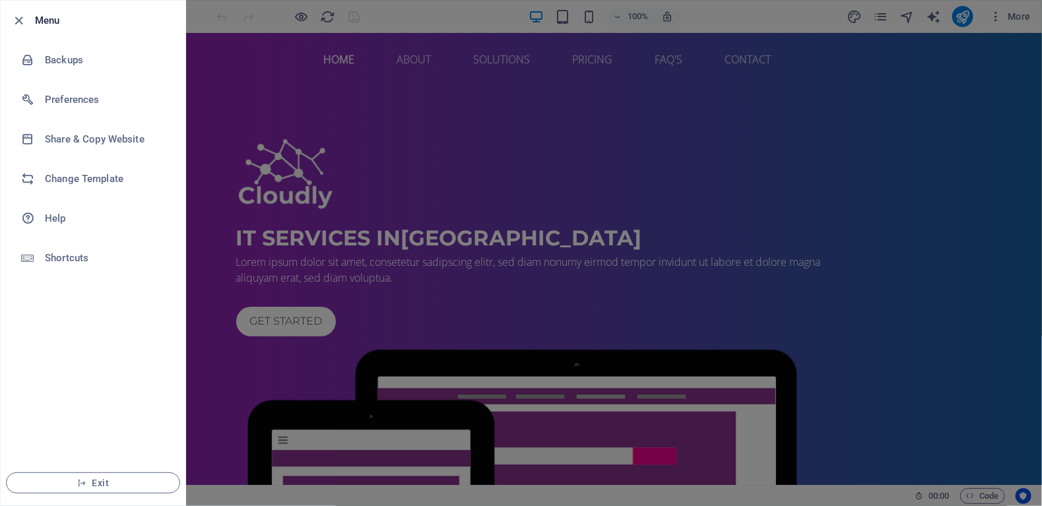
click at [387, 125] on div at bounding box center [521, 253] width 1042 height 506
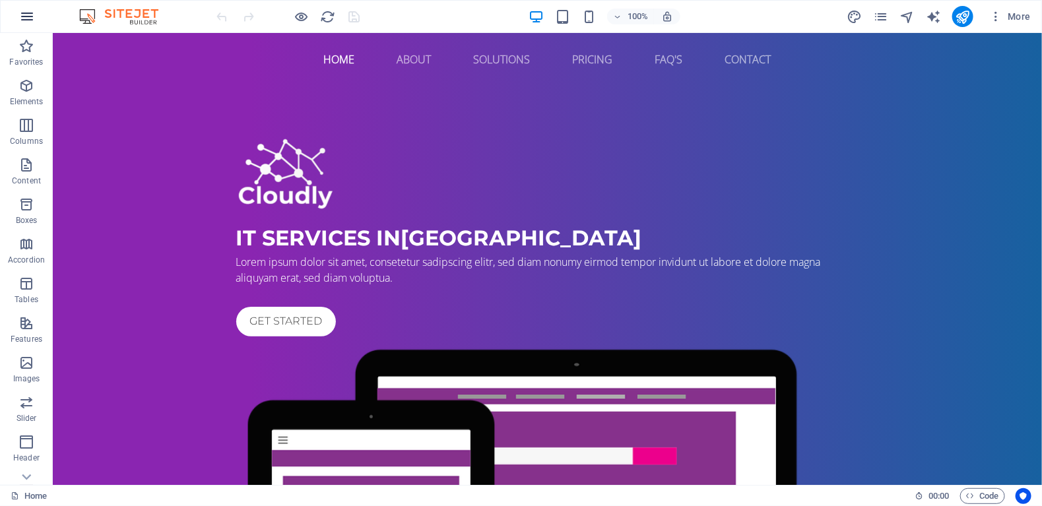
click at [28, 11] on icon "button" at bounding box center [27, 17] width 16 height 16
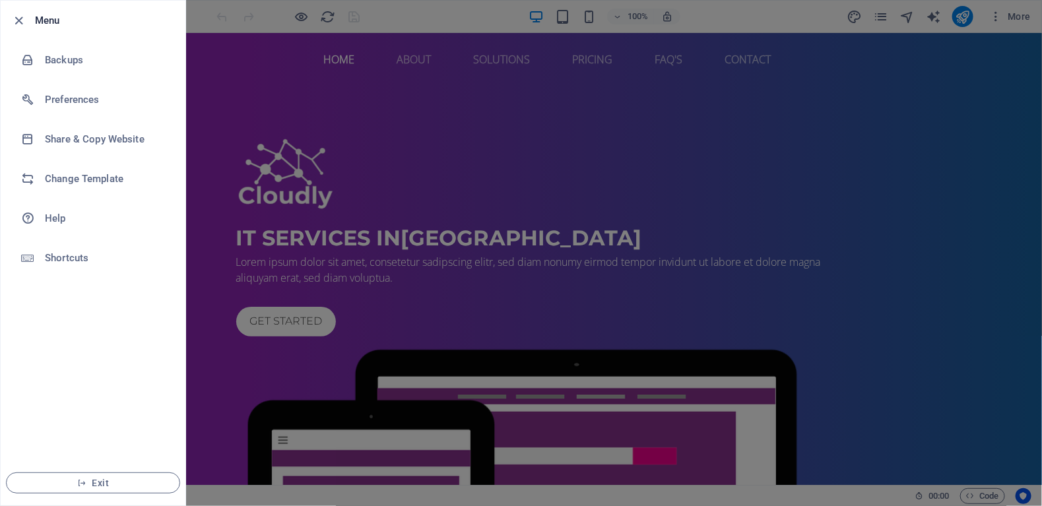
click at [382, 104] on div at bounding box center [521, 253] width 1042 height 506
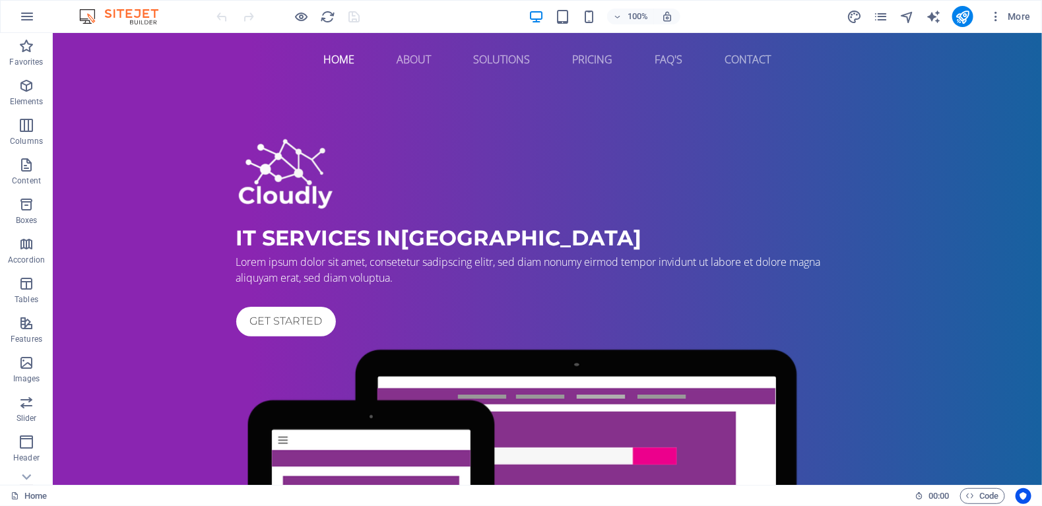
click at [146, 20] on img at bounding box center [125, 17] width 99 height 16
click at [29, 15] on icon "button" at bounding box center [27, 17] width 16 height 16
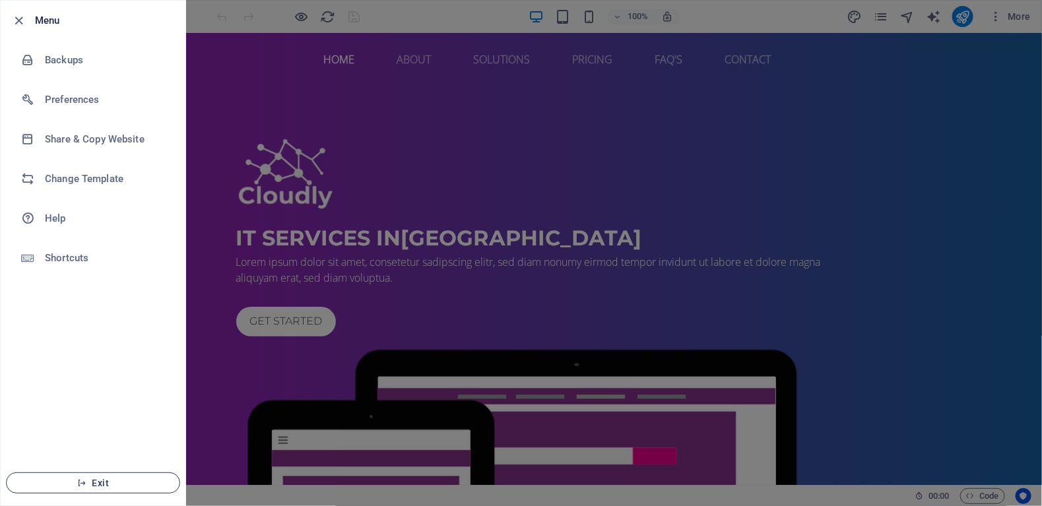
click at [90, 486] on span "Exit" at bounding box center [93, 483] width 152 height 11
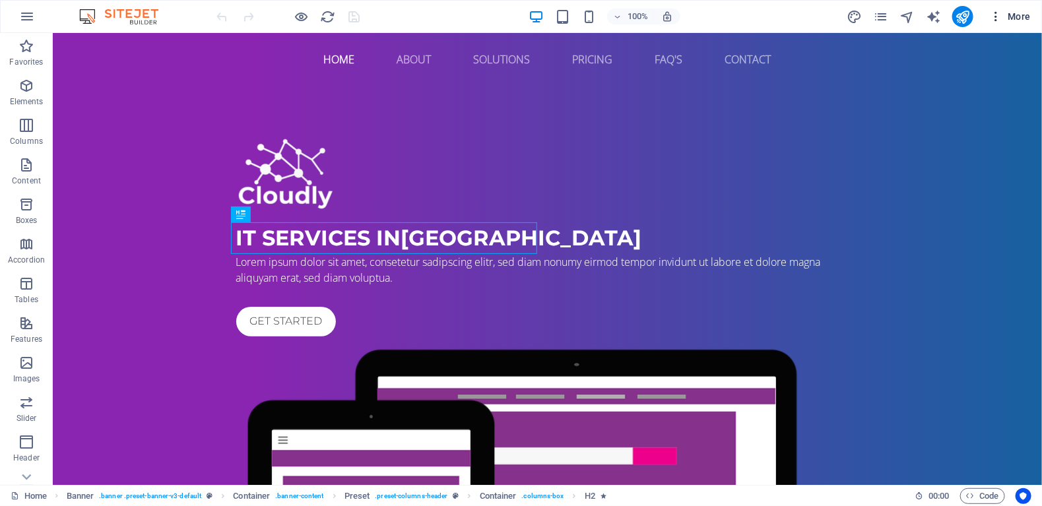
click at [1028, 15] on span "More" at bounding box center [1010, 16] width 42 height 13
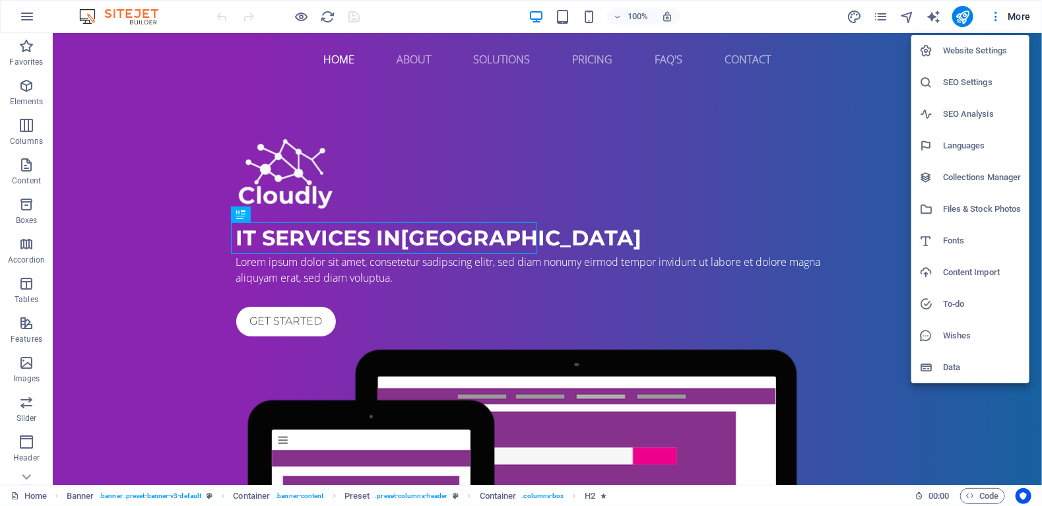
click at [967, 52] on h6 "Website Settings" at bounding box center [982, 51] width 79 height 16
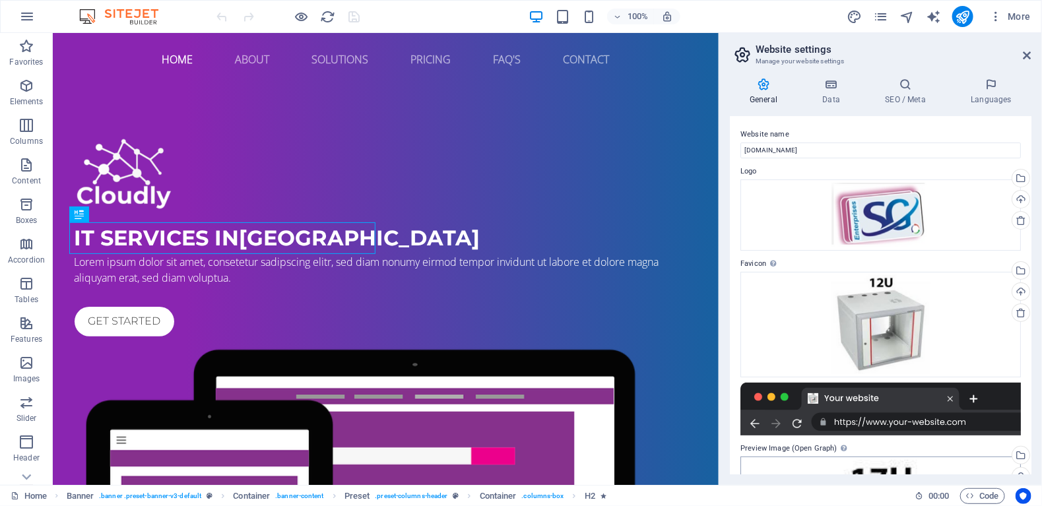
scroll to position [256, 0]
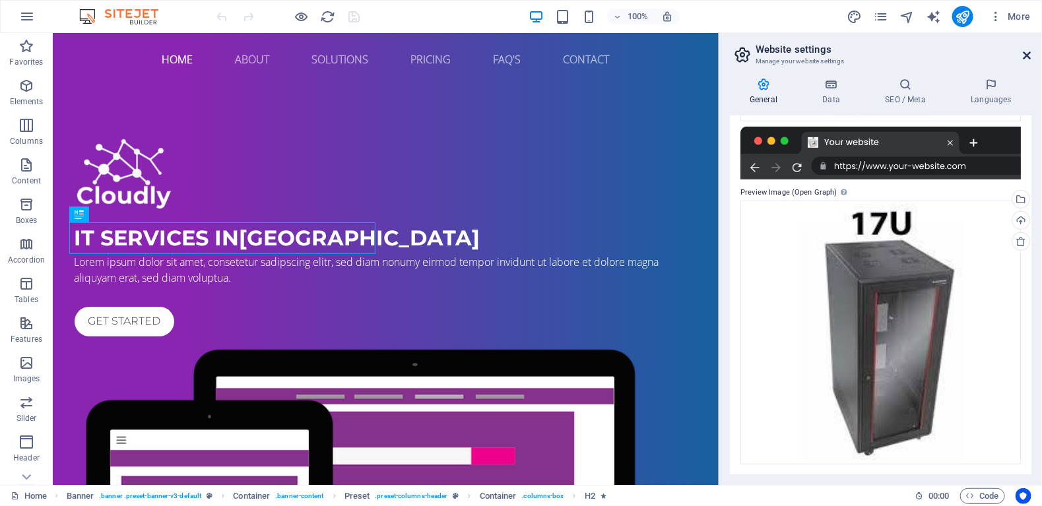
click at [1026, 53] on icon at bounding box center [1027, 55] width 8 height 11
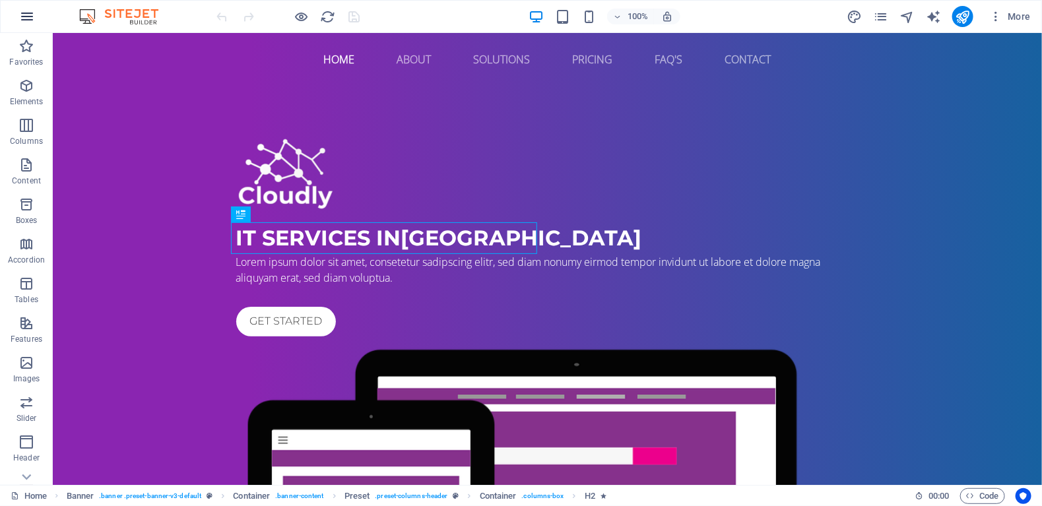
click at [23, 17] on icon "button" at bounding box center [27, 17] width 16 height 16
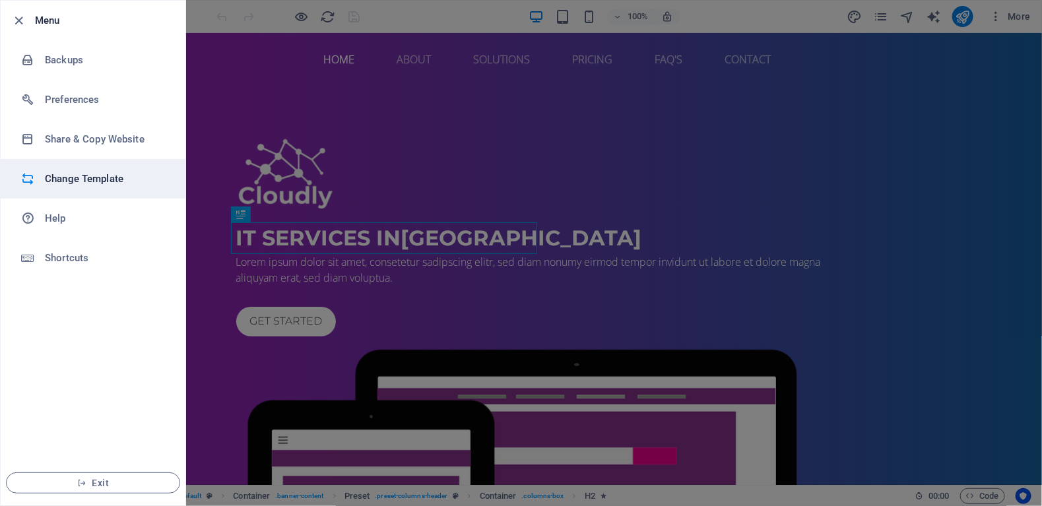
click at [78, 181] on h6 "Change Template" at bounding box center [106, 179] width 122 height 16
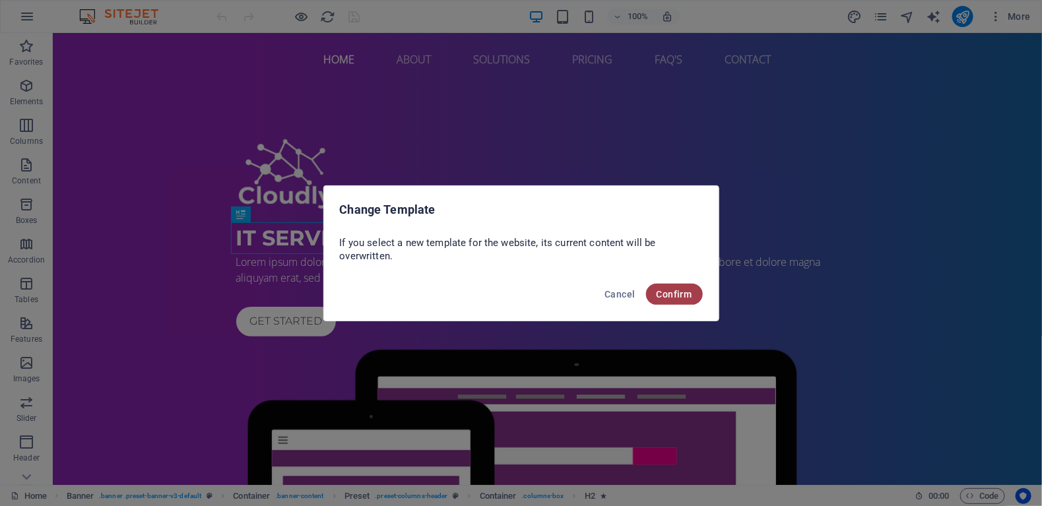
click at [685, 297] on span "Confirm" at bounding box center [674, 294] width 36 height 11
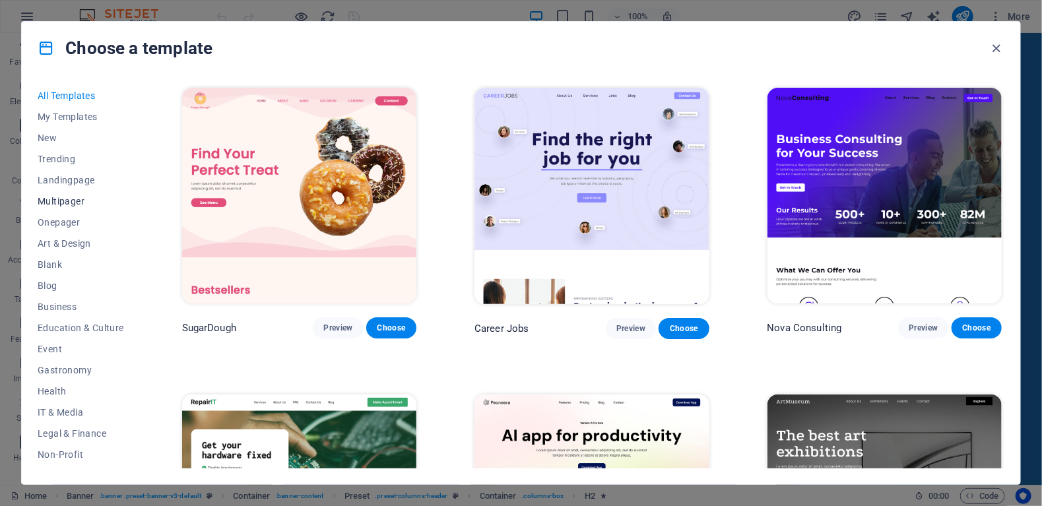
click at [57, 203] on span "Multipager" at bounding box center [81, 201] width 86 height 11
click at [46, 160] on span "Trending" at bounding box center [81, 159] width 86 height 11
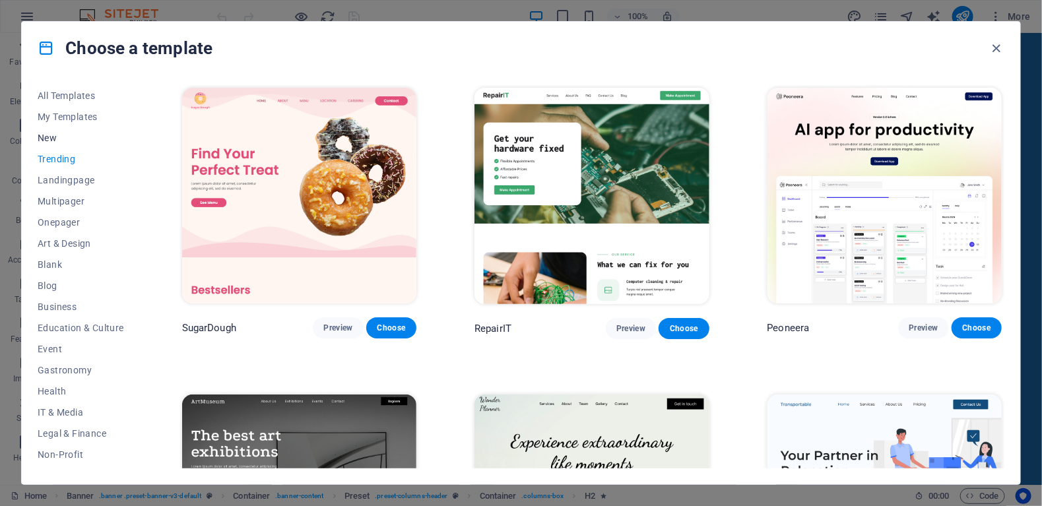
click at [46, 143] on button "New" at bounding box center [81, 137] width 86 height 21
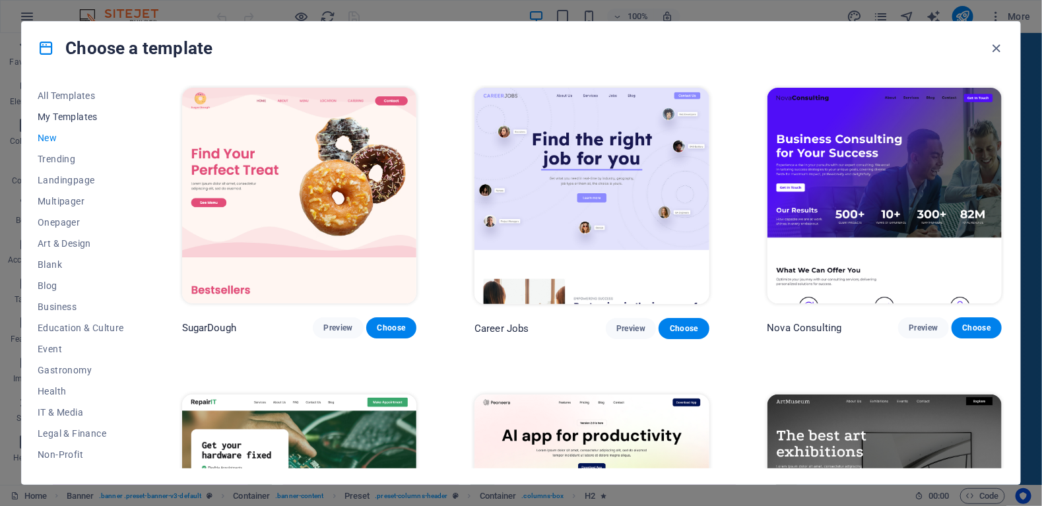
click at [51, 113] on span "My Templates" at bounding box center [81, 116] width 86 height 11
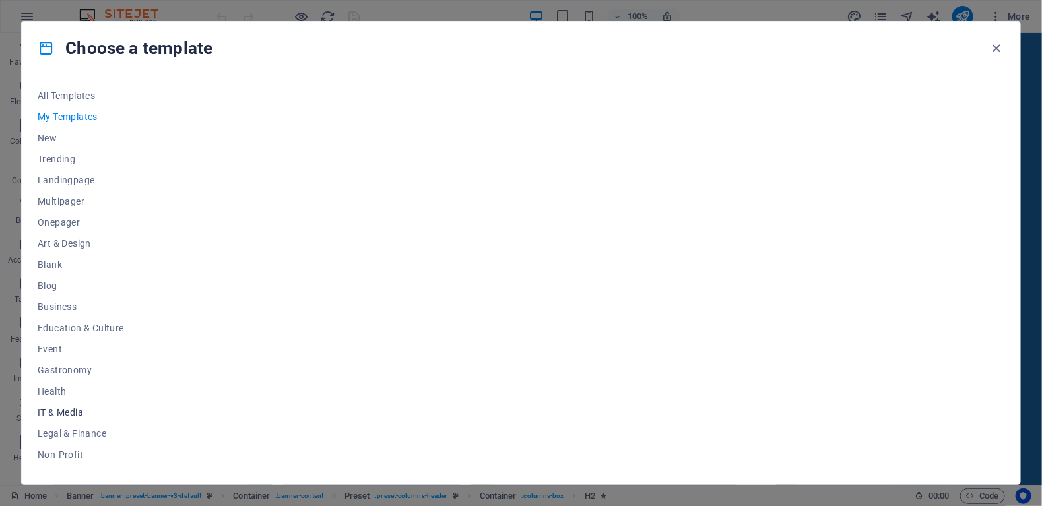
click at [57, 410] on span "IT & Media" at bounding box center [81, 412] width 86 height 11
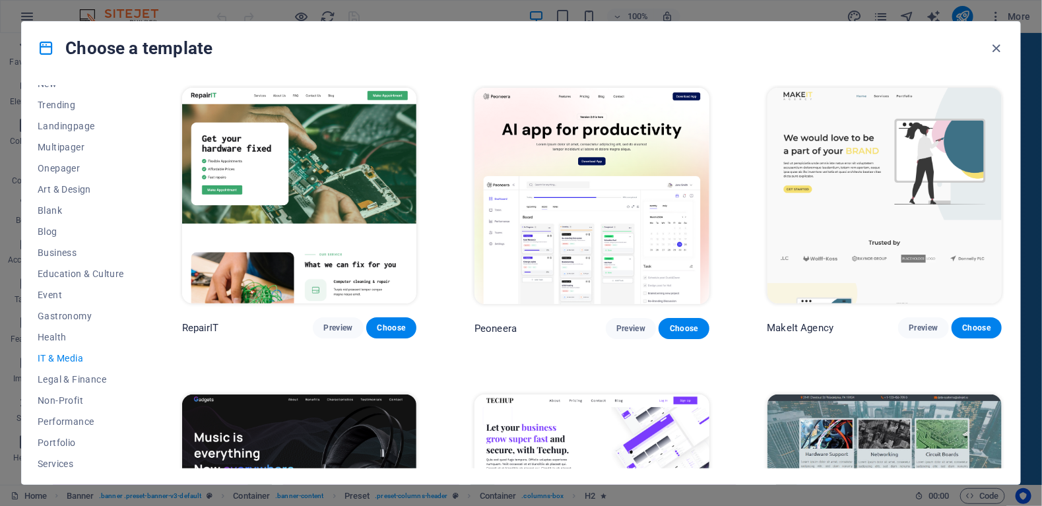
scroll to position [144, 0]
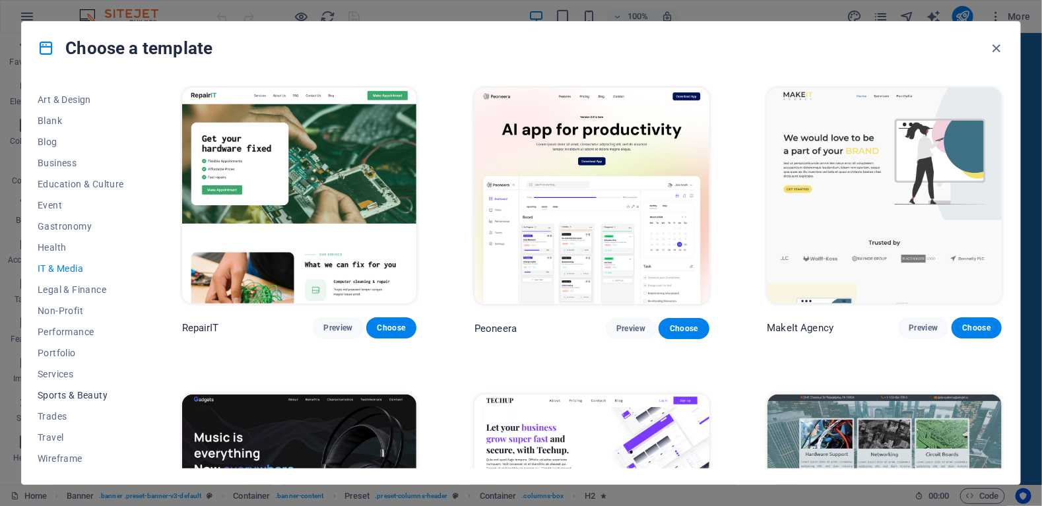
click at [62, 395] on span "Sports & Beauty" at bounding box center [81, 395] width 86 height 11
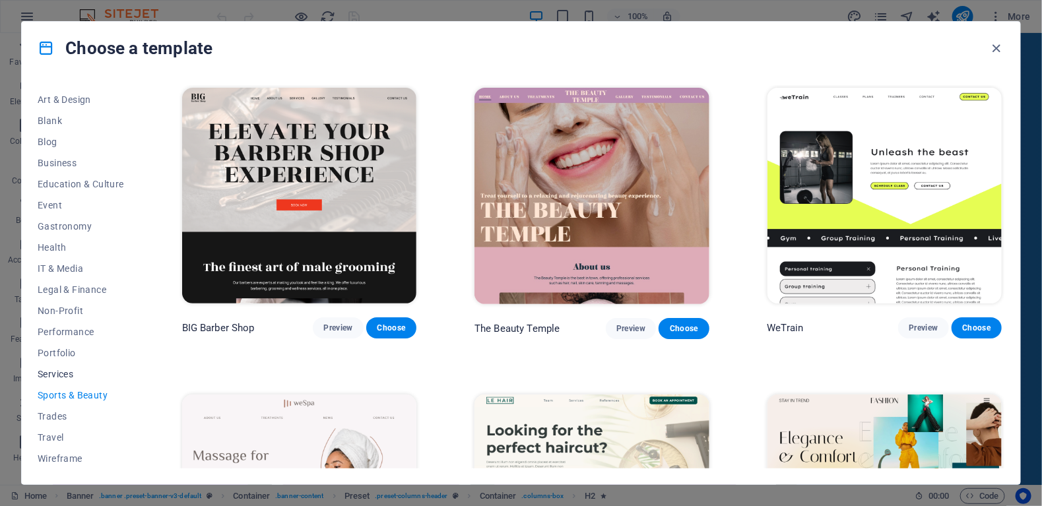
click at [61, 369] on span "Services" at bounding box center [81, 374] width 86 height 11
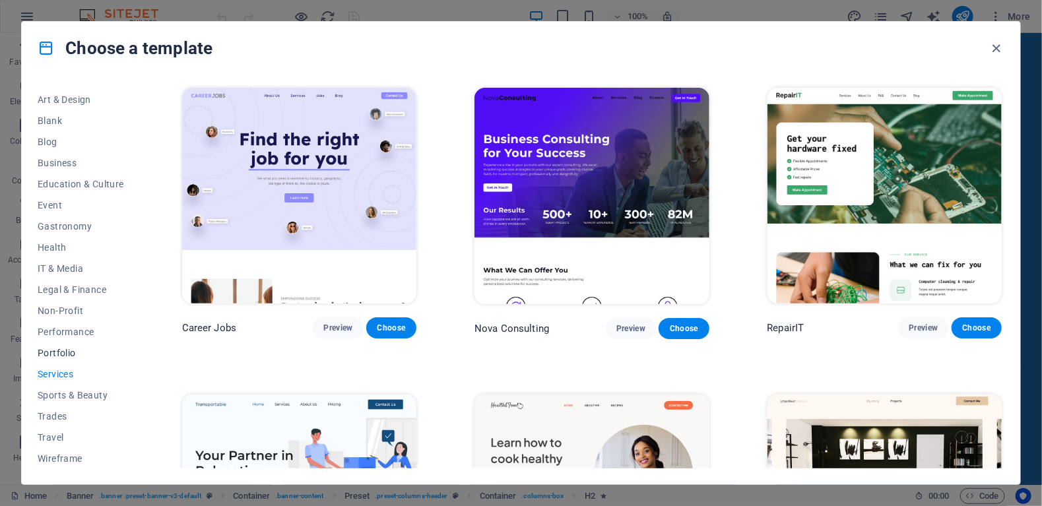
click at [59, 350] on span "Portfolio" at bounding box center [81, 353] width 86 height 11
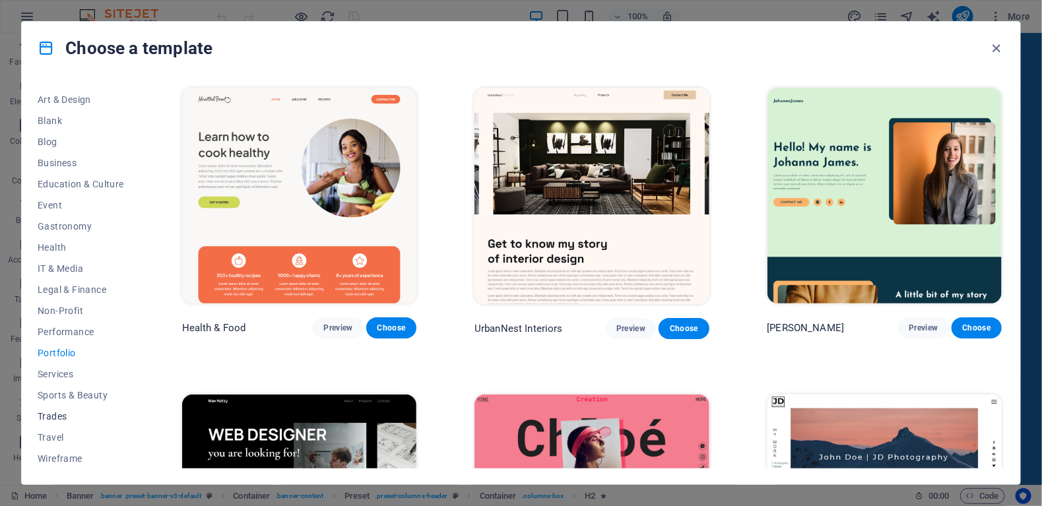
click at [57, 419] on span "Trades" at bounding box center [81, 416] width 86 height 11
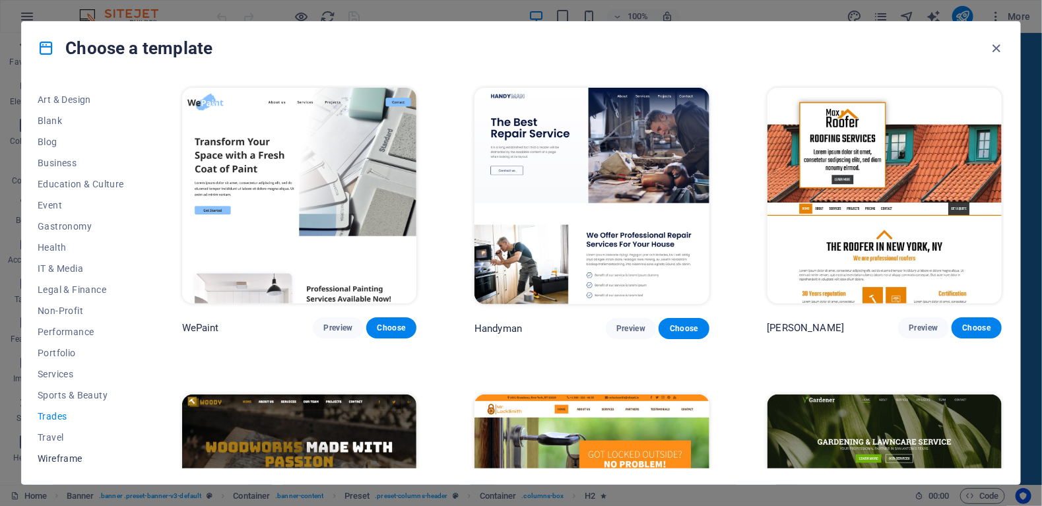
click at [50, 449] on button "Wireframe" at bounding box center [81, 458] width 86 height 21
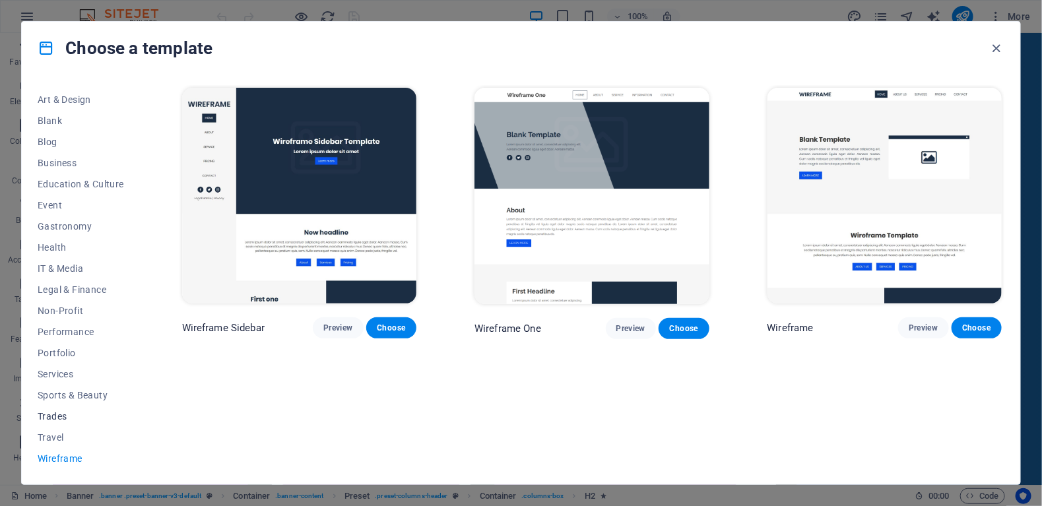
click at [47, 422] on button "Trades" at bounding box center [81, 416] width 86 height 21
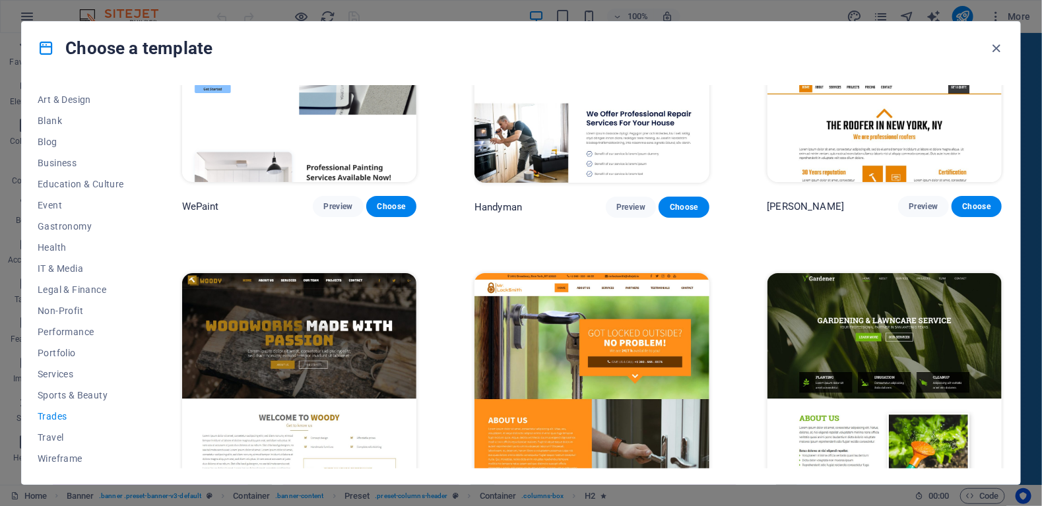
scroll to position [264, 0]
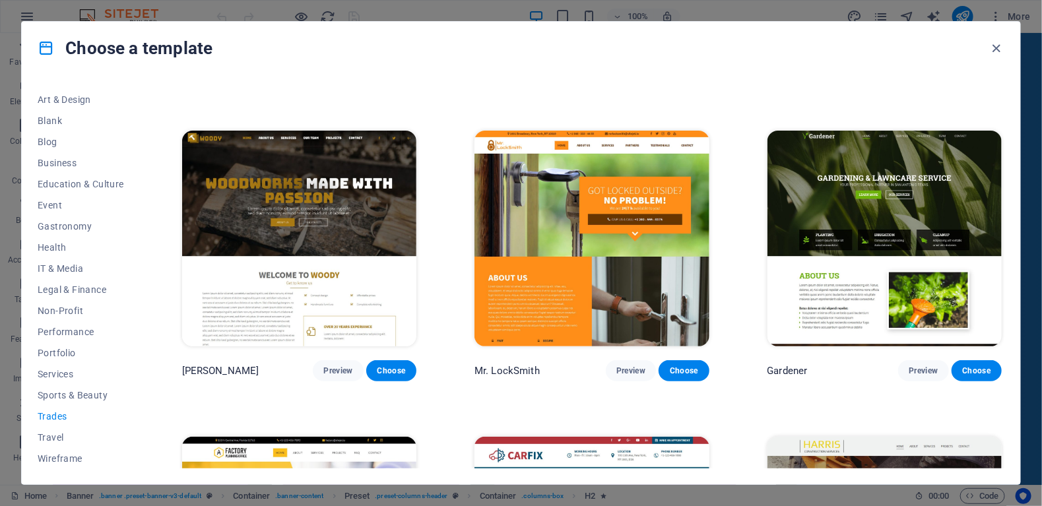
click at [546, 220] on img at bounding box center [591, 239] width 234 height 216
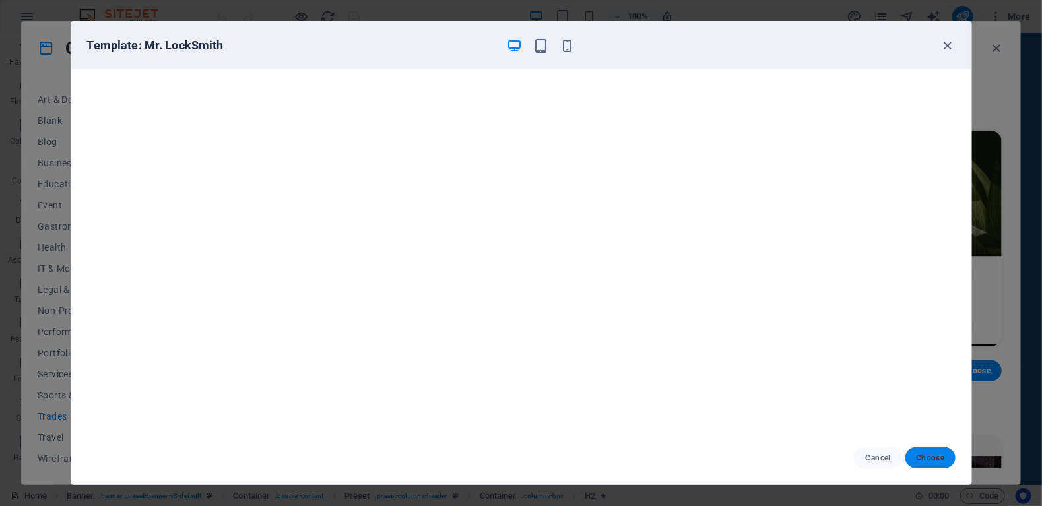
click at [925, 462] on span "Choose" at bounding box center [930, 458] width 28 height 11
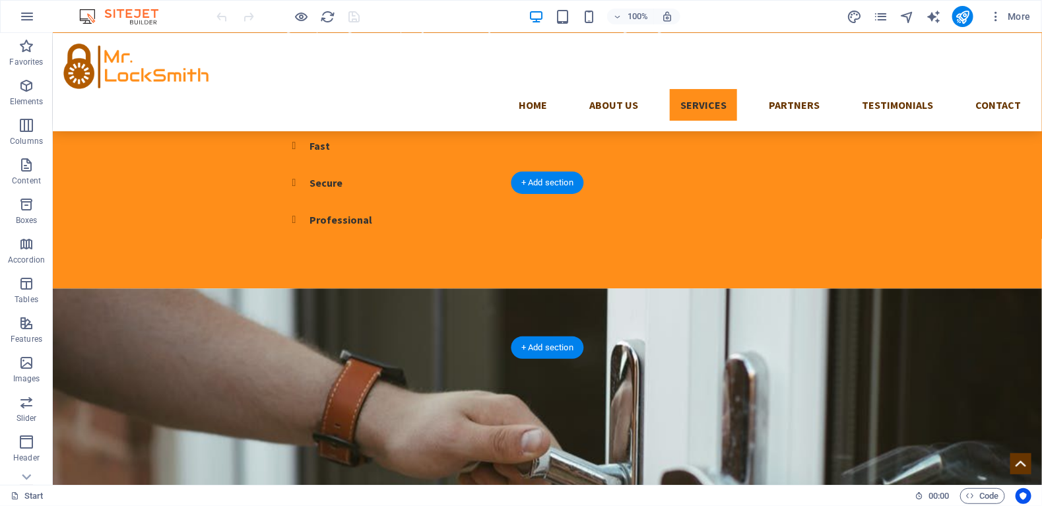
scroll to position [1150, 0]
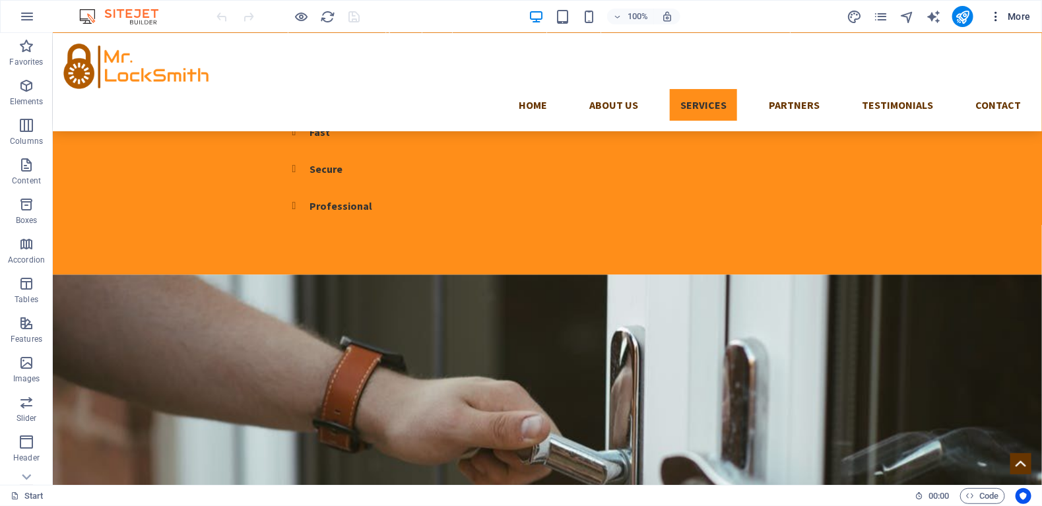
click at [1017, 16] on span "More" at bounding box center [1010, 16] width 42 height 13
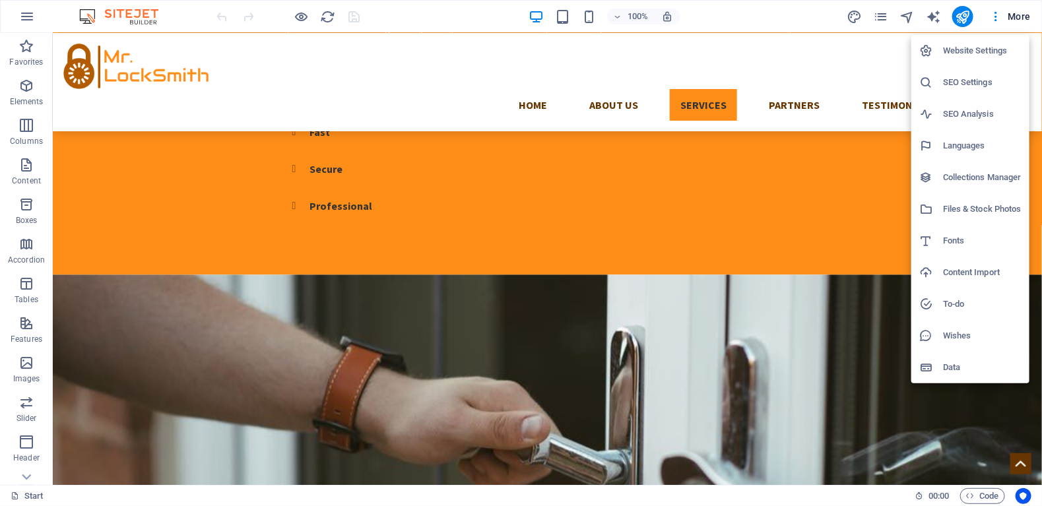
click at [952, 417] on div at bounding box center [521, 253] width 1042 height 506
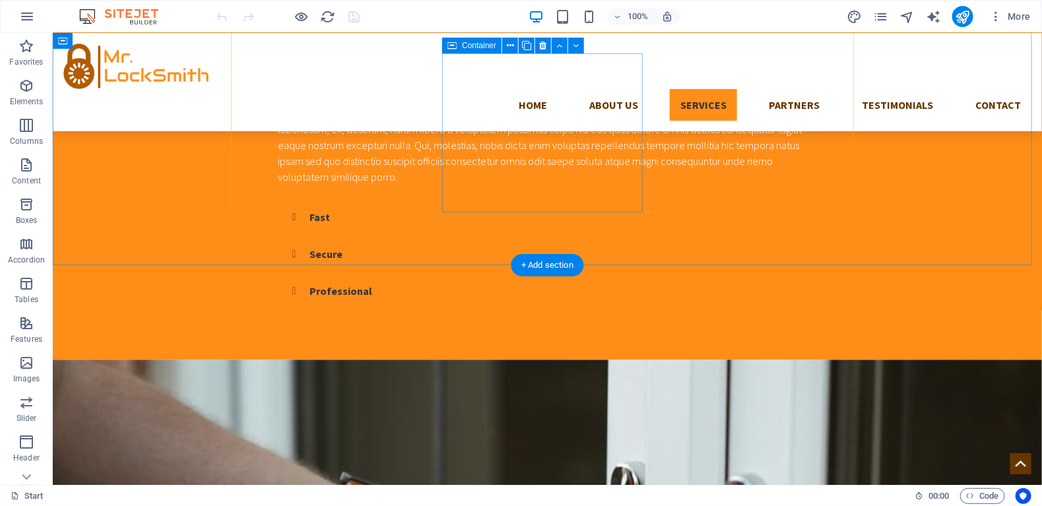
scroll to position [1018, 0]
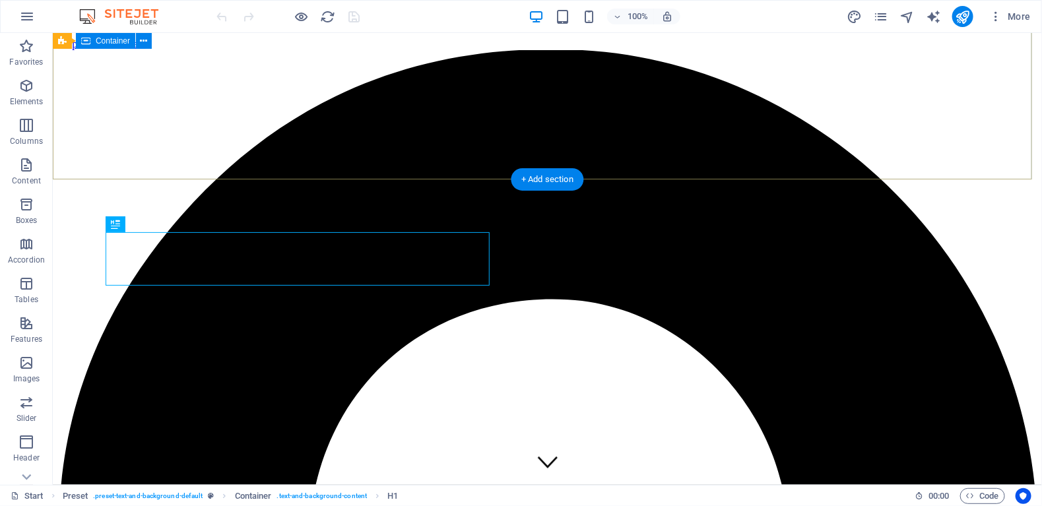
scroll to position [358, 0]
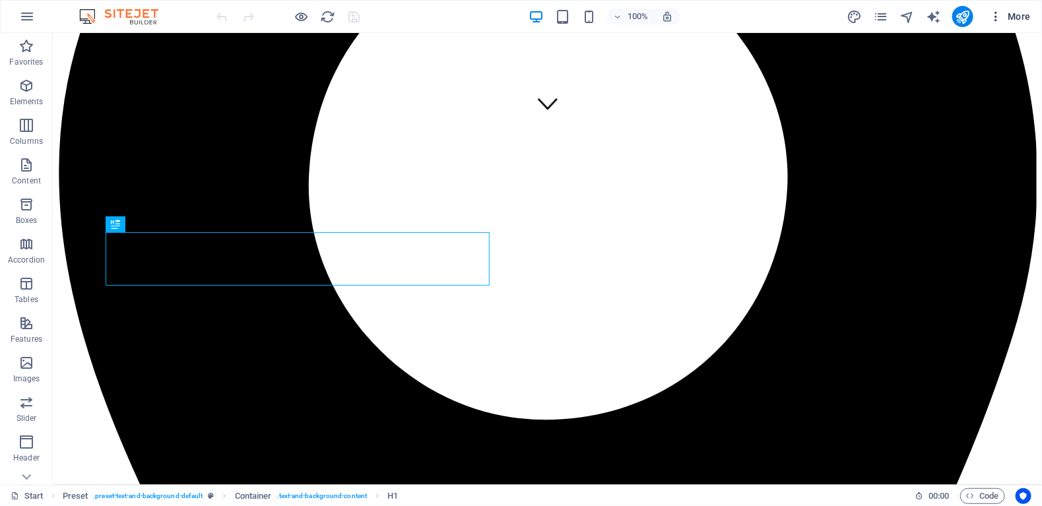
click at [1001, 16] on icon "button" at bounding box center [995, 16] width 13 height 13
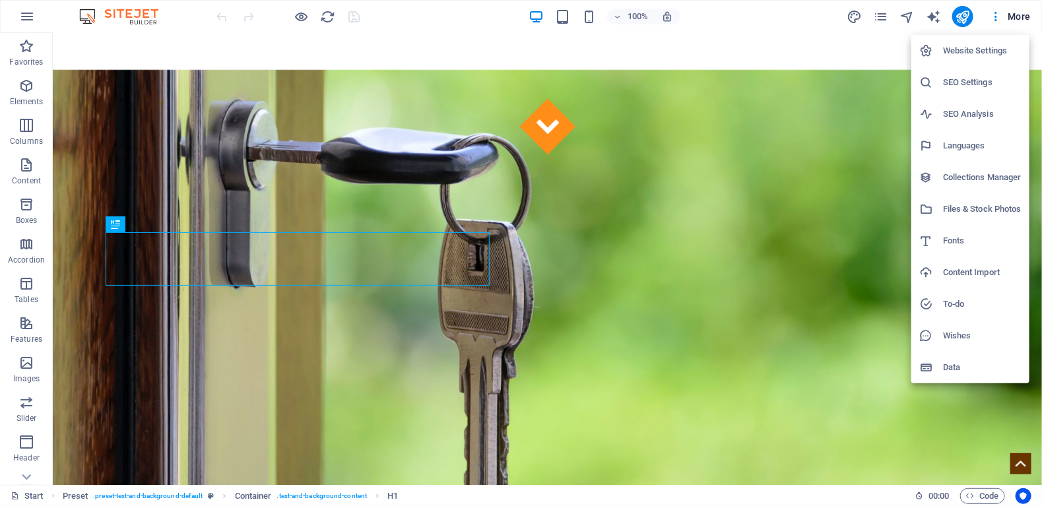
click at [846, 108] on div at bounding box center [521, 253] width 1042 height 506
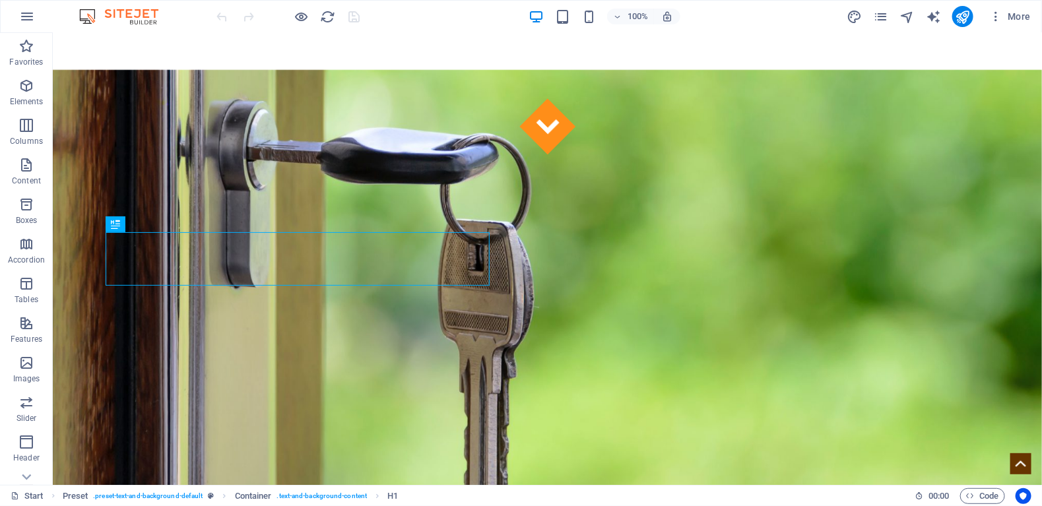
click at [1036, 8] on div "100% More" at bounding box center [521, 17] width 1040 height 32
click at [1020, 18] on span "More" at bounding box center [1010, 16] width 42 height 13
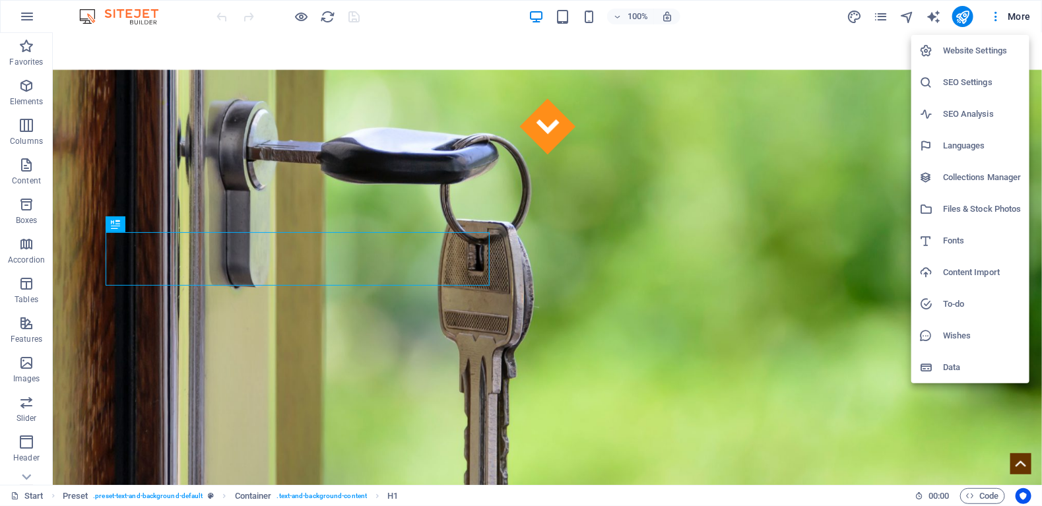
click at [850, 90] on div at bounding box center [521, 253] width 1042 height 506
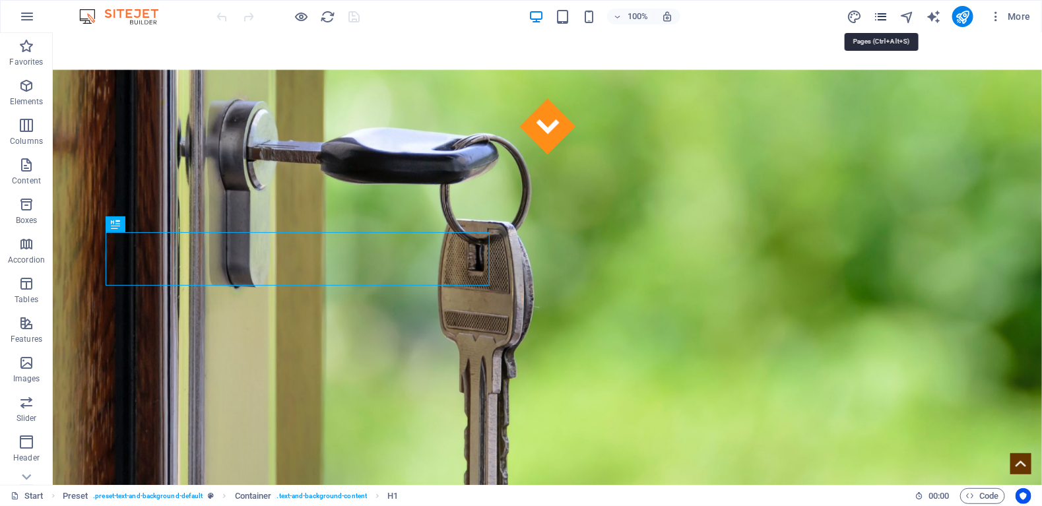
click at [877, 15] on icon "pages" at bounding box center [880, 16] width 15 height 15
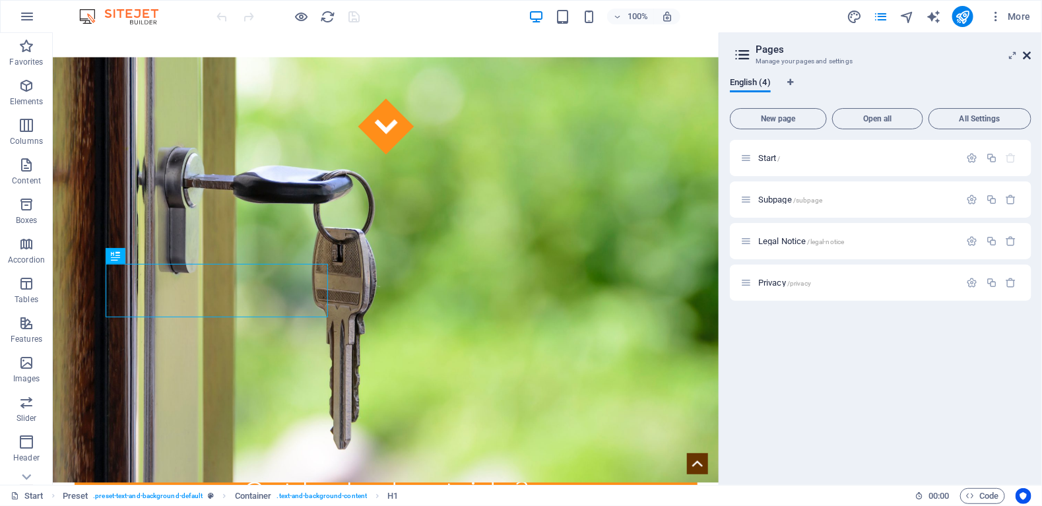
click at [1028, 53] on icon at bounding box center [1027, 55] width 8 height 11
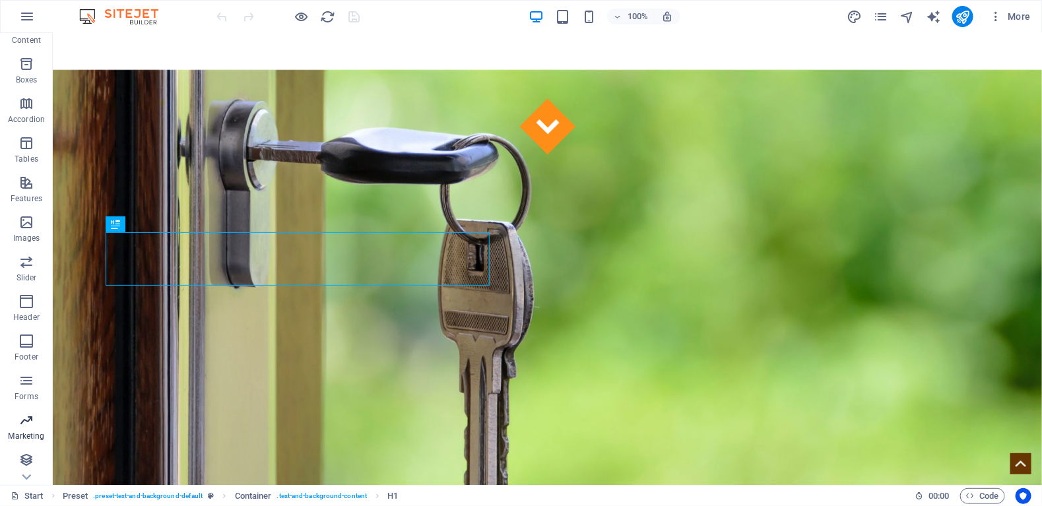
scroll to position [141, 0]
click at [144, 497] on span ". preset-text-and-background-default" at bounding box center [148, 496] width 110 height 16
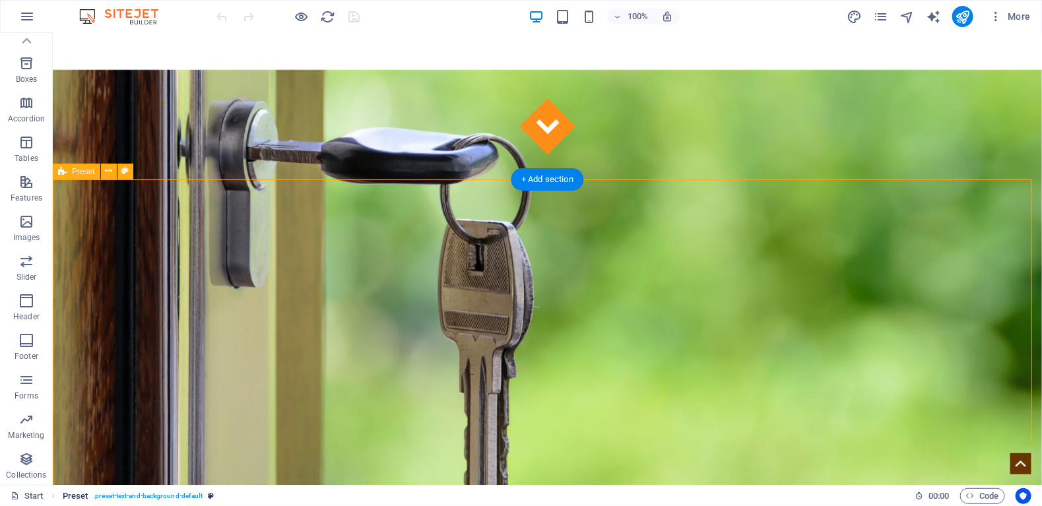
click at [144, 497] on span ". preset-text-and-background-default" at bounding box center [148, 496] width 110 height 16
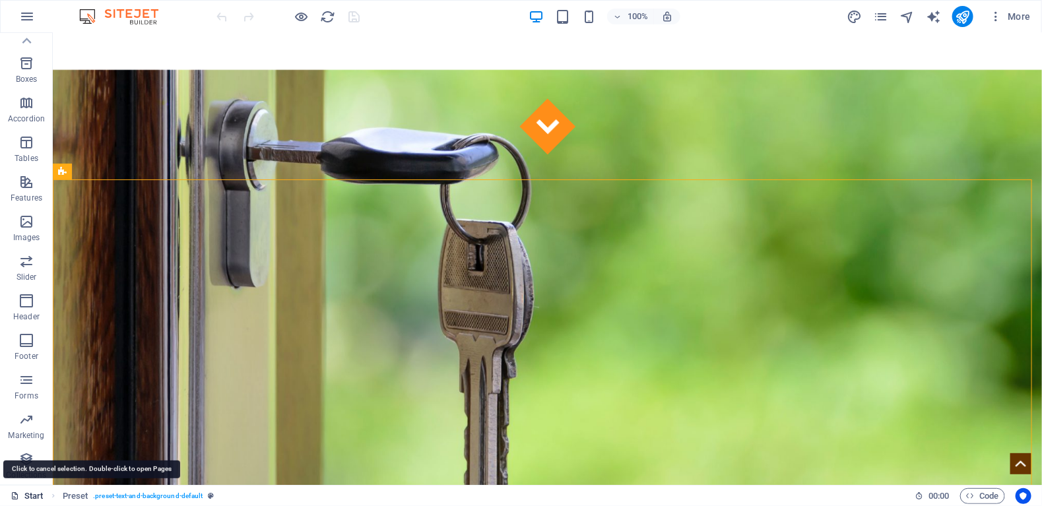
click at [38, 497] on link "Start" at bounding box center [27, 496] width 33 height 16
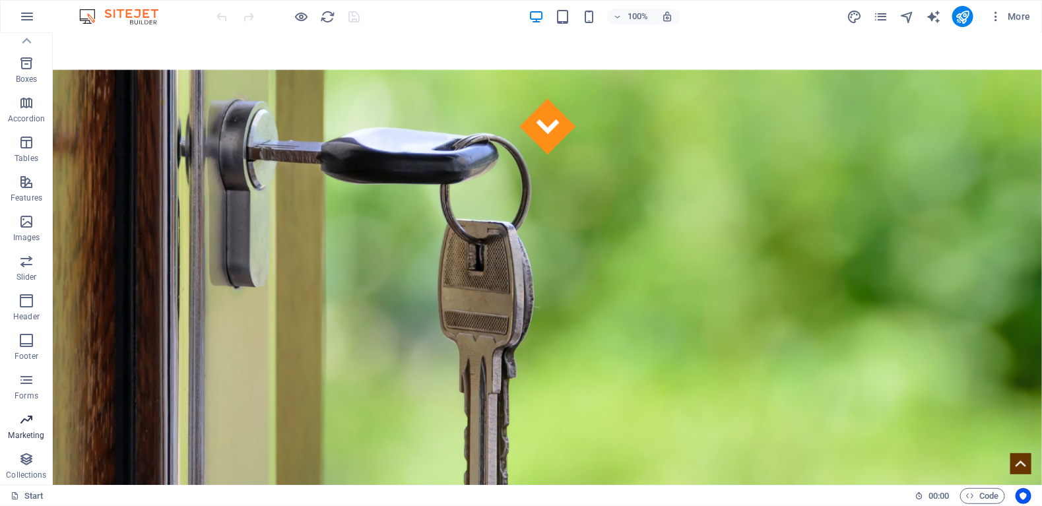
click at [22, 429] on span "Marketing" at bounding box center [26, 428] width 53 height 32
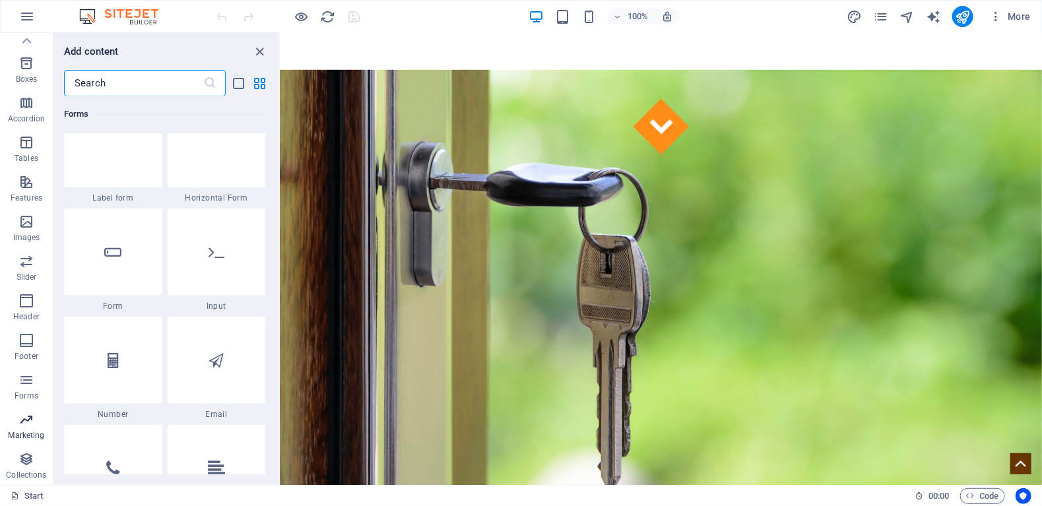
scroll to position [10744, 0]
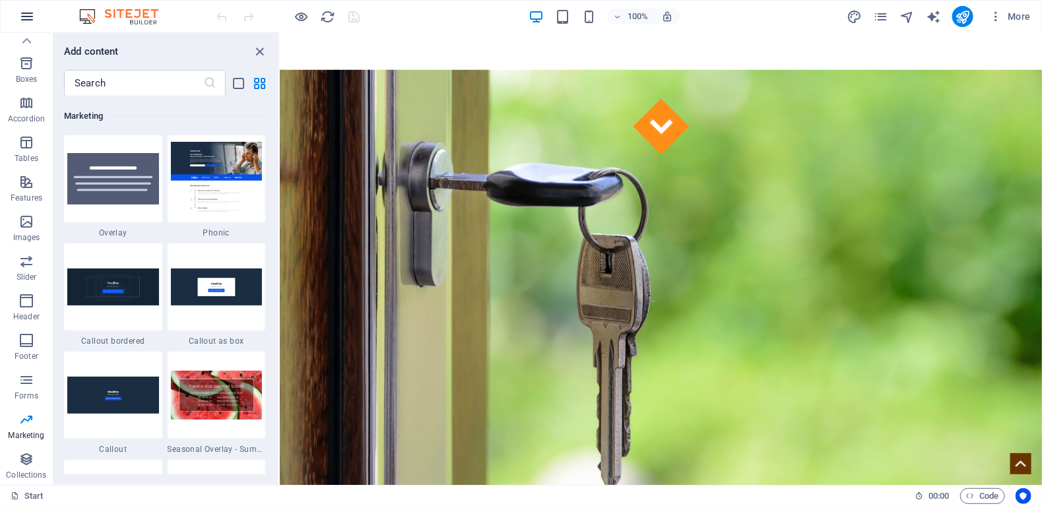
click at [26, 11] on icon "button" at bounding box center [27, 17] width 16 height 16
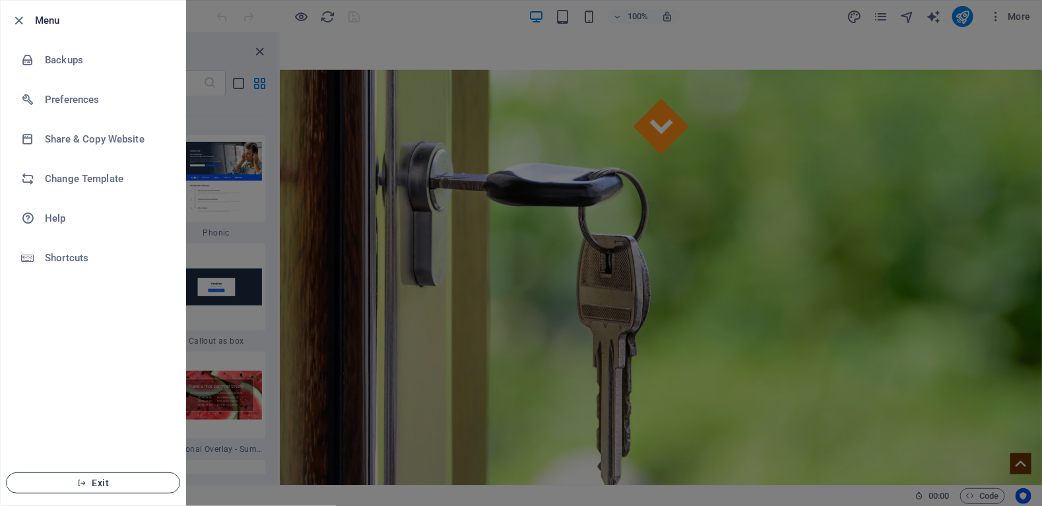
click at [95, 485] on span "Exit" at bounding box center [93, 483] width 152 height 11
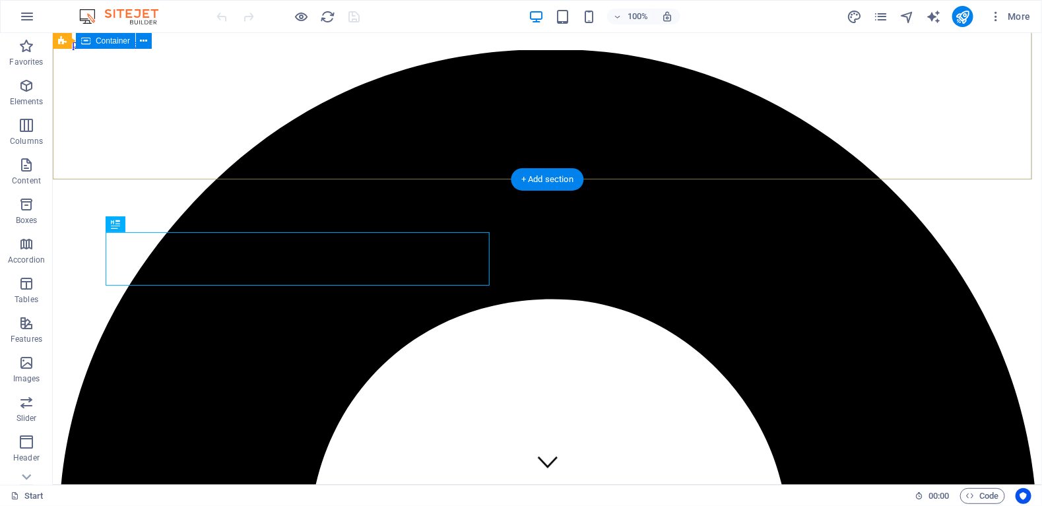
scroll to position [358, 0]
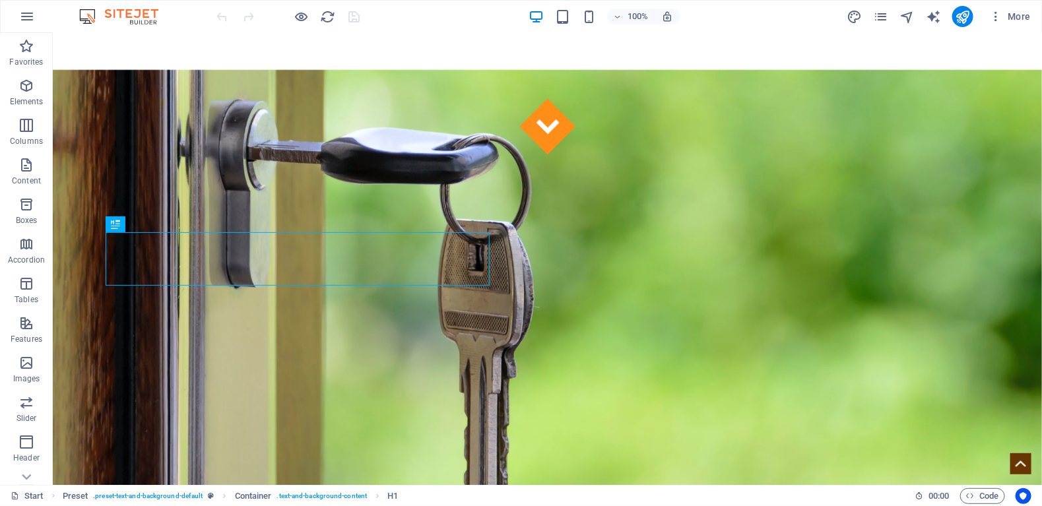
click at [90, 17] on img at bounding box center [125, 17] width 99 height 16
click at [880, 16] on icon "pages" at bounding box center [880, 16] width 15 height 15
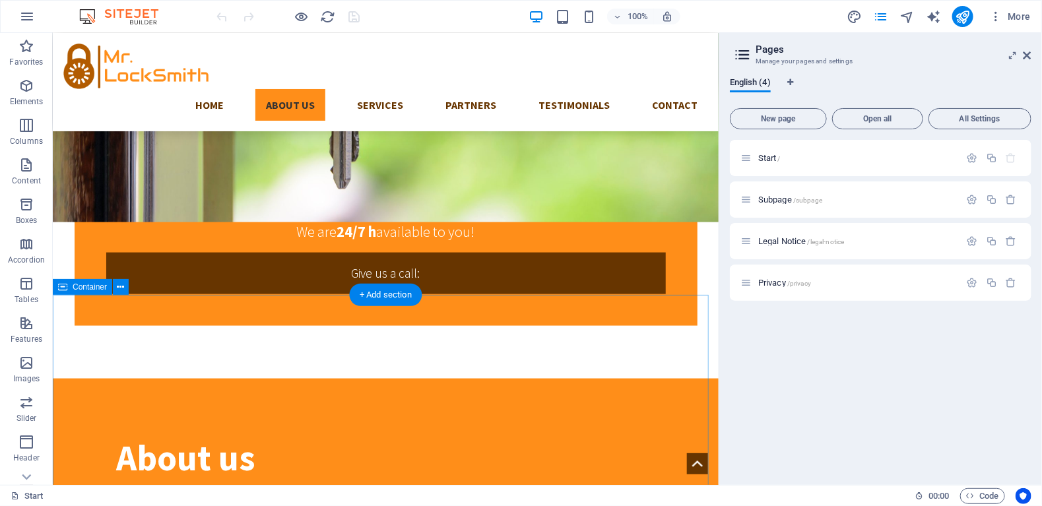
scroll to position [688, 0]
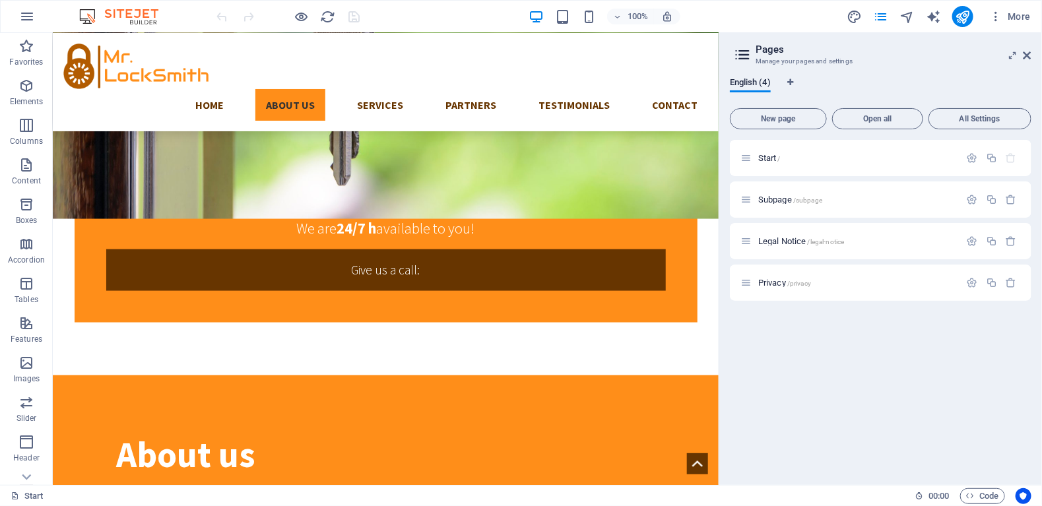
click at [819, 63] on h3 "Manage your pages and settings" at bounding box center [879, 61] width 249 height 12
click at [749, 53] on icon at bounding box center [742, 55] width 20 height 18
click at [1015, 16] on span "More" at bounding box center [1010, 16] width 42 height 13
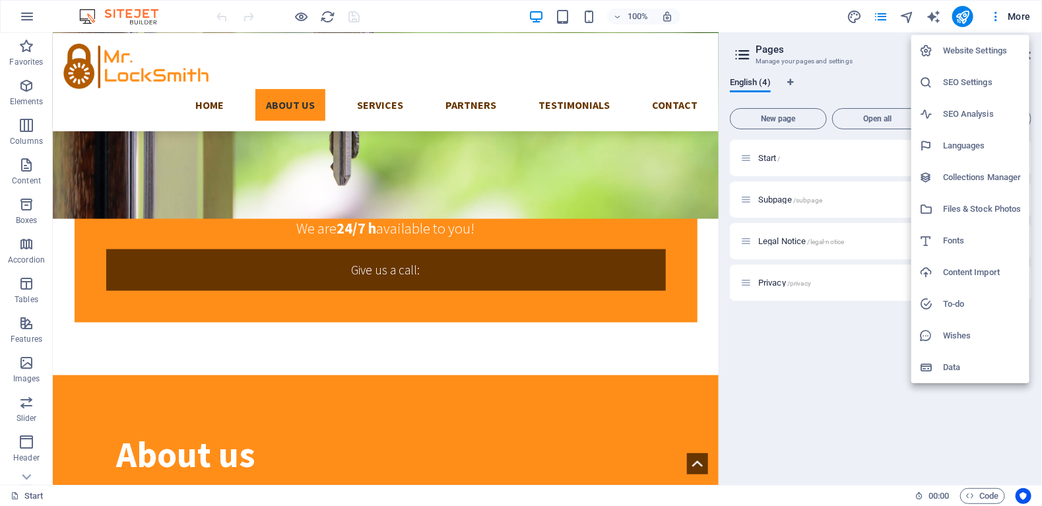
click at [963, 208] on h6 "Files & Stock Photos" at bounding box center [982, 209] width 79 height 16
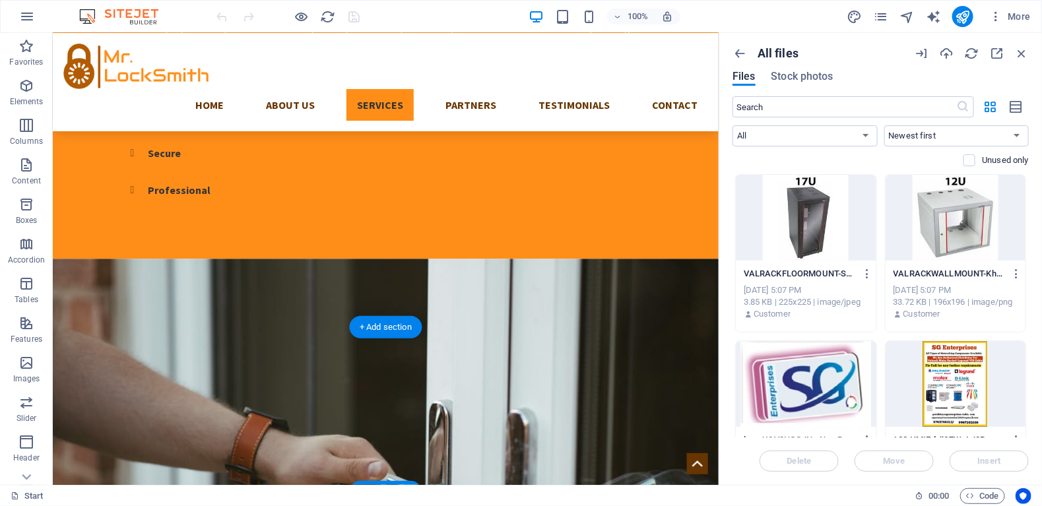
scroll to position [1348, 0]
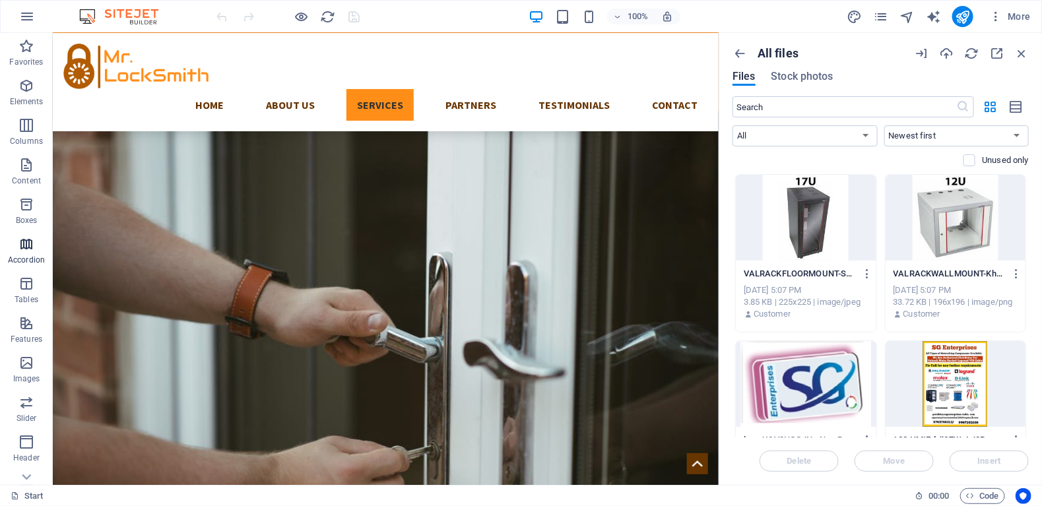
click at [25, 240] on icon "button" at bounding box center [26, 244] width 16 height 16
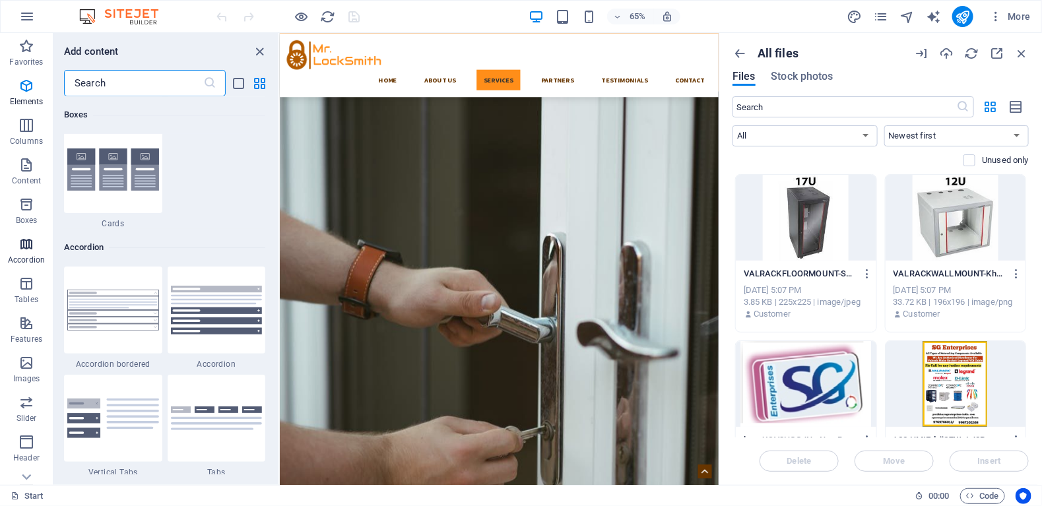
scroll to position [4211, 0]
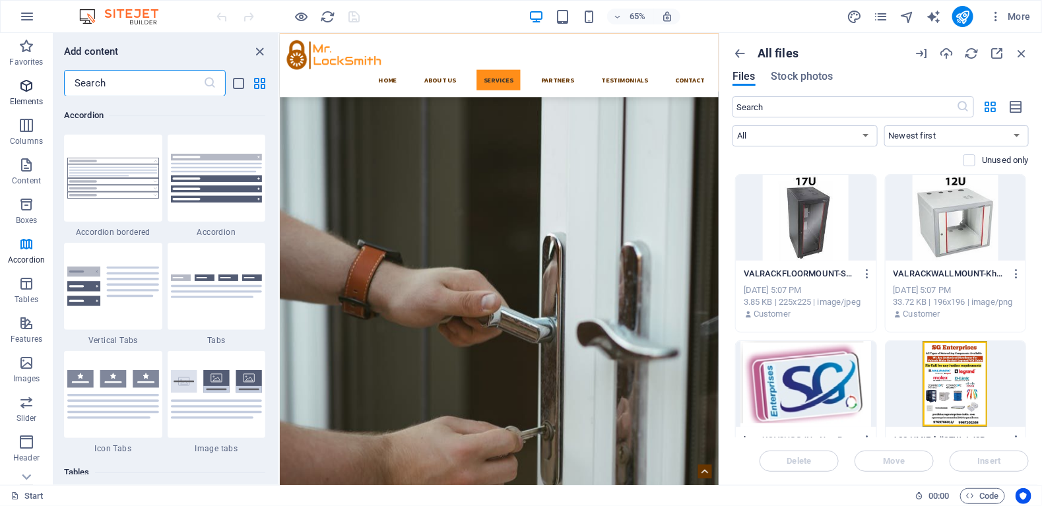
click at [25, 88] on icon "button" at bounding box center [26, 86] width 16 height 16
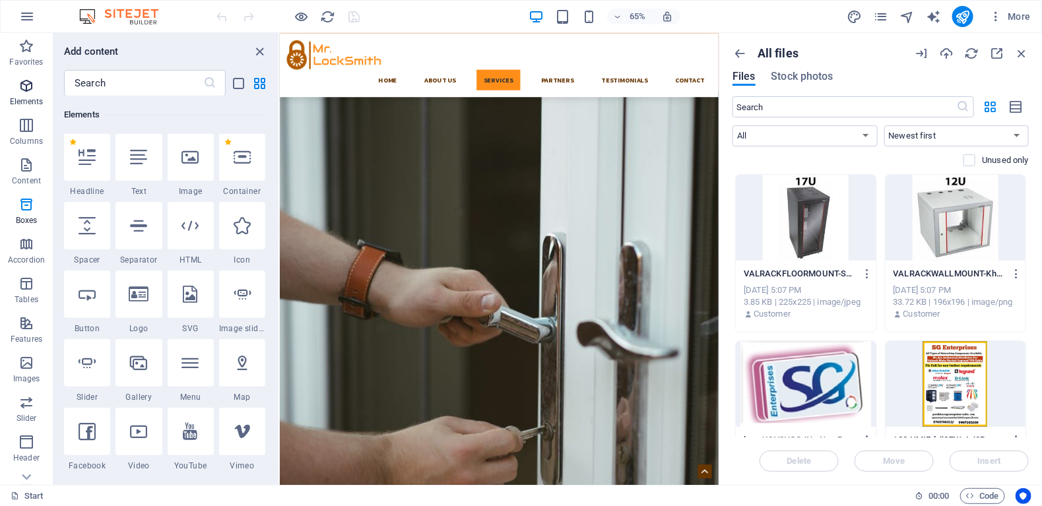
scroll to position [141, 0]
click at [823, 81] on span "Stock photos" at bounding box center [802, 77] width 62 height 16
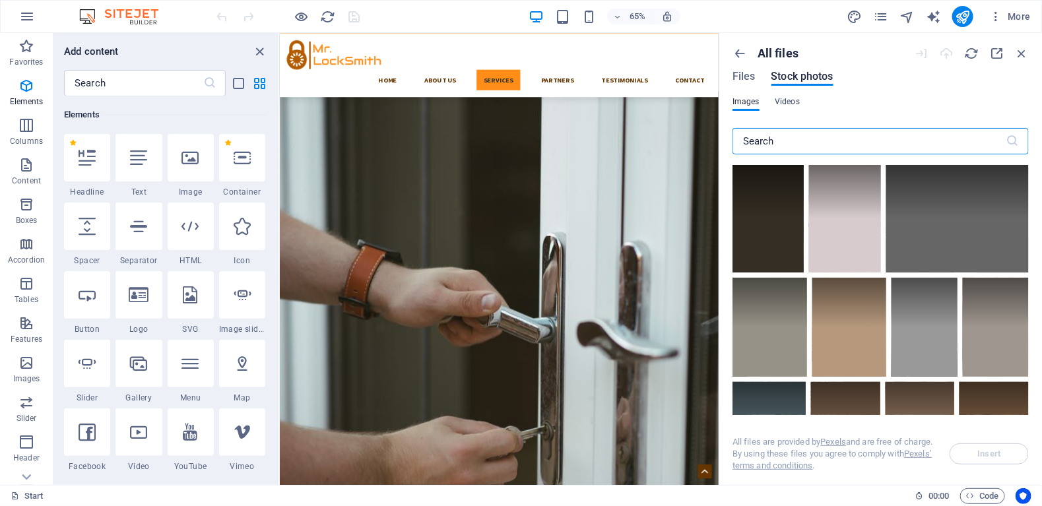
click at [786, 97] on span "Videos" at bounding box center [787, 102] width 25 height 16
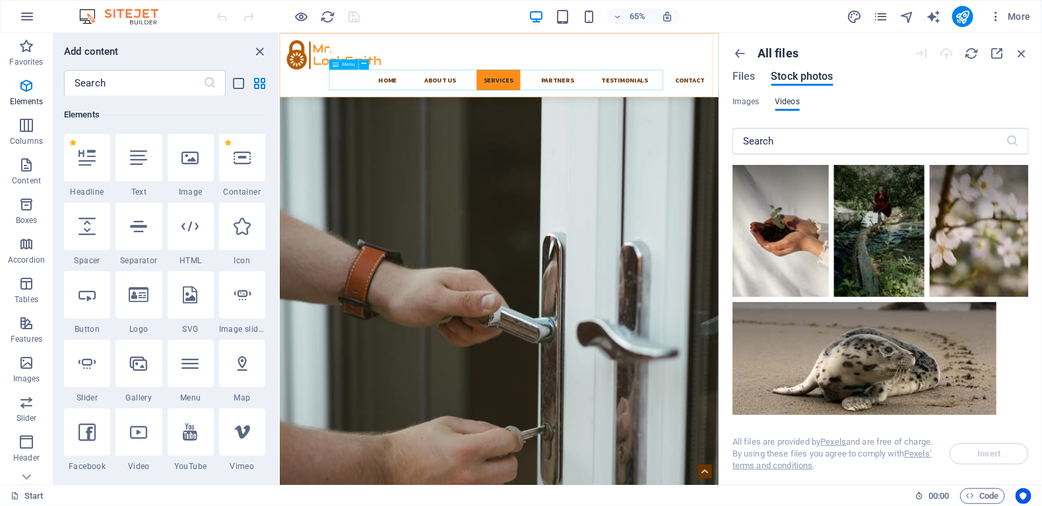
click at [628, 107] on nav "Home About us Services Partners Testimonials Contact" at bounding box center [617, 104] width 654 height 32
click at [20, 16] on icon "button" at bounding box center [27, 17] width 16 height 16
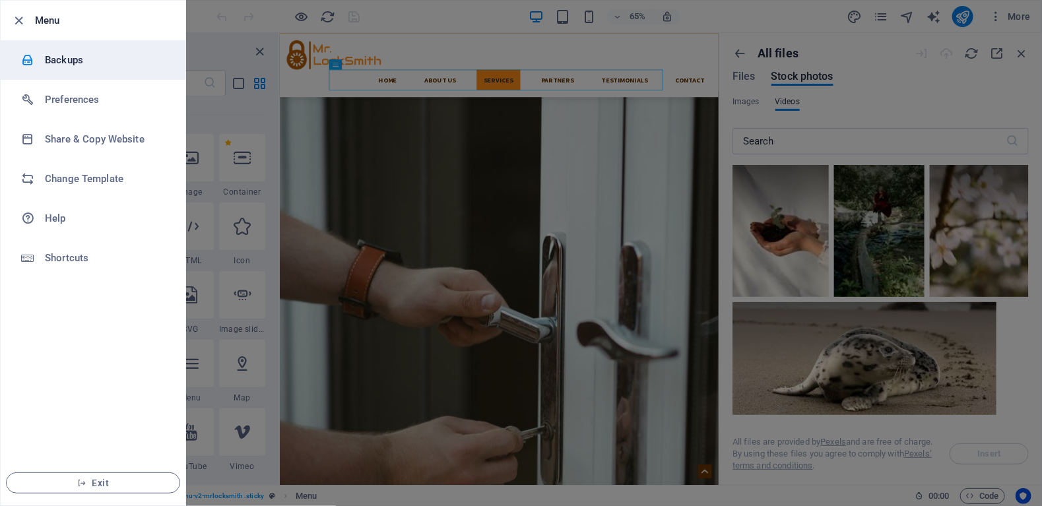
click at [60, 57] on h6 "Backups" at bounding box center [106, 60] width 122 height 16
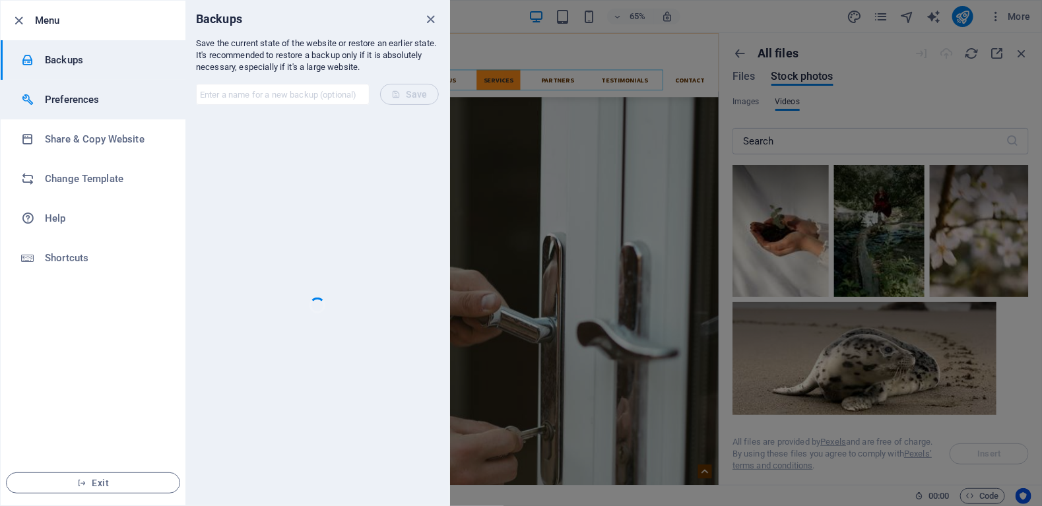
click at [68, 95] on h6 "Preferences" at bounding box center [106, 100] width 122 height 16
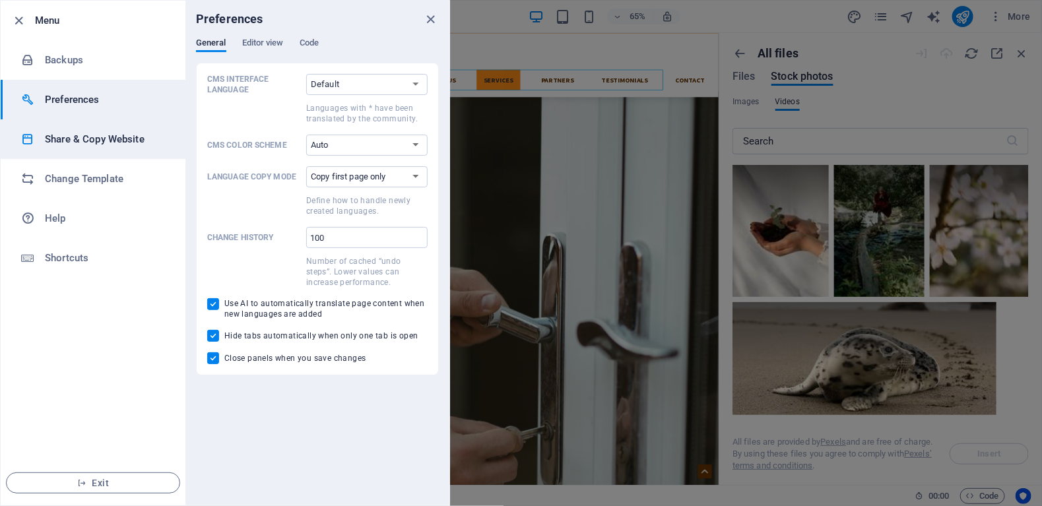
click at [73, 141] on h6 "Share & Copy Website" at bounding box center [106, 139] width 122 height 16
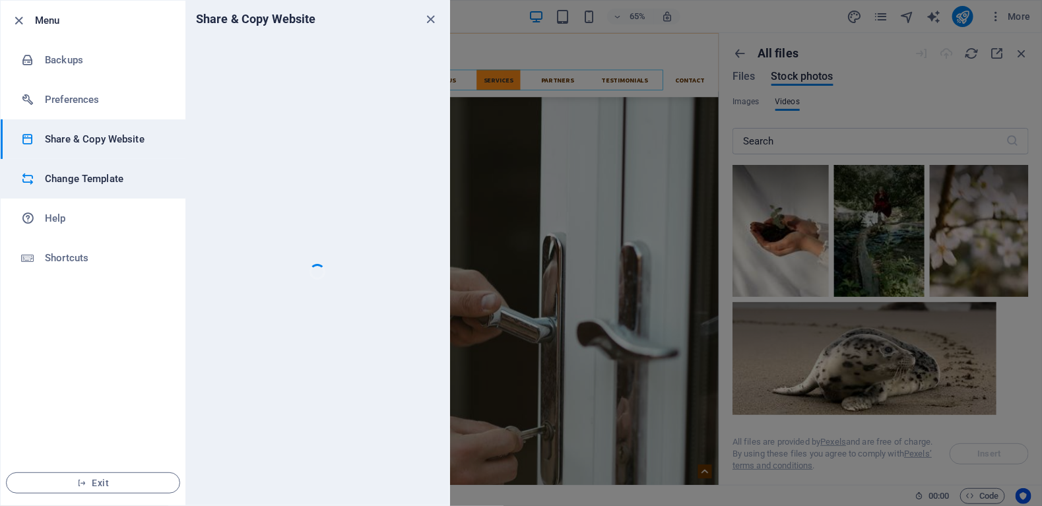
click at [74, 179] on h6 "Change Template" at bounding box center [106, 179] width 122 height 16
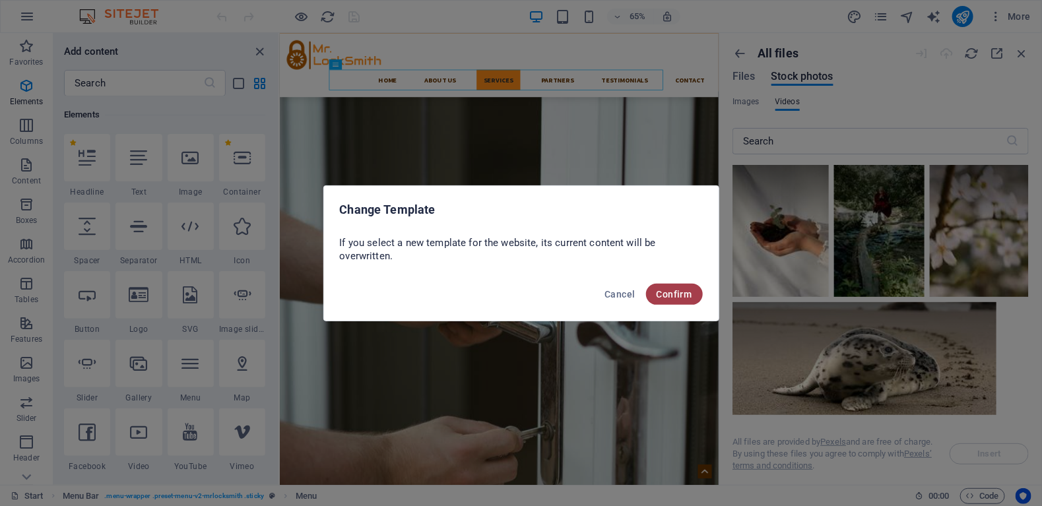
click at [666, 292] on span "Confirm" at bounding box center [674, 294] width 36 height 11
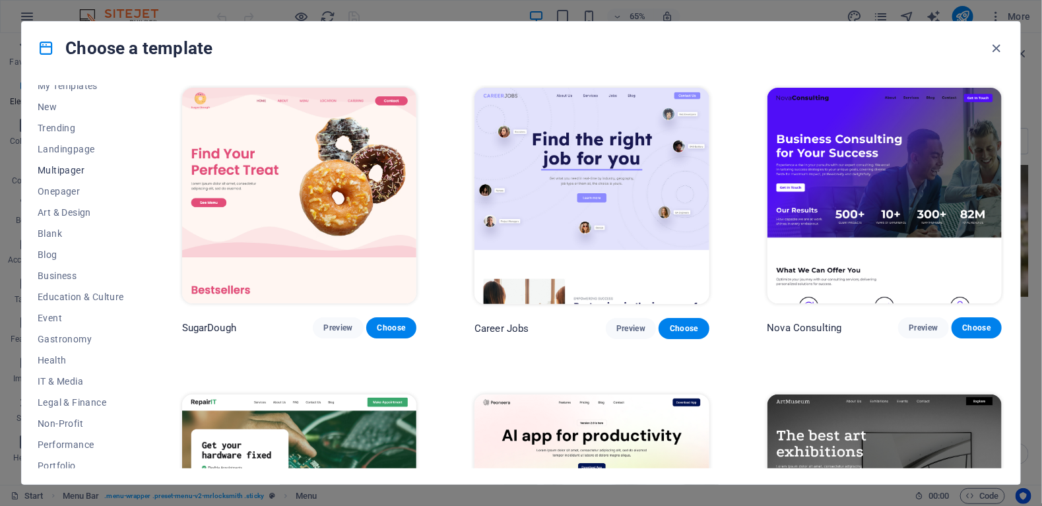
scroll to position [0, 0]
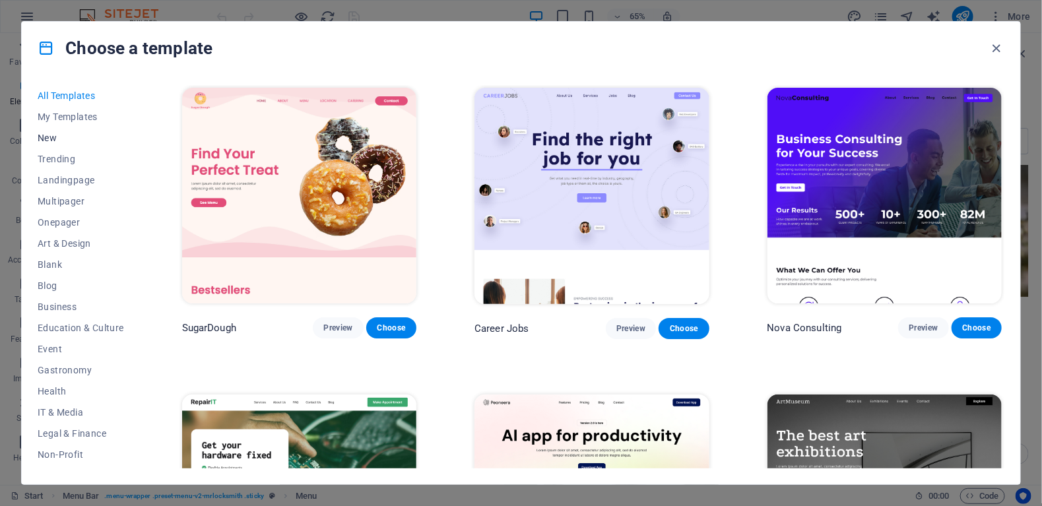
click at [47, 137] on span "New" at bounding box center [81, 138] width 86 height 11
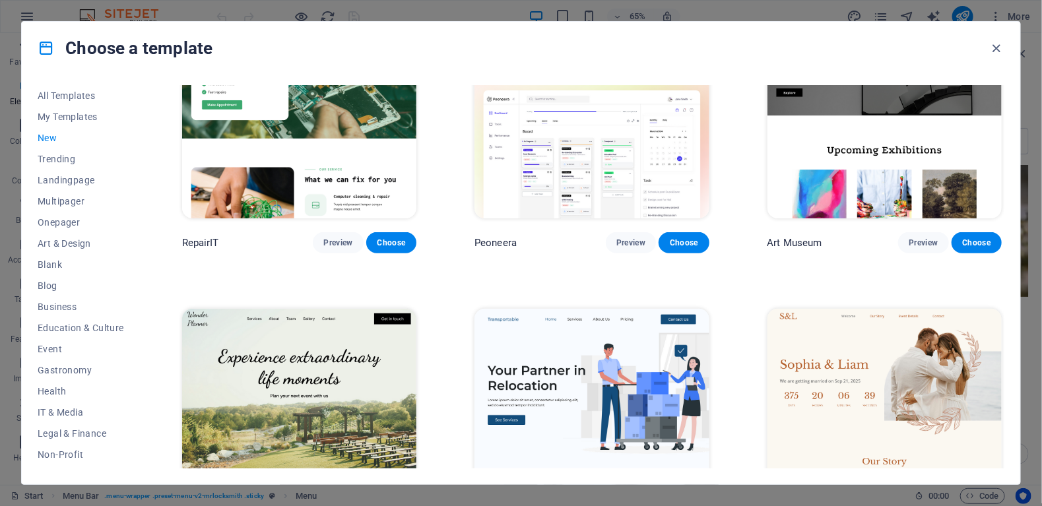
scroll to position [396, 0]
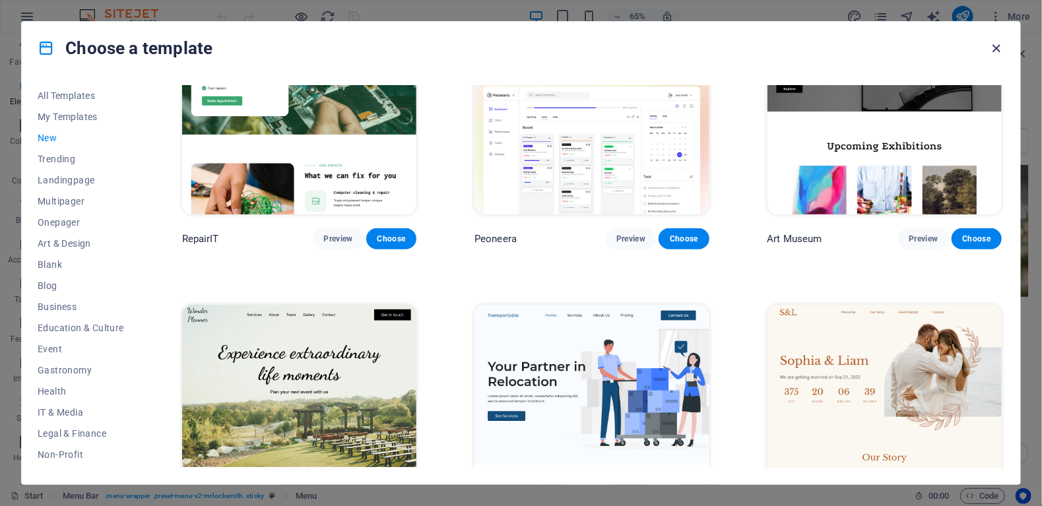
click at [997, 45] on div "Choose a template" at bounding box center [521, 48] width 998 height 53
click at [995, 46] on icon "button" at bounding box center [996, 48] width 15 height 15
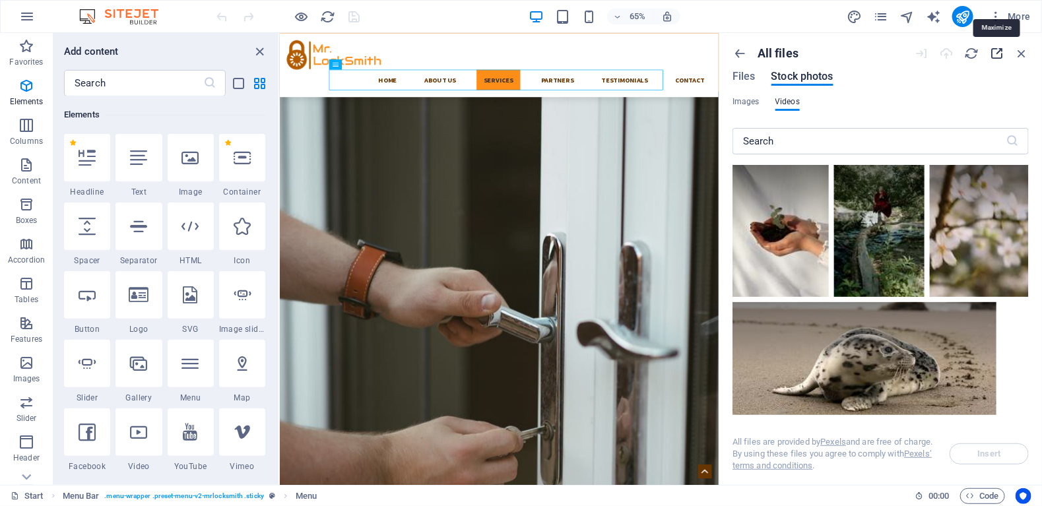
click at [999, 57] on icon "button" at bounding box center [996, 53] width 15 height 15
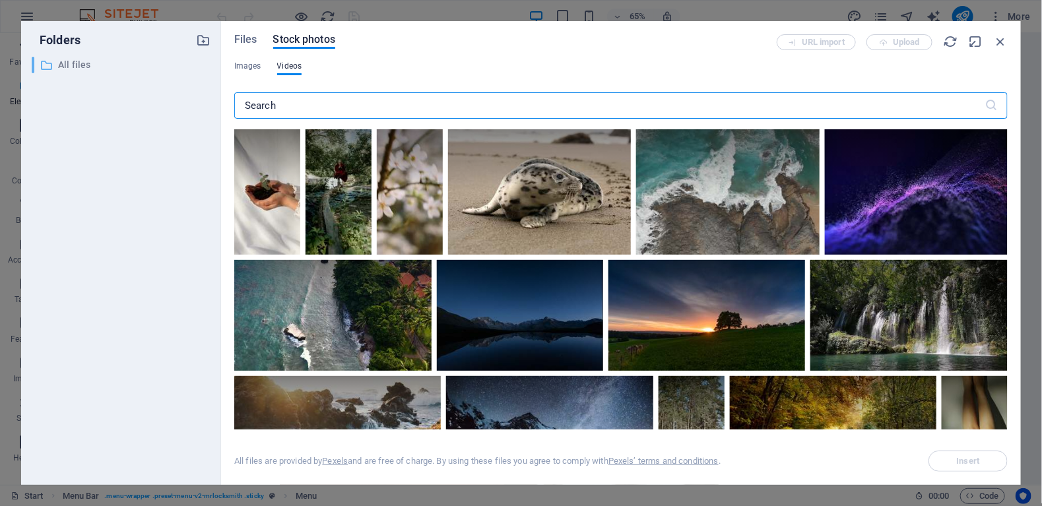
click at [61, 61] on p "All files" at bounding box center [122, 64] width 128 height 15
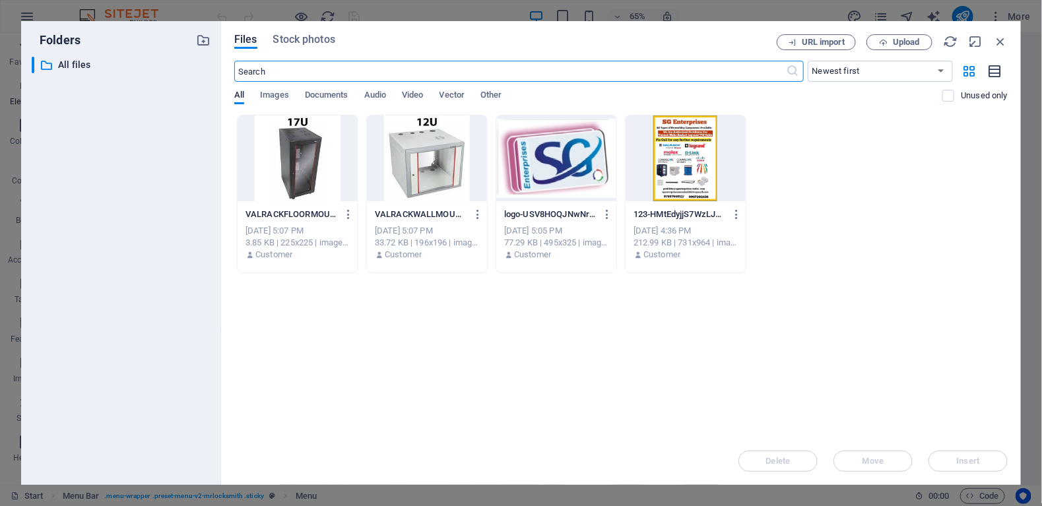
click at [995, 71] on icon "button" at bounding box center [995, 71] width 15 height 15
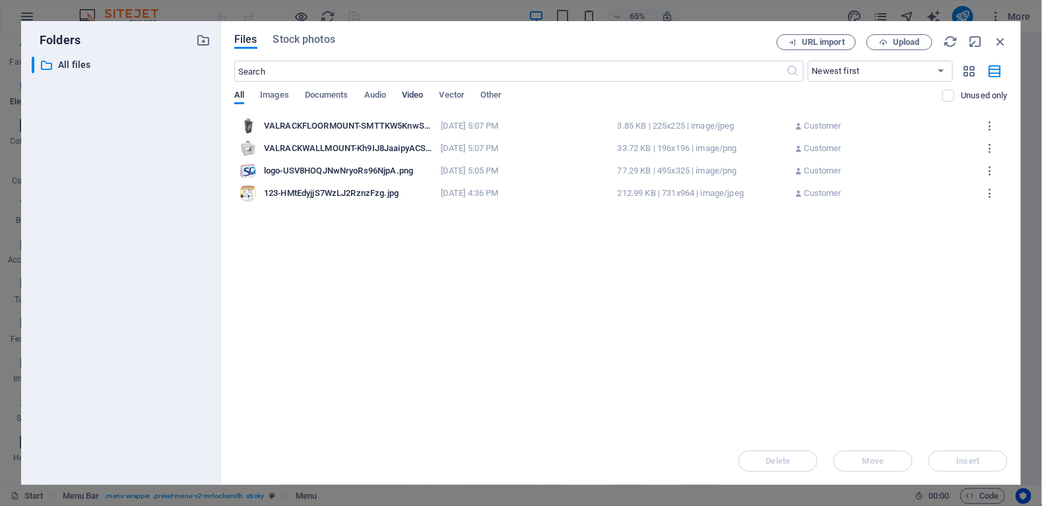
click at [411, 96] on span "Video" at bounding box center [412, 96] width 21 height 18
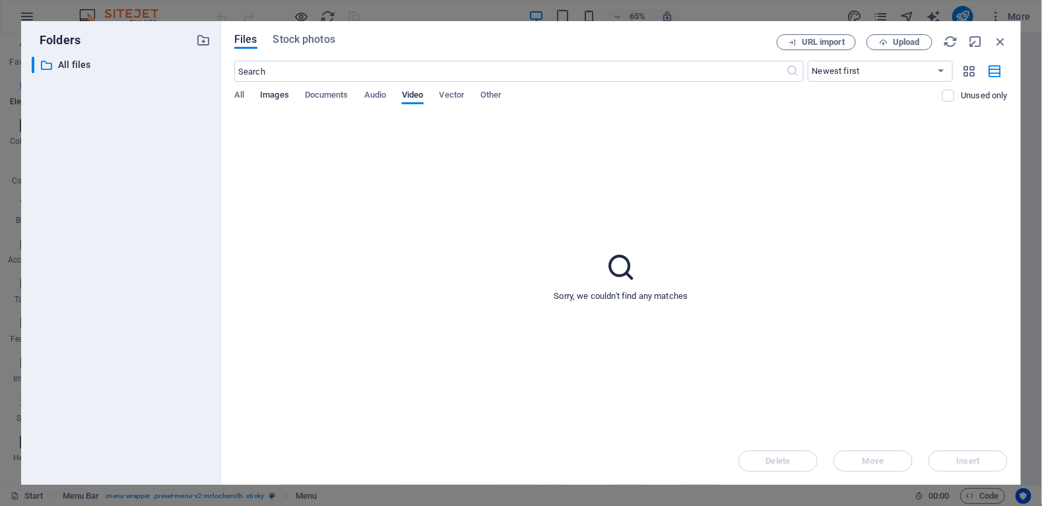
click at [277, 92] on span "Images" at bounding box center [274, 96] width 29 height 18
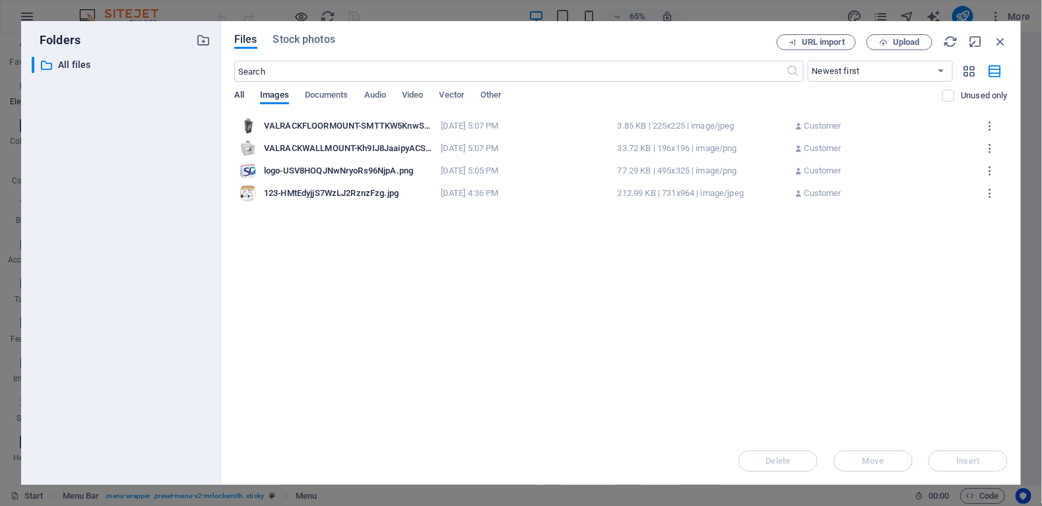
click at [237, 96] on span "All" at bounding box center [239, 96] width 10 height 18
click at [493, 98] on span "Other" at bounding box center [490, 96] width 21 height 18
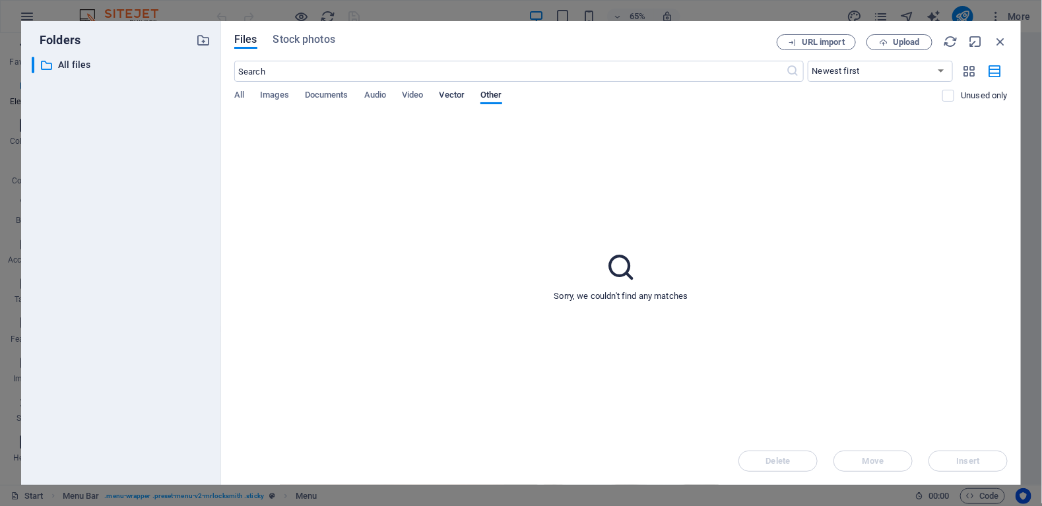
click at [453, 96] on span "Vector" at bounding box center [452, 96] width 26 height 18
click at [423, 95] on span "Video" at bounding box center [412, 96] width 21 height 18
click at [390, 96] on div "All Images Documents Audio Video Vector Other" at bounding box center [588, 102] width 708 height 25
click at [282, 40] on span "Stock photos" at bounding box center [304, 40] width 62 height 16
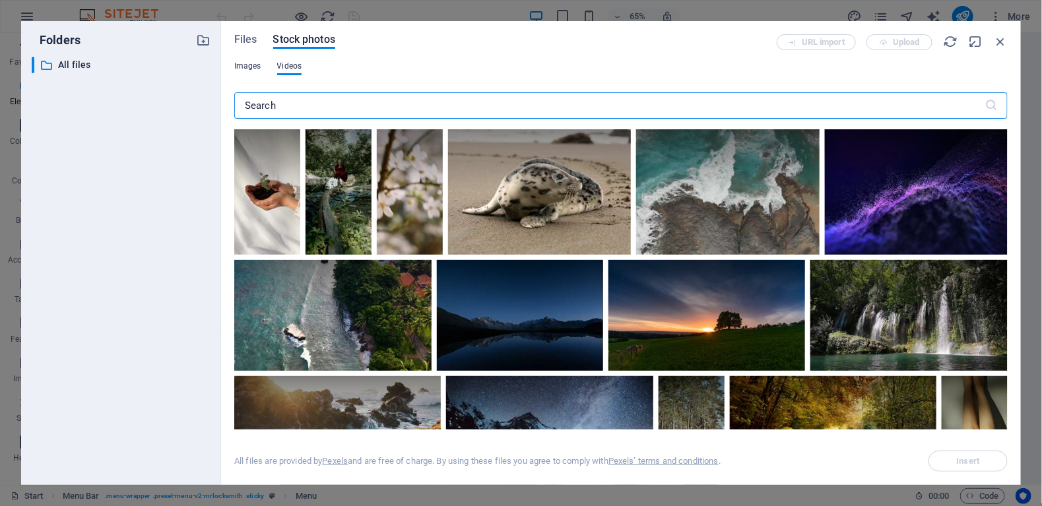
click at [242, 67] on span "Images" at bounding box center [247, 66] width 27 height 16
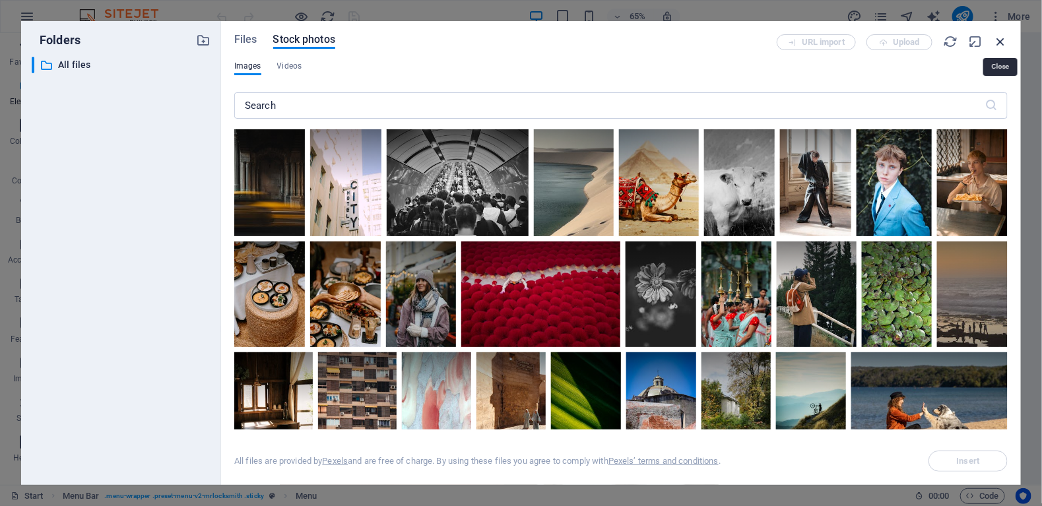
click at [997, 44] on icon "button" at bounding box center [1000, 41] width 15 height 15
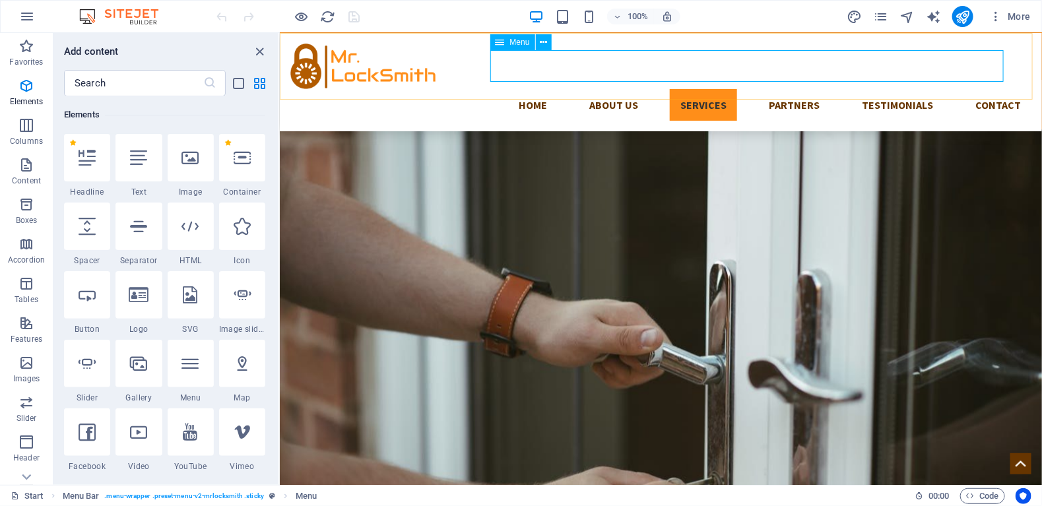
click at [982, 88] on nav "Home About us Services Partners Testimonials Contact" at bounding box center [660, 104] width 741 height 32
click at [26, 13] on icon "button" at bounding box center [27, 17] width 16 height 16
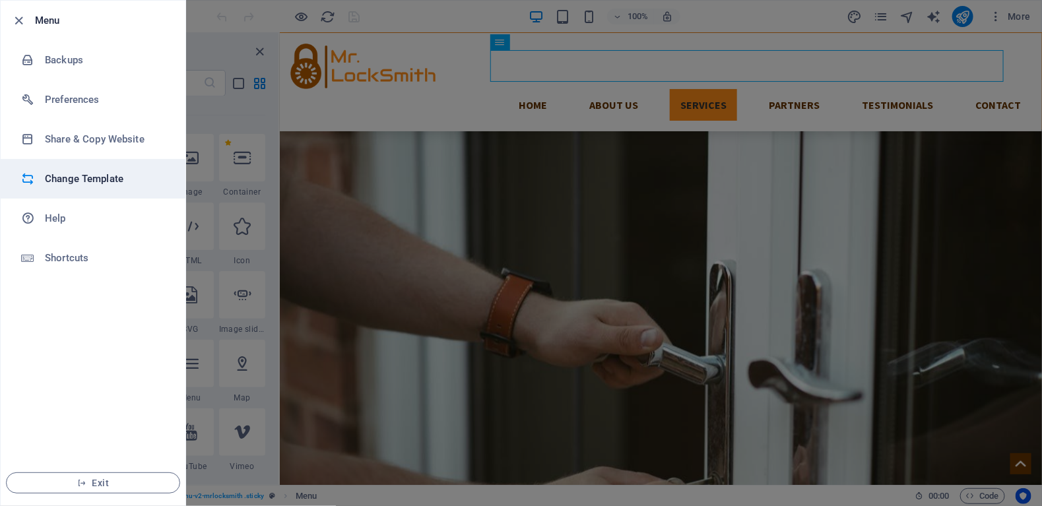
click at [73, 181] on h6 "Change Template" at bounding box center [106, 179] width 122 height 16
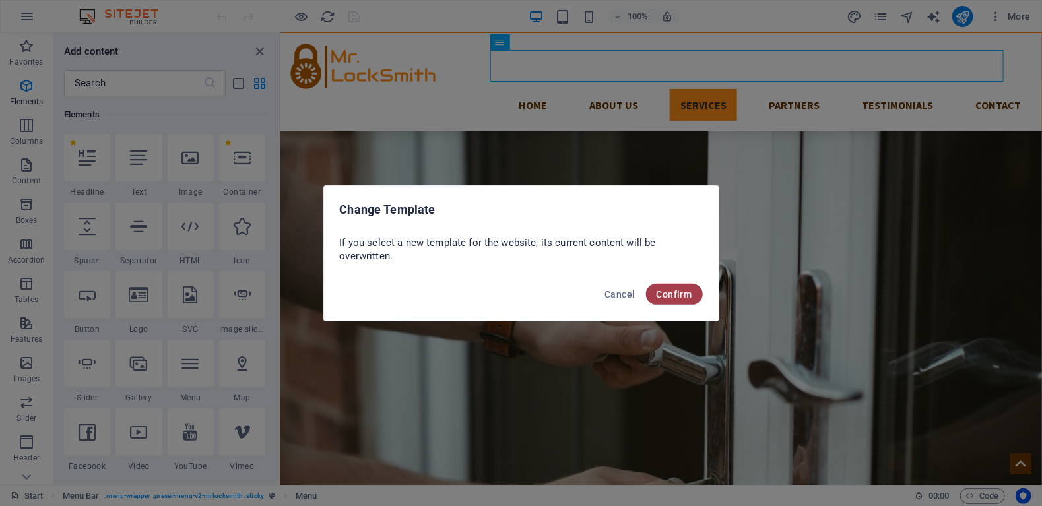
click at [676, 297] on span "Confirm" at bounding box center [674, 294] width 36 height 11
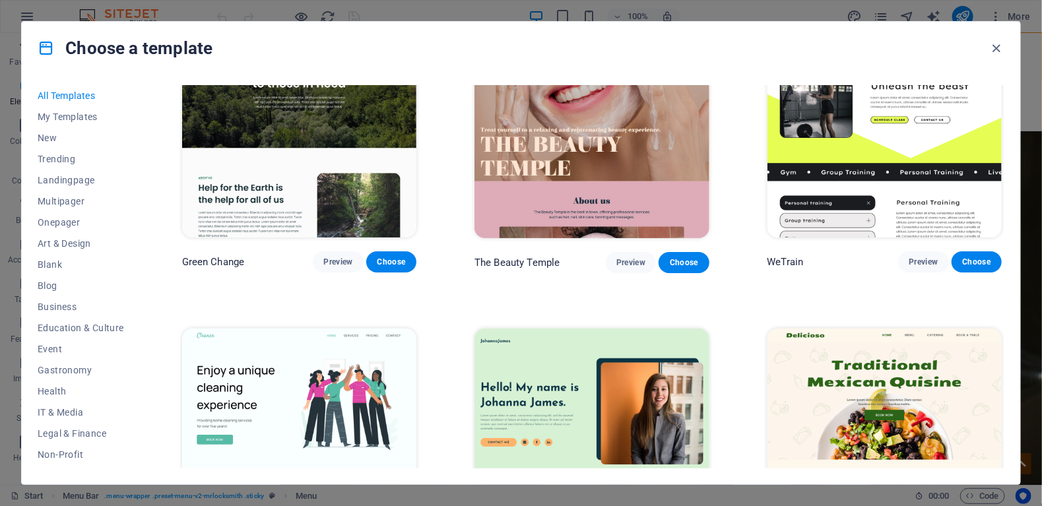
scroll to position [1913, 0]
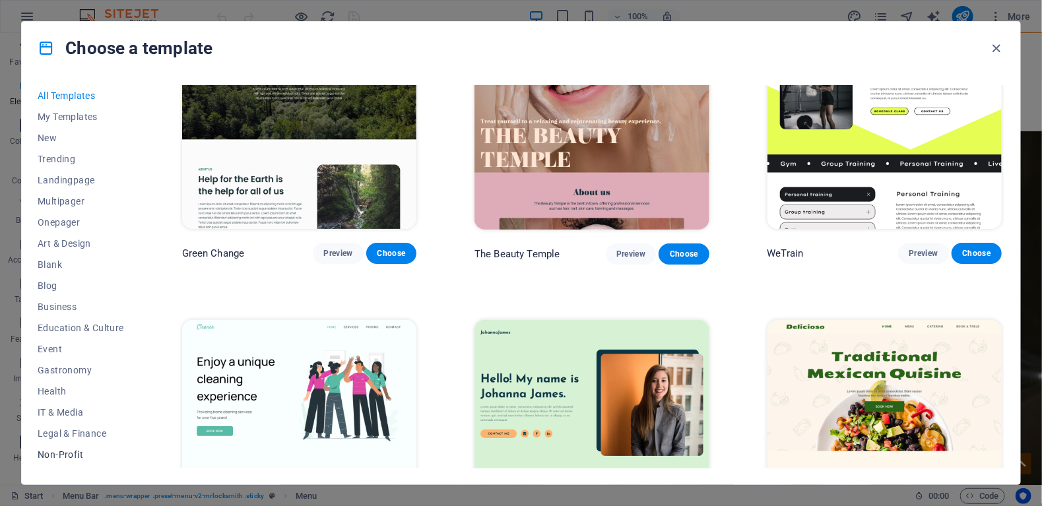
click at [58, 454] on span "Non-Profit" at bounding box center [81, 454] width 86 height 11
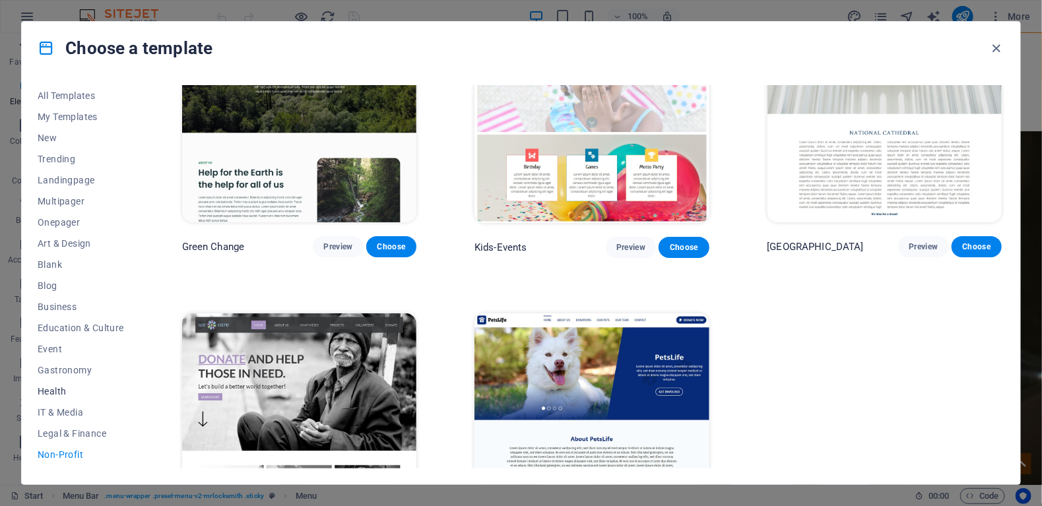
click at [53, 389] on span "Health" at bounding box center [81, 391] width 86 height 11
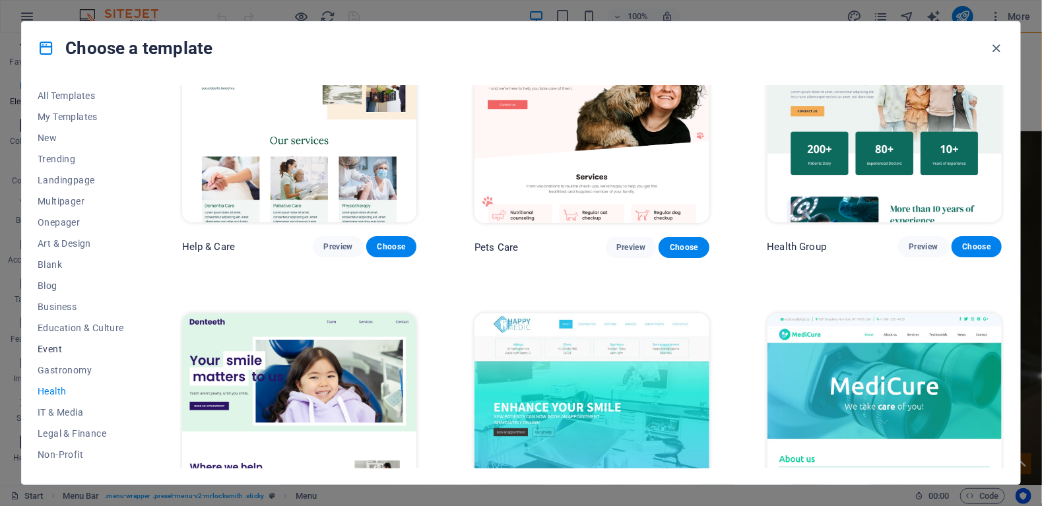
click at [49, 353] on span "Event" at bounding box center [81, 349] width 86 height 11
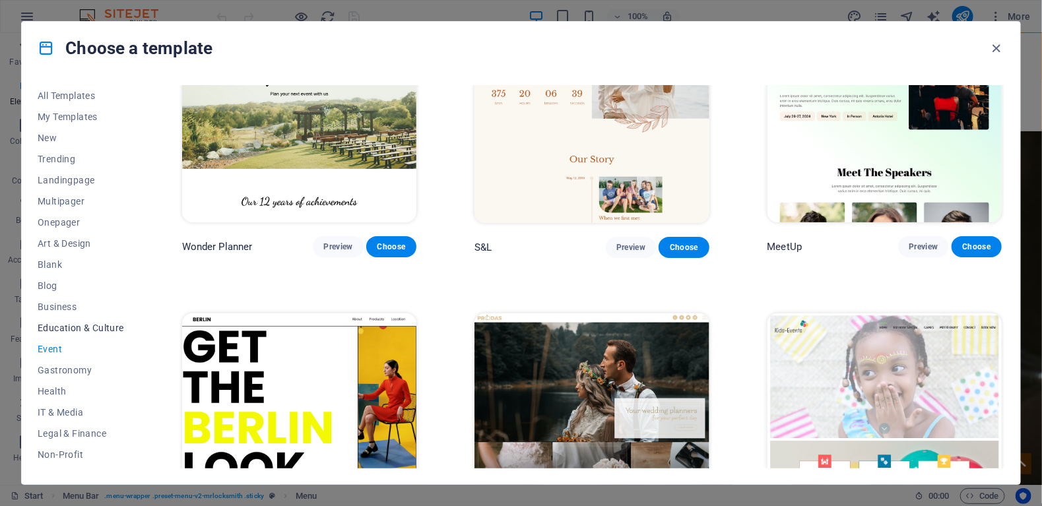
click at [59, 323] on span "Education & Culture" at bounding box center [81, 328] width 86 height 11
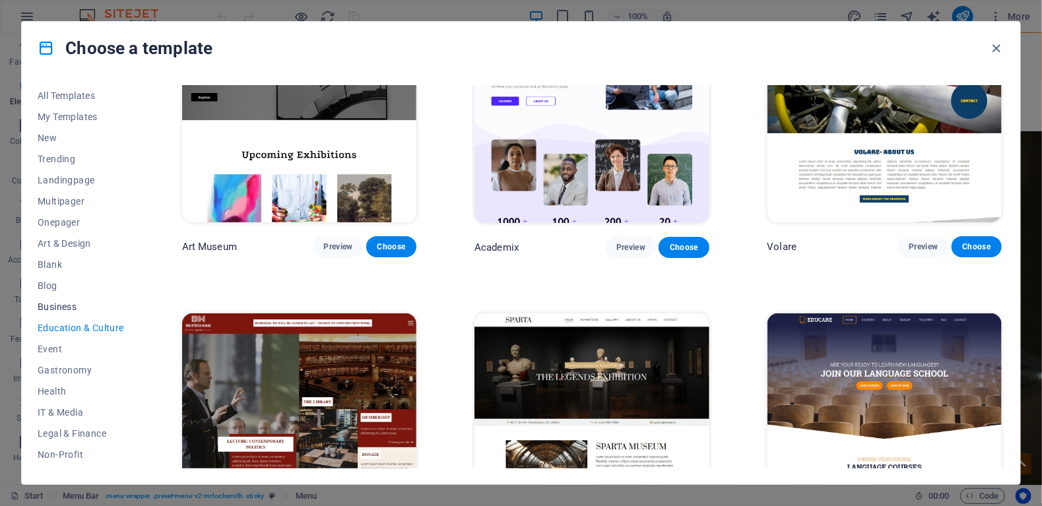
click at [55, 303] on span "Business" at bounding box center [81, 306] width 86 height 11
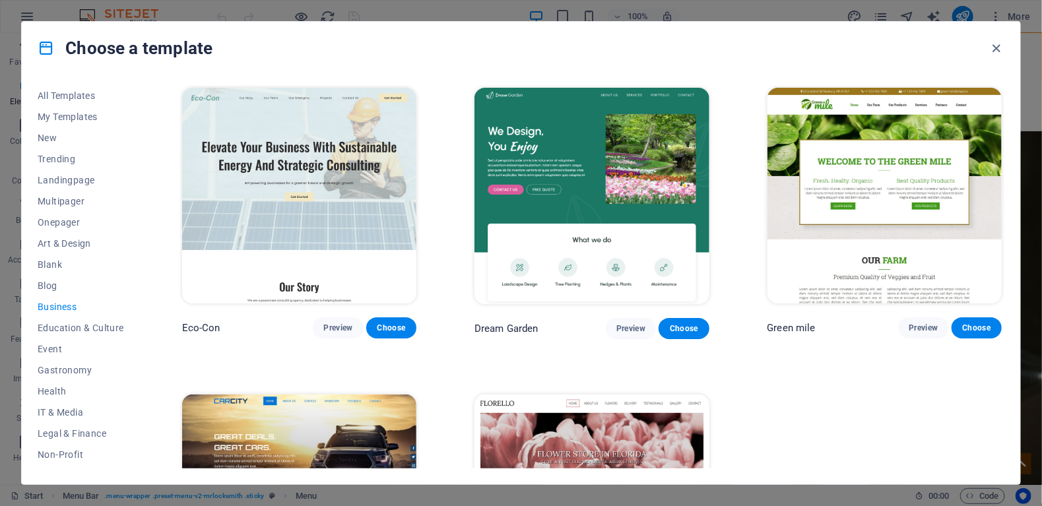
click at [553, 194] on img at bounding box center [591, 196] width 234 height 216
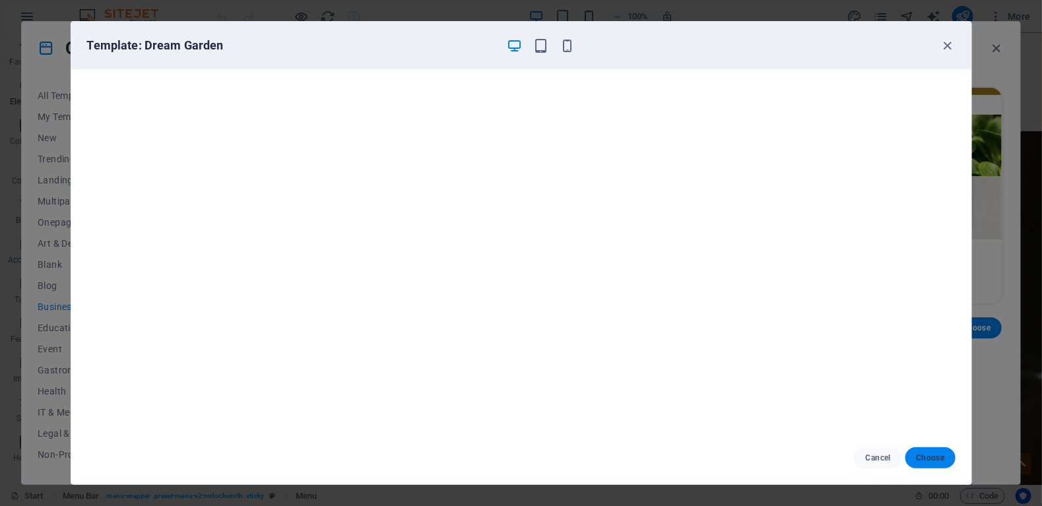
click at [931, 460] on span "Choose" at bounding box center [930, 458] width 28 height 11
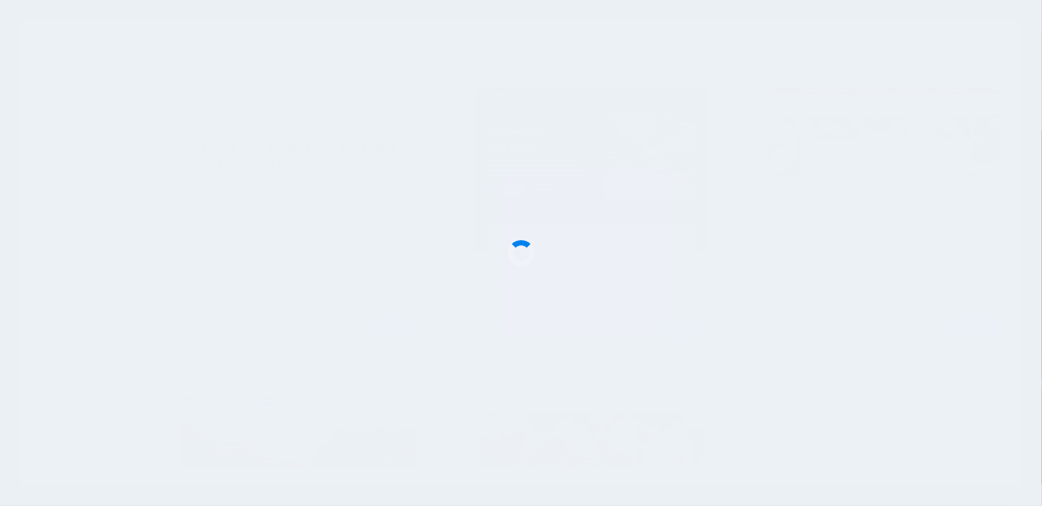
scroll to position [1189, 0]
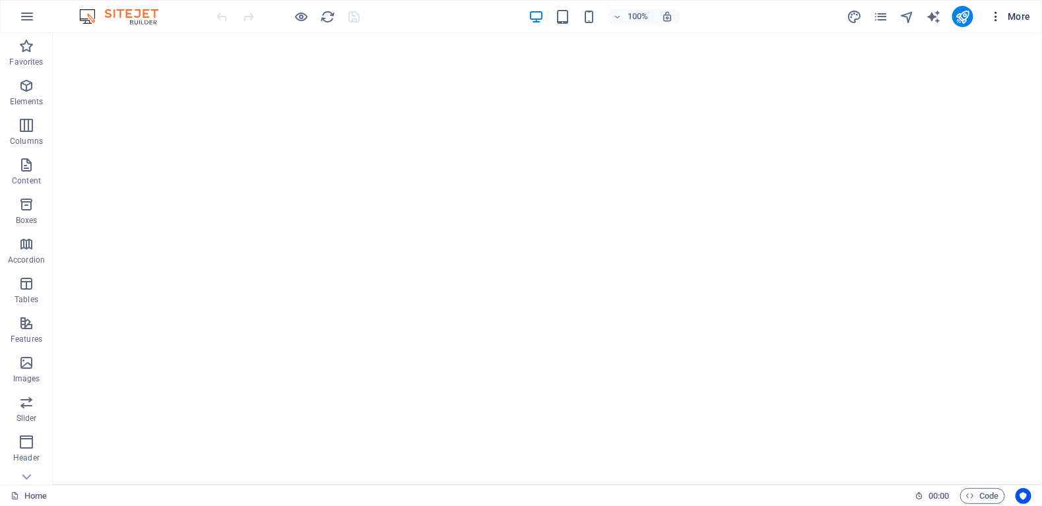
click at [1027, 11] on span "More" at bounding box center [1010, 16] width 42 height 13
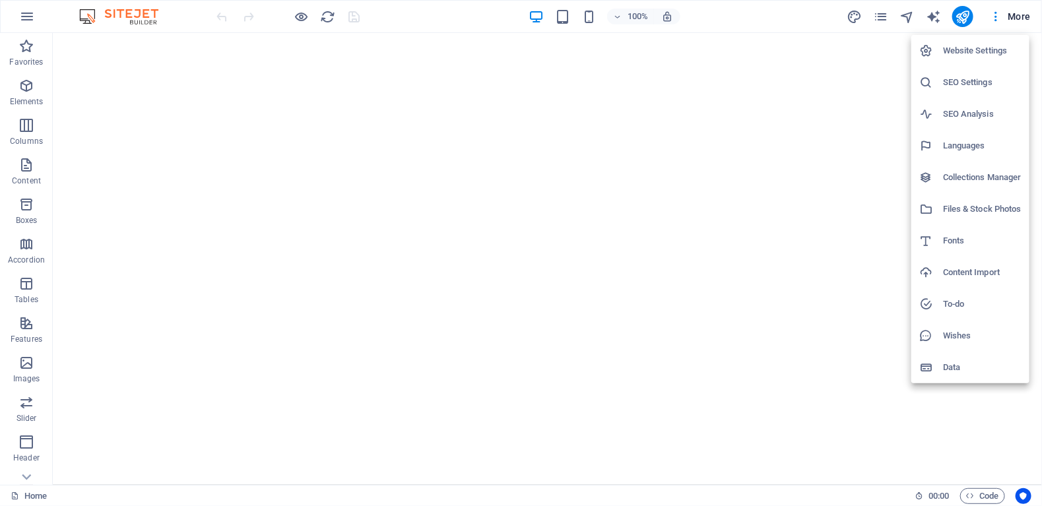
click at [969, 85] on h6 "SEO Settings" at bounding box center [982, 83] width 79 height 16
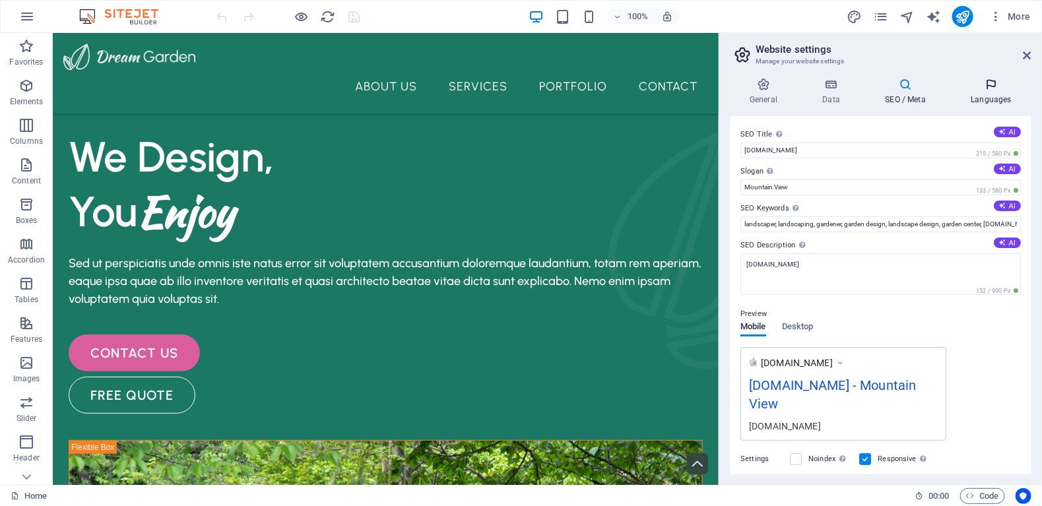
scroll to position [1092, 0]
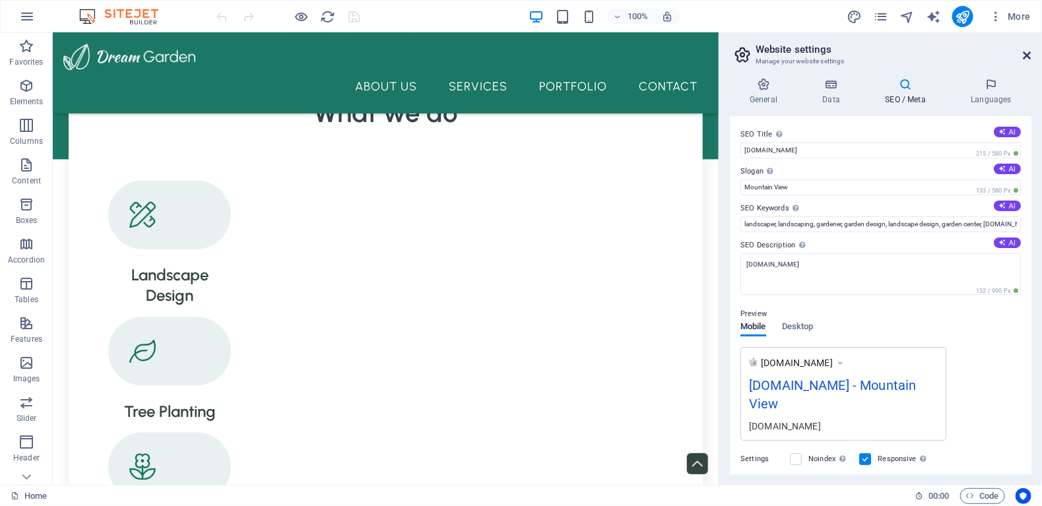
click at [1026, 57] on icon at bounding box center [1027, 55] width 8 height 11
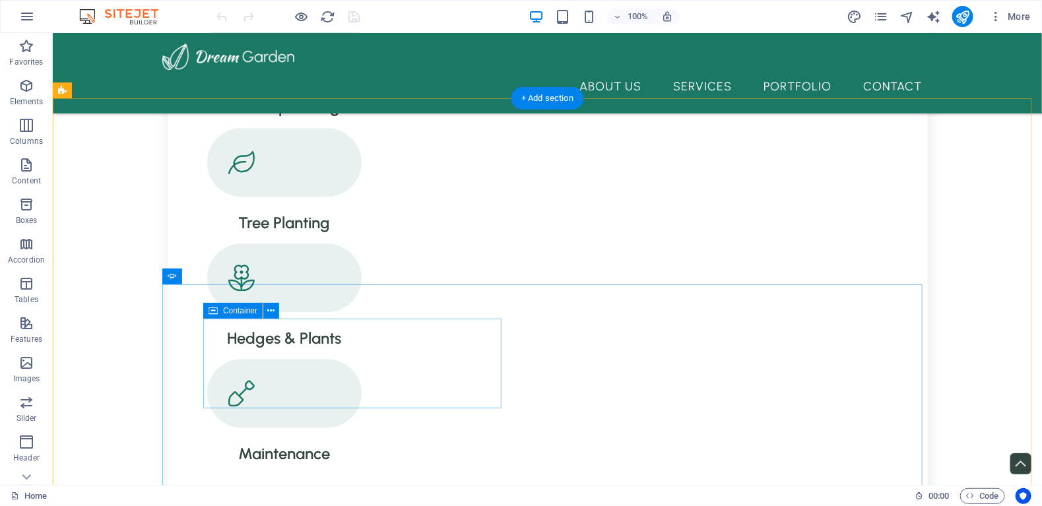
scroll to position [1452, 0]
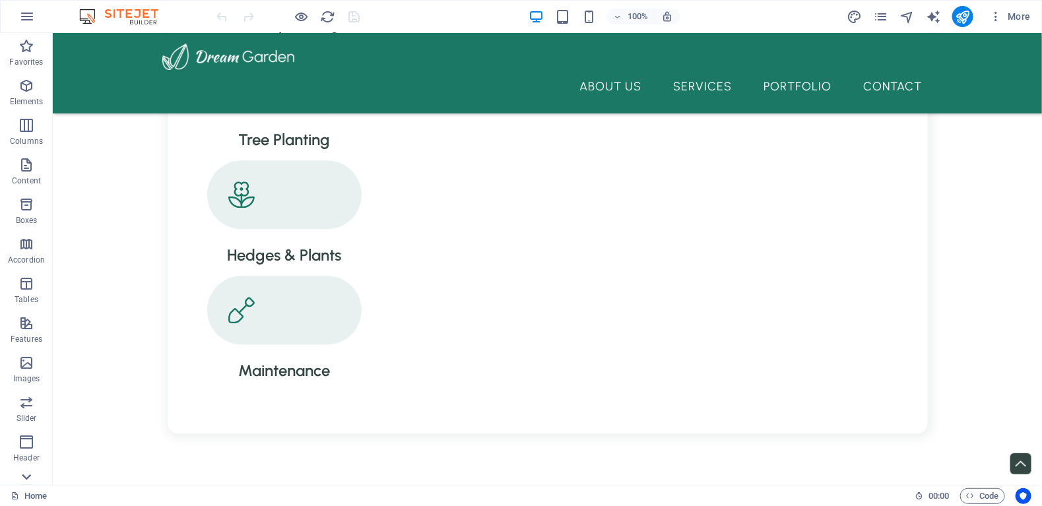
click at [25, 472] on icon at bounding box center [26, 477] width 18 height 18
click at [22, 28] on button "button" at bounding box center [27, 17] width 32 height 32
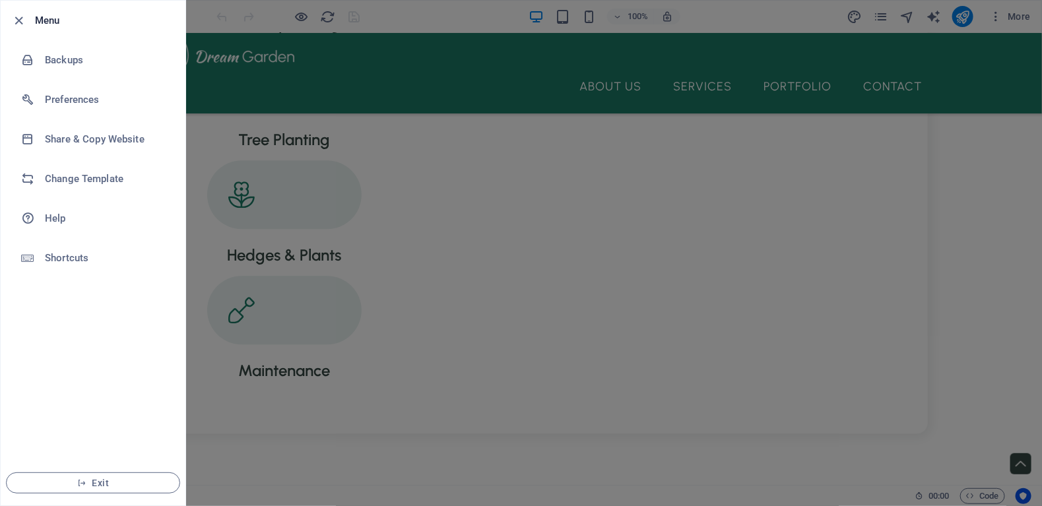
click at [245, 101] on div at bounding box center [521, 253] width 1042 height 506
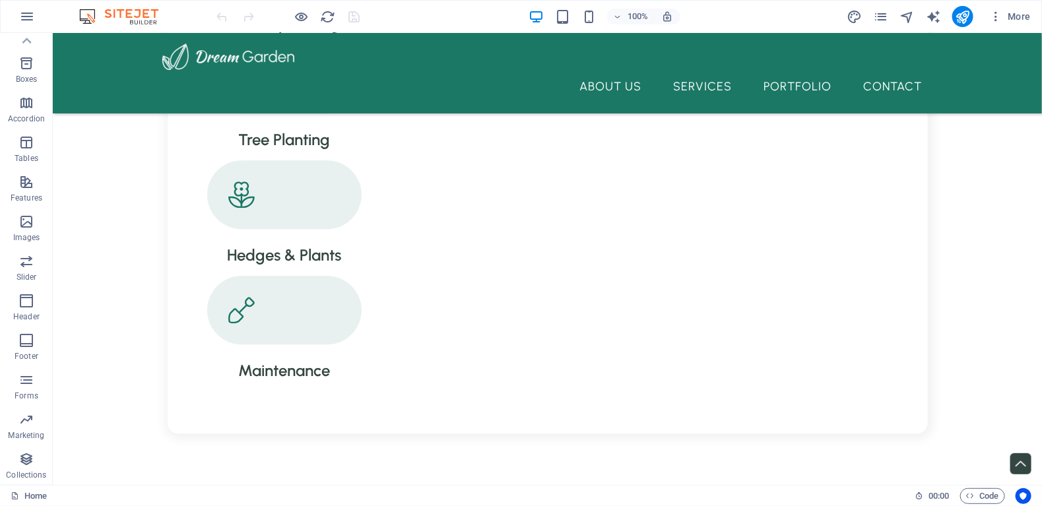
click at [93, 20] on img at bounding box center [125, 17] width 99 height 16
click at [84, 7] on div "100% More" at bounding box center [521, 17] width 1040 height 32
click at [144, 1] on div "100% More" at bounding box center [521, 17] width 1040 height 32
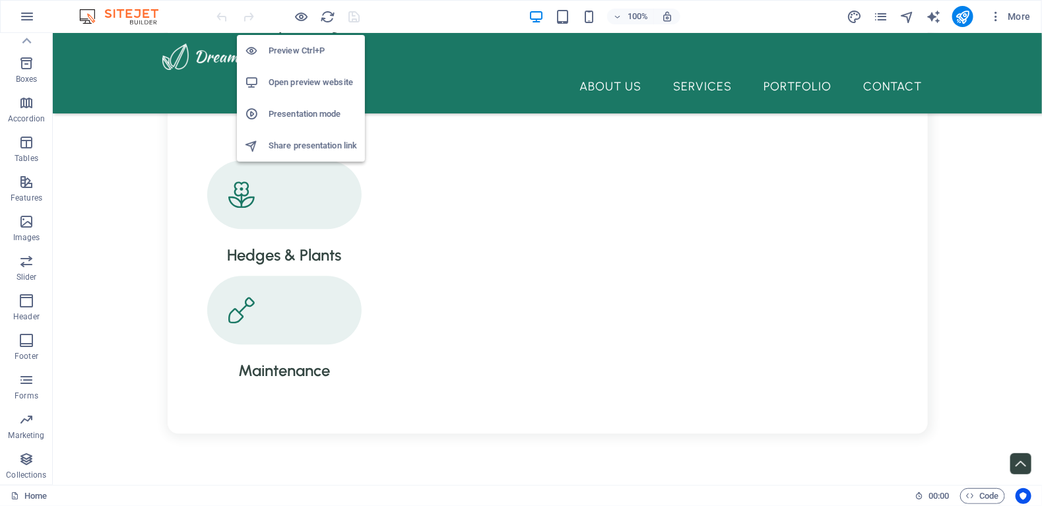
click at [313, 111] on h6 "Presentation mode" at bounding box center [312, 114] width 88 height 16
click at [311, 51] on h6 "Preview Ctrl+P" at bounding box center [312, 51] width 88 height 16
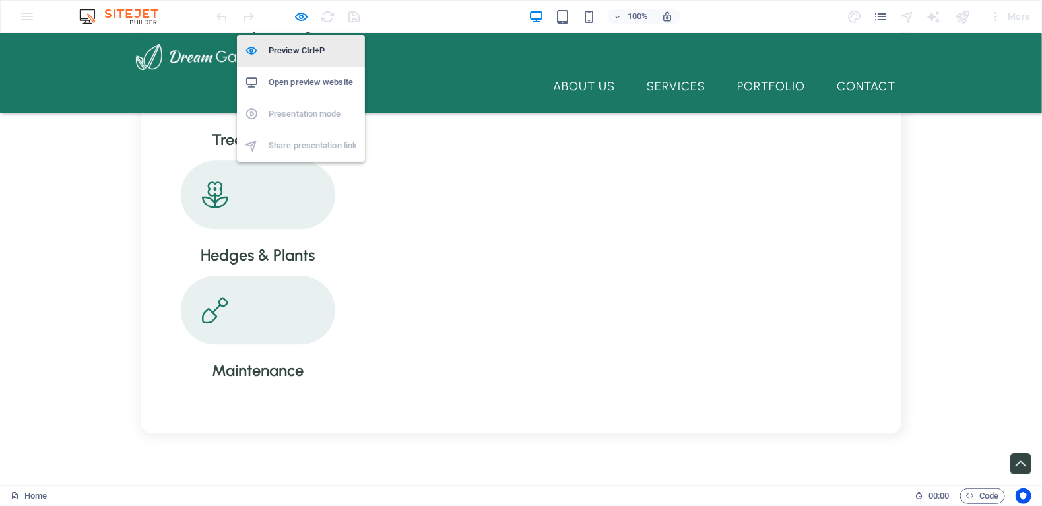
click at [311, 51] on h6 "Preview Ctrl+P" at bounding box center [312, 51] width 88 height 16
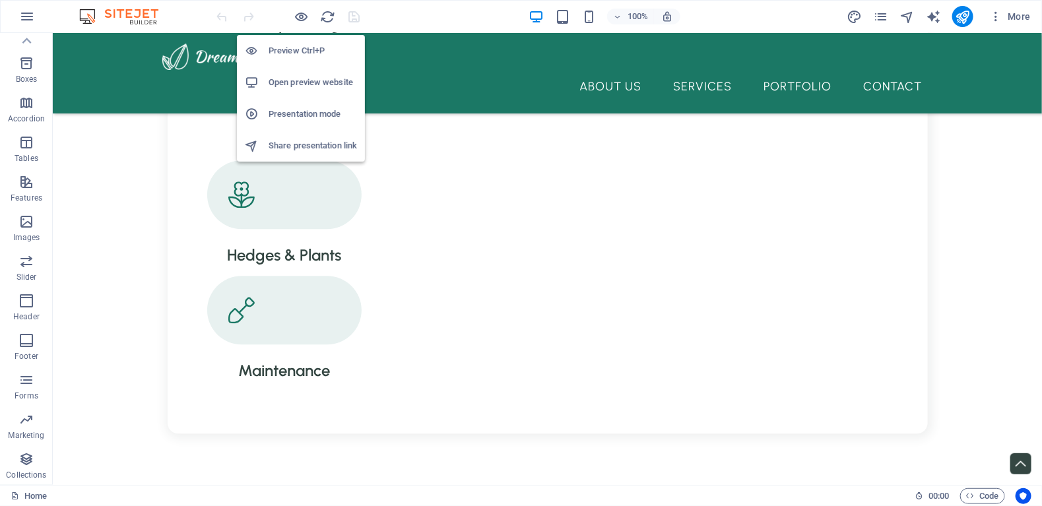
click at [311, 51] on h6 "Preview Ctrl+P" at bounding box center [312, 51] width 88 height 16
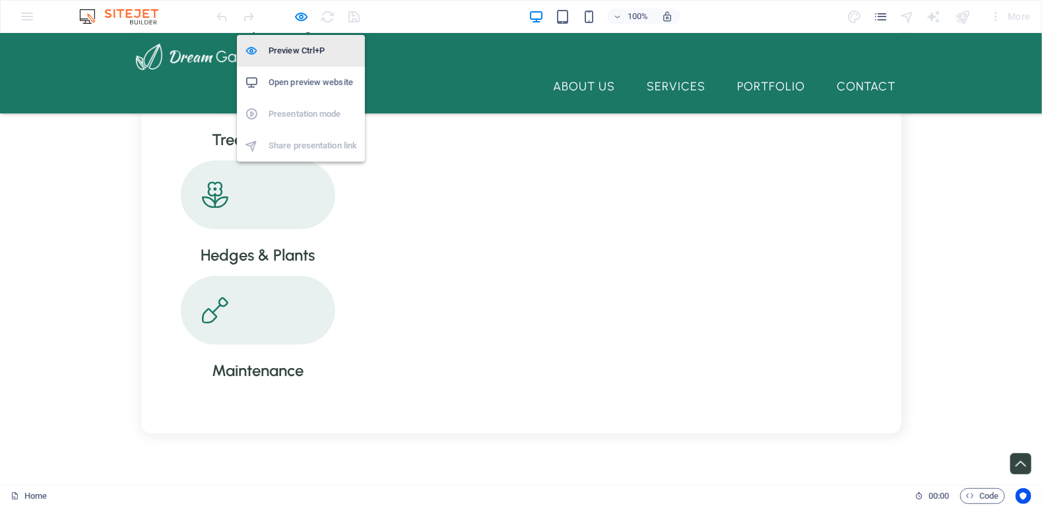
click at [311, 52] on h6 "Preview Ctrl+P" at bounding box center [312, 51] width 88 height 16
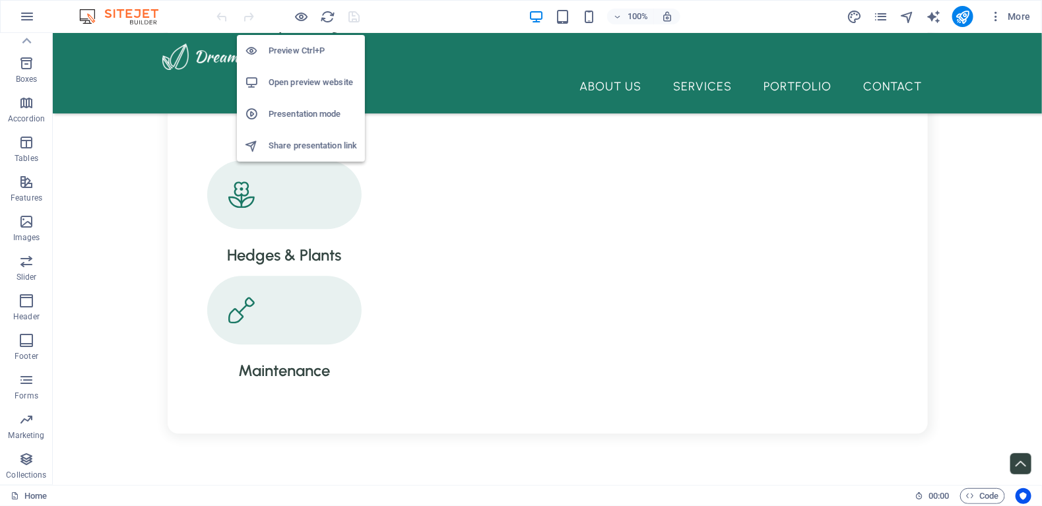
click at [311, 52] on h6 "Preview Ctrl+P" at bounding box center [312, 51] width 88 height 16
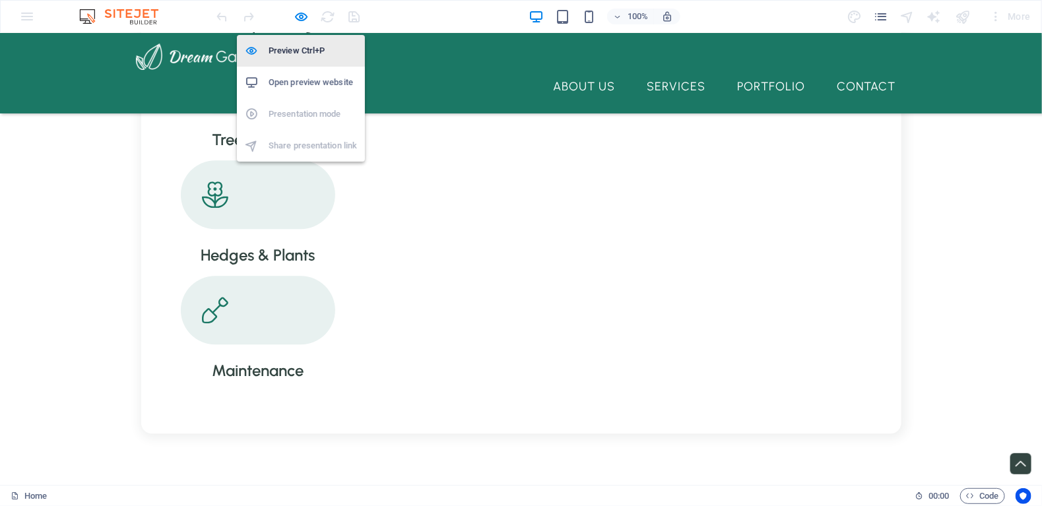
click at [311, 52] on h6 "Preview Ctrl+P" at bounding box center [312, 51] width 88 height 16
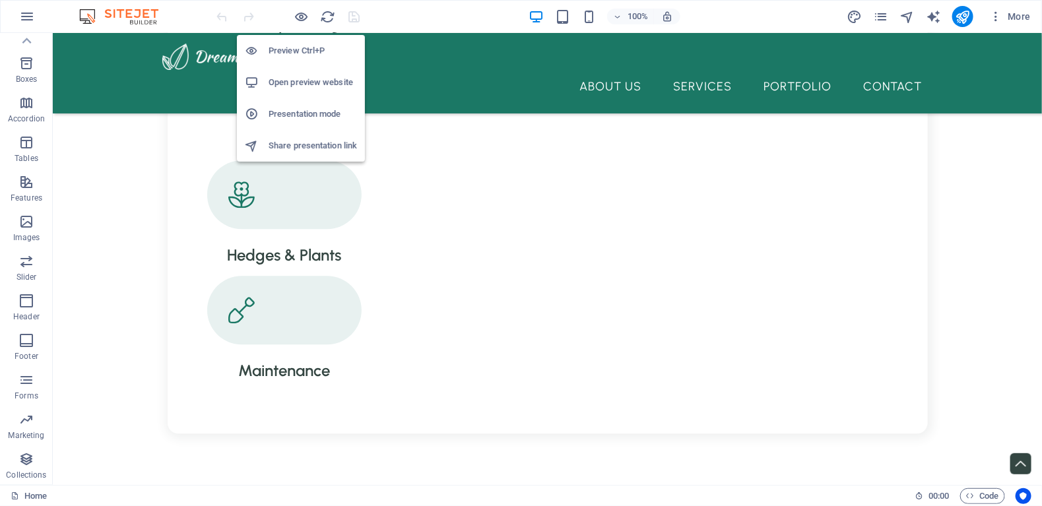
click at [311, 52] on h6 "Preview Ctrl+P" at bounding box center [312, 51] width 88 height 16
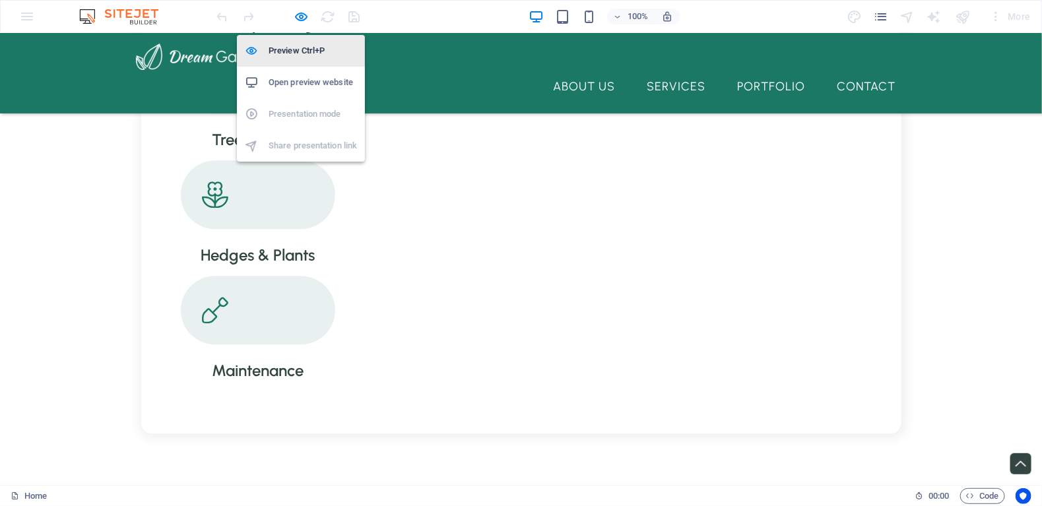
click at [311, 52] on h6 "Preview Ctrl+P" at bounding box center [312, 51] width 88 height 16
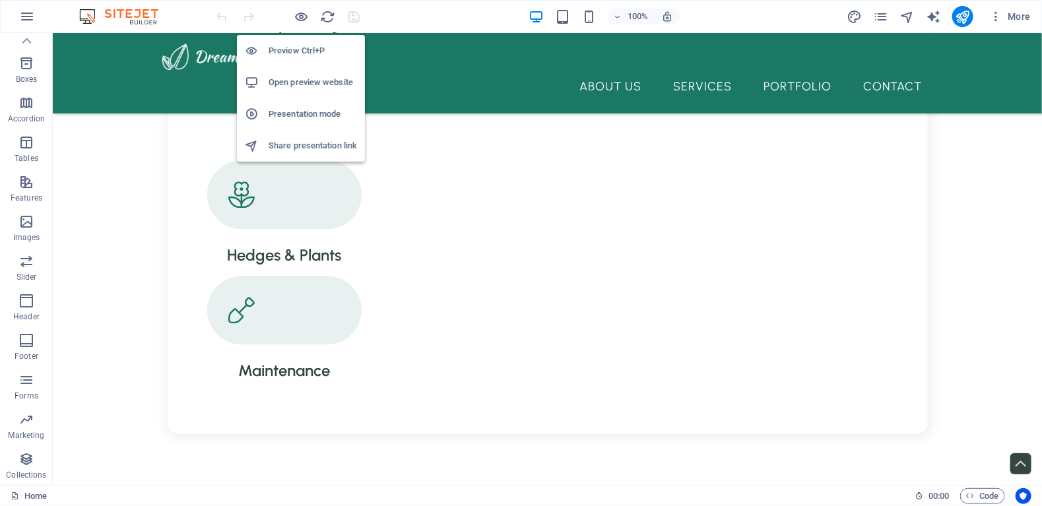
click at [311, 52] on h6 "Preview Ctrl+P" at bounding box center [312, 51] width 88 height 16
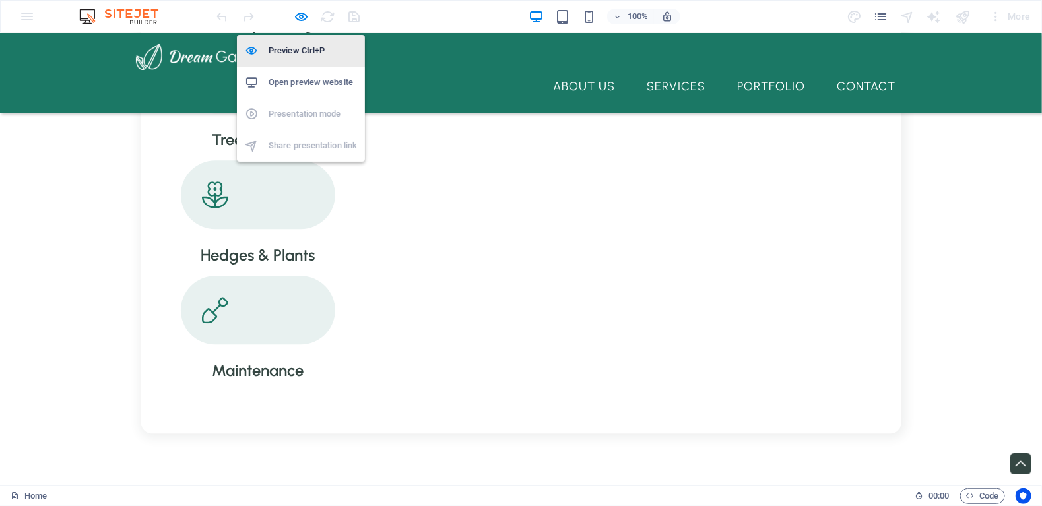
click at [311, 52] on h6 "Preview Ctrl+P" at bounding box center [312, 51] width 88 height 16
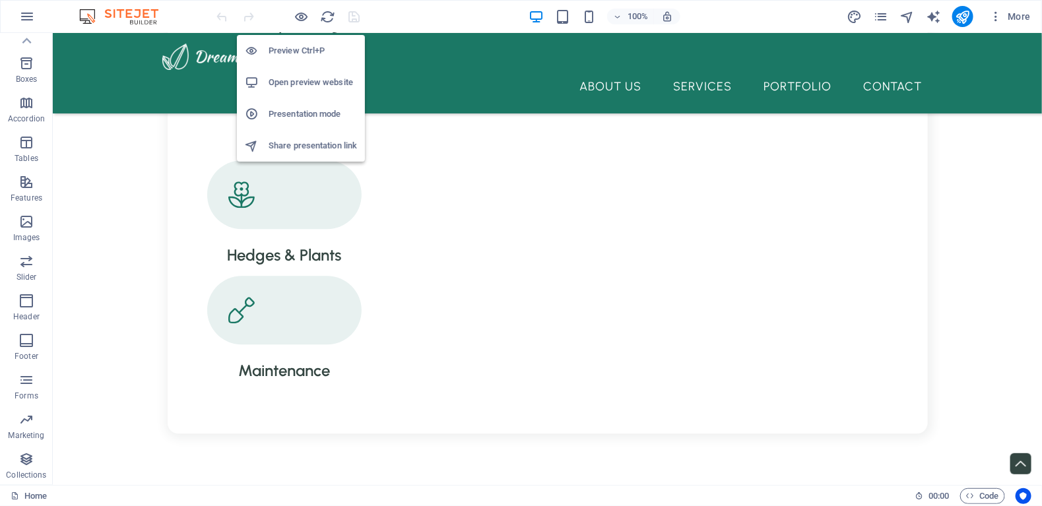
click at [311, 52] on h6 "Preview Ctrl+P" at bounding box center [312, 51] width 88 height 16
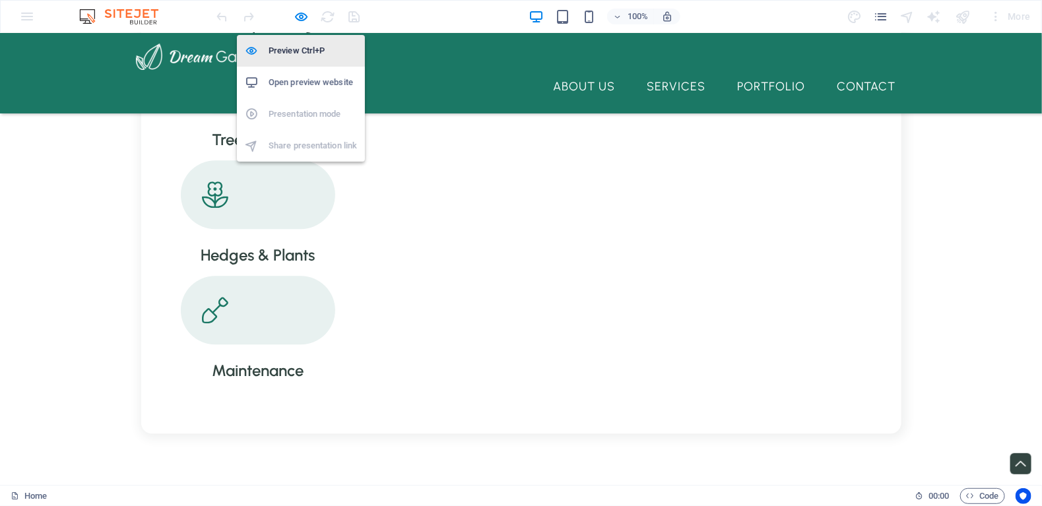
click at [311, 52] on h6 "Preview Ctrl+P" at bounding box center [312, 51] width 88 height 16
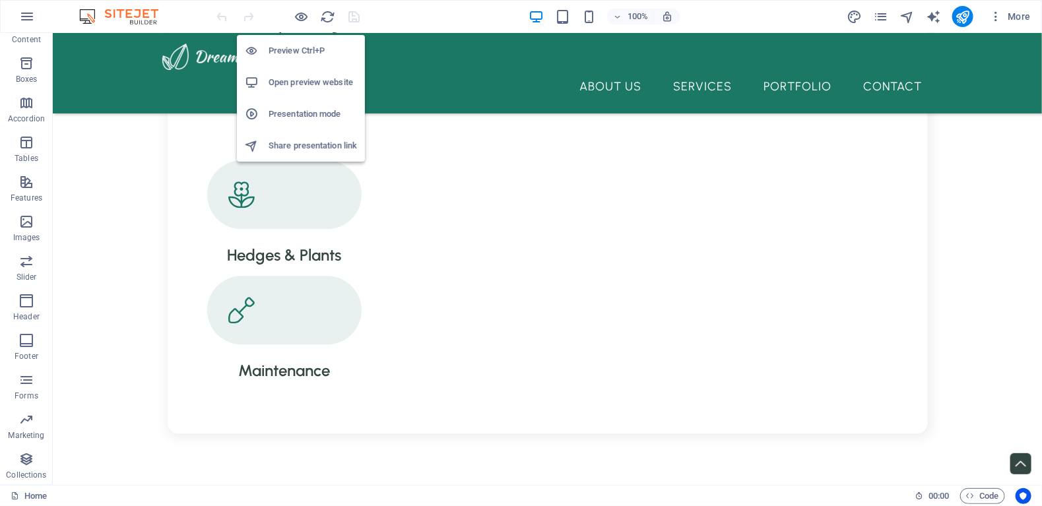
click at [311, 52] on h6 "Preview Ctrl+P" at bounding box center [312, 51] width 88 height 16
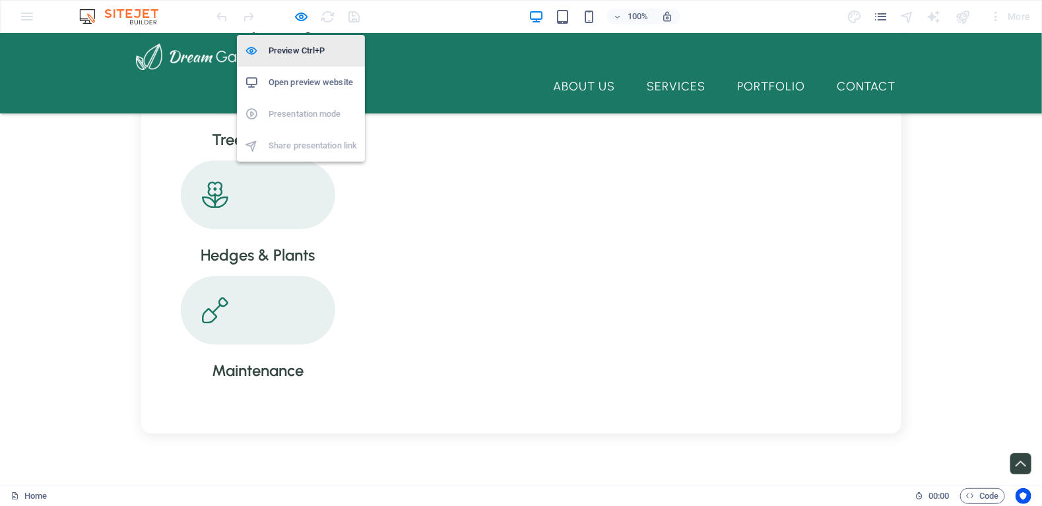
click at [311, 52] on h6 "Preview Ctrl+P" at bounding box center [312, 51] width 88 height 16
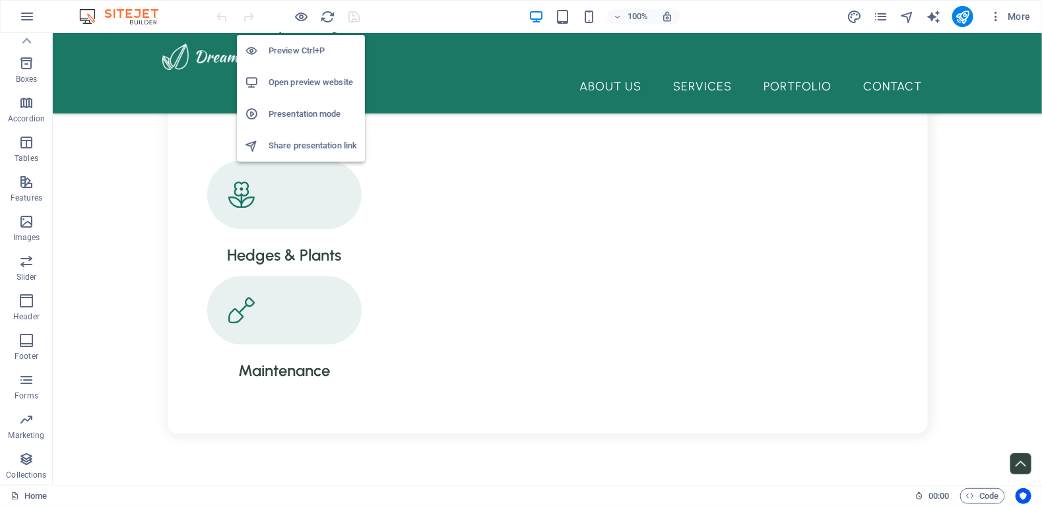
click at [311, 52] on h6 "Preview Ctrl+P" at bounding box center [312, 51] width 88 height 16
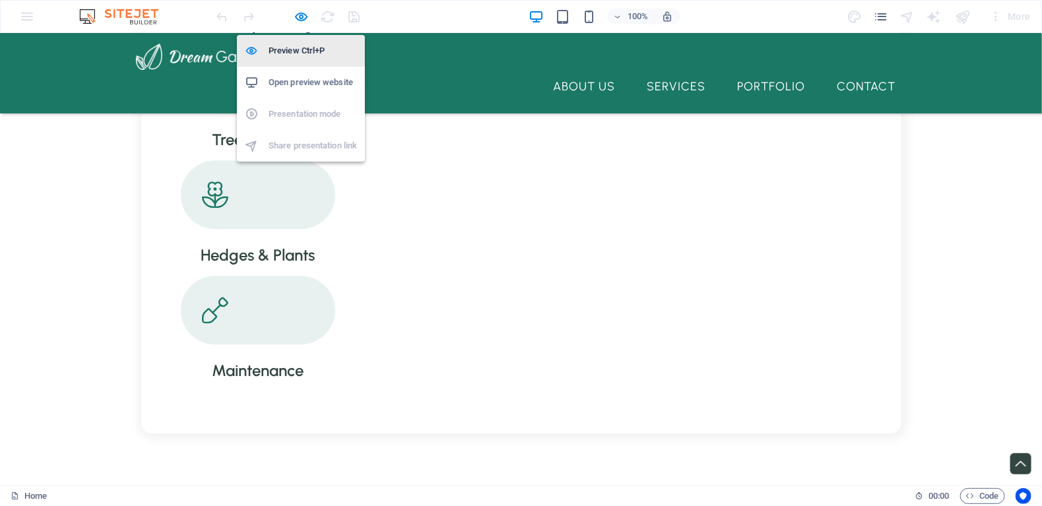
click at [311, 52] on h6 "Preview Ctrl+P" at bounding box center [312, 51] width 88 height 16
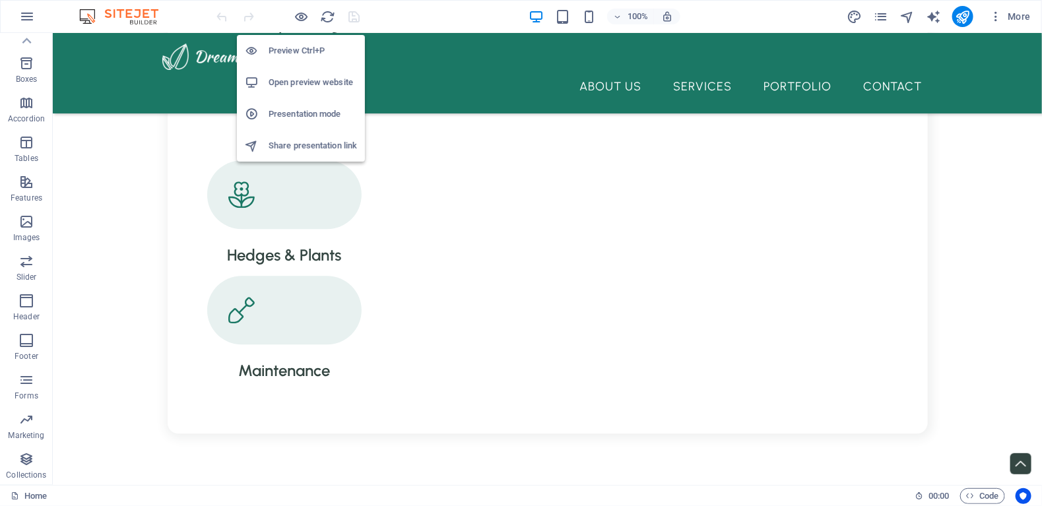
click at [311, 52] on h6 "Preview Ctrl+P" at bounding box center [312, 51] width 88 height 16
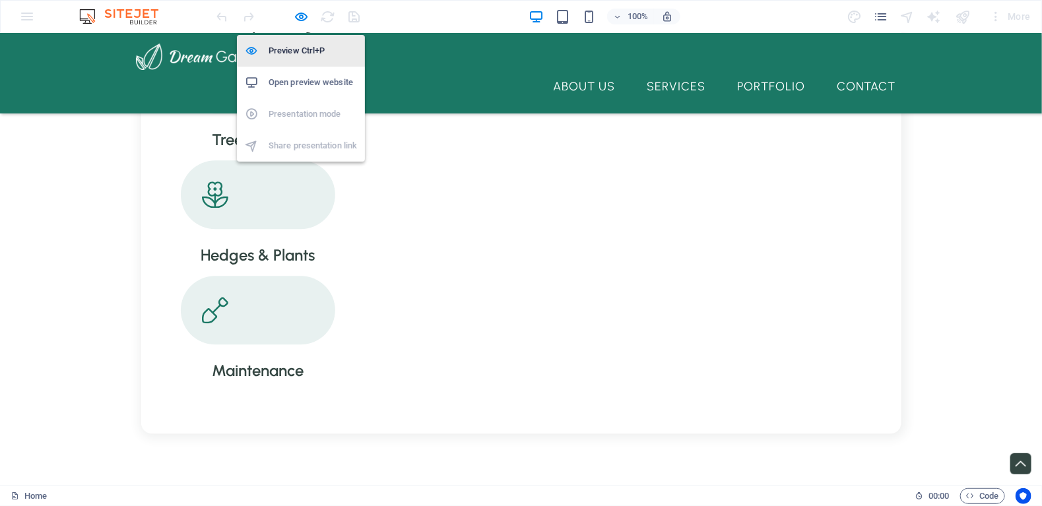
click at [311, 52] on h6 "Preview Ctrl+P" at bounding box center [312, 51] width 88 height 16
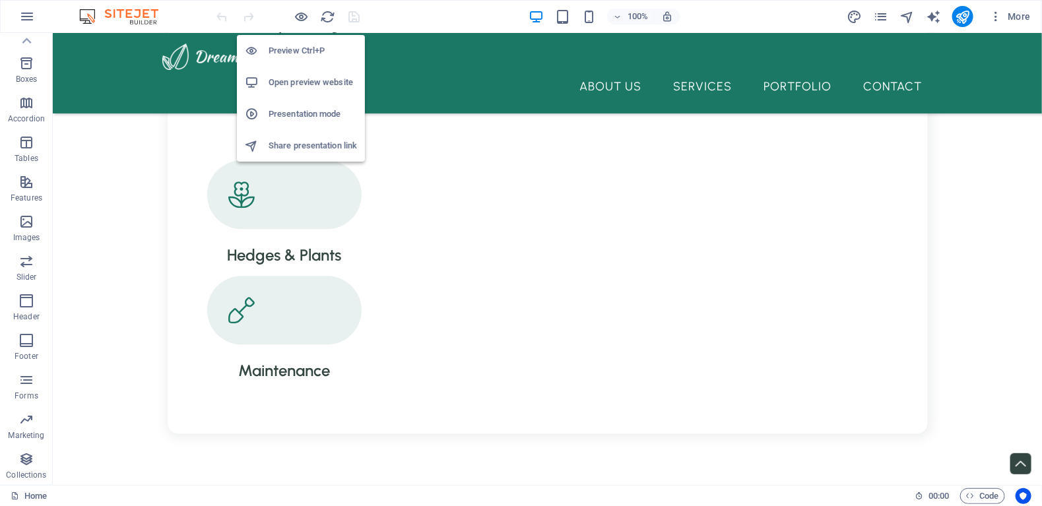
click at [311, 52] on h6 "Preview Ctrl+P" at bounding box center [312, 51] width 88 height 16
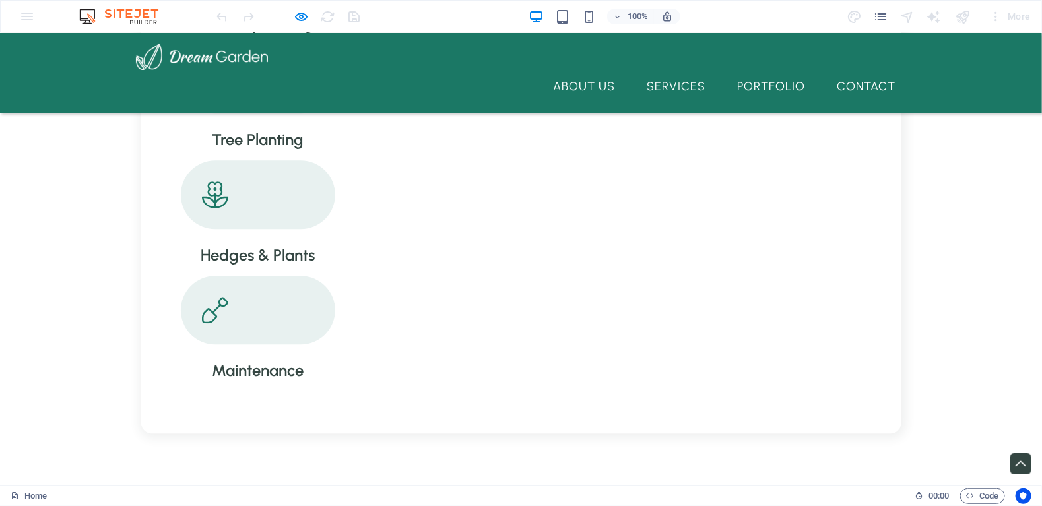
click at [84, 13] on img at bounding box center [125, 17] width 99 height 16
click at [617, 14] on icon "button" at bounding box center [616, 17] width 9 height 9
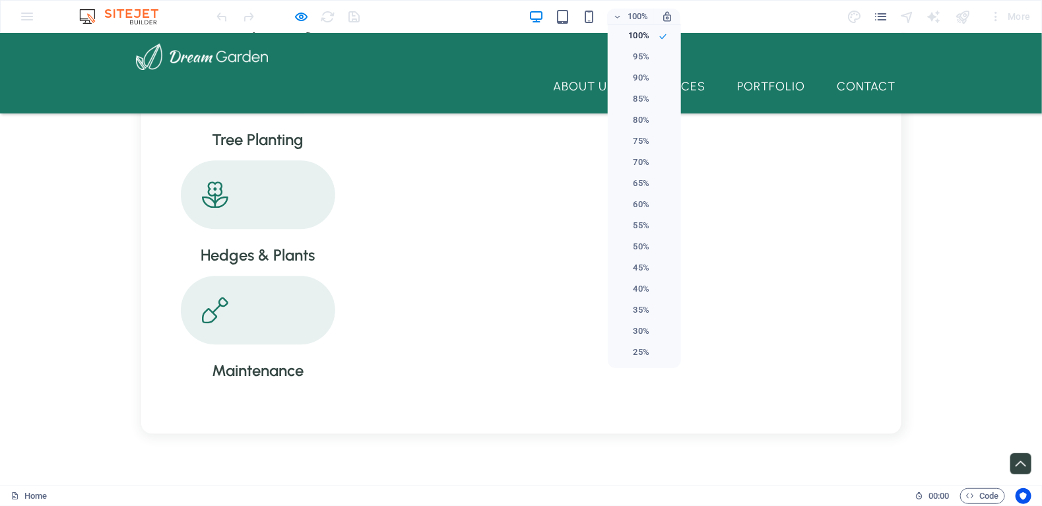
click at [668, 17] on div at bounding box center [521, 253] width 1042 height 506
